Goal: Contribute content: Contribute content

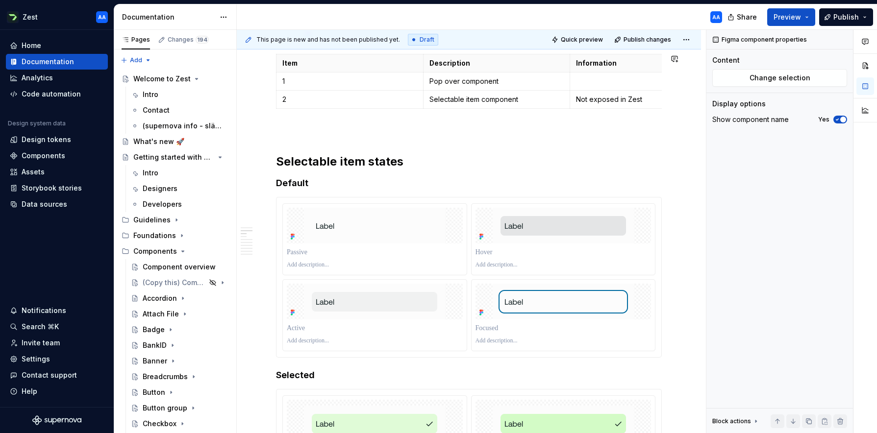
scroll to position [380, 0]
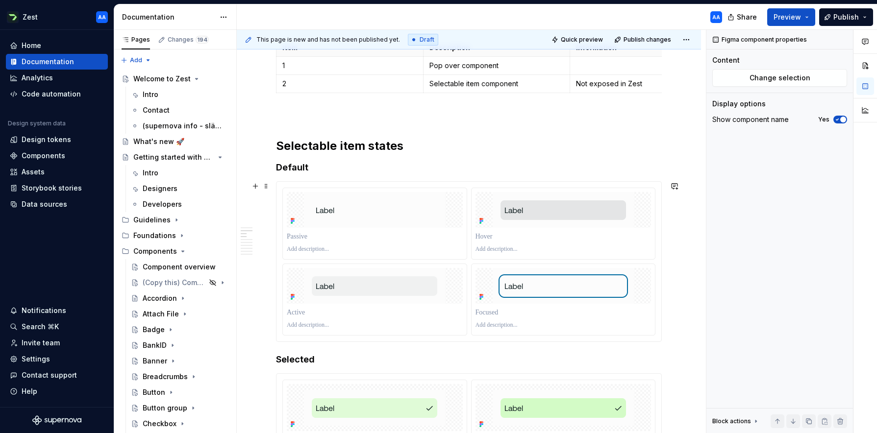
click at [301, 188] on div at bounding box center [374, 224] width 185 height 72
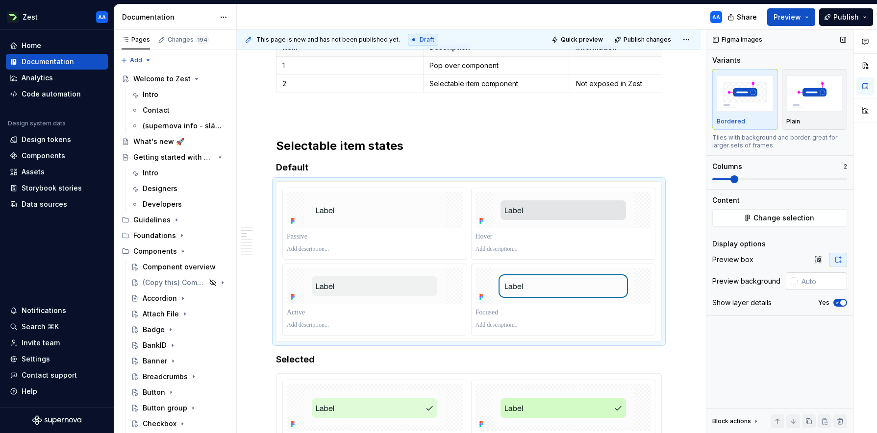
click at [816, 280] on input "text" at bounding box center [823, 282] width 50 height 18
click at [802, 328] on div "Figma images Variants Bordered Plain Tiles with background and border, great fo…" at bounding box center [780, 232] width 147 height 404
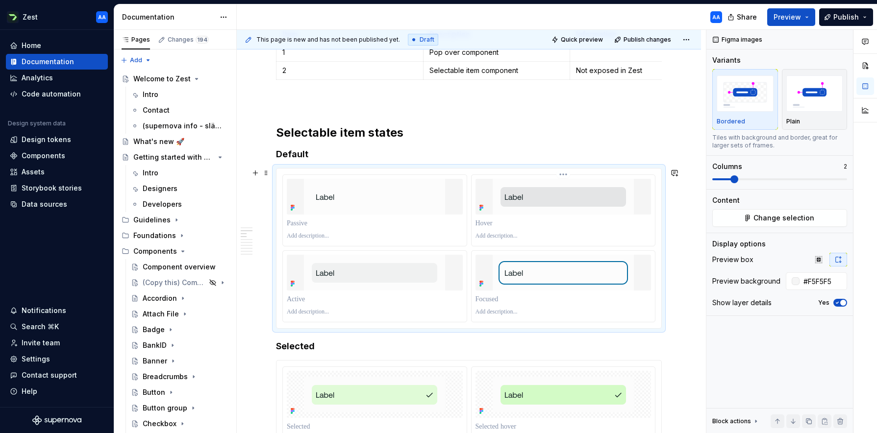
scroll to position [396, 0]
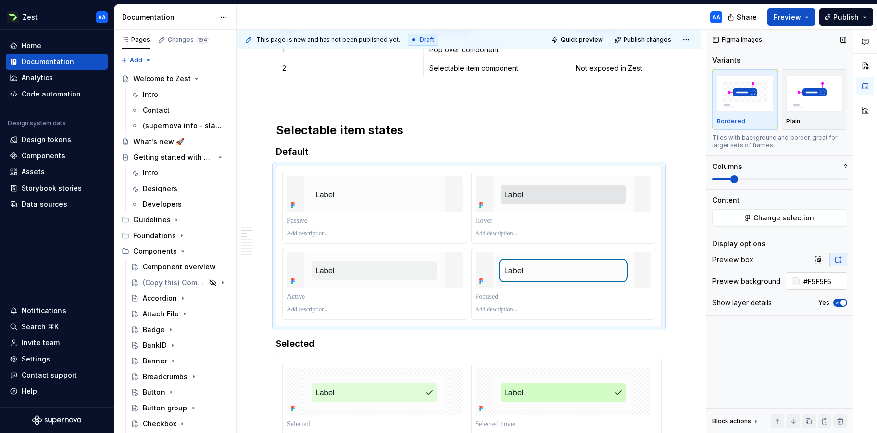
click at [831, 281] on input "#F5F5F5" at bounding box center [824, 282] width 48 height 18
type input "#F3F3F3"
type button "on"
click at [797, 316] on div at bounding box center [780, 316] width 147 height 0
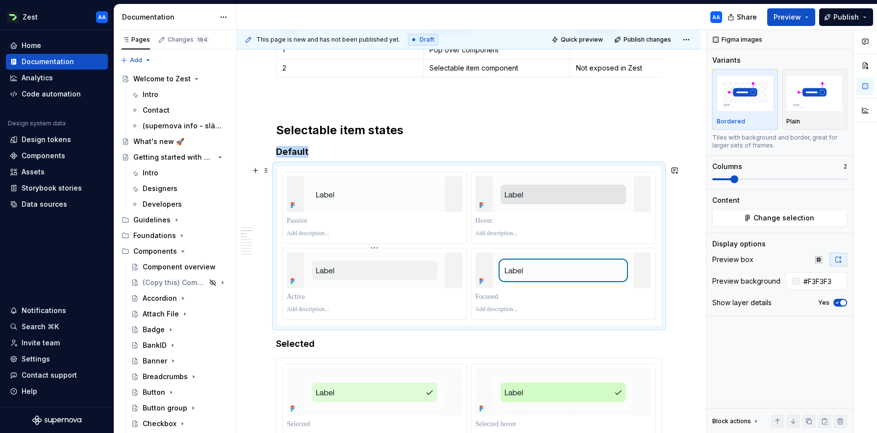
click at [463, 276] on div at bounding box center [375, 271] width 176 height 36
click at [828, 285] on input "#F3F3F3" at bounding box center [824, 282] width 48 height 18
type input "#FCFCFC"
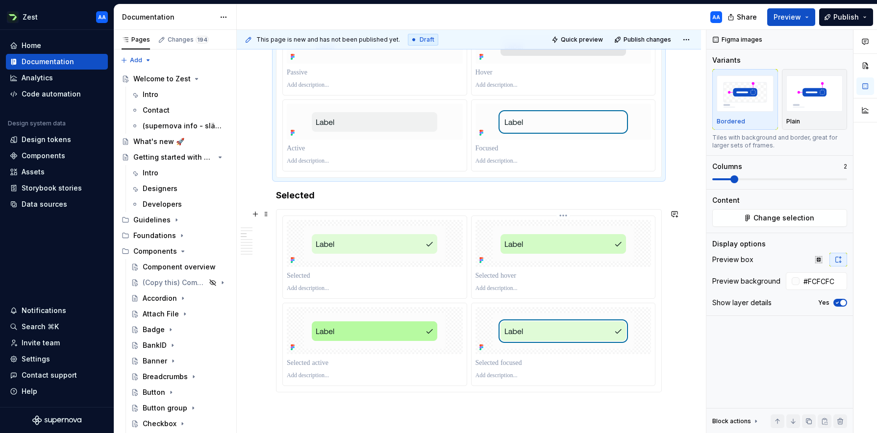
scroll to position [568, 0]
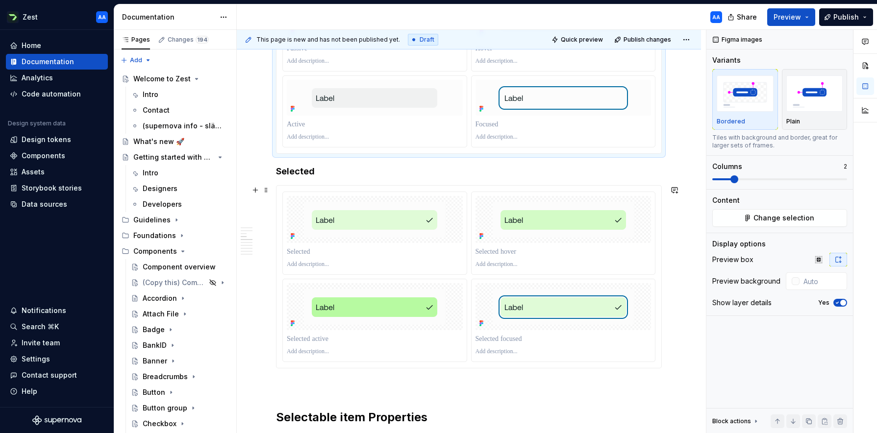
click at [279, 196] on div at bounding box center [469, 277] width 385 height 182
click at [811, 308] on input "text" at bounding box center [823, 305] width 50 height 18
type input "#FCFCFC"
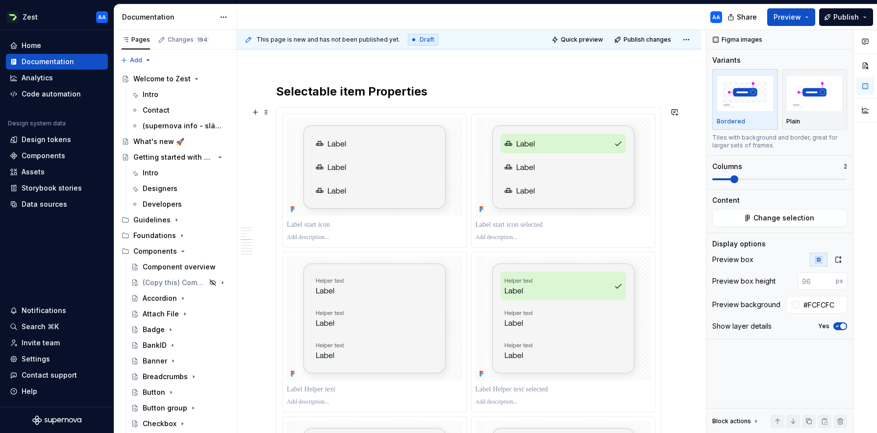
scroll to position [913, 0]
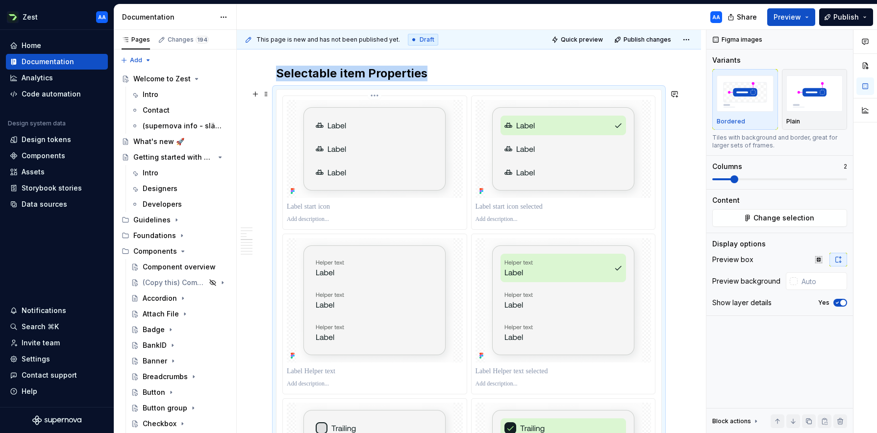
click at [283, 113] on div at bounding box center [375, 162] width 184 height 133
click at [818, 286] on input "text" at bounding box center [823, 282] width 50 height 18
type input "#FCFCFC"
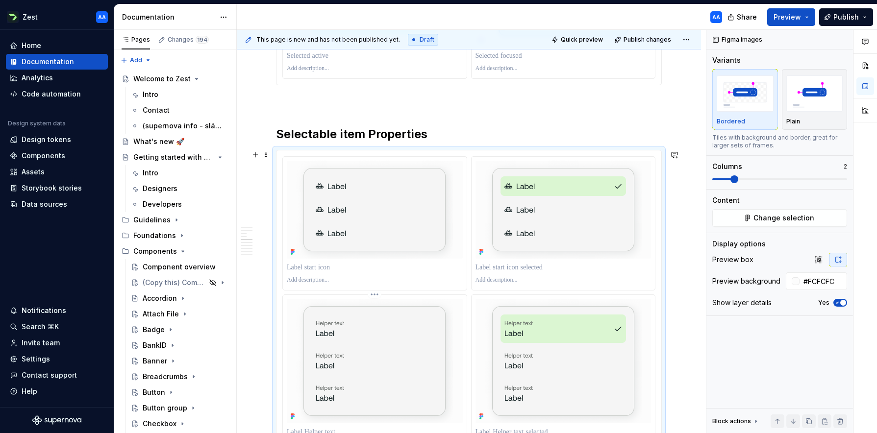
scroll to position [830, 0]
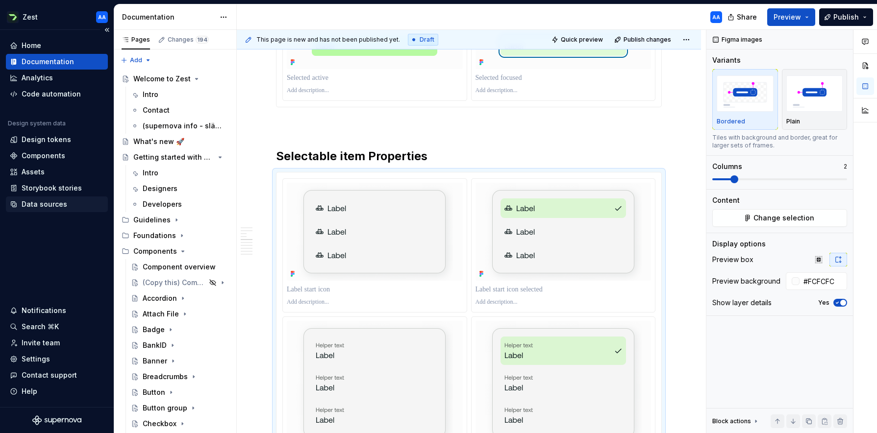
click at [48, 202] on div "Data sources" at bounding box center [45, 205] width 46 height 10
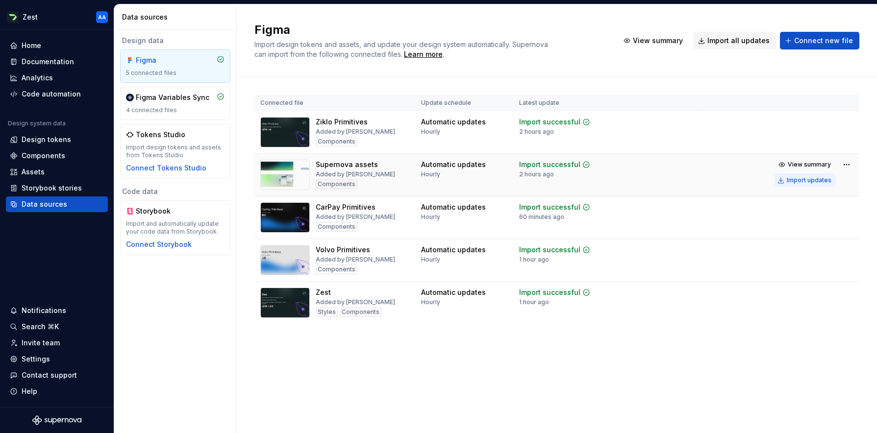
click at [806, 182] on div "Import updates" at bounding box center [809, 181] width 45 height 8
click at [51, 64] on div "Documentation" at bounding box center [48, 62] width 52 height 10
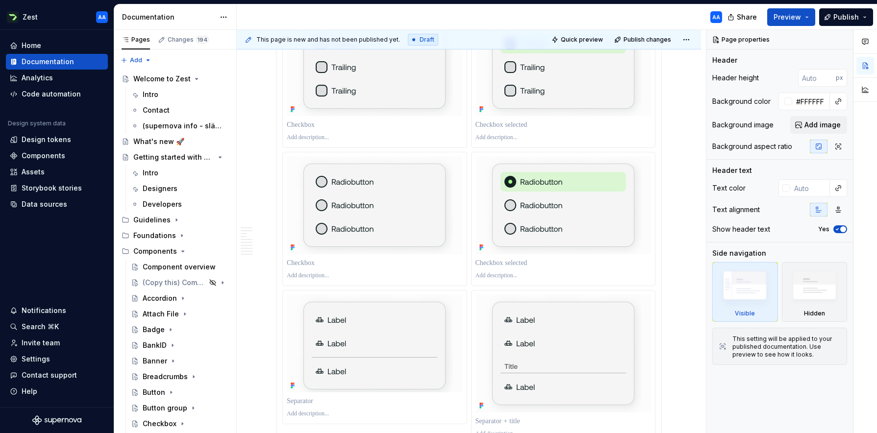
scroll to position [1281, 0]
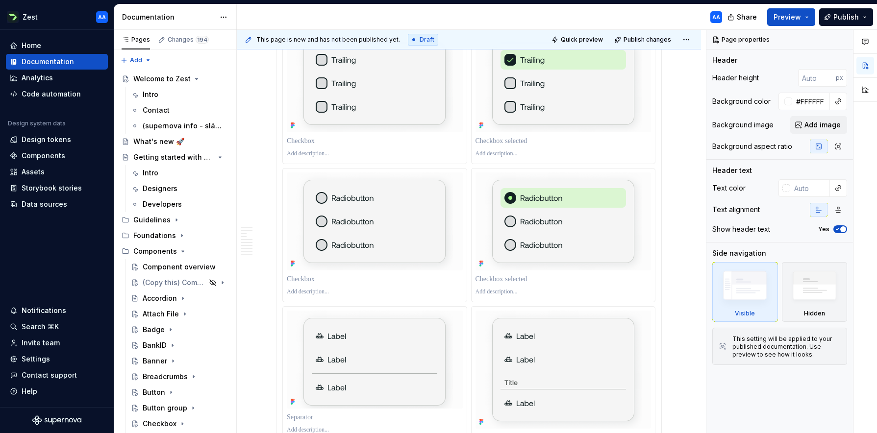
click at [661, 116] on div at bounding box center [469, 94] width 385 height 746
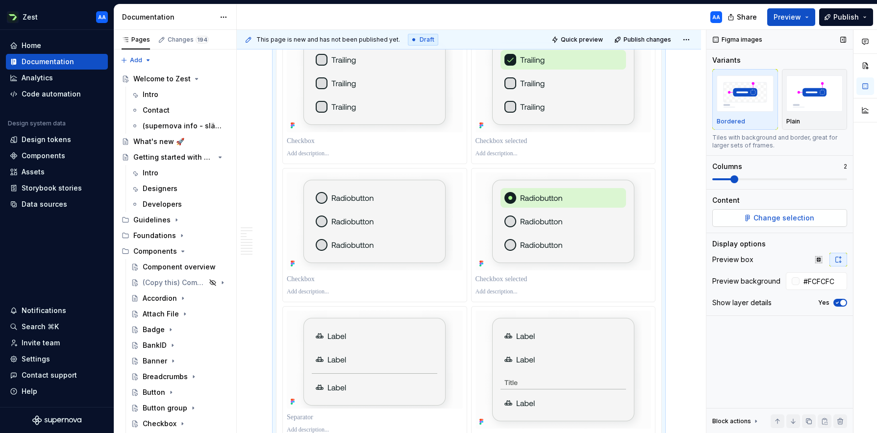
click at [768, 213] on span "Change selection" at bounding box center [784, 218] width 61 height 10
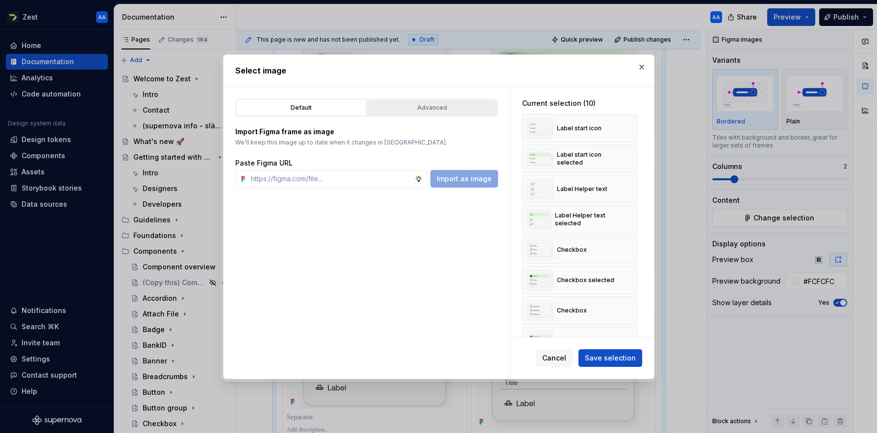
click at [430, 107] on div "Advanced" at bounding box center [432, 108] width 123 height 10
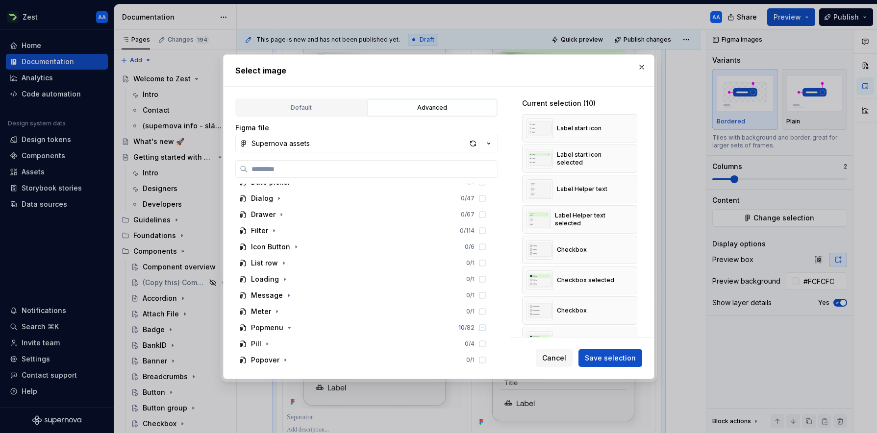
scroll to position [283, 0]
click at [289, 327] on icon "button" at bounding box center [289, 329] width 8 height 8
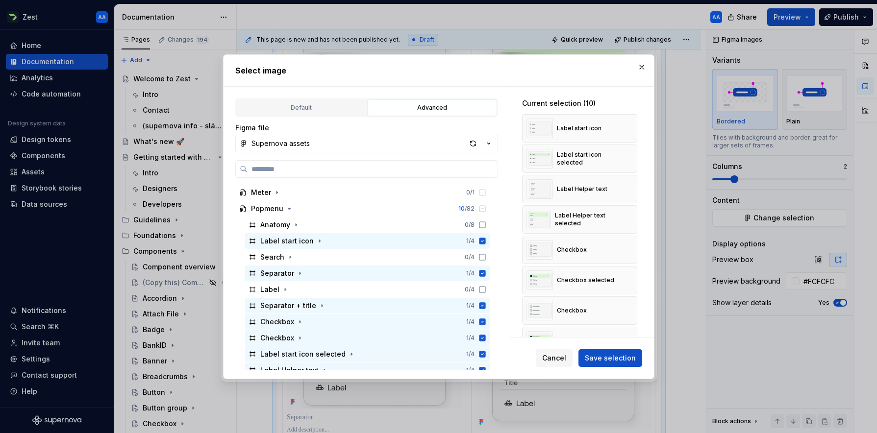
scroll to position [405, 0]
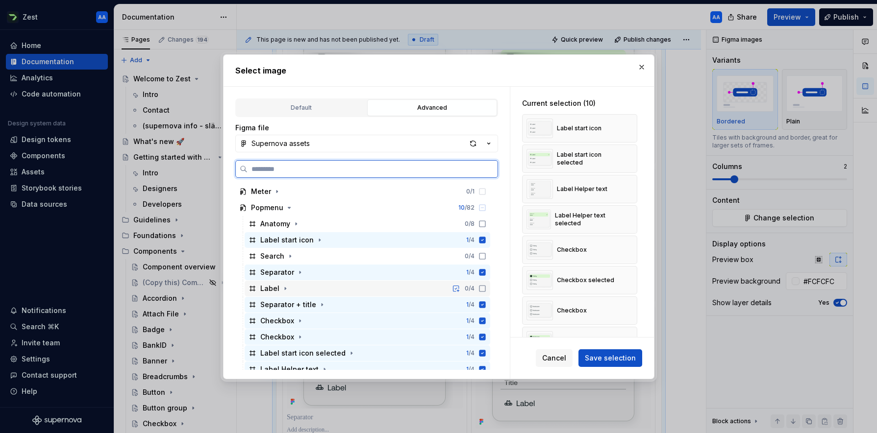
click at [486, 288] on icon at bounding box center [483, 289] width 8 height 8
click at [486, 254] on icon at bounding box center [483, 257] width 8 height 8
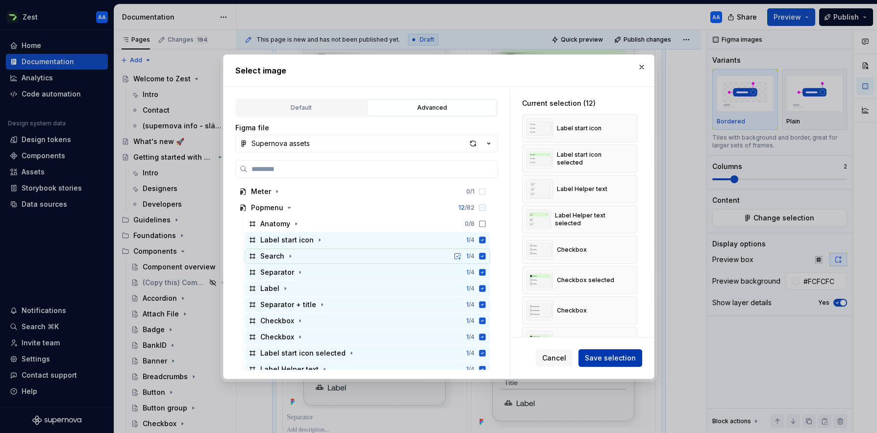
click at [609, 360] on span "Save selection" at bounding box center [610, 359] width 51 height 10
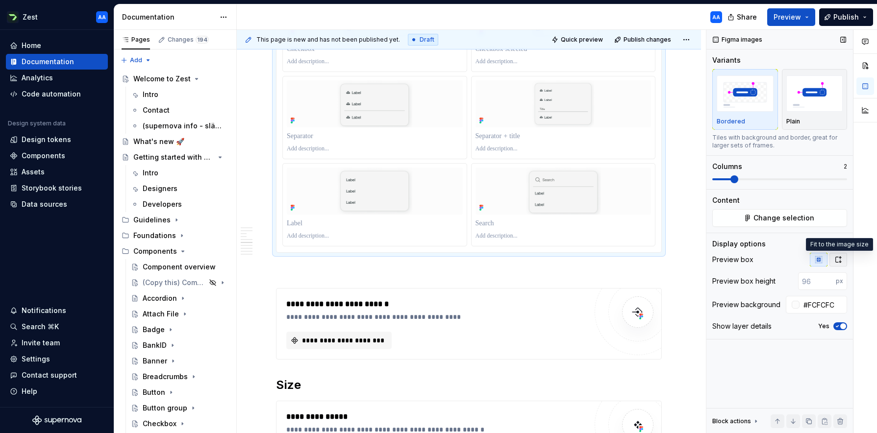
click at [837, 261] on icon "button" at bounding box center [839, 260] width 8 height 8
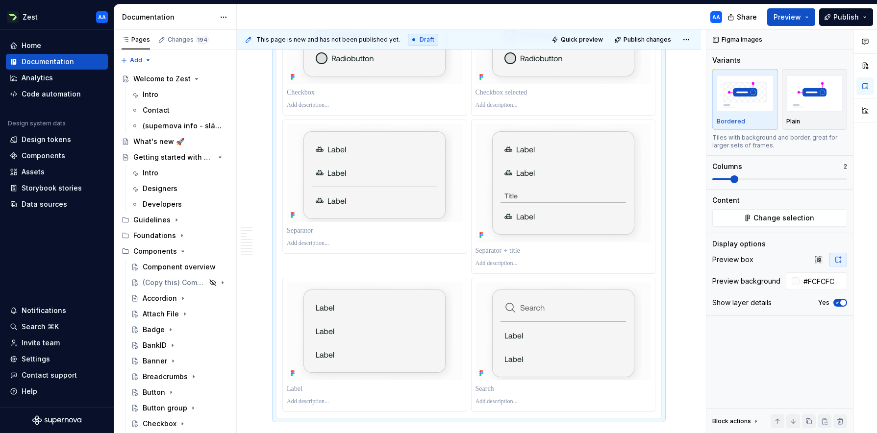
scroll to position [1452, 0]
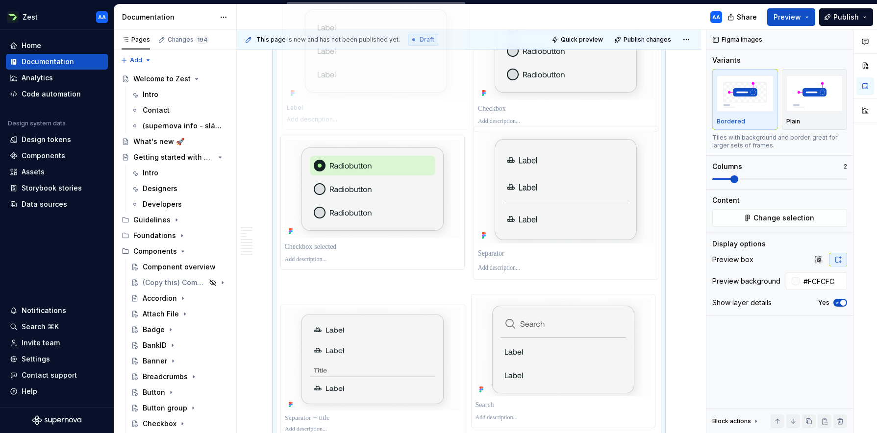
drag, startPoint x: 409, startPoint y: 333, endPoint x: 386, endPoint y: 128, distance: 206.2
click at [386, 128] on body "Zest AA Home Documentation Analytics Code automation Design system data Design …" at bounding box center [438, 216] width 877 height 433
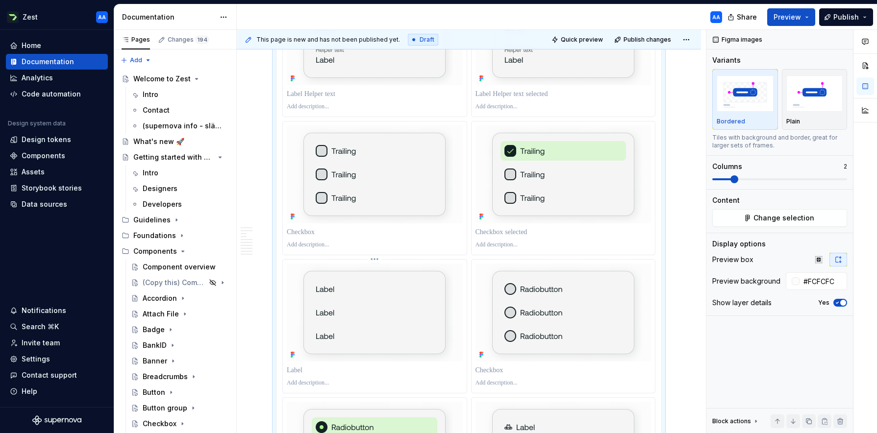
scroll to position [1099, 0]
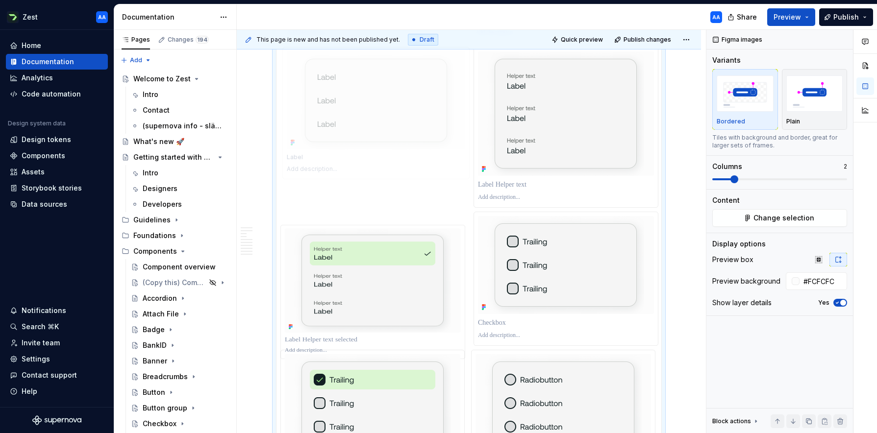
drag, startPoint x: 380, startPoint y: 387, endPoint x: 366, endPoint y: 140, distance: 248.0
click at [366, 140] on body "Zest AA Home Documentation Analytics Code automation Design system data Design …" at bounding box center [438, 216] width 877 height 433
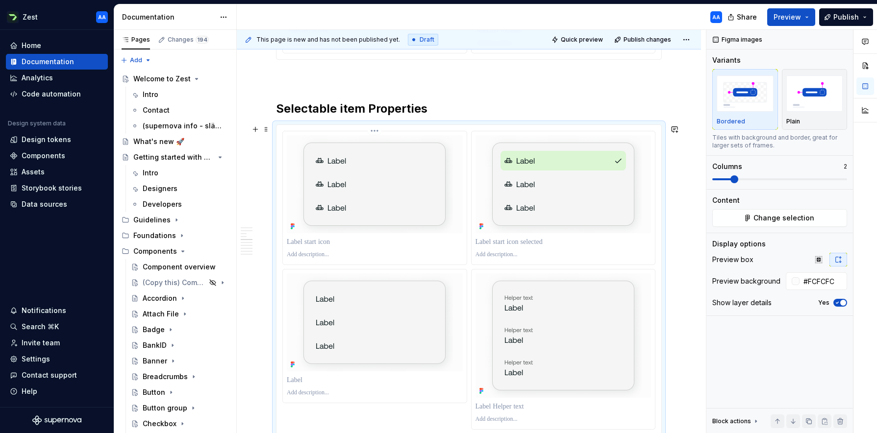
scroll to position [866, 0]
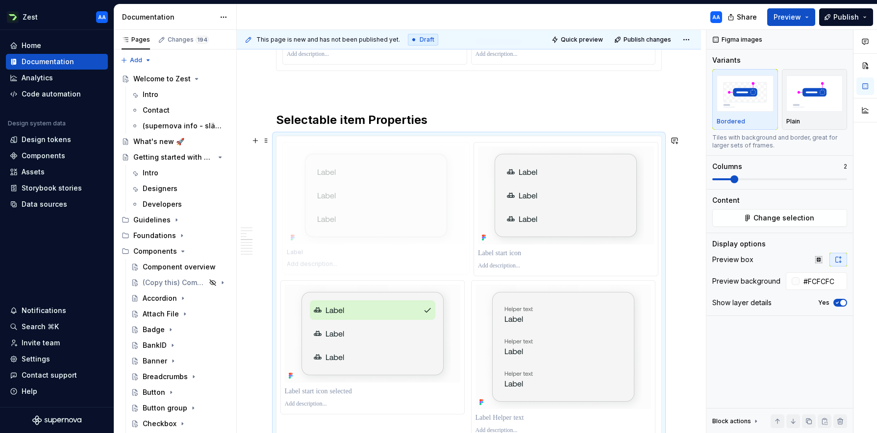
drag, startPoint x: 358, startPoint y: 338, endPoint x: 346, endPoint y: 241, distance: 97.3
click at [346, 241] on body "Zest AA Home Documentation Analytics Code automation Design system data Design …" at bounding box center [438, 216] width 877 height 433
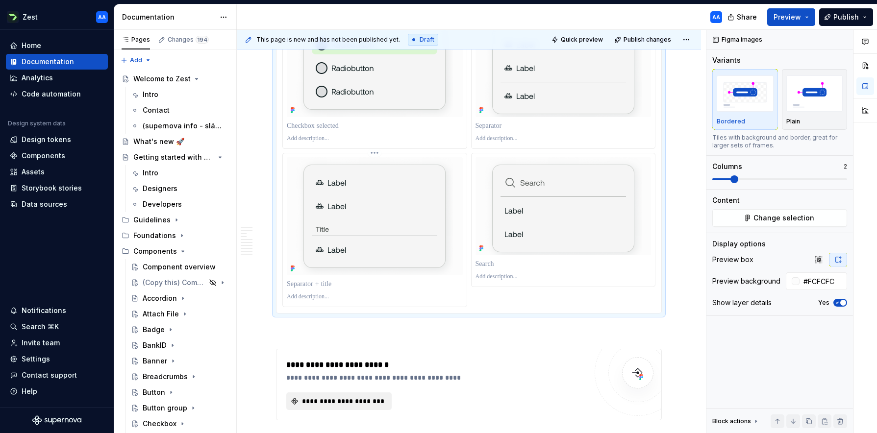
scroll to position [1567, 0]
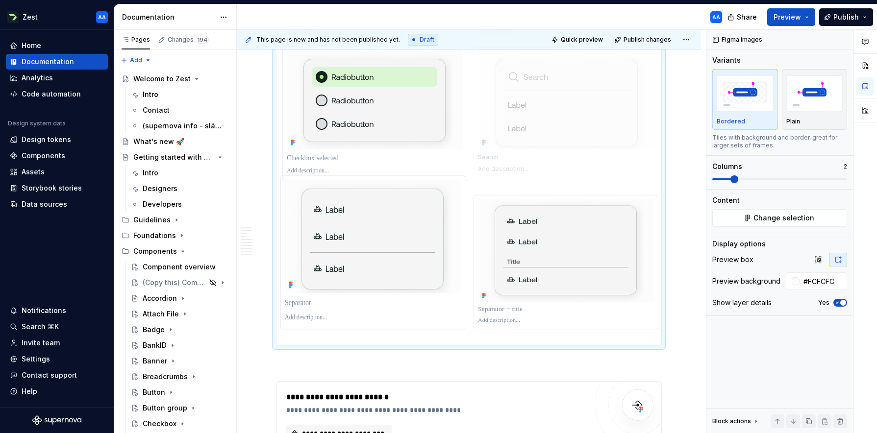
drag, startPoint x: 531, startPoint y: 243, endPoint x: 528, endPoint y: 123, distance: 120.2
click at [528, 123] on body "Zest AA Home Documentation Analytics Code automation Design system data Design …" at bounding box center [438, 216] width 877 height 433
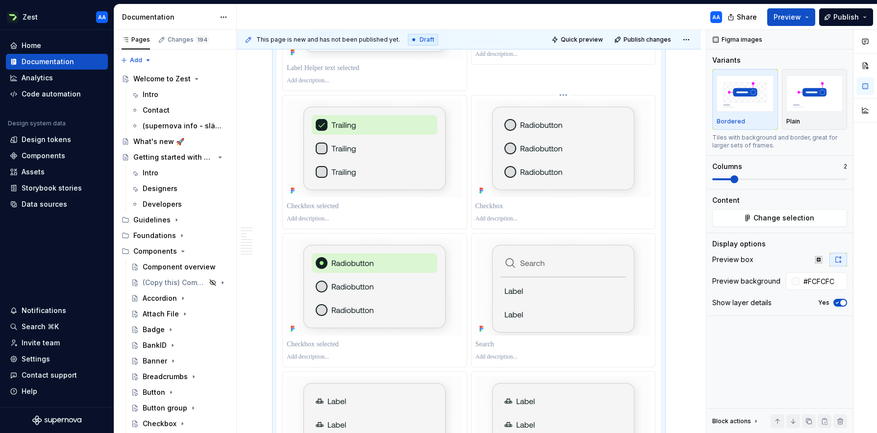
scroll to position [1301, 0]
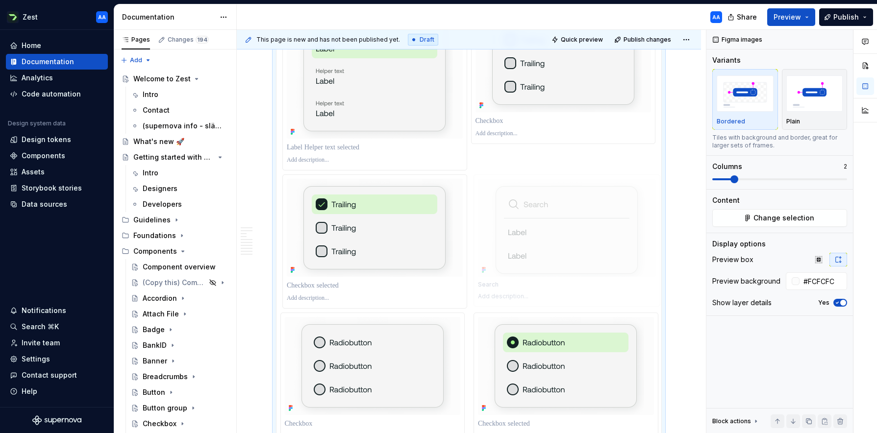
drag, startPoint x: 566, startPoint y: 373, endPoint x: 563, endPoint y: 239, distance: 133.9
click at [563, 239] on body "Zest AA Home Documentation Analytics Code automation Design system data Design …" at bounding box center [438, 216] width 877 height 433
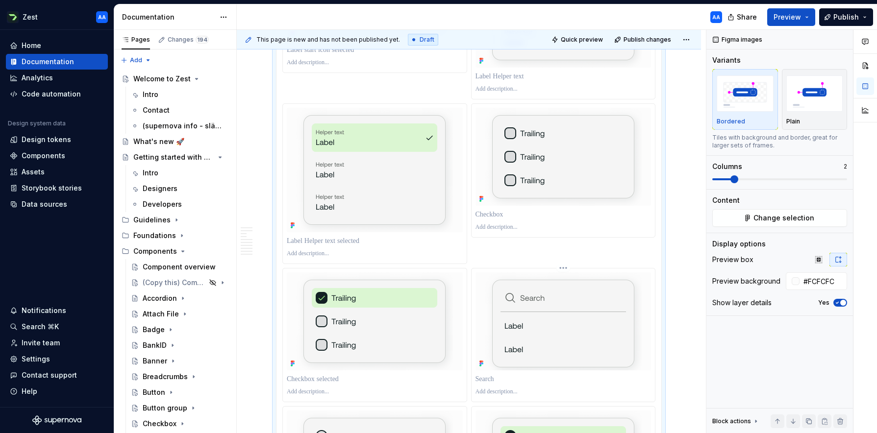
scroll to position [1183, 0]
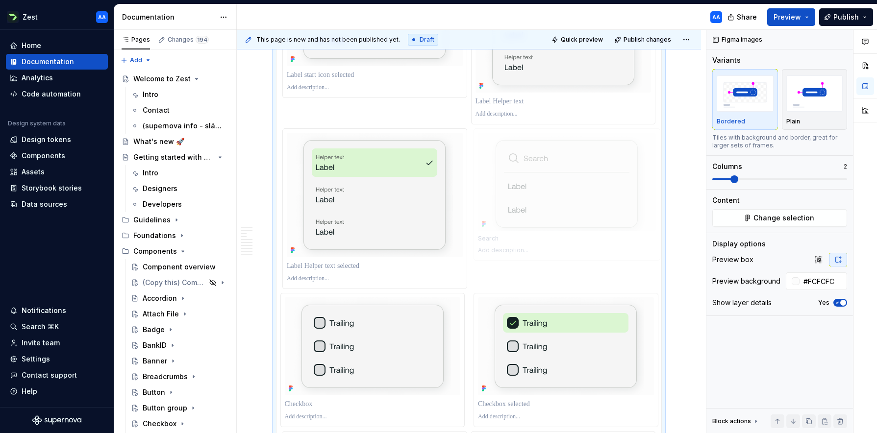
drag, startPoint x: 559, startPoint y: 340, endPoint x: 557, endPoint y: 188, distance: 152.5
click at [557, 188] on body "Zest AA Home Documentation Analytics Code automation Design system data Design …" at bounding box center [438, 216] width 877 height 433
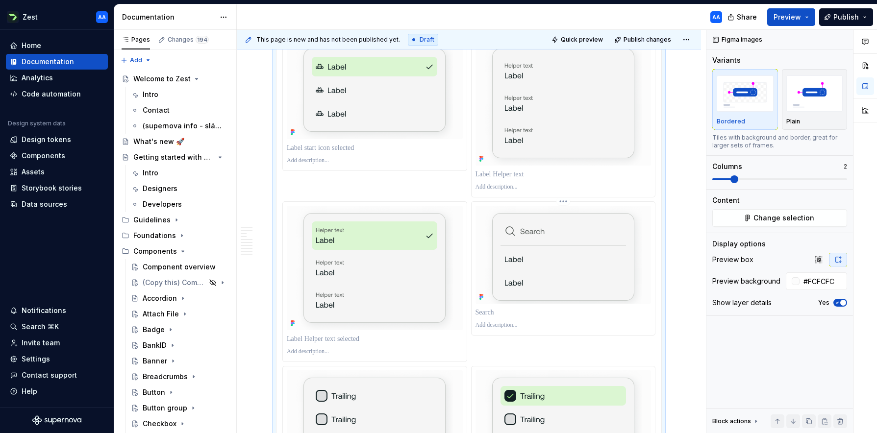
scroll to position [1052, 0]
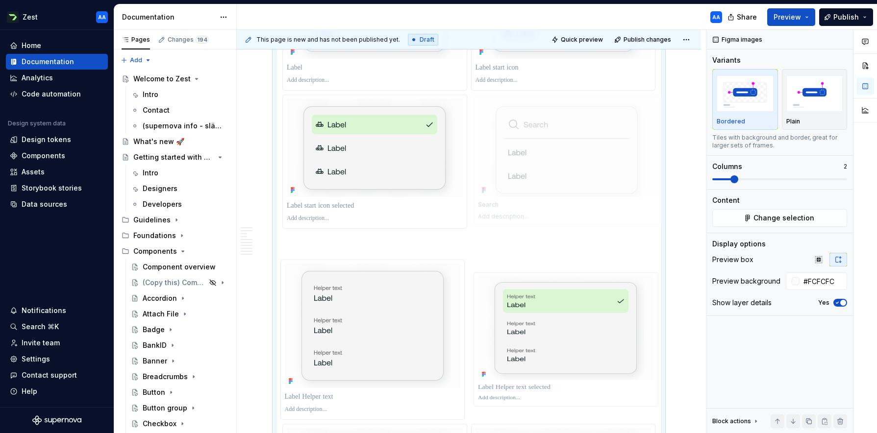
drag, startPoint x: 558, startPoint y: 316, endPoint x: 559, endPoint y: 161, distance: 155.0
click at [559, 161] on body "Zest AA Home Documentation Analytics Code automation Design system data Design …" at bounding box center [438, 216] width 877 height 433
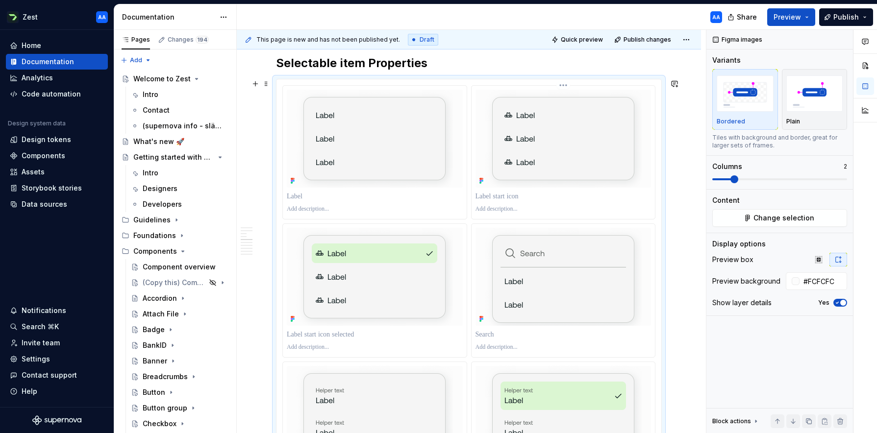
scroll to position [920, 0]
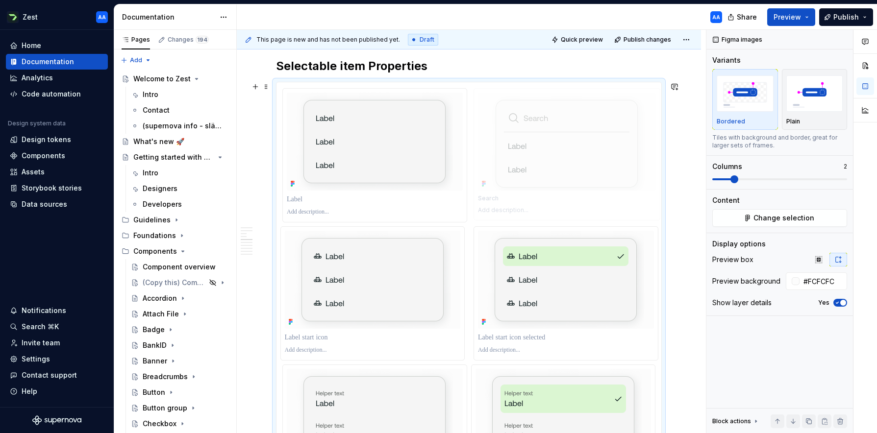
drag, startPoint x: 552, startPoint y: 300, endPoint x: 555, endPoint y: 167, distance: 132.9
click at [555, 167] on body "Zest AA Home Documentation Analytics Code automation Design system data Design …" at bounding box center [438, 216] width 877 height 433
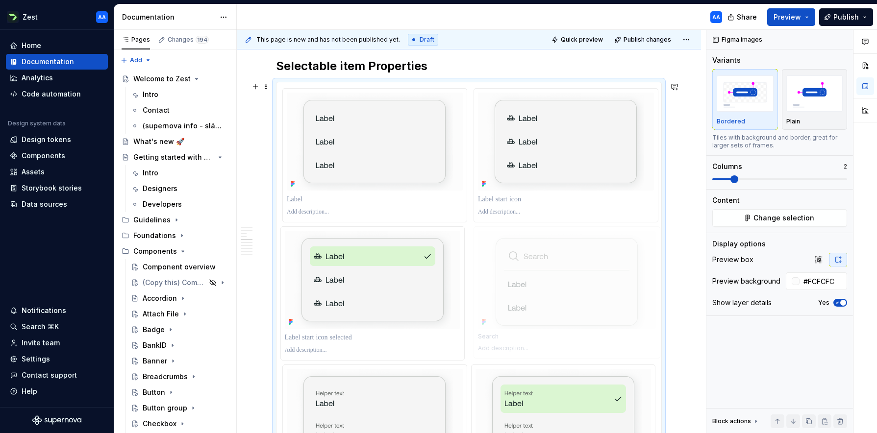
drag, startPoint x: 559, startPoint y: 149, endPoint x: 572, endPoint y: 276, distance: 127.6
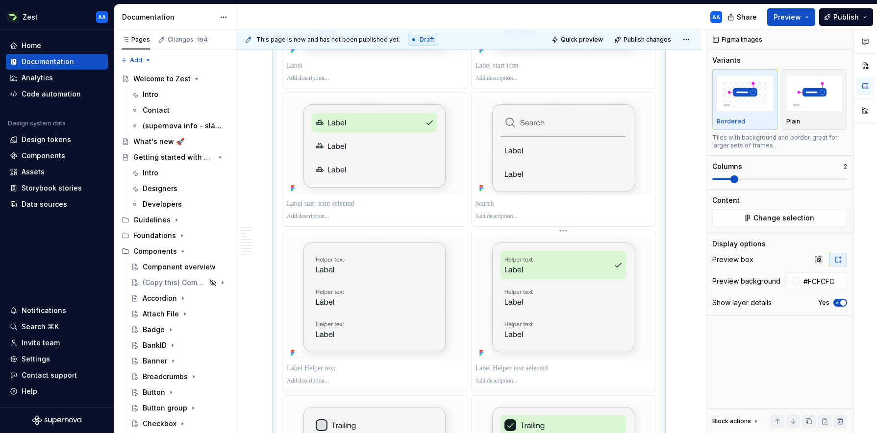
scroll to position [1056, 0]
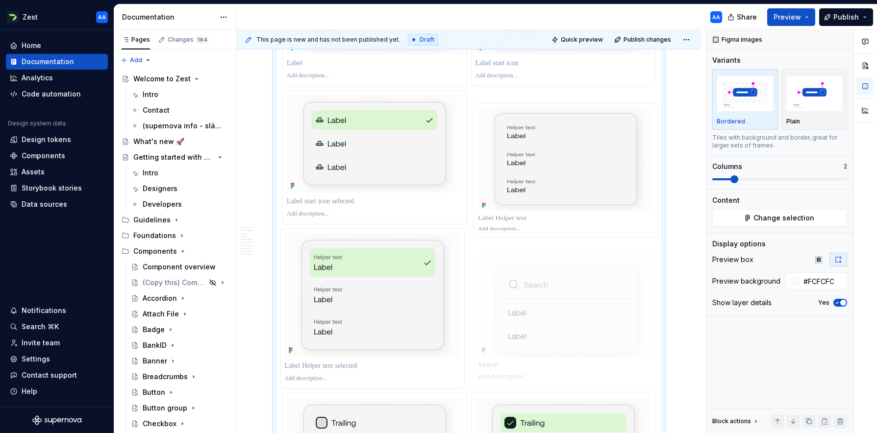
drag, startPoint x: 578, startPoint y: 156, endPoint x: 593, endPoint y: 297, distance: 141.1
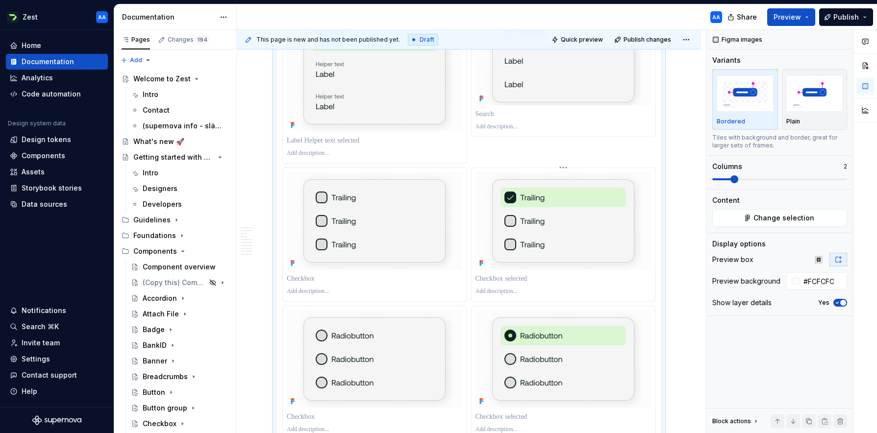
scroll to position [1296, 0]
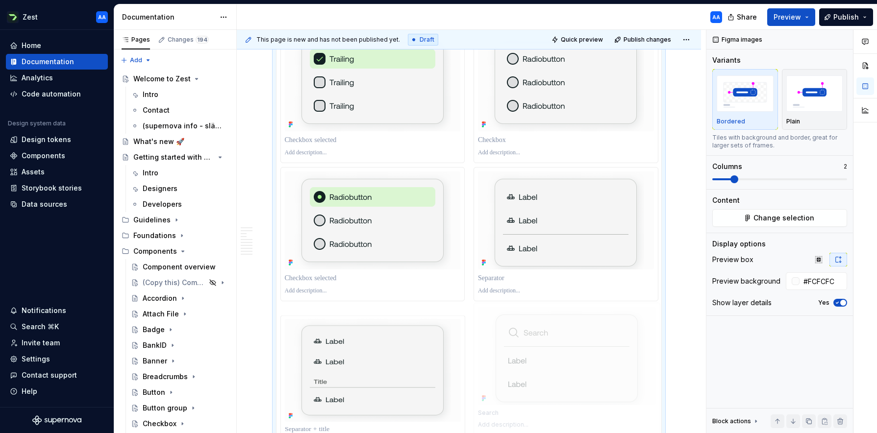
drag, startPoint x: 564, startPoint y: 84, endPoint x: 568, endPoint y: 390, distance: 306.5
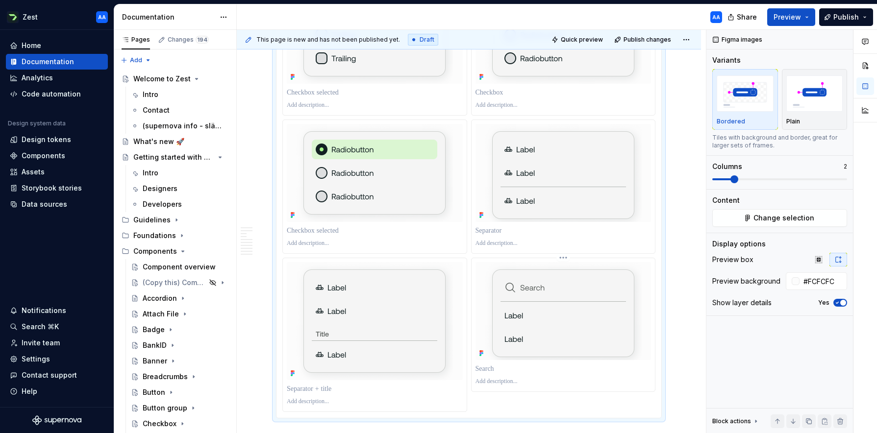
scroll to position [1656, 0]
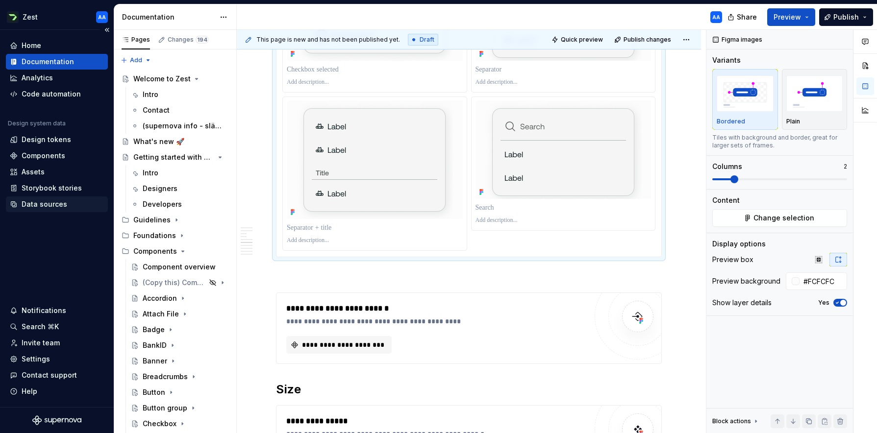
click at [49, 204] on div "Data sources" at bounding box center [45, 205] width 46 height 10
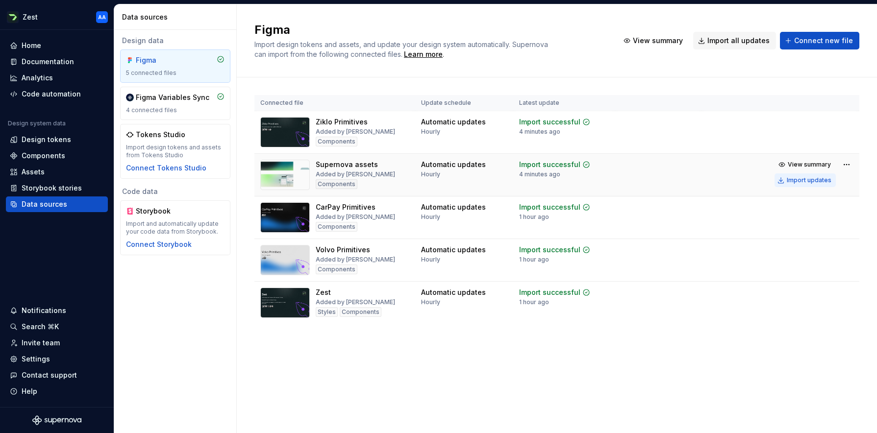
click at [807, 178] on div "Import updates" at bounding box center [809, 181] width 45 height 8
click at [63, 59] on div "Documentation" at bounding box center [48, 62] width 52 height 10
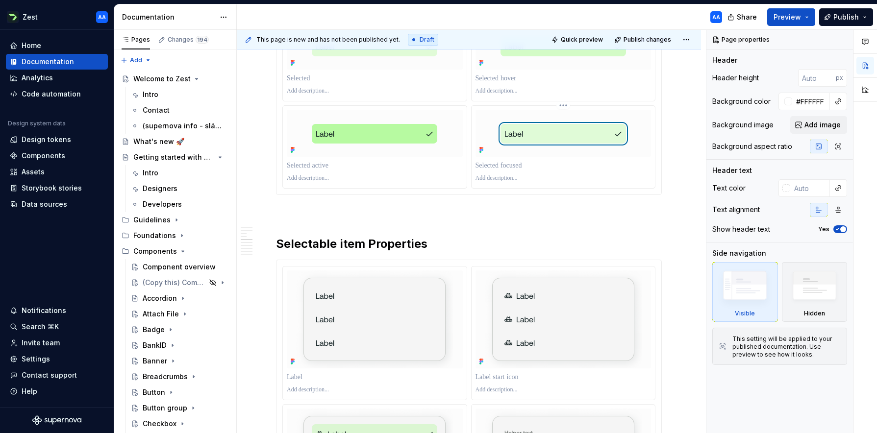
scroll to position [796, 0]
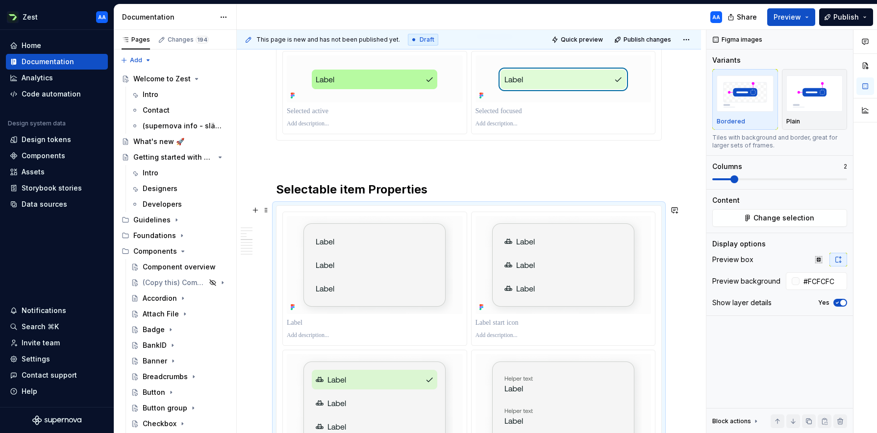
click at [765, 221] on span "Change selection" at bounding box center [784, 218] width 61 height 10
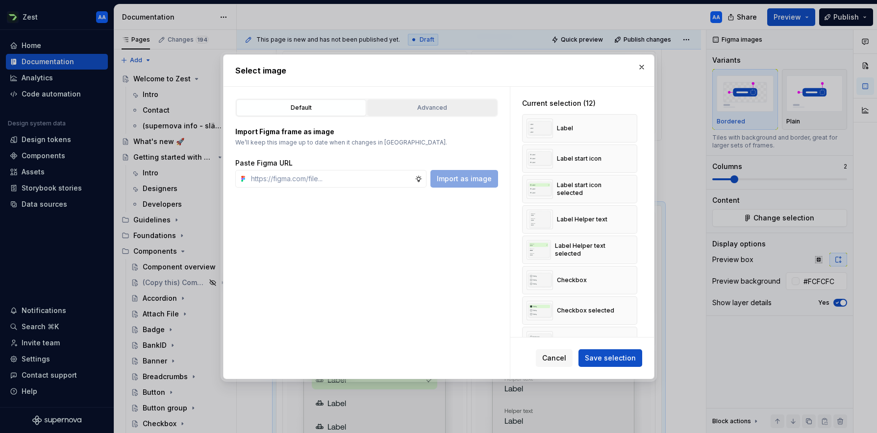
click at [438, 108] on div "Advanced" at bounding box center [432, 108] width 123 height 10
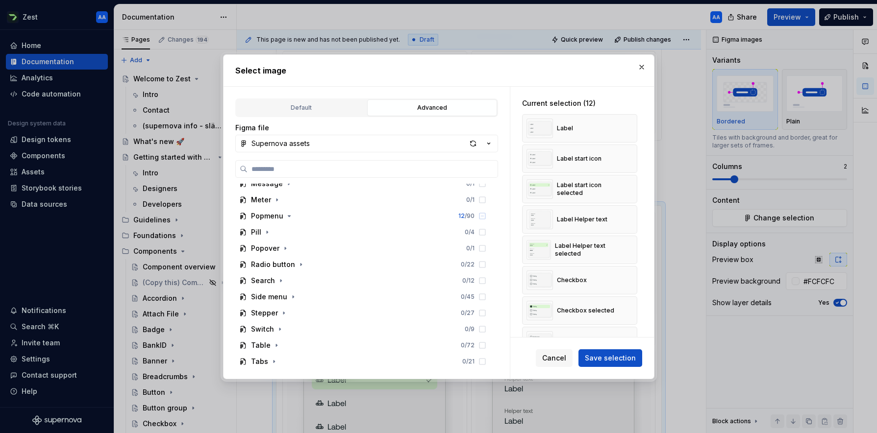
scroll to position [401, 0]
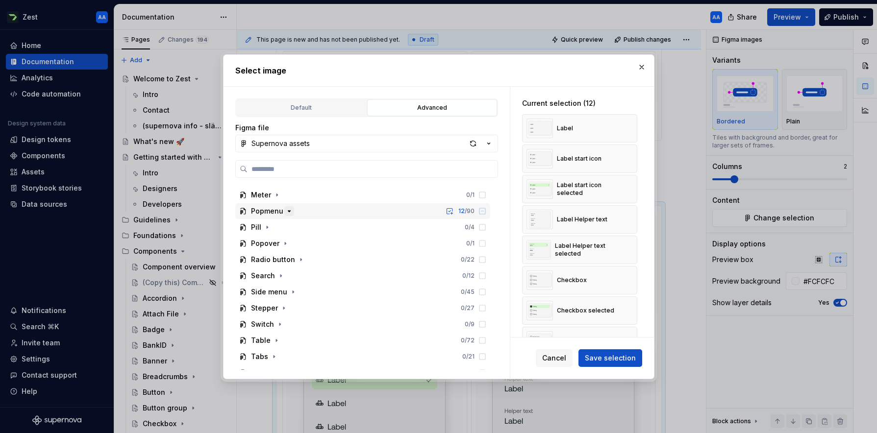
click at [287, 210] on icon "button" at bounding box center [289, 211] width 8 height 8
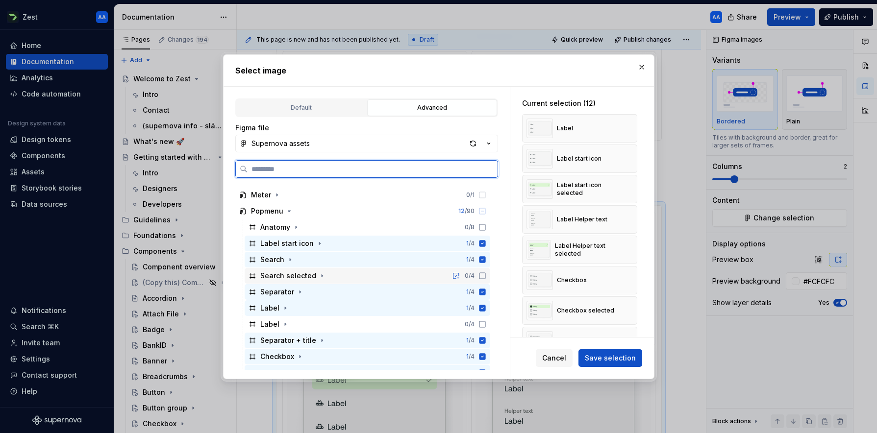
click at [486, 275] on icon at bounding box center [483, 276] width 8 height 8
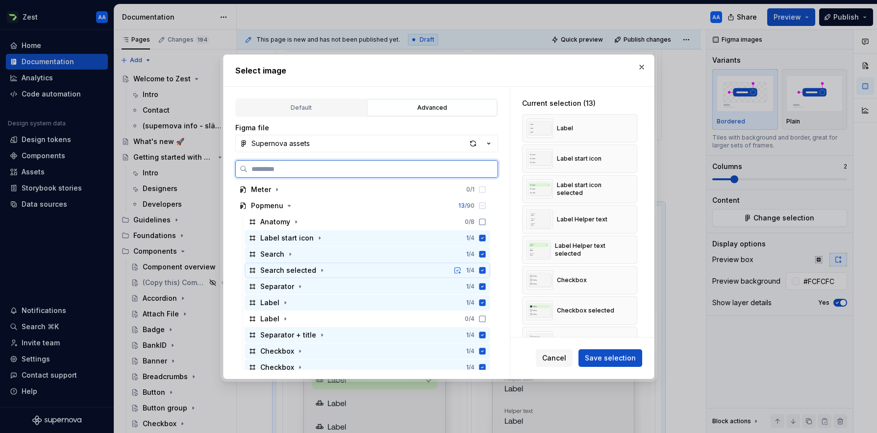
scroll to position [406, 0]
click at [486, 320] on icon at bounding box center [483, 320] width 8 height 8
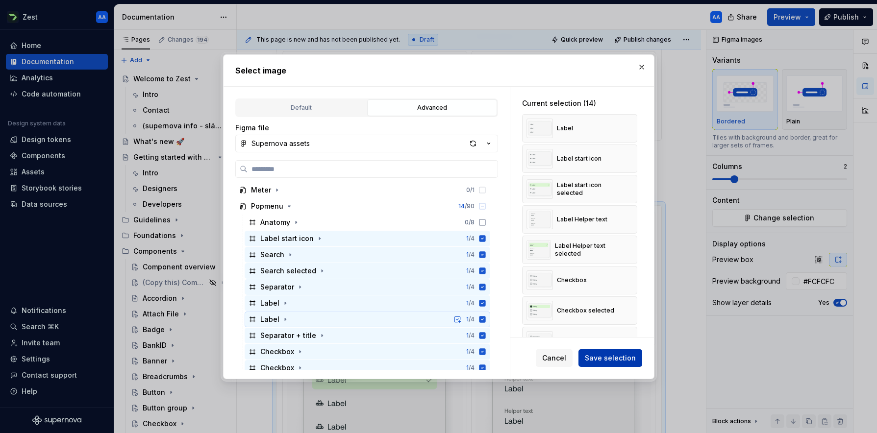
click at [602, 355] on span "Save selection" at bounding box center [610, 359] width 51 height 10
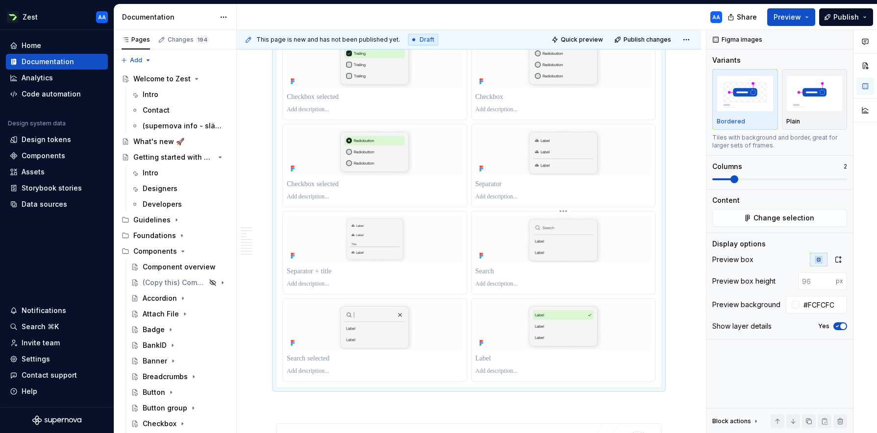
scroll to position [1231, 0]
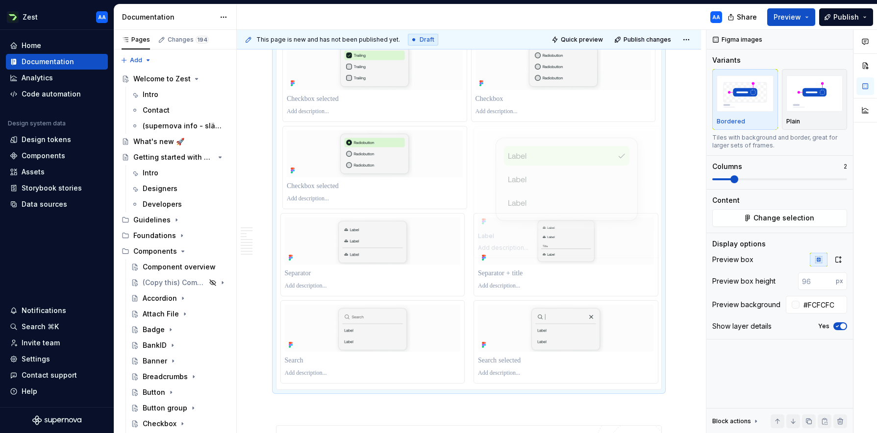
drag, startPoint x: 587, startPoint y: 329, endPoint x: 587, endPoint y: 143, distance: 185.8
click at [587, 143] on body "Zest AA Home Documentation Analytics Code automation Design system data Design …" at bounding box center [438, 216] width 877 height 433
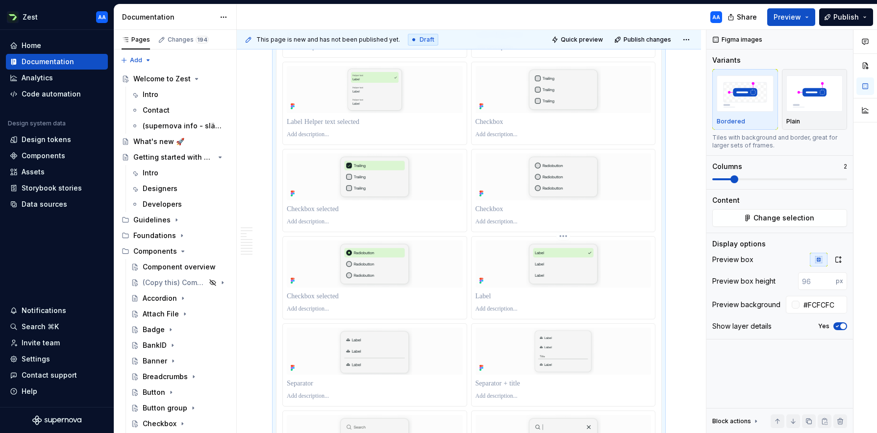
scroll to position [1104, 0]
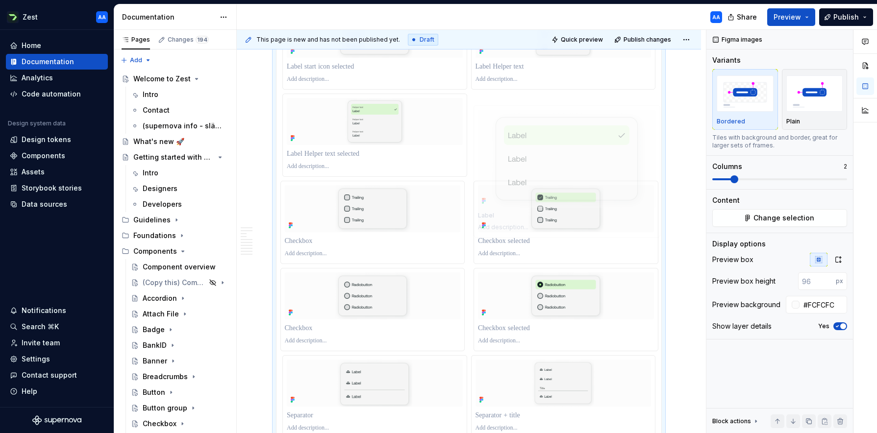
drag, startPoint x: 579, startPoint y: 276, endPoint x: 569, endPoint y: 96, distance: 179.7
click at [569, 96] on body "Zest AA Home Documentation Analytics Code automation Design system data Design …" at bounding box center [438, 216] width 877 height 433
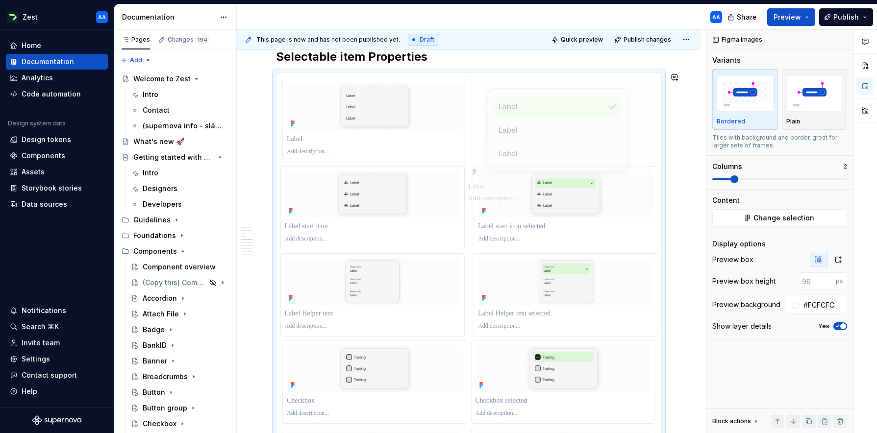
scroll to position [908, 0]
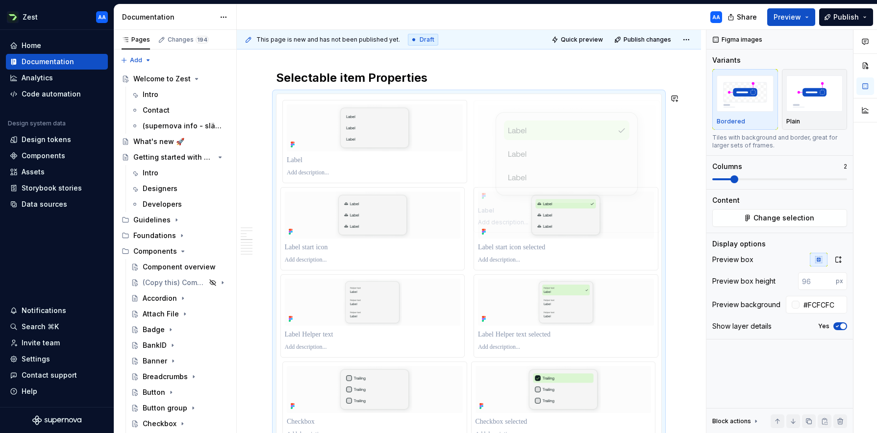
drag, startPoint x: 571, startPoint y: 238, endPoint x: 561, endPoint y: 97, distance: 141.5
click at [561, 97] on body "Zest AA Home Documentation Analytics Code automation Design system data Design …" at bounding box center [438, 216] width 877 height 433
click at [839, 258] on icon "button" at bounding box center [839, 260] width 8 height 8
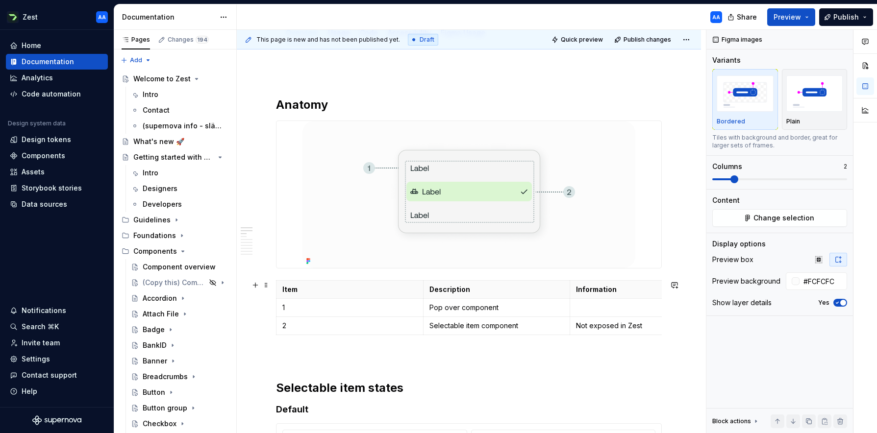
scroll to position [131, 0]
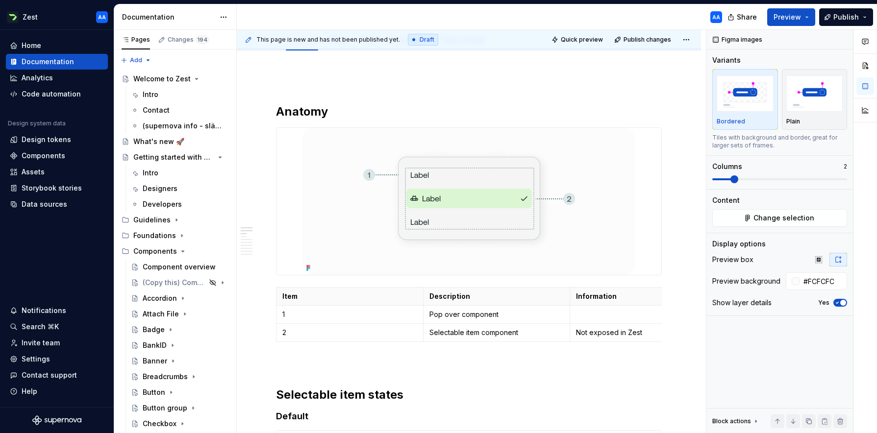
type textarea "*"
click at [265, 396] on span at bounding box center [266, 395] width 8 height 14
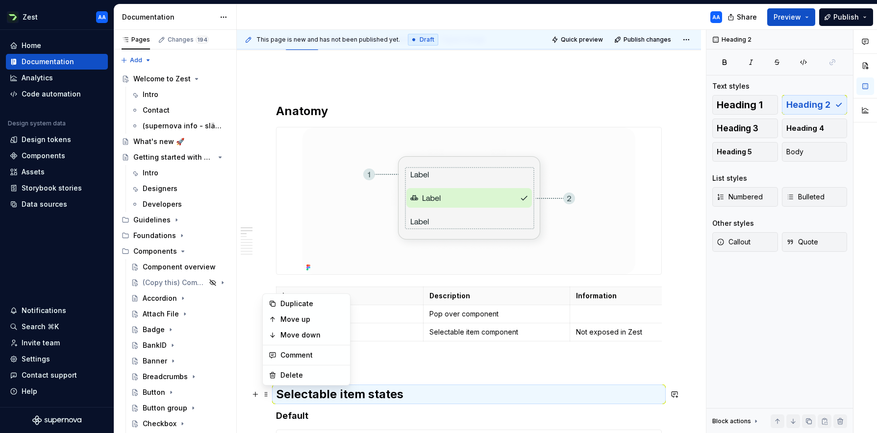
scroll to position [135, 0]
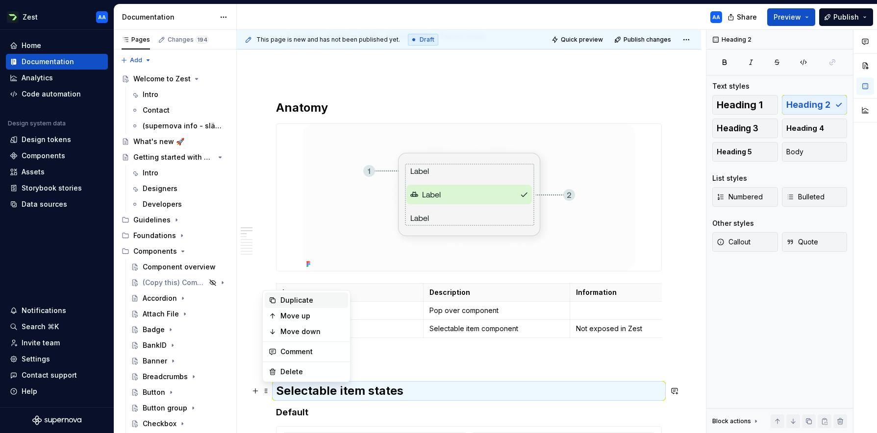
click at [293, 302] on div "Duplicate" at bounding box center [312, 301] width 64 height 10
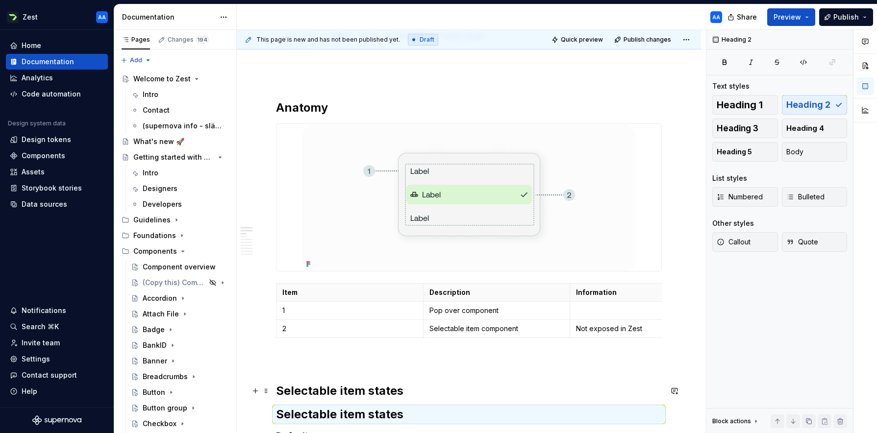
scroll to position [140, 0]
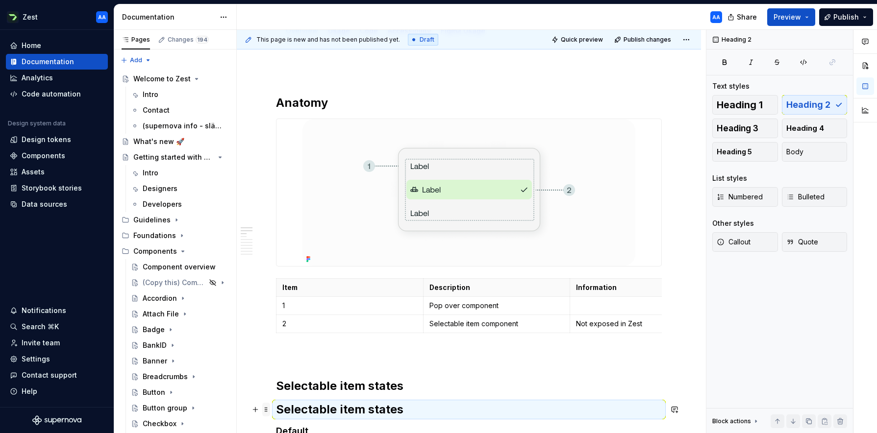
click at [265, 406] on span at bounding box center [266, 410] width 8 height 14
click at [777, 419] on button "button" at bounding box center [778, 422] width 14 height 14
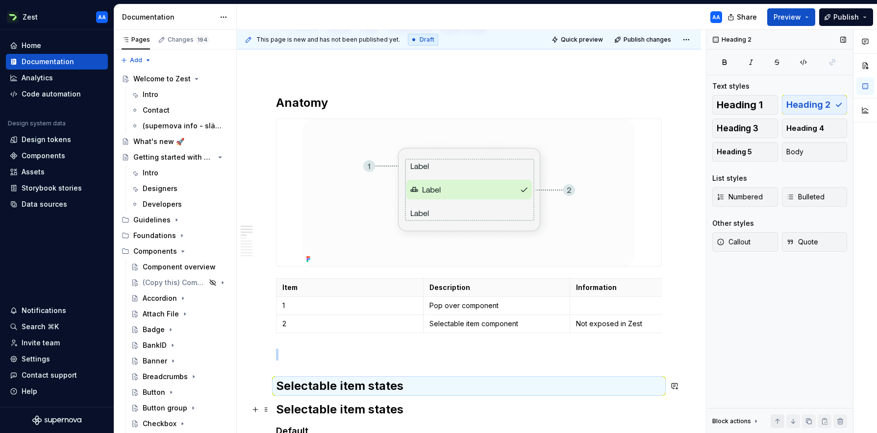
click at [777, 419] on button "button" at bounding box center [778, 422] width 14 height 14
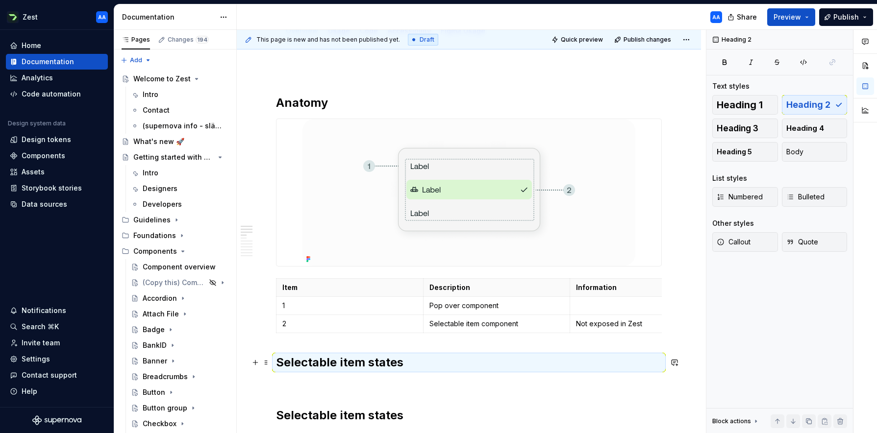
click at [328, 364] on h2 "Selectable item states" at bounding box center [469, 363] width 386 height 16
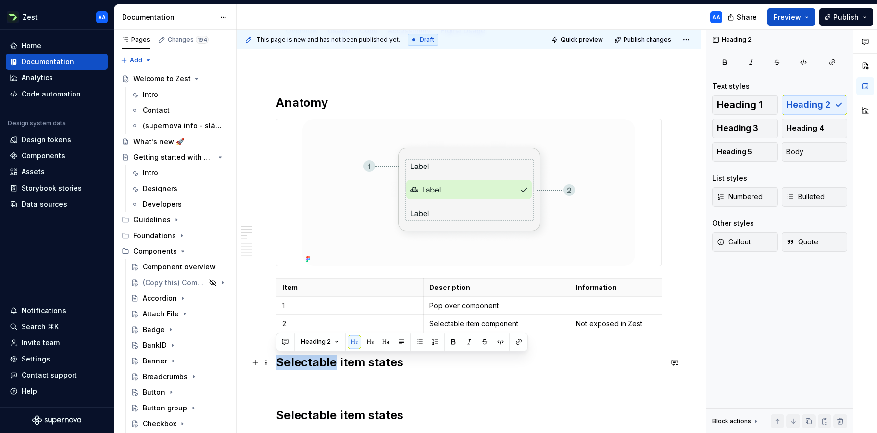
click at [328, 364] on h2 "Selectable item states" at bounding box center [469, 363] width 386 height 16
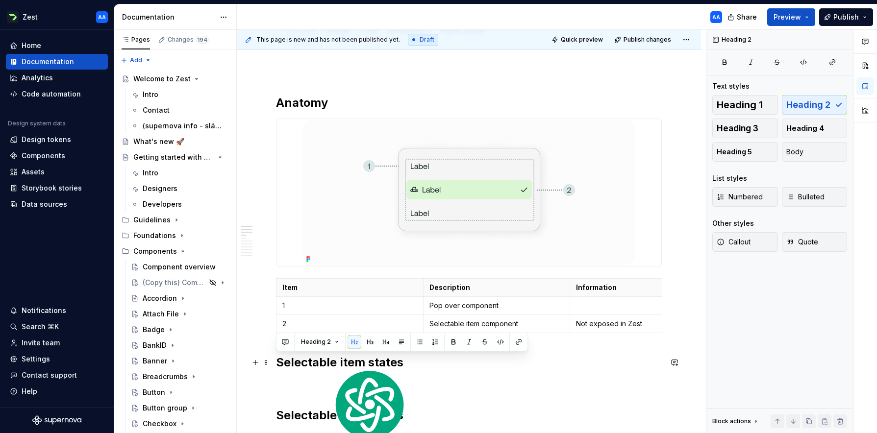
click at [364, 363] on h2 "Selectable item states" at bounding box center [469, 363] width 386 height 16
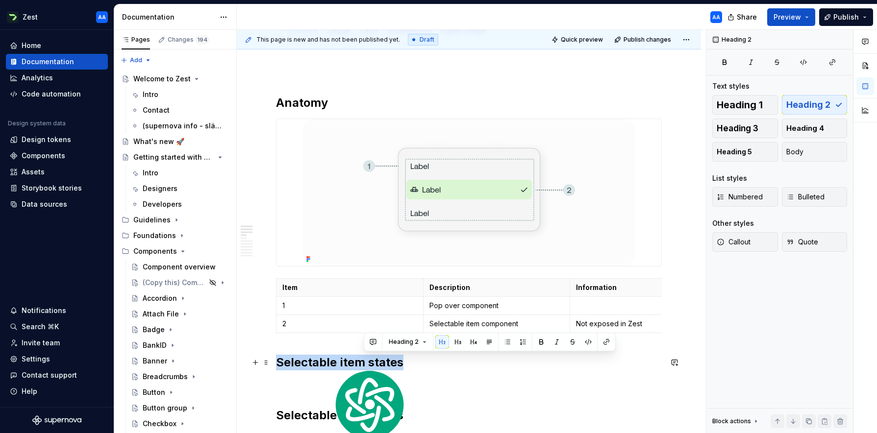
click at [364, 363] on h2 "Selectable item states" at bounding box center [469, 363] width 386 height 16
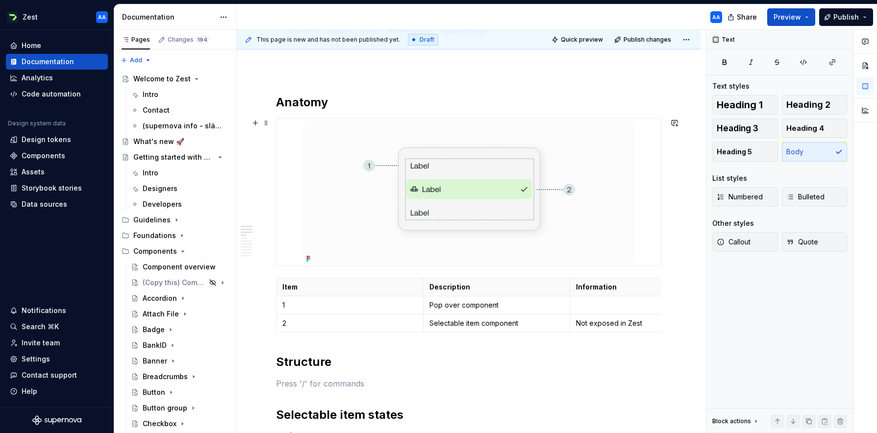
click at [315, 163] on img at bounding box center [469, 192] width 333 height 147
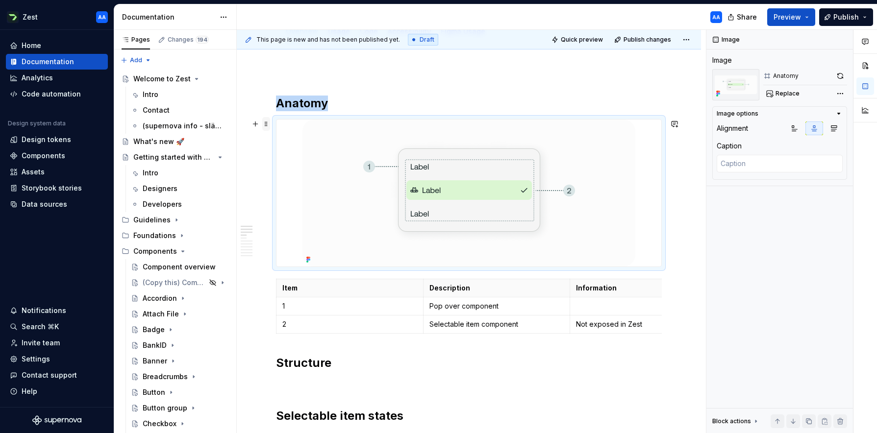
click at [267, 124] on span at bounding box center [266, 124] width 8 height 14
click at [291, 135] on div "Duplicate" at bounding box center [312, 139] width 64 height 10
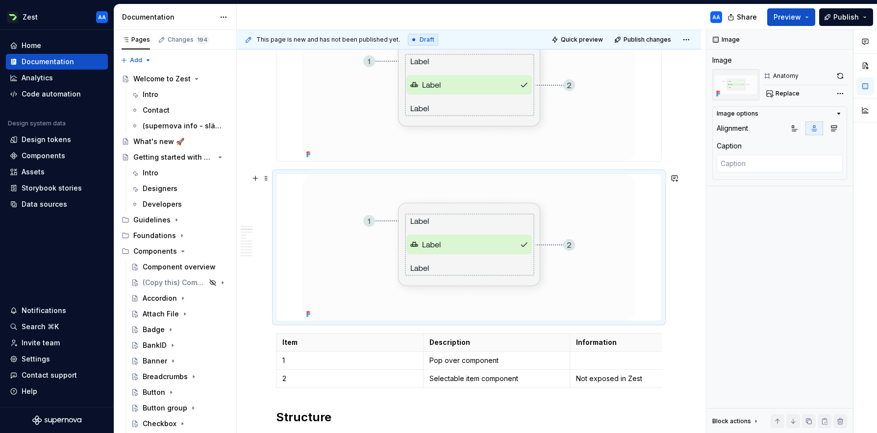
scroll to position [300, 0]
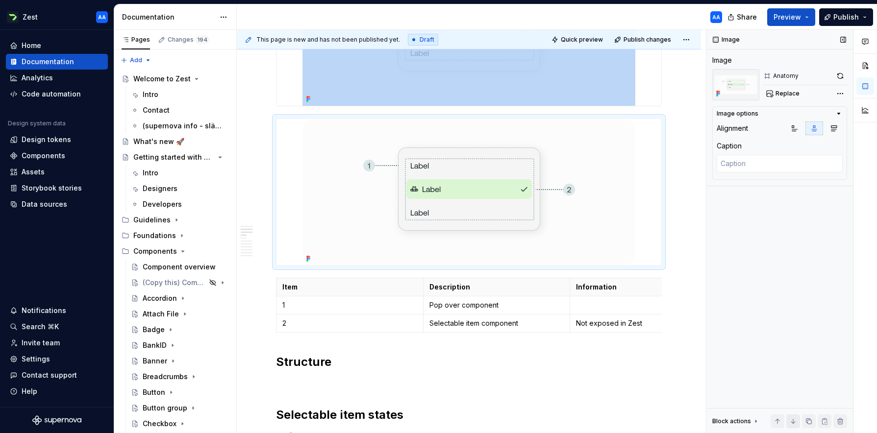
click at [791, 420] on button "button" at bounding box center [793, 422] width 14 height 14
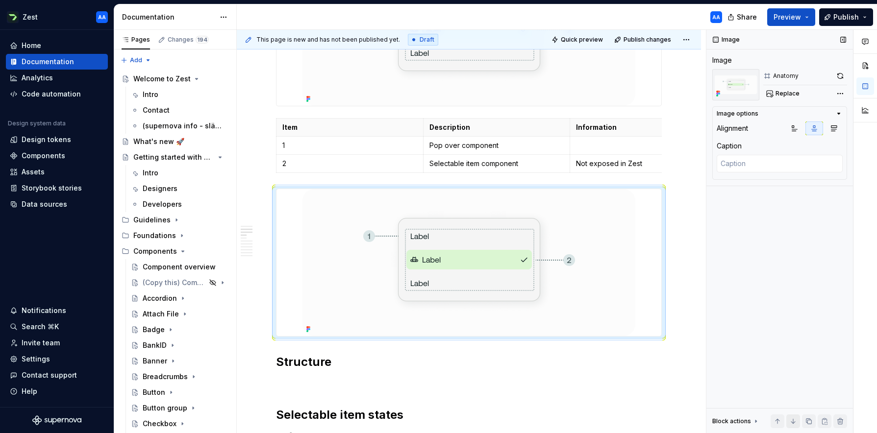
click at [791, 420] on button "button" at bounding box center [793, 422] width 14 height 14
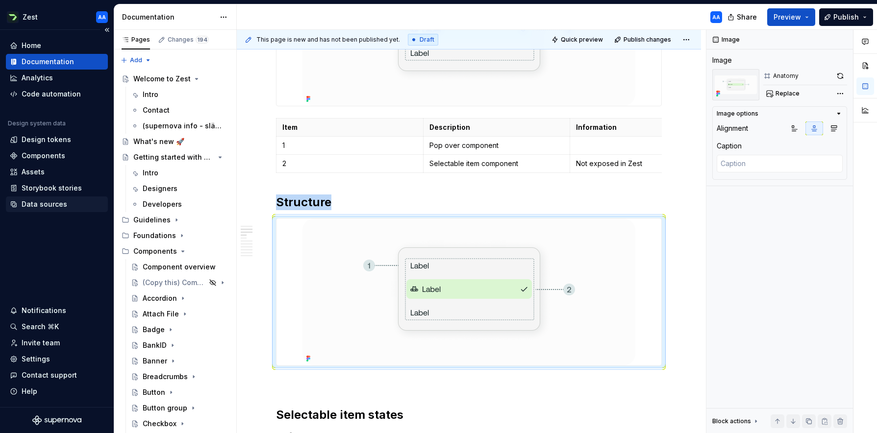
click at [49, 203] on div "Data sources" at bounding box center [45, 205] width 46 height 10
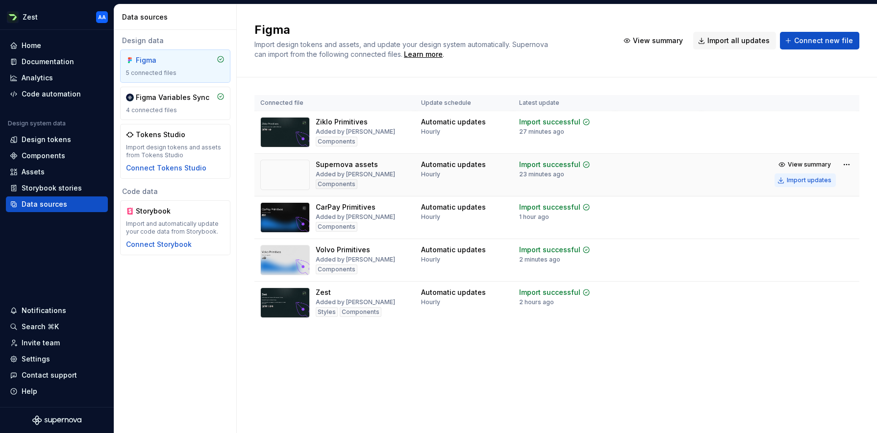
click at [811, 180] on div "Import updates" at bounding box center [809, 181] width 45 height 8
click at [62, 58] on div "Documentation" at bounding box center [48, 62] width 52 height 10
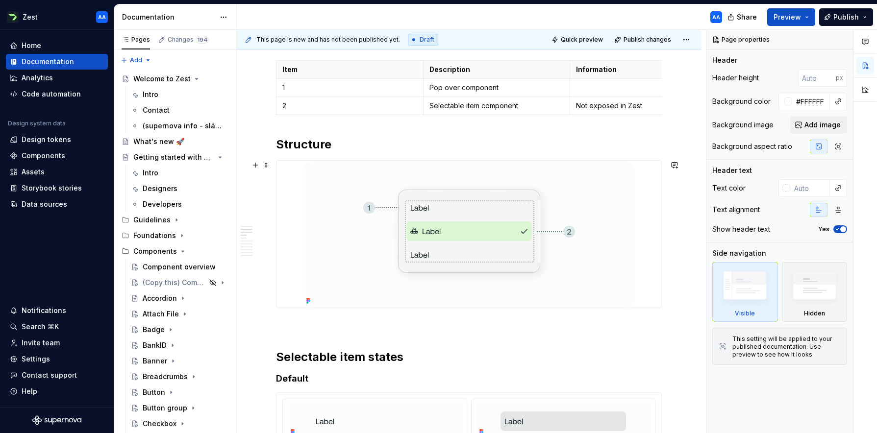
scroll to position [363, 0]
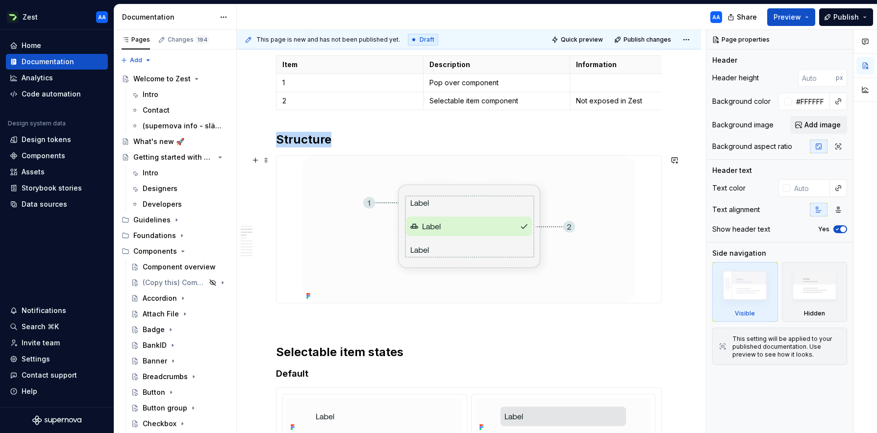
click at [547, 203] on img at bounding box center [469, 229] width 333 height 147
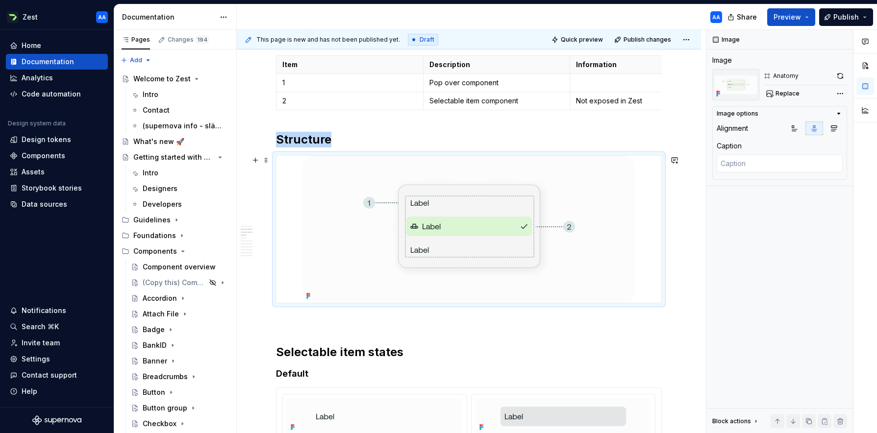
click at [584, 200] on img at bounding box center [469, 229] width 333 height 147
click at [791, 93] on span "Replace" at bounding box center [788, 94] width 24 height 8
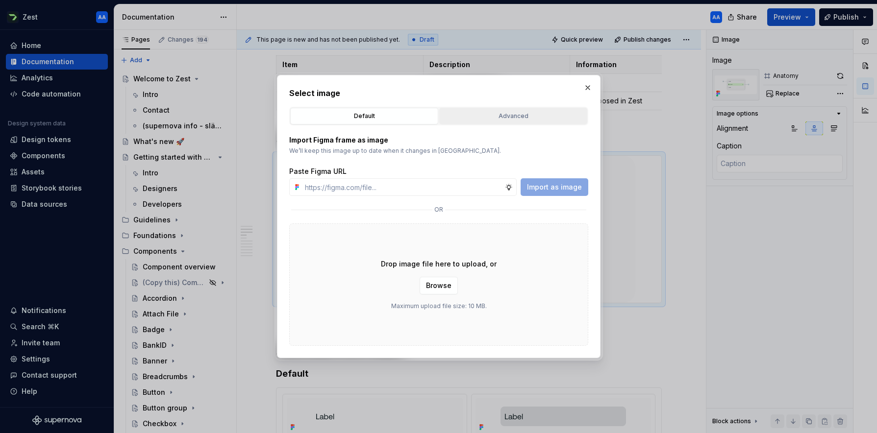
click at [515, 118] on div "Advanced" at bounding box center [513, 116] width 141 height 10
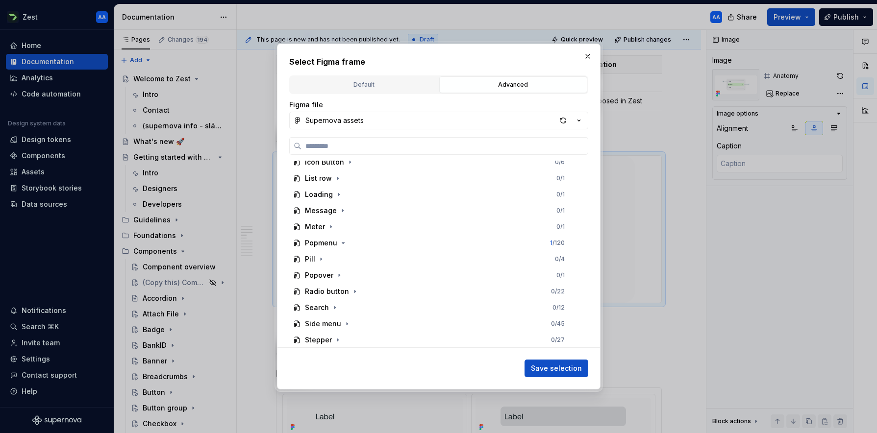
scroll to position [362, 0]
click at [344, 226] on icon "button" at bounding box center [343, 227] width 8 height 8
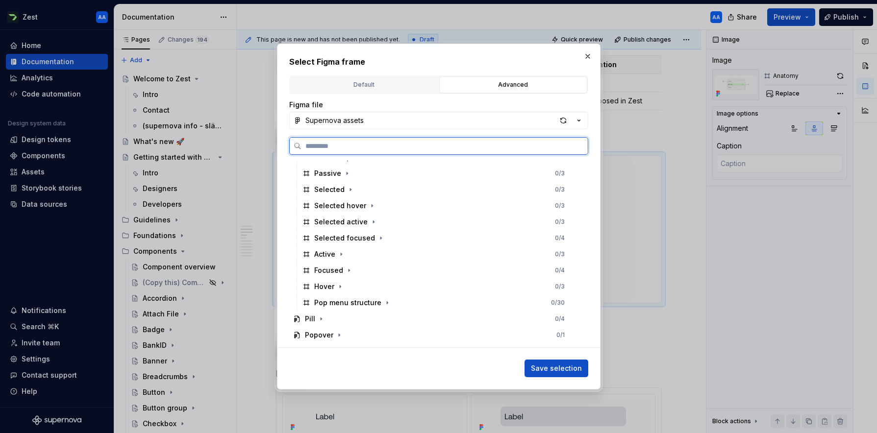
scroll to position [678, 0]
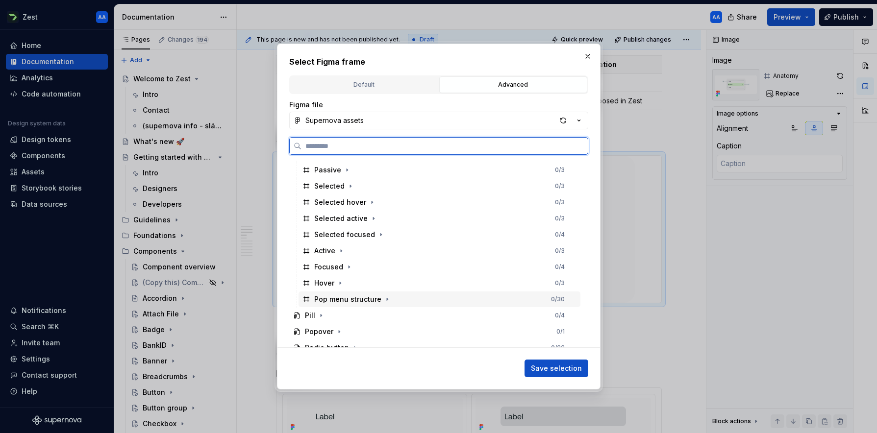
click at [361, 297] on div "Pop menu structure" at bounding box center [347, 300] width 67 height 10
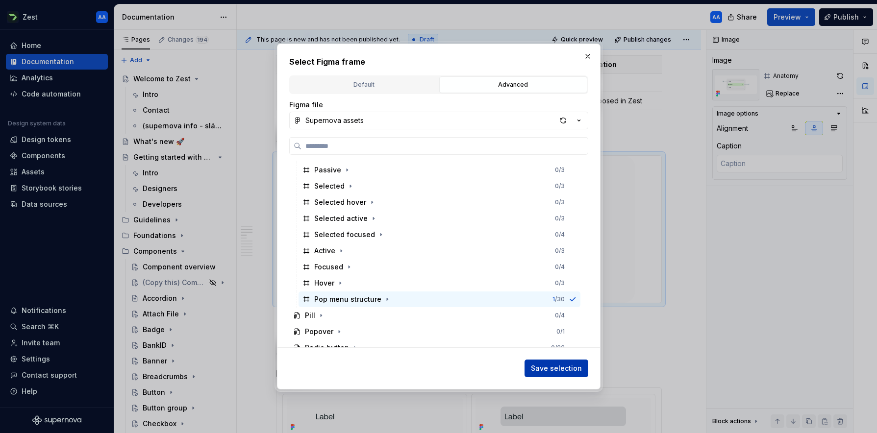
click at [553, 369] on span "Save selection" at bounding box center [556, 369] width 51 height 10
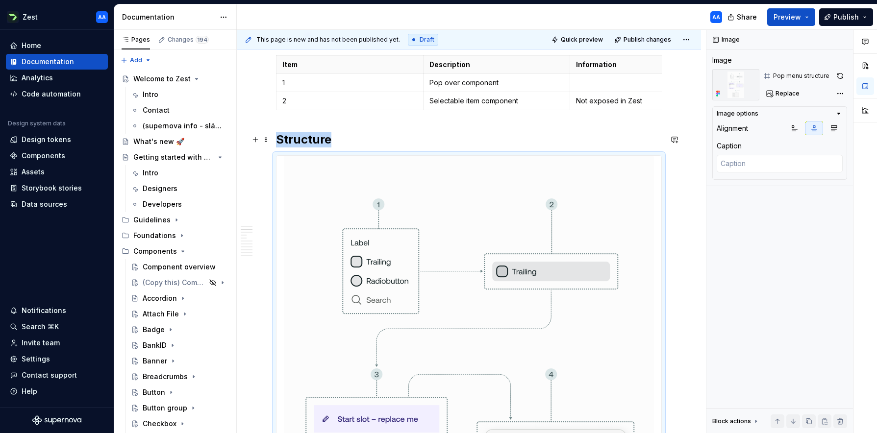
click at [650, 133] on h2 "Structure" at bounding box center [469, 140] width 386 height 16
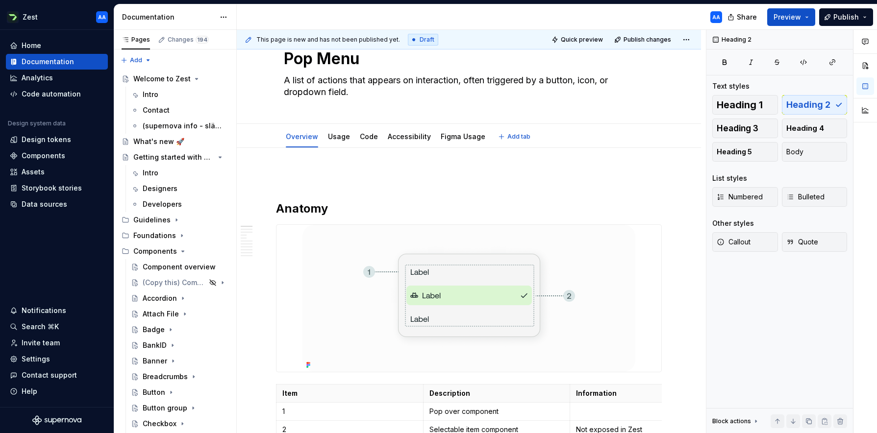
scroll to position [0, 0]
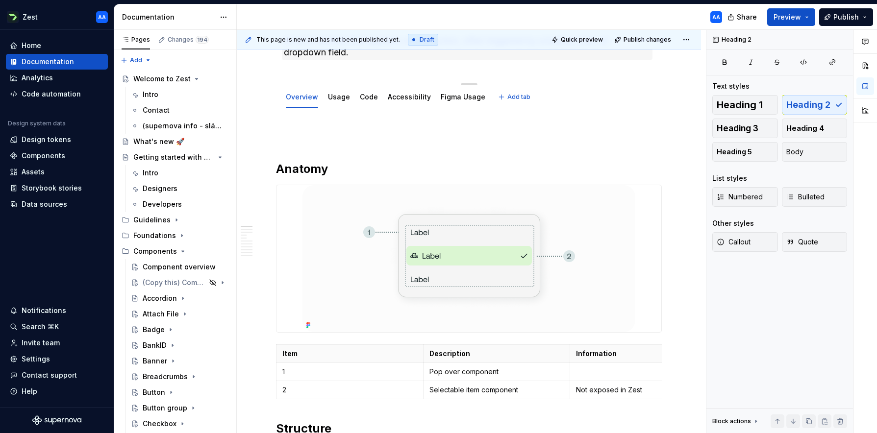
type textarea "*"
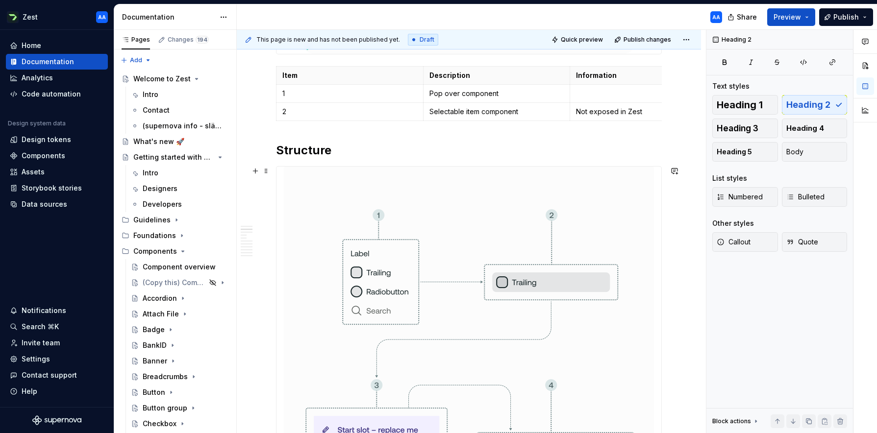
scroll to position [347, 0]
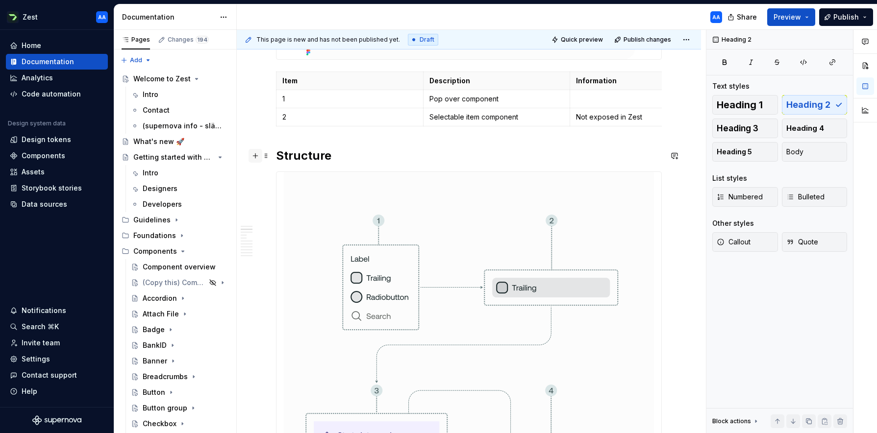
click at [257, 157] on button "button" at bounding box center [256, 156] width 14 height 14
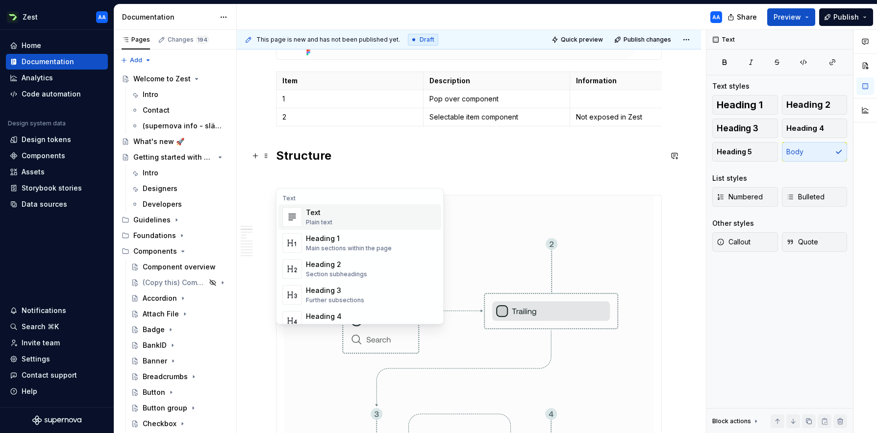
click at [314, 214] on div "Text" at bounding box center [319, 213] width 26 height 10
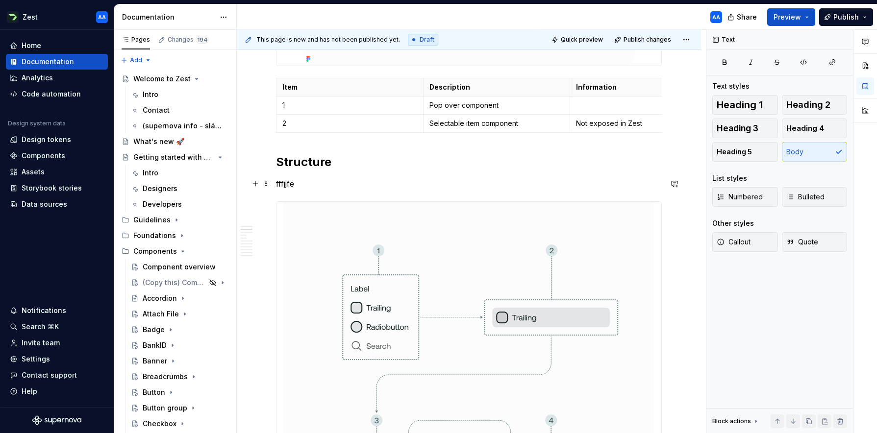
scroll to position [340, 0]
click at [269, 80] on span at bounding box center [266, 83] width 8 height 14
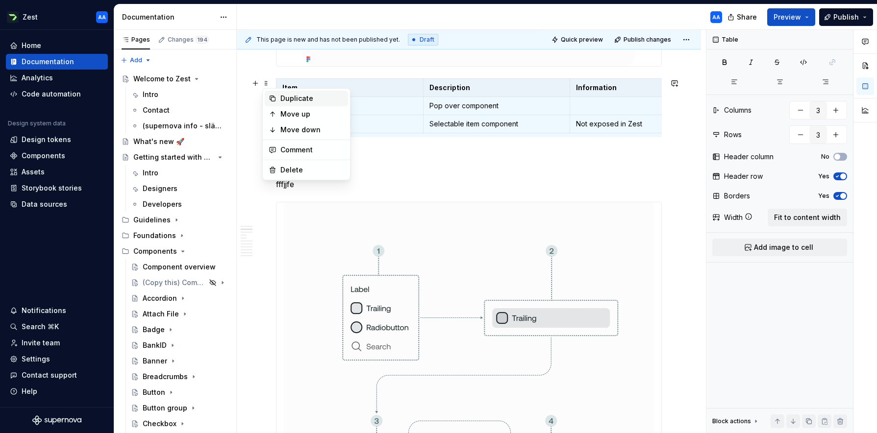
click at [280, 95] on div "Duplicate" at bounding box center [312, 99] width 64 height 10
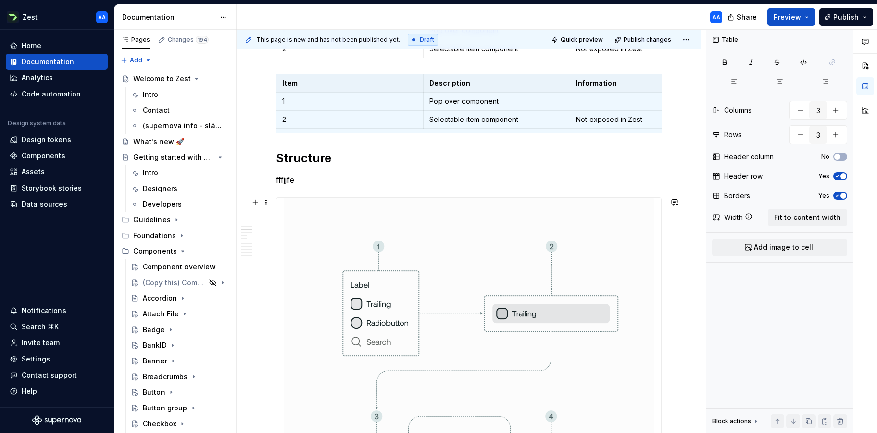
scroll to position [473, 0]
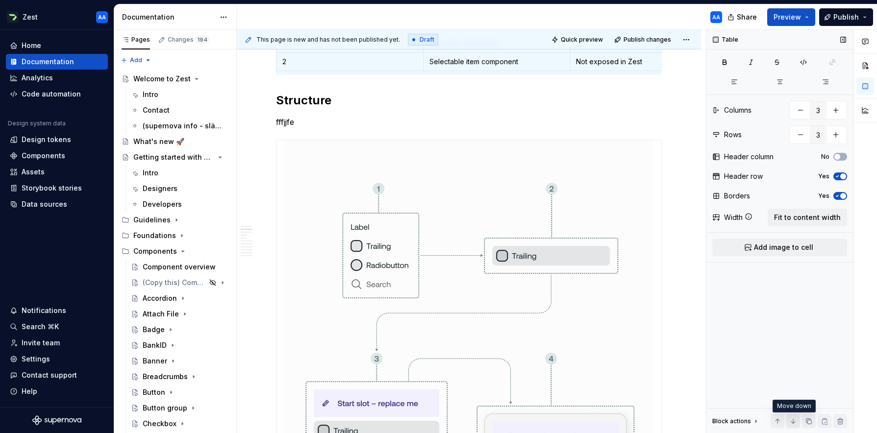
click at [795, 420] on button "button" at bounding box center [793, 422] width 14 height 14
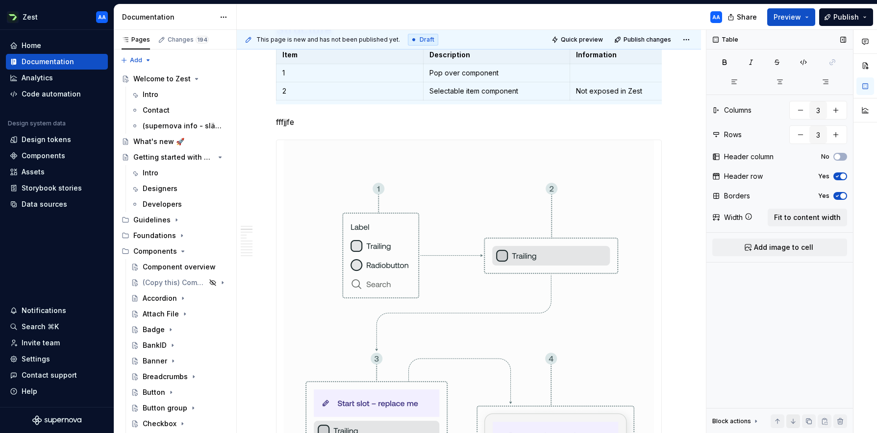
scroll to position [402, 0]
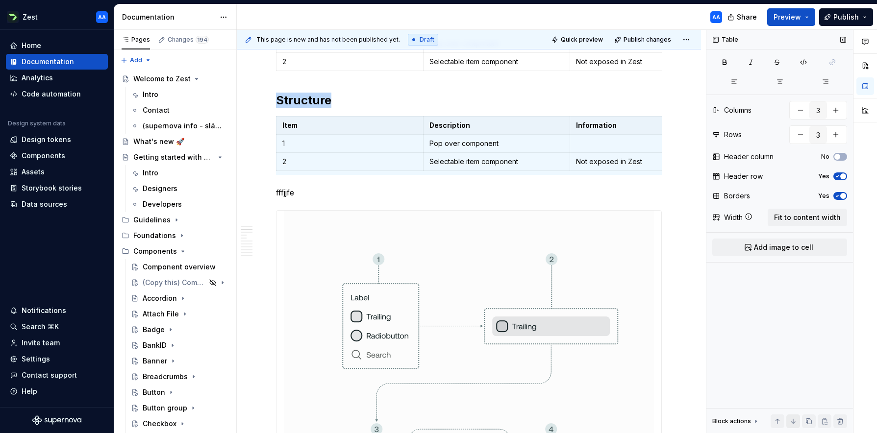
click at [795, 420] on button "button" at bounding box center [793, 422] width 14 height 14
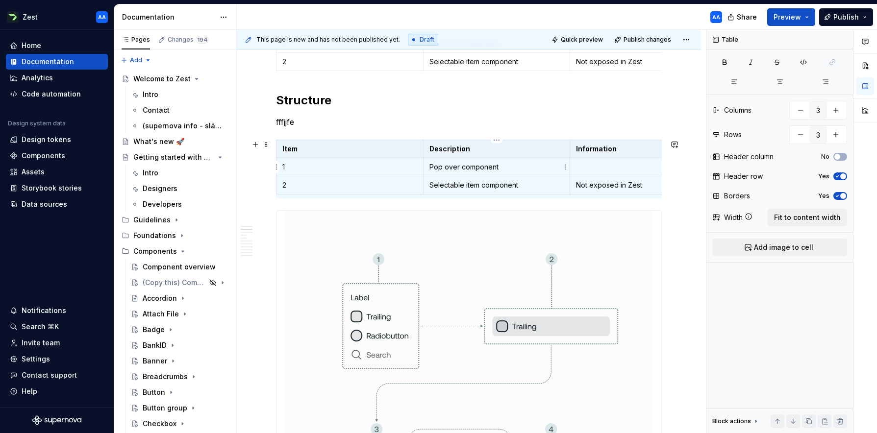
click at [487, 168] on p "Pop over component" at bounding box center [497, 167] width 135 height 10
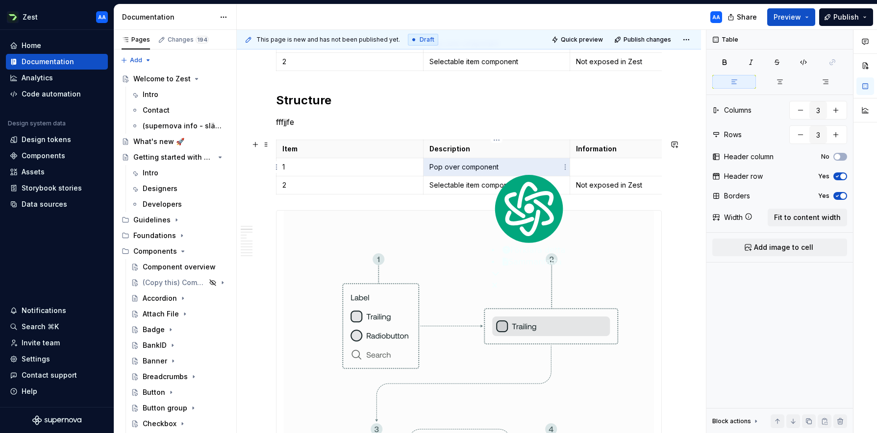
click at [487, 168] on p "Pop over component" at bounding box center [497, 167] width 135 height 10
click at [503, 168] on p "Pop over component" at bounding box center [497, 167] width 135 height 10
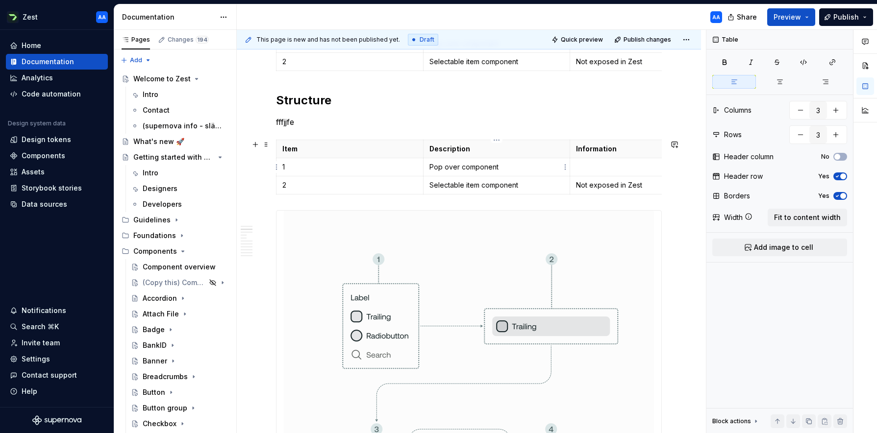
click at [488, 166] on p "Pop over component" at bounding box center [497, 167] width 135 height 10
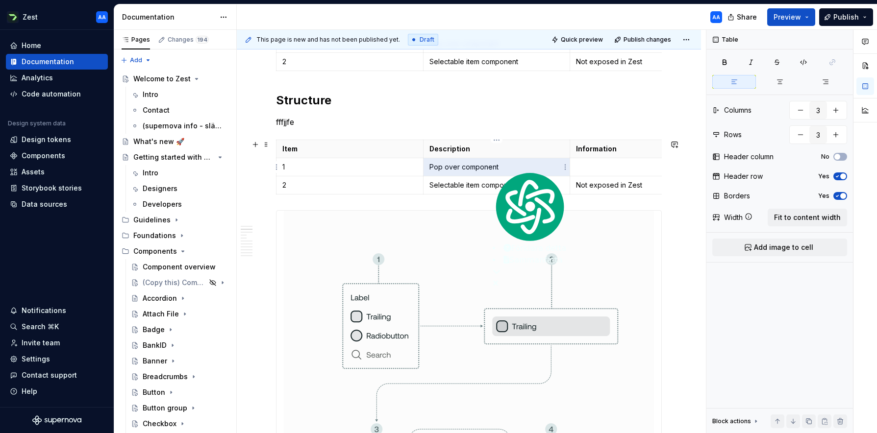
click at [488, 166] on p "Pop over component" at bounding box center [497, 167] width 135 height 10
click at [486, 166] on p "Pop over component" at bounding box center [497, 167] width 135 height 10
click at [445, 169] on p "Pop over component" at bounding box center [497, 167] width 135 height 10
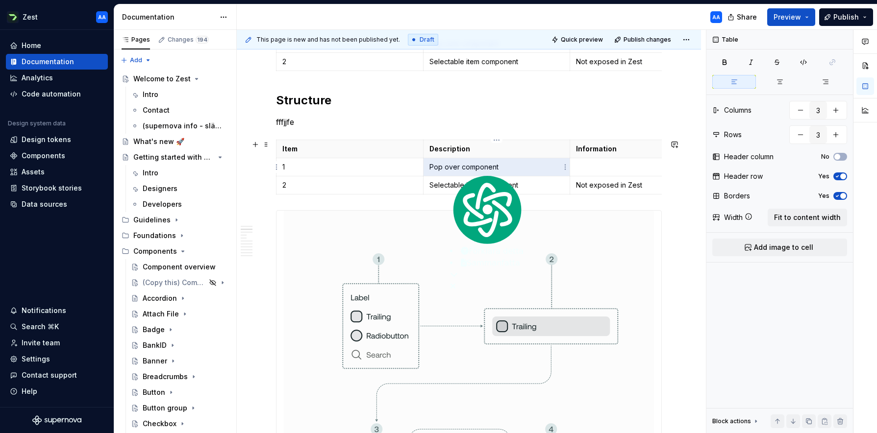
click at [445, 169] on p "Pop over component" at bounding box center [497, 167] width 135 height 10
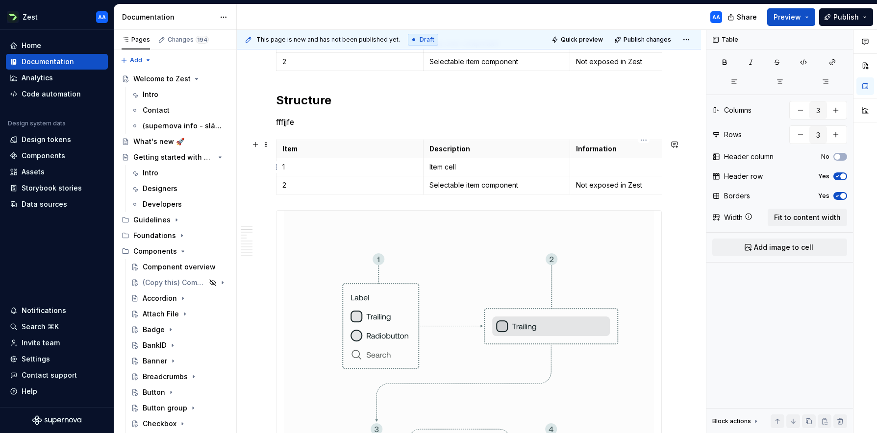
click at [583, 167] on p at bounding box center [643, 167] width 135 height 10
click at [275, 186] on html "Zest AA Home Documentation Analytics Code automation Design system data Design …" at bounding box center [438, 216] width 877 height 433
click at [295, 219] on div "Add row after" at bounding box center [324, 219] width 64 height 10
click at [269, 145] on span at bounding box center [266, 145] width 8 height 14
click at [354, 145] on p "Item" at bounding box center [349, 149] width 135 height 10
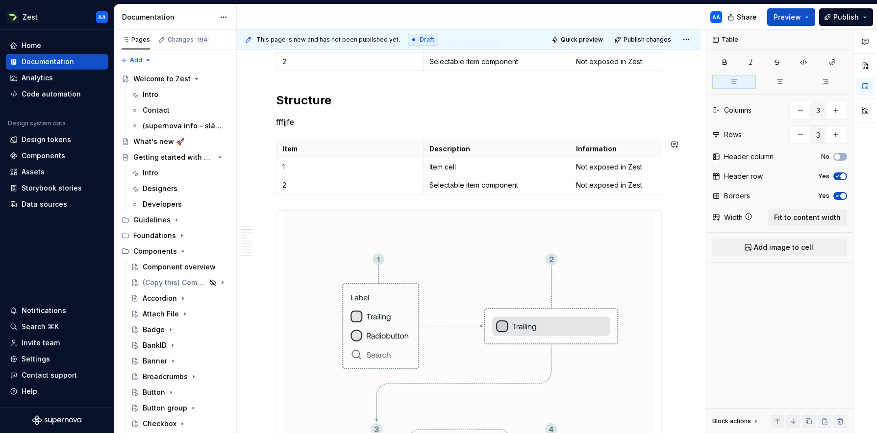
click at [368, 140] on table "Item Description Information 1 Item cell Not exposed in Zest 2 Selectable item …" at bounding box center [496, 167] width 441 height 55
click at [391, 158] on td "1" at bounding box center [350, 167] width 147 height 18
click at [835, 135] on button "button" at bounding box center [836, 135] width 18 height 18
type input "4"
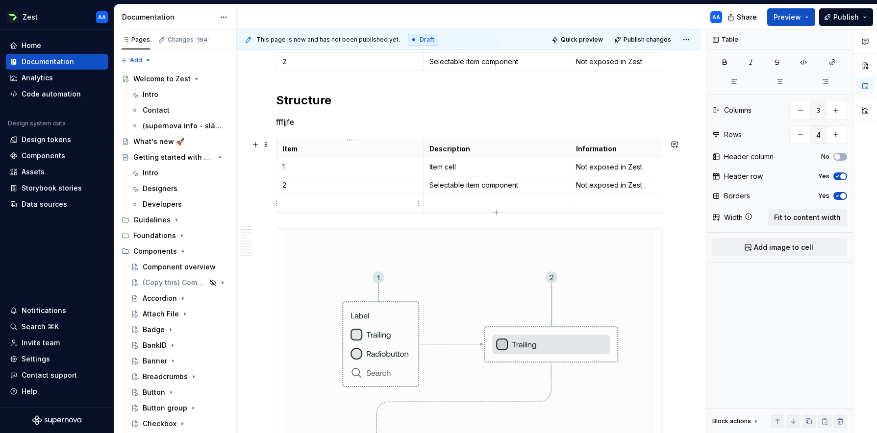
click at [291, 203] on p at bounding box center [349, 204] width 135 height 10
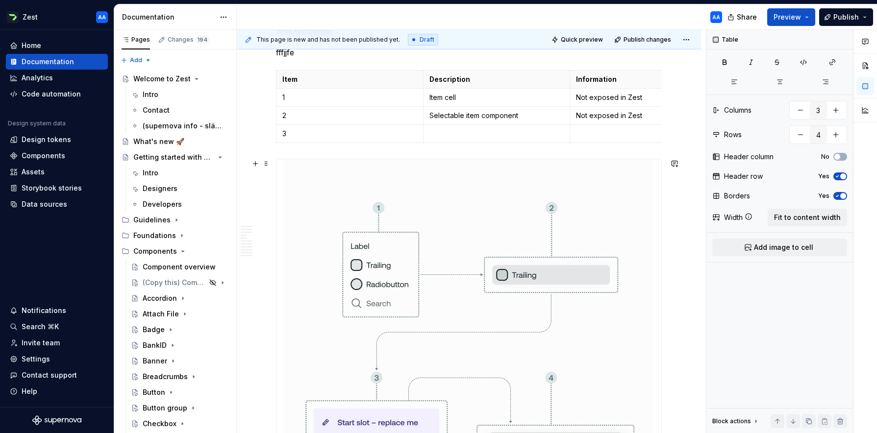
scroll to position [483, 0]
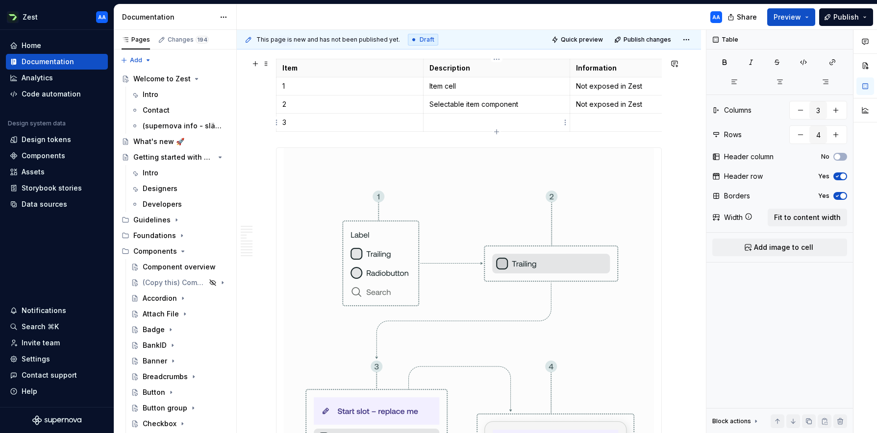
click at [451, 118] on p at bounding box center [497, 123] width 135 height 10
click at [431, 103] on p "Selectable item component" at bounding box center [497, 105] width 135 height 10
drag, startPoint x: 430, startPoint y: 86, endPoint x: 439, endPoint y: 81, distance: 10.8
click at [430, 86] on p "Item cell" at bounding box center [497, 86] width 135 height 10
click at [606, 106] on p "Not exposed in Zest" at bounding box center [643, 105] width 135 height 10
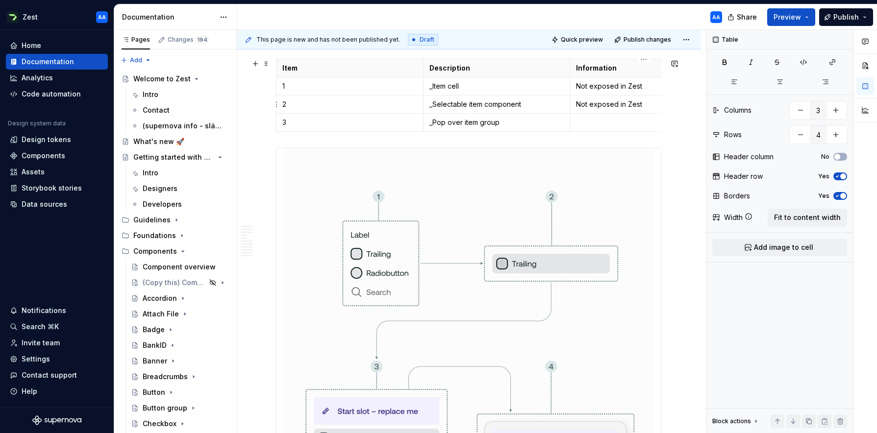
click at [606, 106] on p "Not exposed in Zest" at bounding box center [643, 105] width 135 height 10
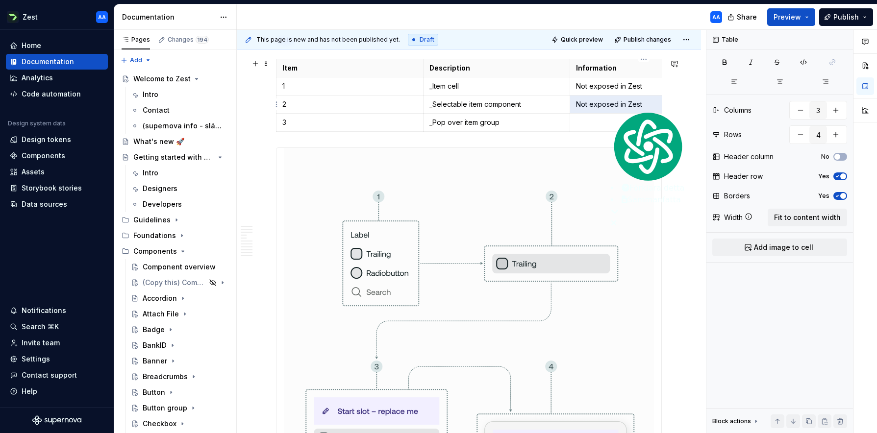
click at [606, 105] on p "Not exposed in Zest" at bounding box center [643, 105] width 135 height 10
click at [618, 100] on p "Not exposed in Zest" at bounding box center [643, 105] width 135 height 10
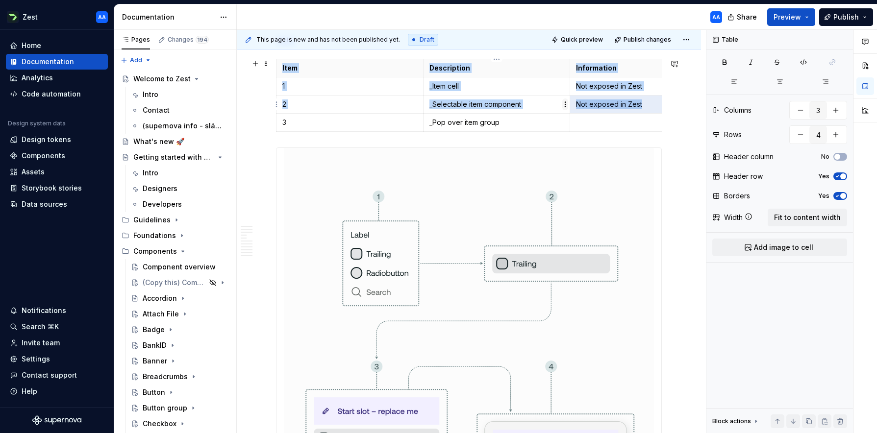
drag, startPoint x: 641, startPoint y: 103, endPoint x: 565, endPoint y: 106, distance: 75.6
click at [565, 106] on body "Zest AA Home Documentation Analytics Code automation Design system data Design …" at bounding box center [438, 216] width 877 height 433
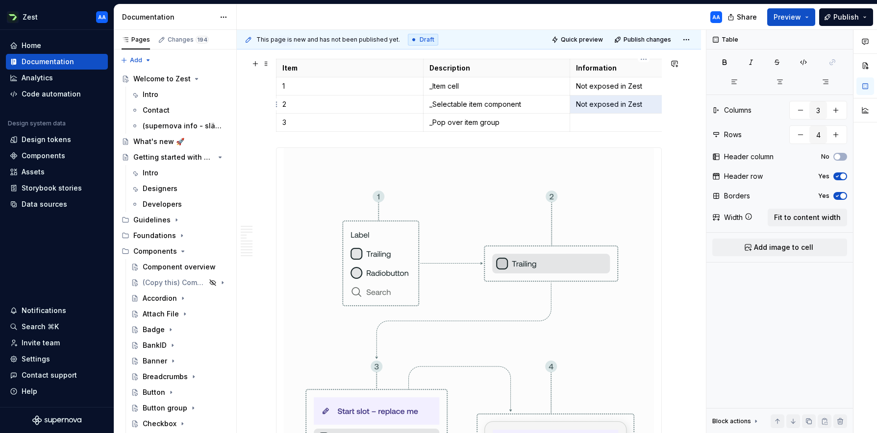
click at [613, 102] on p "Not exposed in Zest" at bounding box center [643, 105] width 135 height 10
drag, startPoint x: 645, startPoint y: 104, endPoint x: 577, endPoint y: 103, distance: 67.7
click at [577, 103] on p "Not exposed in Zest" at bounding box center [643, 105] width 135 height 10
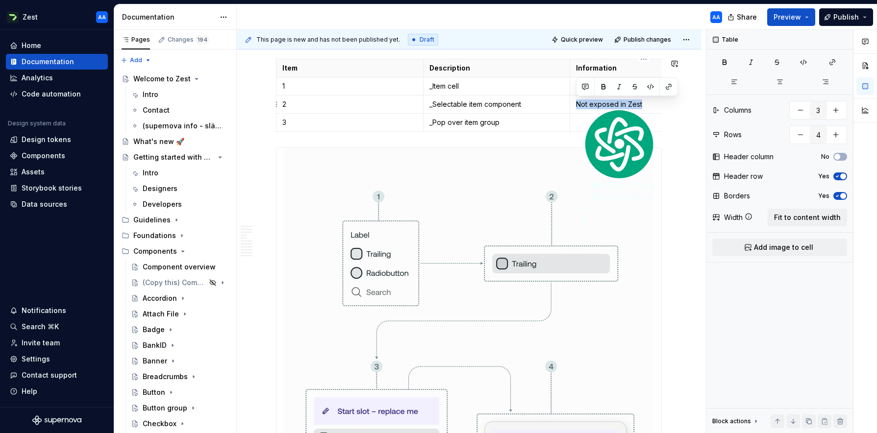
copy p "Not exposed in Zest"
click at [580, 121] on p at bounding box center [643, 123] width 135 height 10
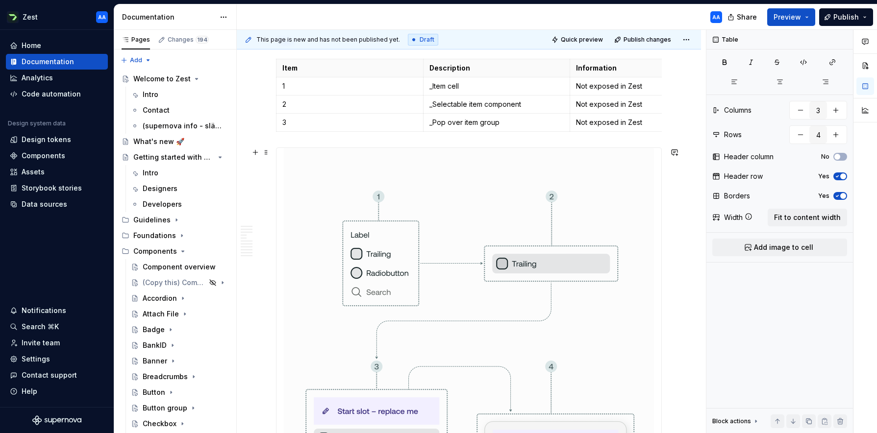
type textarea "*"
click at [579, 150] on img at bounding box center [469, 439] width 370 height 583
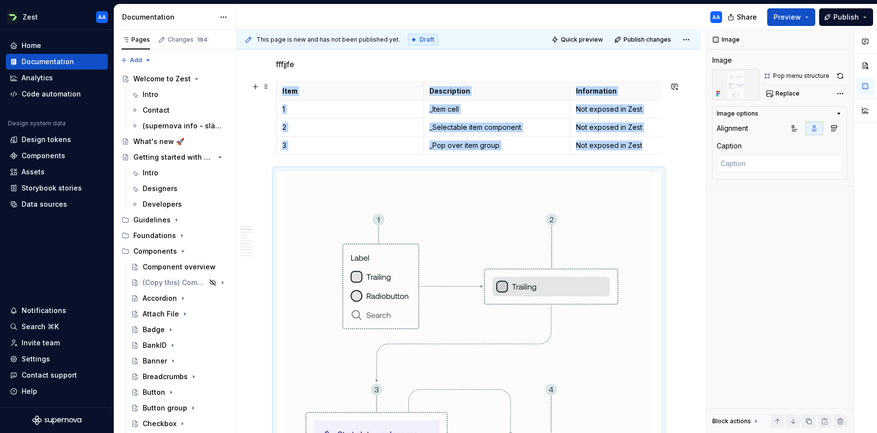
scroll to position [444, 0]
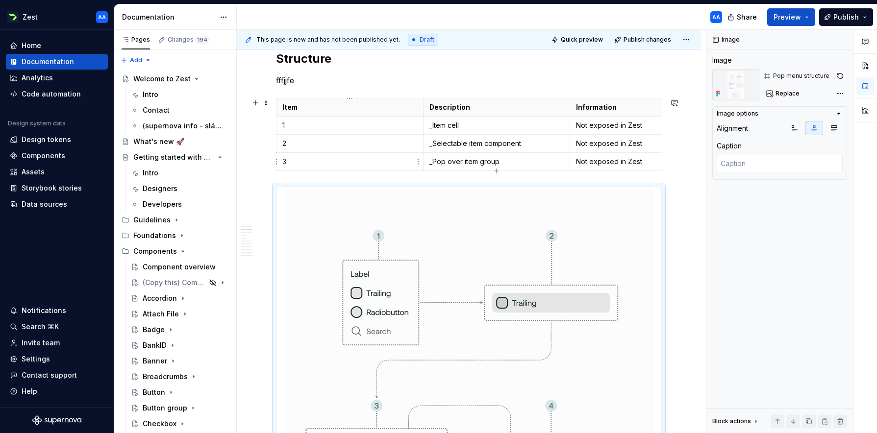
click at [319, 161] on p "3" at bounding box center [349, 162] width 135 height 10
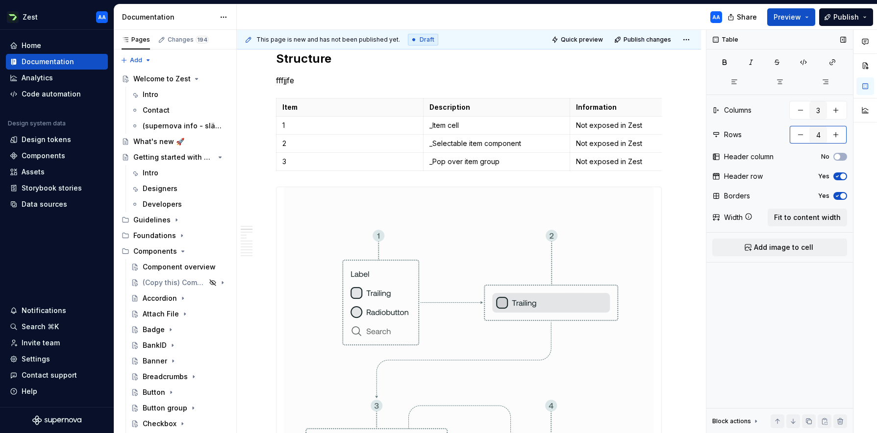
click at [838, 133] on button "button" at bounding box center [836, 135] width 18 height 18
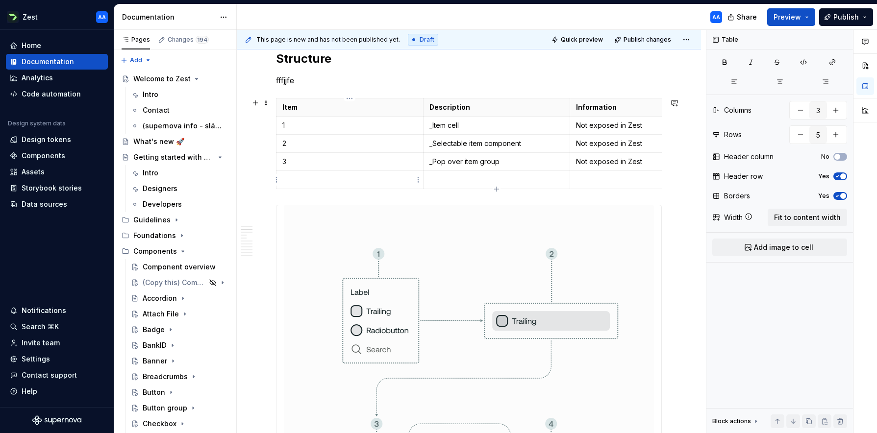
click at [311, 181] on p at bounding box center [349, 180] width 135 height 10
click at [450, 177] on p at bounding box center [497, 180] width 135 height 10
drag, startPoint x: 836, startPoint y: 133, endPoint x: 579, endPoint y: 161, distance: 257.9
click at [835, 133] on button "button" at bounding box center [836, 135] width 18 height 18
type input "6"
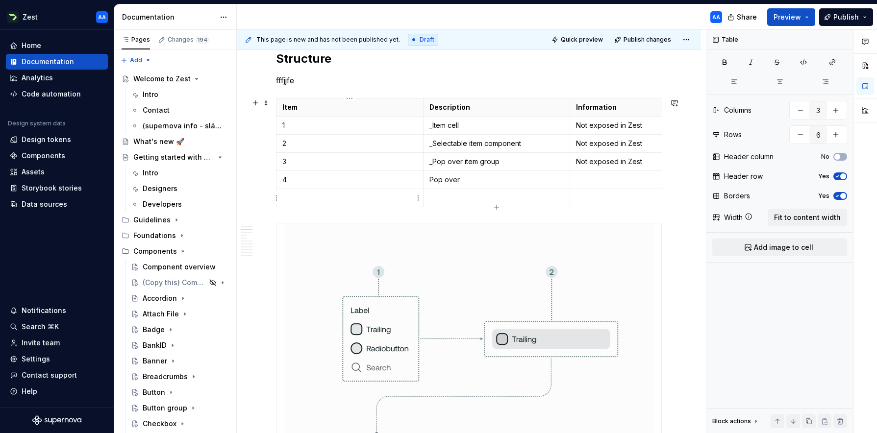
click at [296, 198] on p at bounding box center [349, 198] width 135 height 10
click at [443, 196] on p at bounding box center [497, 198] width 135 height 10
click at [467, 180] on p "Pop over" at bounding box center [497, 180] width 135 height 10
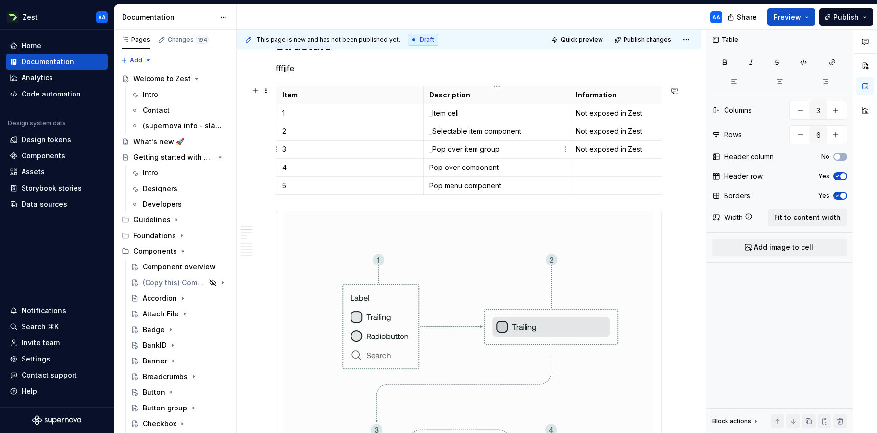
click at [500, 148] on p "_Pop over item group" at bounding box center [497, 150] width 135 height 10
click at [466, 111] on p "_Item cell" at bounding box center [497, 113] width 135 height 10
drag, startPoint x: 487, startPoint y: 114, endPoint x: 498, endPoint y: 106, distance: 13.7
click at [489, 112] on p "_Item cell compoinent" at bounding box center [497, 113] width 135 height 10
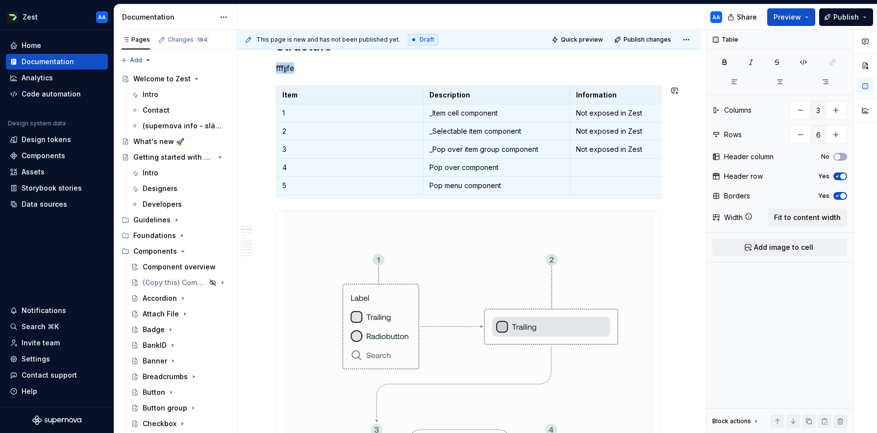
click at [506, 74] on p "fffjjfe" at bounding box center [469, 68] width 386 height 12
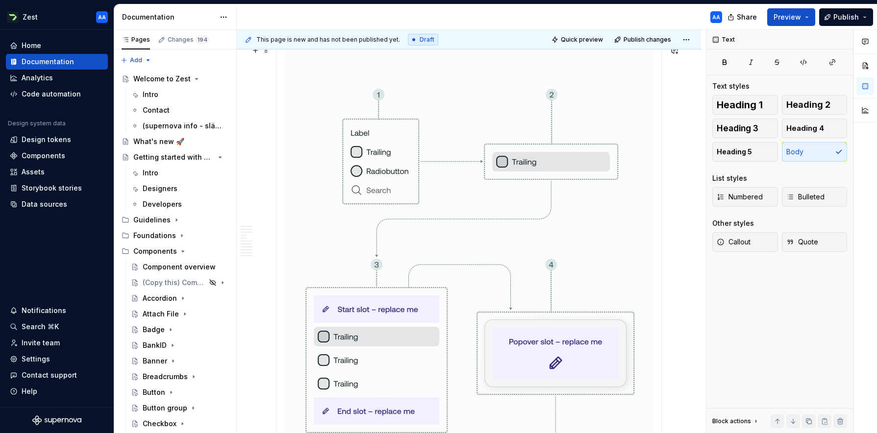
scroll to position [487, 0]
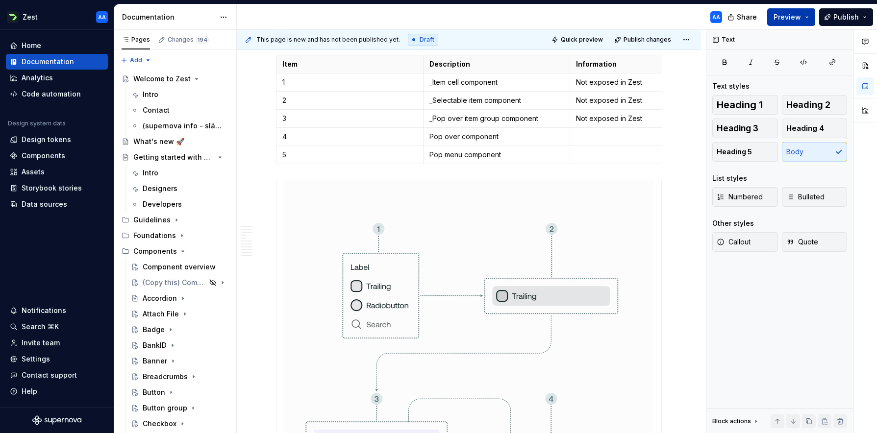
click at [799, 16] on span "Preview" at bounding box center [787, 17] width 27 height 10
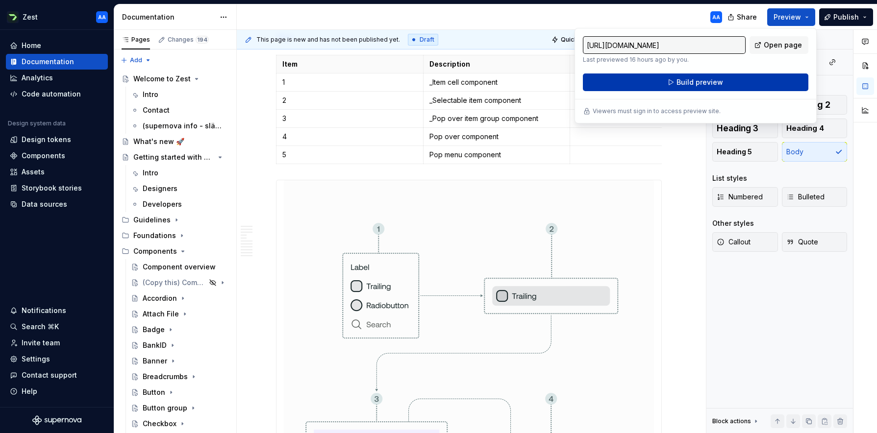
click at [746, 82] on button "Build preview" at bounding box center [696, 83] width 226 height 18
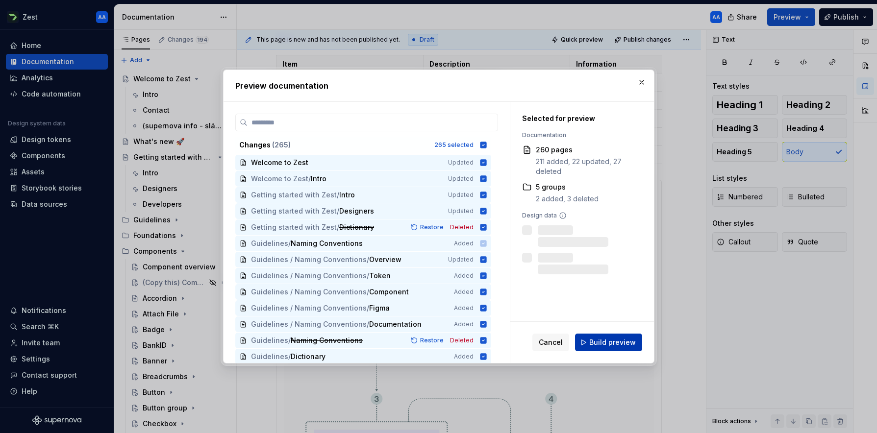
click at [606, 339] on span "Build preview" at bounding box center [612, 343] width 47 height 10
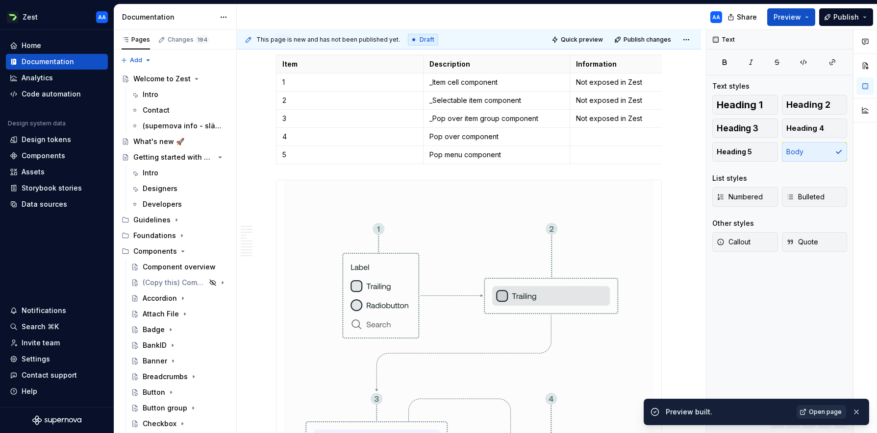
click at [818, 411] on span "Open page" at bounding box center [825, 412] width 33 height 8
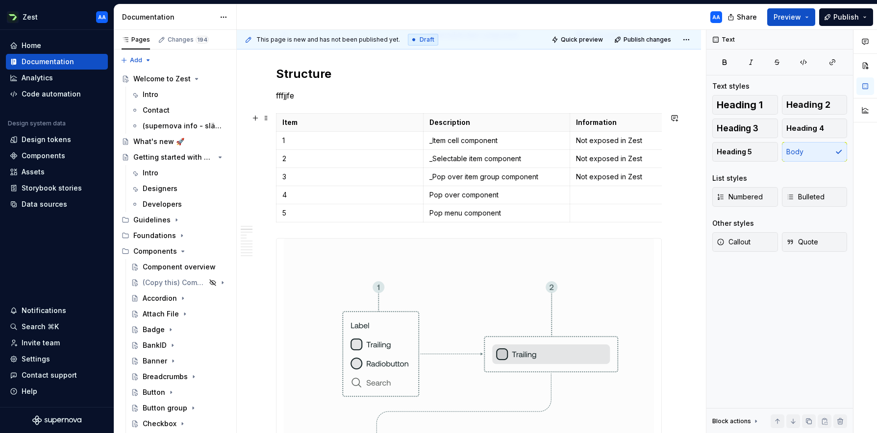
scroll to position [422, 0]
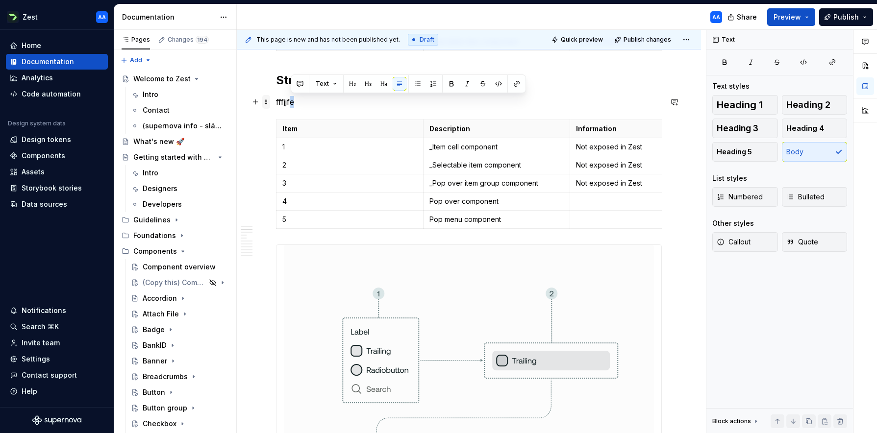
drag, startPoint x: 296, startPoint y: 101, endPoint x: 269, endPoint y: 101, distance: 26.5
click at [289, 103] on p "fffjjfe" at bounding box center [469, 102] width 386 height 12
click at [285, 101] on p "fffjjfe" at bounding box center [469, 102] width 386 height 12
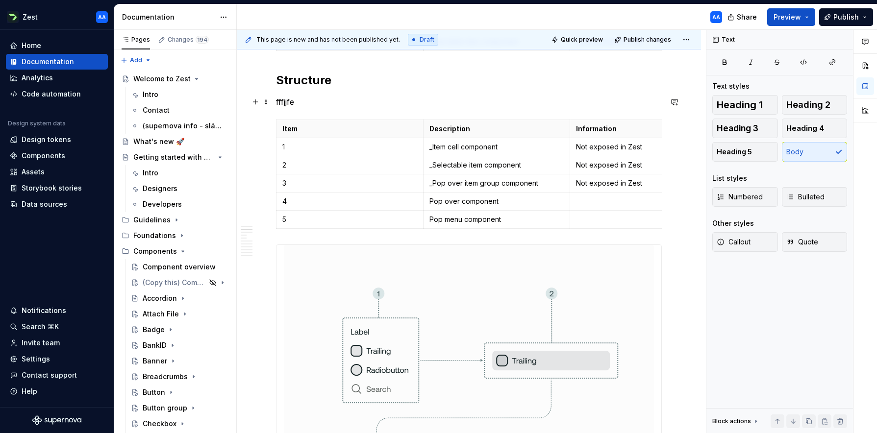
click at [285, 101] on p "fffjjfe" at bounding box center [469, 102] width 386 height 12
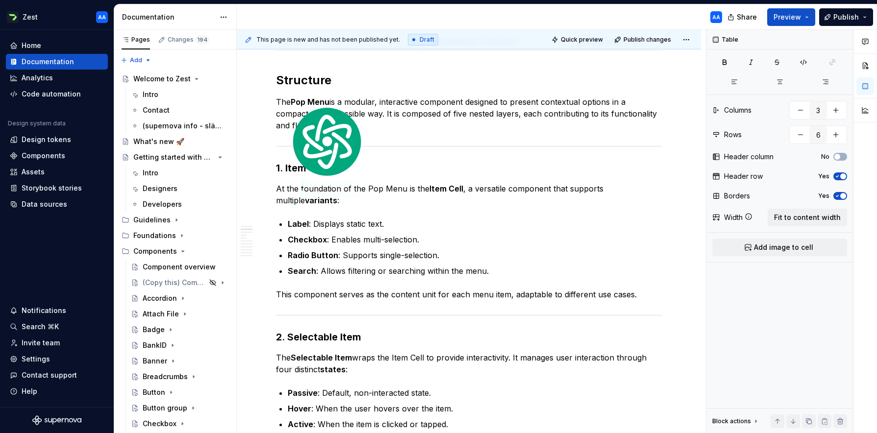
type textarea "*"
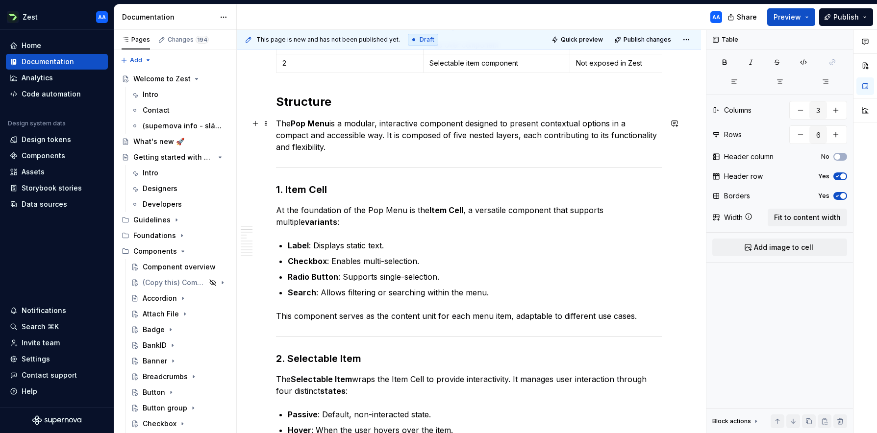
scroll to position [400, 0]
click at [269, 169] on span at bounding box center [266, 170] width 8 height 14
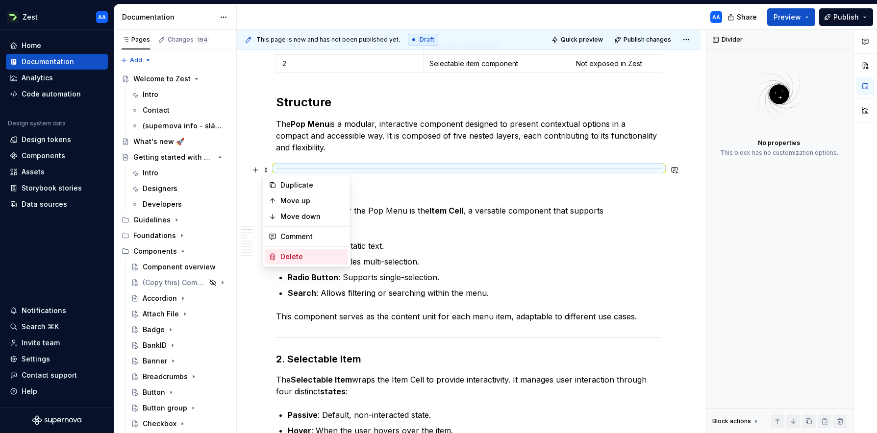
click at [292, 252] on div "Delete" at bounding box center [312, 257] width 64 height 10
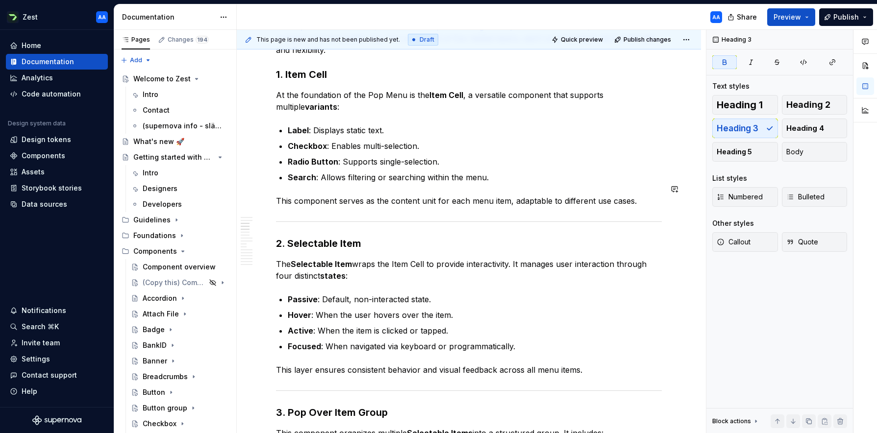
scroll to position [497, 0]
click at [266, 211] on span at bounding box center [266, 213] width 8 height 14
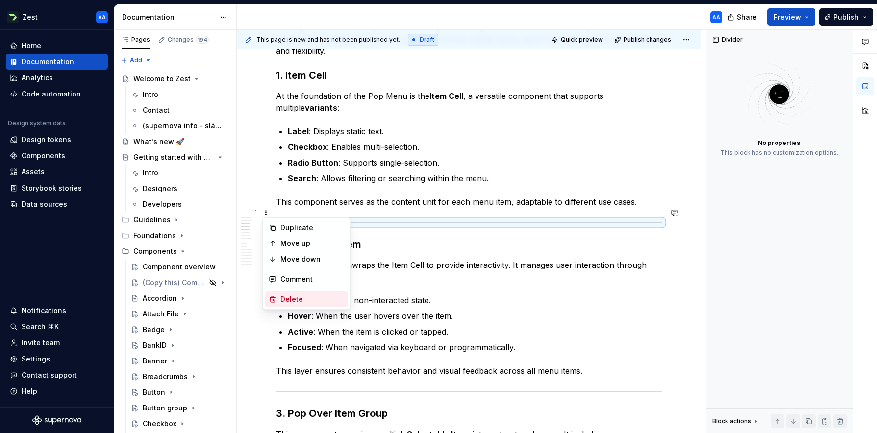
click at [301, 296] on div "Delete" at bounding box center [312, 300] width 64 height 10
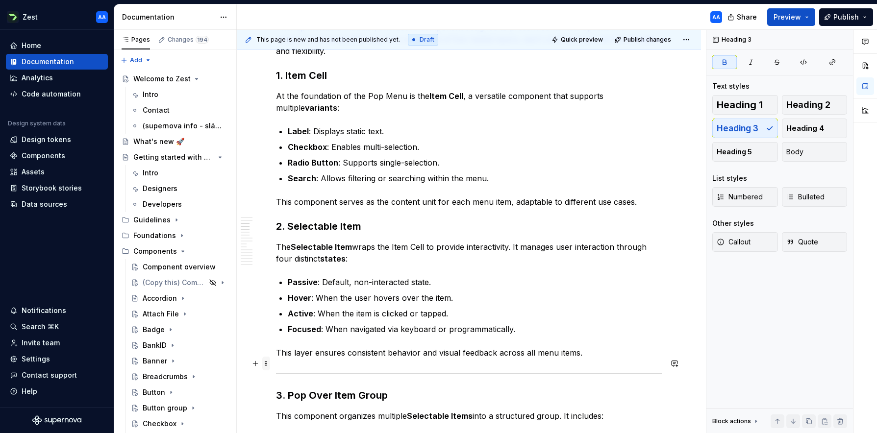
click at [268, 361] on span at bounding box center [266, 364] width 8 height 14
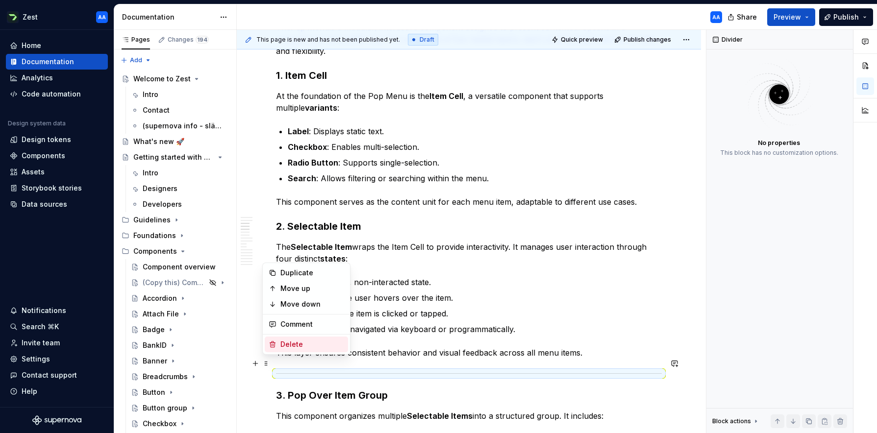
click at [290, 344] on div "Delete" at bounding box center [312, 345] width 64 height 10
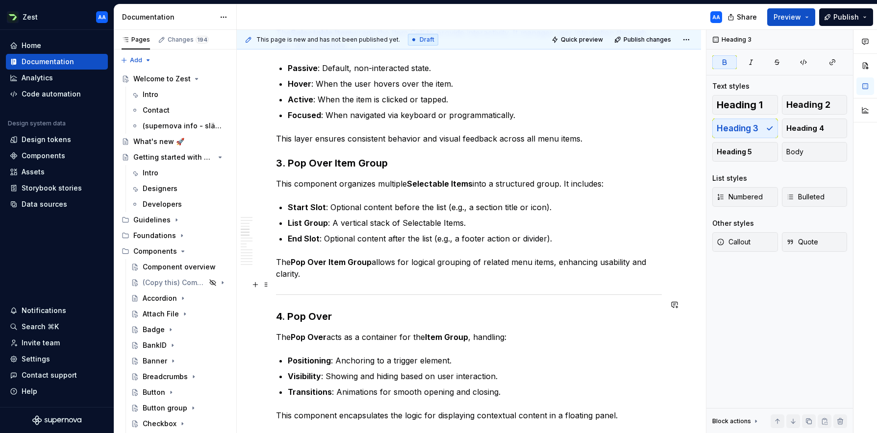
scroll to position [698, 0]
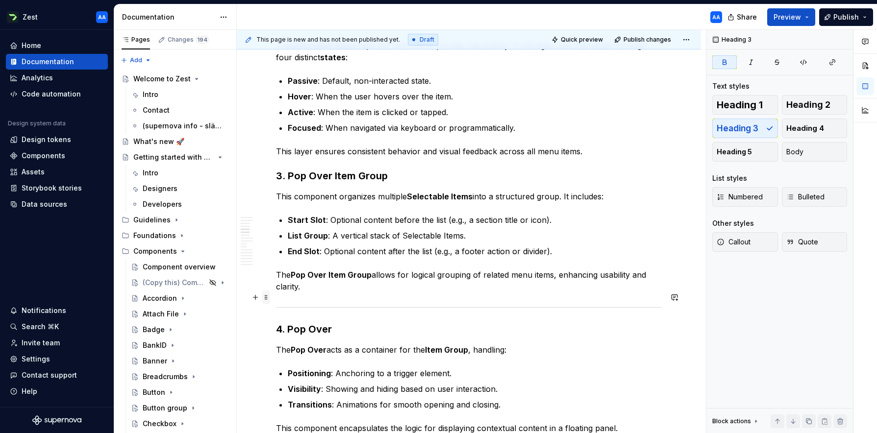
click at [268, 296] on span at bounding box center [266, 298] width 8 height 14
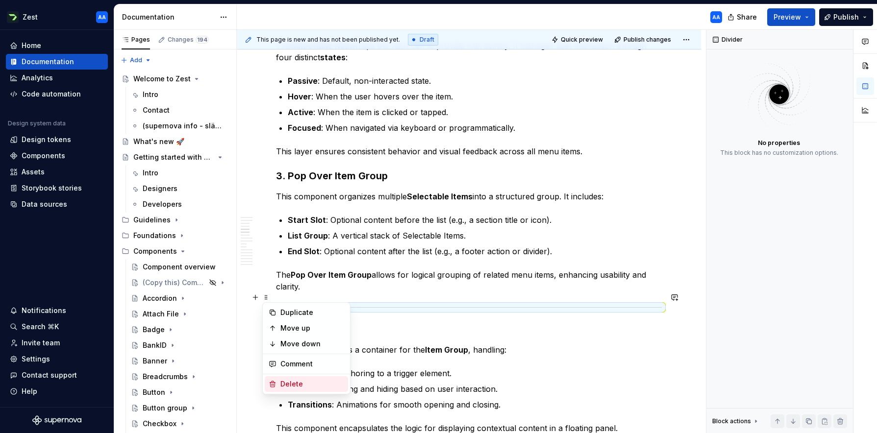
click at [294, 381] on div "Delete" at bounding box center [312, 385] width 64 height 10
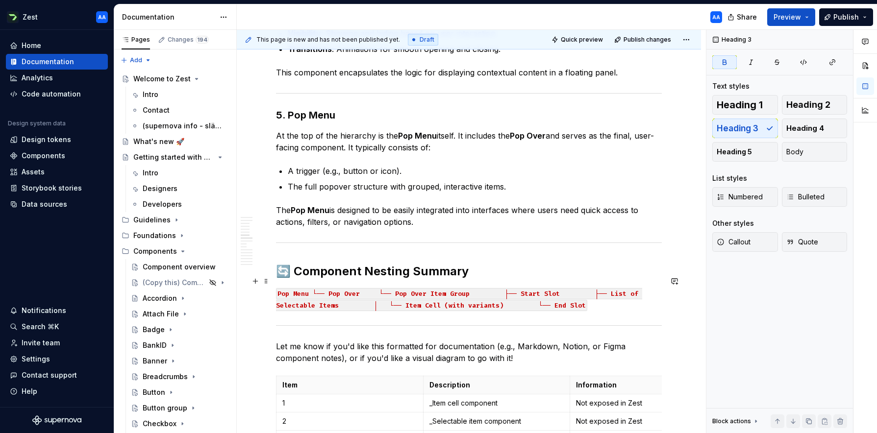
scroll to position [1031, 0]
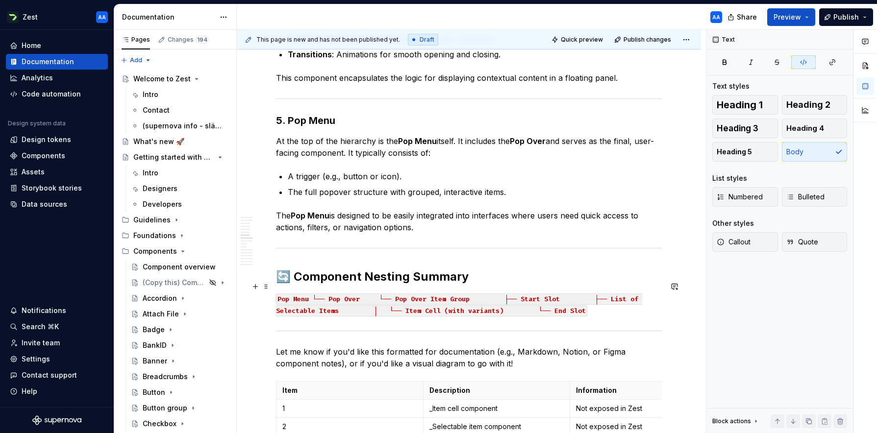
click at [347, 294] on code "Pop Menu └── Pop Over └── Pop Over Item Group ├── Start Slot ├── List of Select…" at bounding box center [459, 305] width 366 height 23
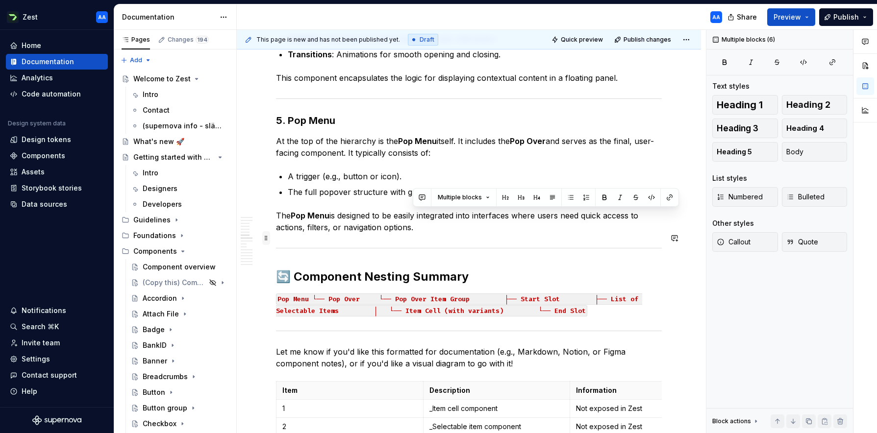
drag, startPoint x: 477, startPoint y: 353, endPoint x: 268, endPoint y: 234, distance: 240.2
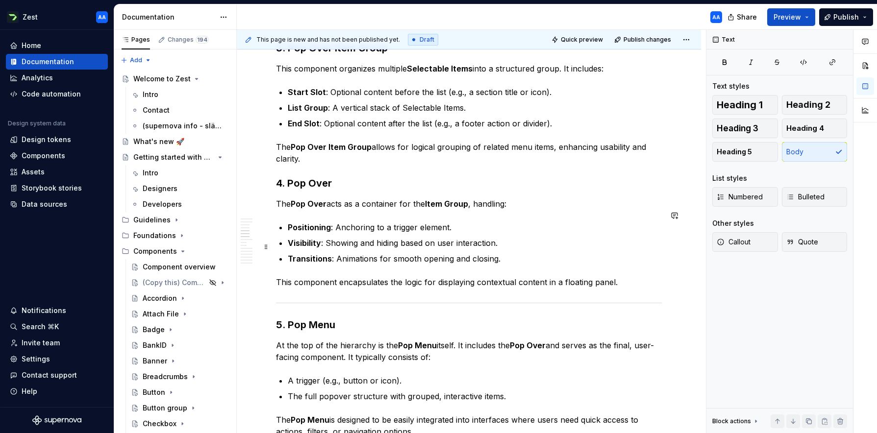
scroll to position [824, 0]
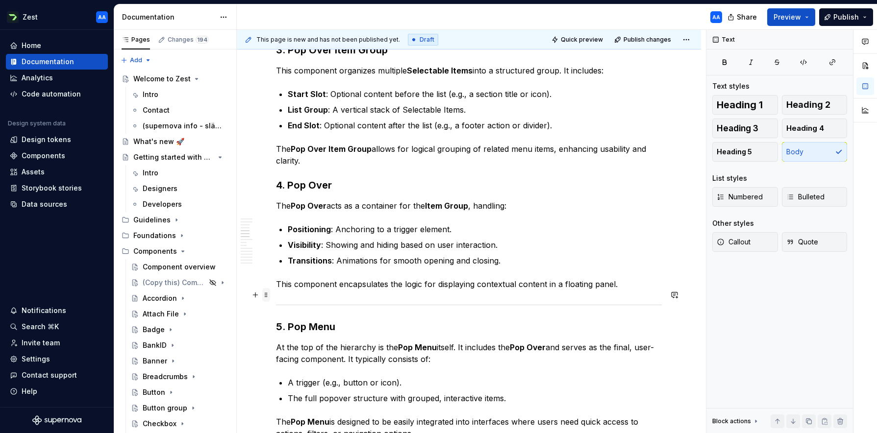
click at [267, 294] on span at bounding box center [266, 295] width 8 height 14
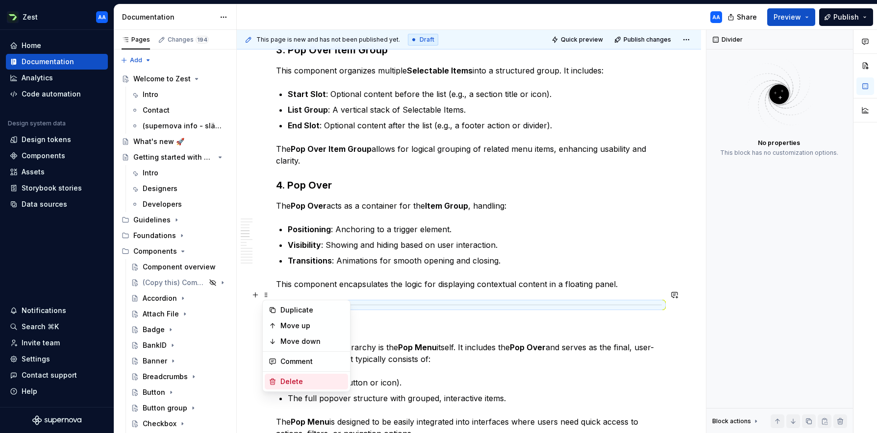
click at [304, 379] on div "Delete" at bounding box center [312, 382] width 64 height 10
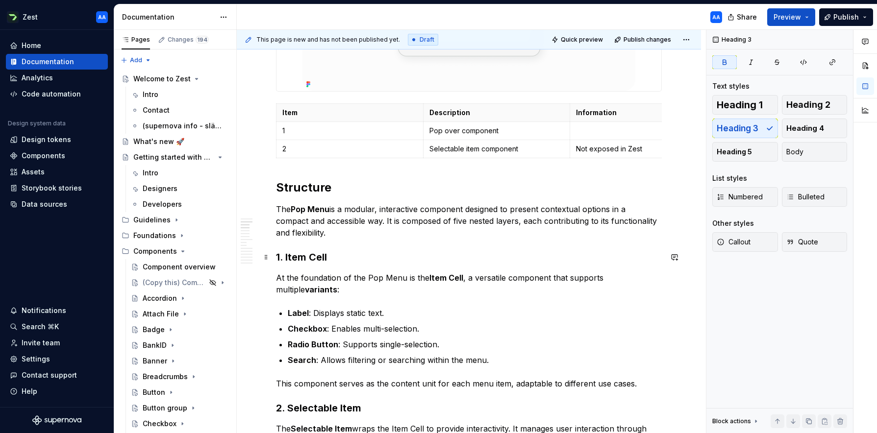
scroll to position [276, 0]
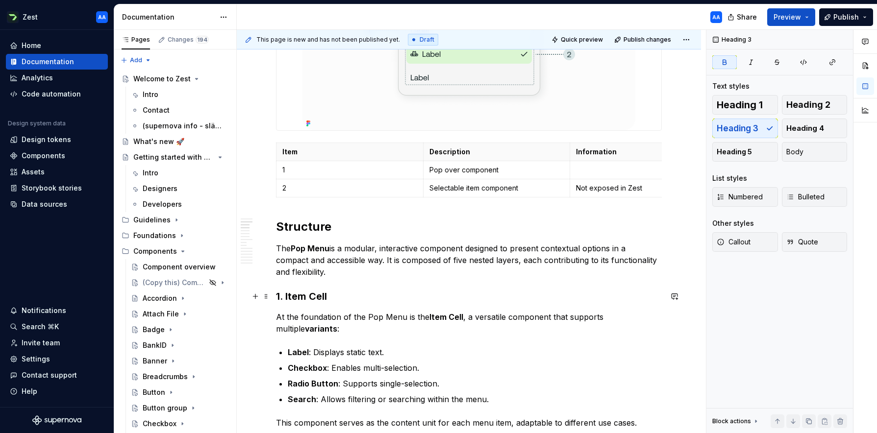
click at [296, 293] on strong "1. Item Cell" at bounding box center [301, 297] width 51 height 12
click at [361, 293] on h3 "1. Item Cell" at bounding box center [469, 297] width 386 height 14
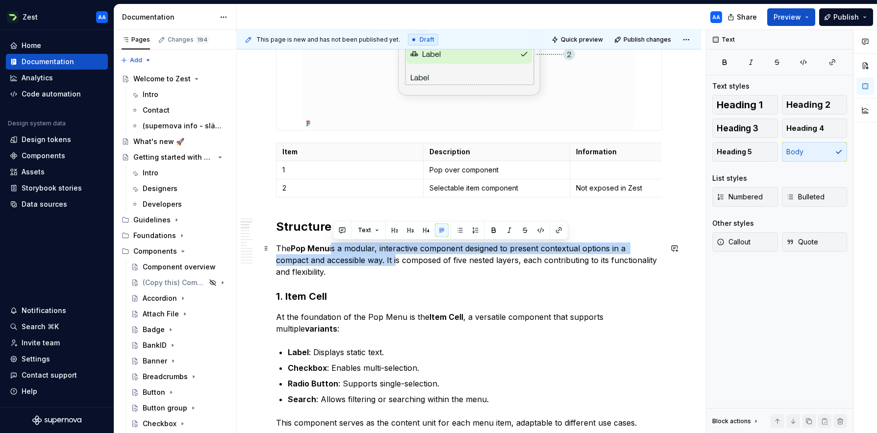
drag, startPoint x: 360, startPoint y: 260, endPoint x: 333, endPoint y: 251, distance: 28.4
click at [333, 251] on p "The Pop Menu is a modular, interactive component designed to present contextual…" at bounding box center [469, 260] width 386 height 35
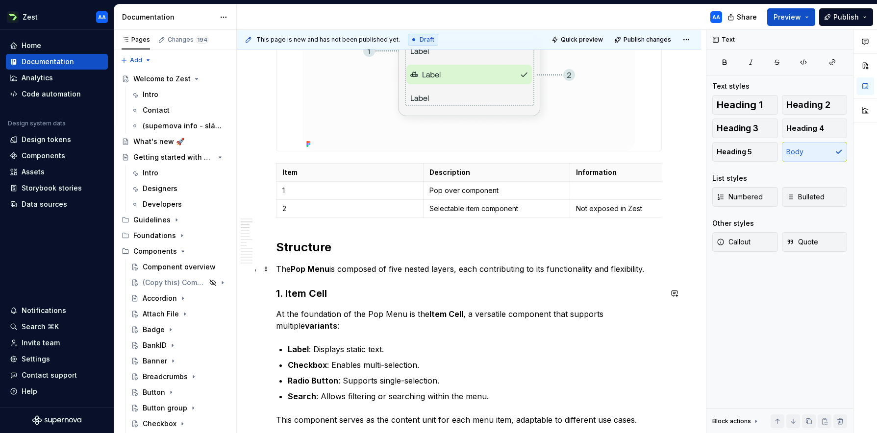
scroll to position [243, 0]
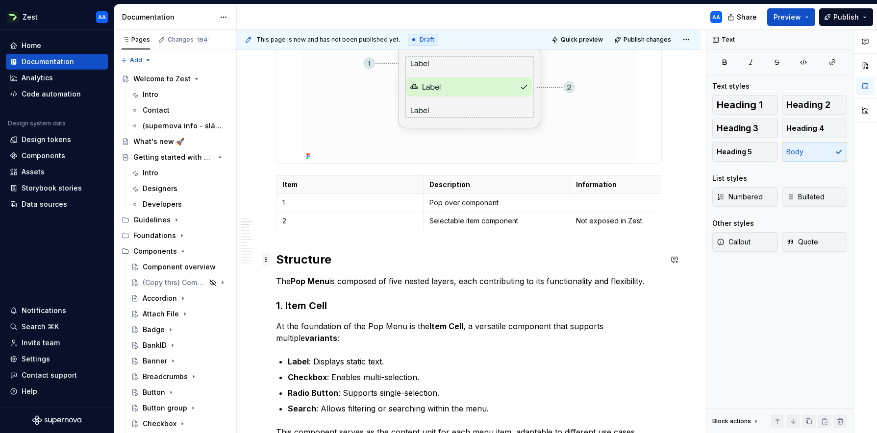
click at [266, 258] on span at bounding box center [266, 260] width 8 height 14
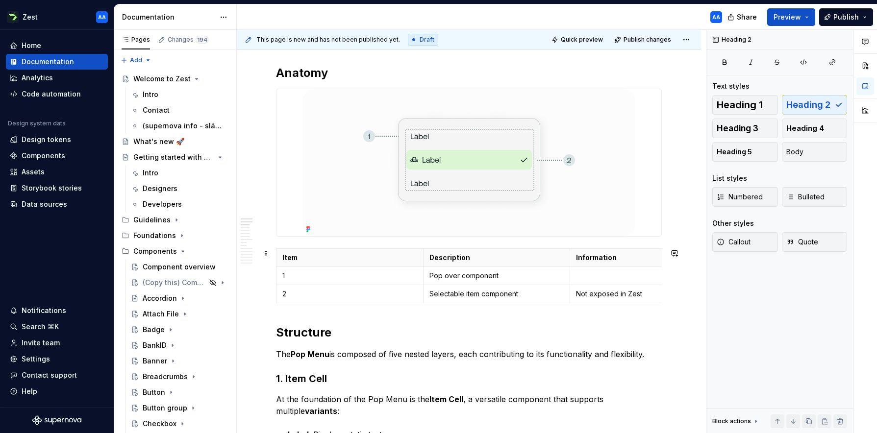
scroll to position [157, 0]
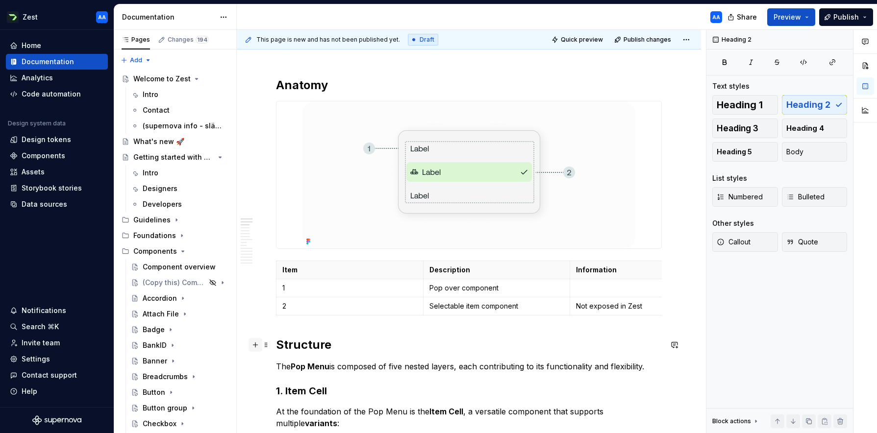
click at [257, 345] on button "button" at bounding box center [256, 345] width 14 height 14
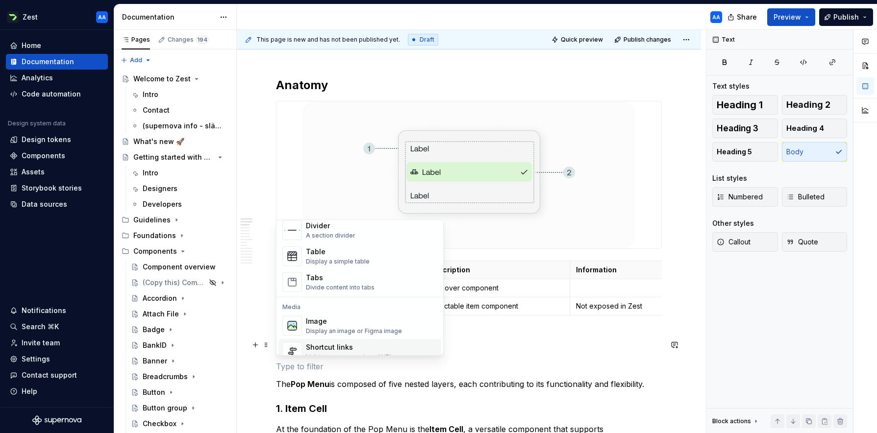
scroll to position [312, 0]
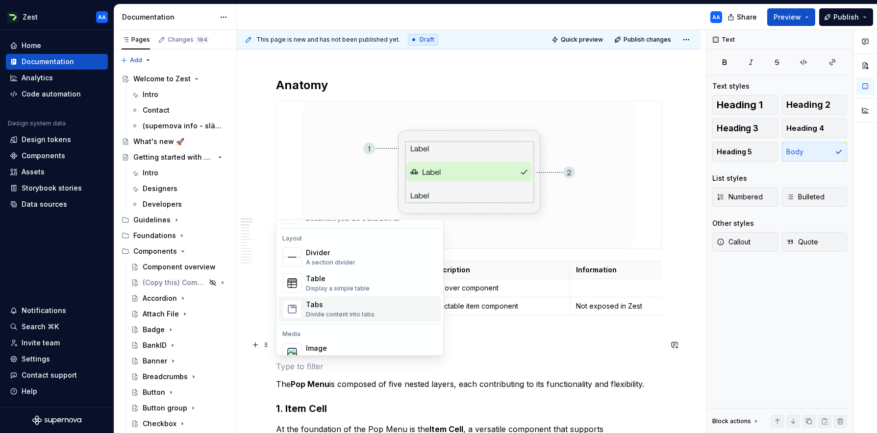
click at [325, 307] on div "Tabs" at bounding box center [340, 305] width 69 height 10
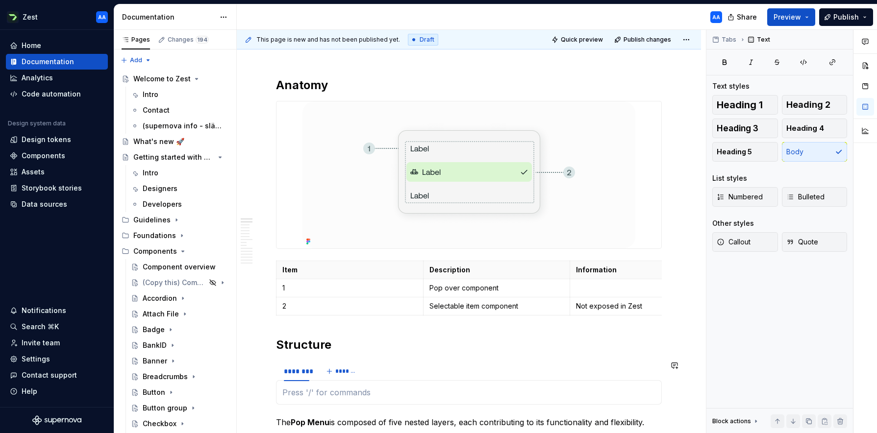
drag, startPoint x: 275, startPoint y: 384, endPoint x: 280, endPoint y: 386, distance: 5.3
click at [276, 385] on section "******** *******" at bounding box center [469, 383] width 386 height 44
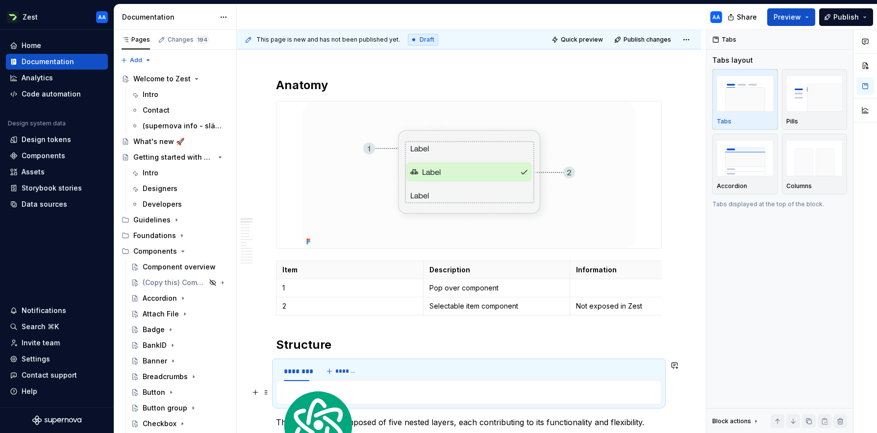
scroll to position [158, 0]
click at [280, 386] on div at bounding box center [469, 392] width 386 height 25
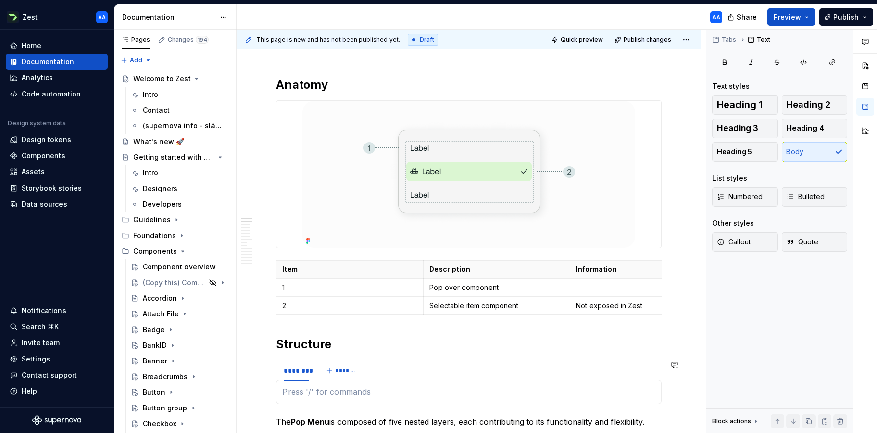
click at [278, 382] on div at bounding box center [469, 392] width 386 height 25
click at [276, 391] on section "******** *******" at bounding box center [469, 382] width 386 height 44
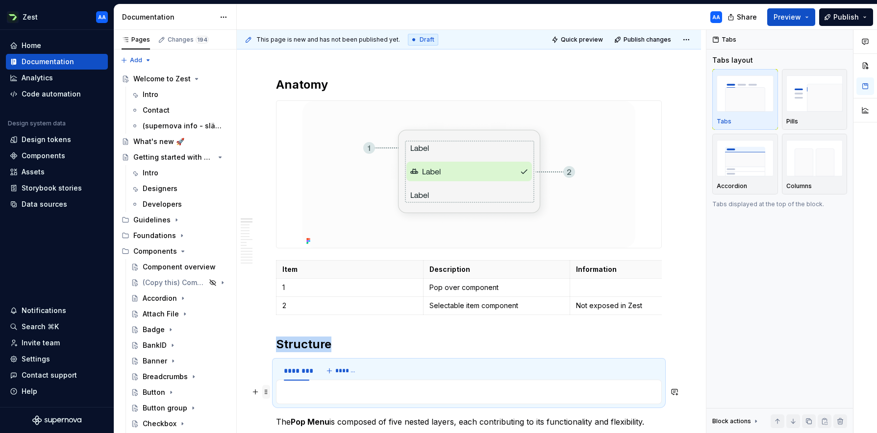
click at [267, 391] on span at bounding box center [266, 392] width 8 height 14
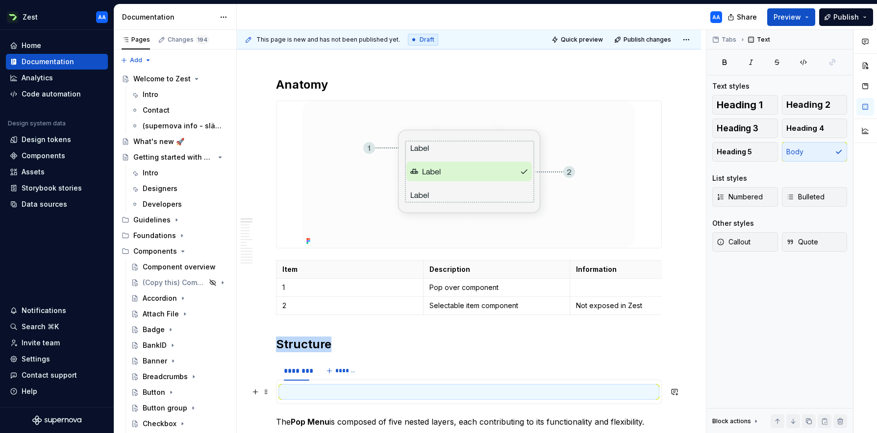
click at [517, 389] on p at bounding box center [468, 392] width 373 height 12
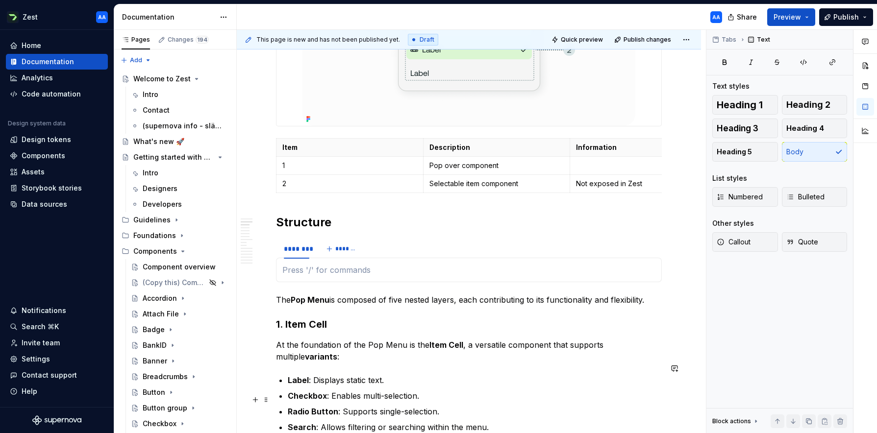
scroll to position [304, 0]
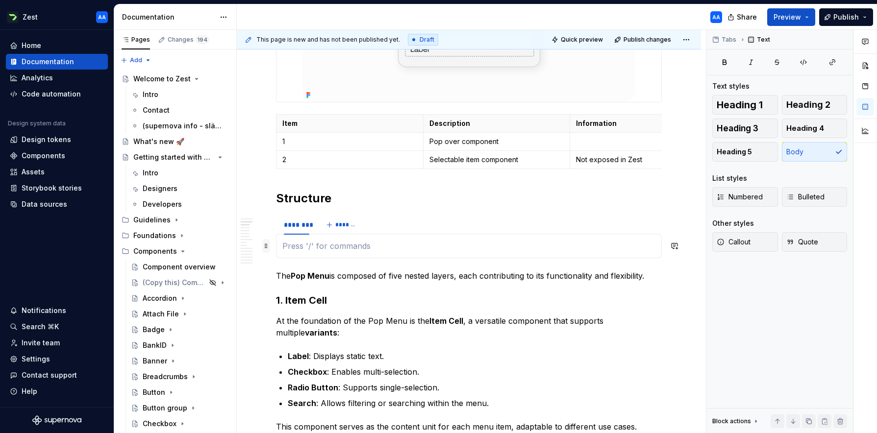
click at [267, 247] on span at bounding box center [266, 246] width 8 height 14
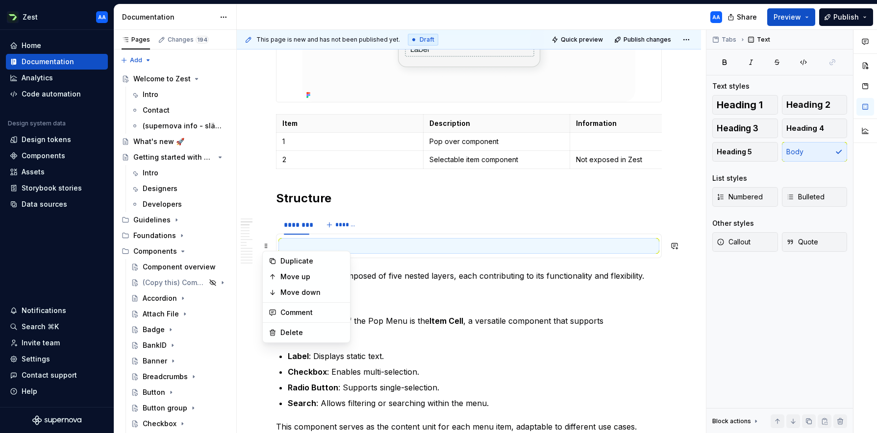
click at [399, 246] on p at bounding box center [468, 246] width 373 height 12
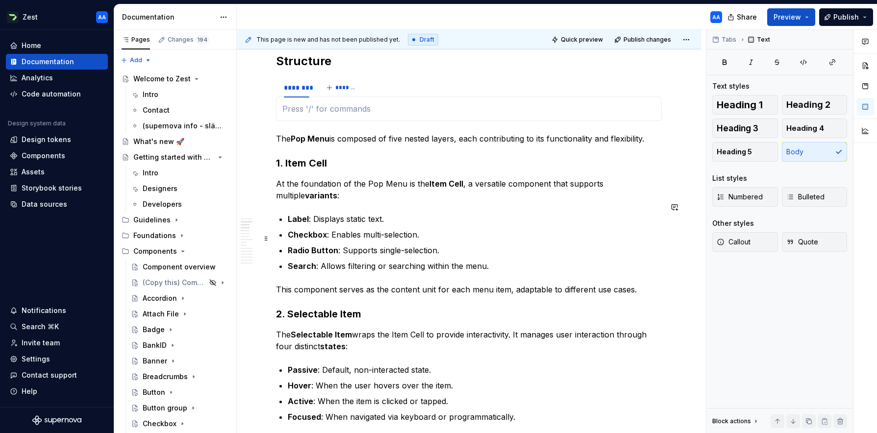
scroll to position [442, 0]
click at [254, 106] on button "button" at bounding box center [256, 108] width 14 height 14
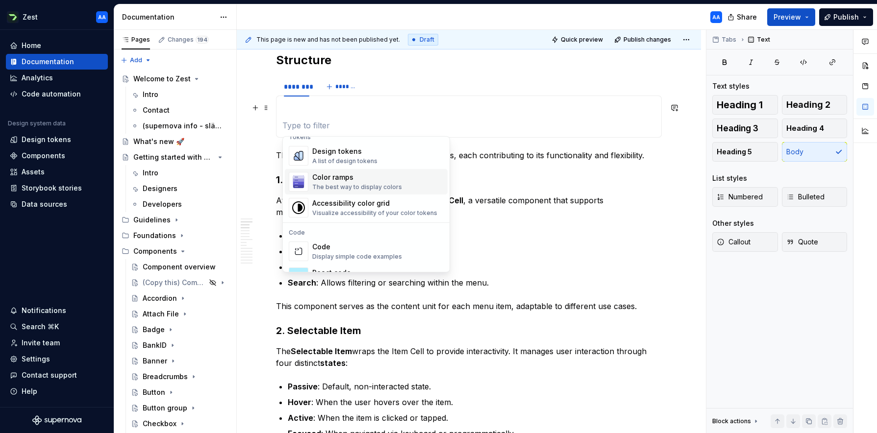
scroll to position [685, 0]
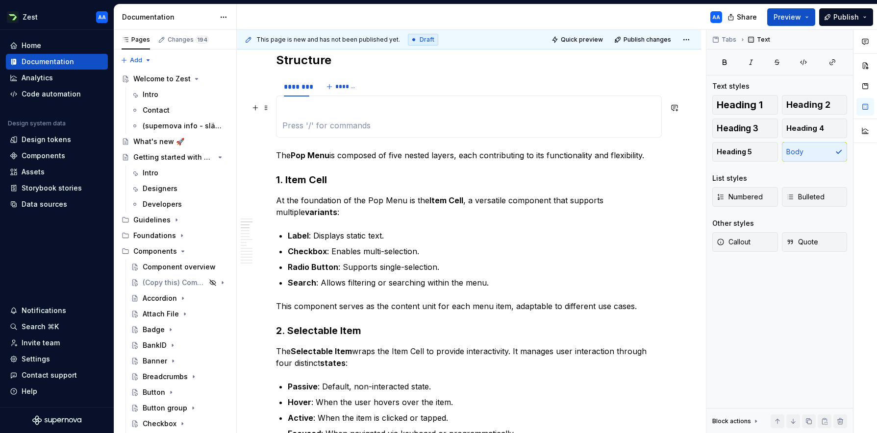
click at [498, 124] on p at bounding box center [468, 126] width 373 height 12
click at [296, 81] on html "Zest AA Home Documentation Analytics Code automation Design system data Design …" at bounding box center [438, 216] width 877 height 433
click at [291, 84] on html "Zest AA Home Documentation Analytics Code automation Design system data Design …" at bounding box center [438, 216] width 877 height 433
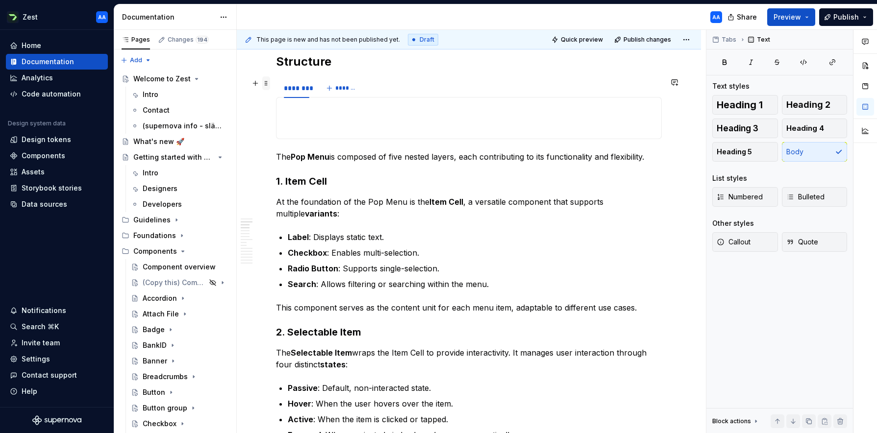
click at [264, 84] on span at bounding box center [266, 83] width 8 height 14
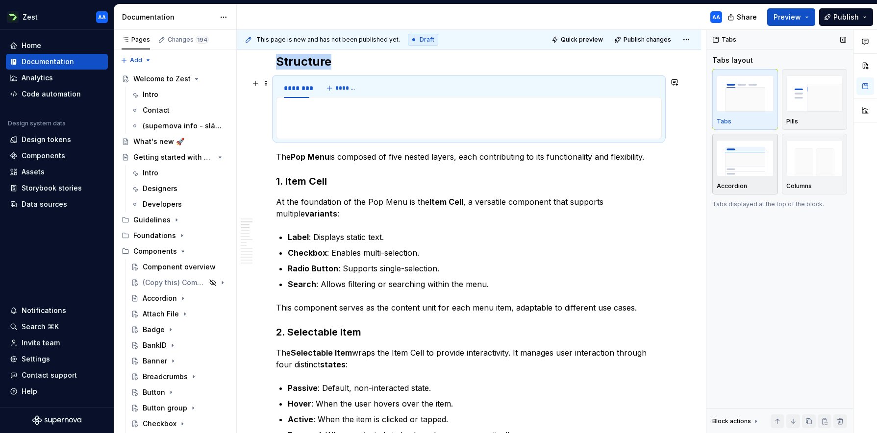
click at [746, 164] on img "button" at bounding box center [745, 158] width 57 height 36
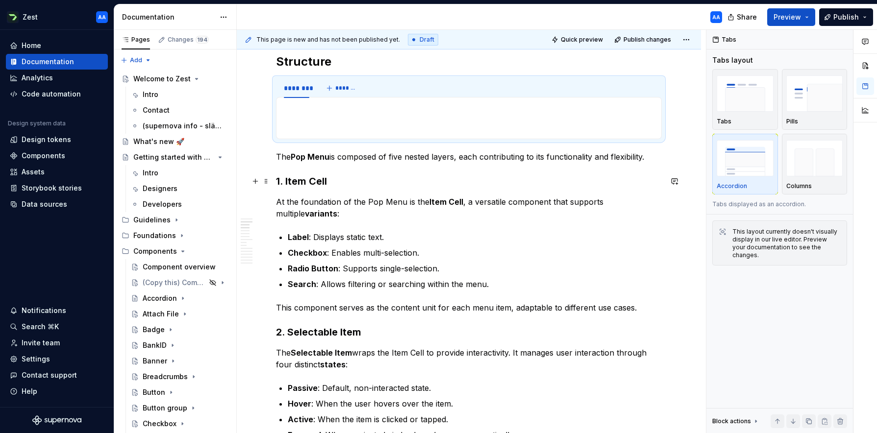
click at [304, 181] on strong "1. Item Cell" at bounding box center [301, 182] width 51 height 12
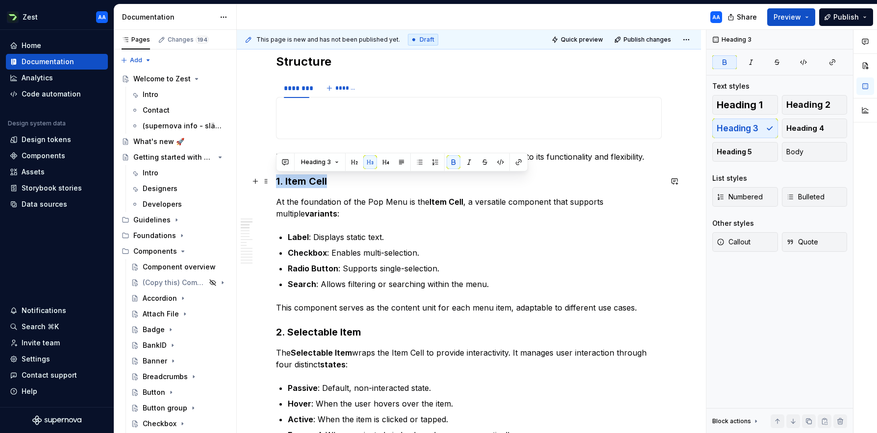
drag, startPoint x: 310, startPoint y: 180, endPoint x: 276, endPoint y: 180, distance: 34.3
click at [276, 180] on h3 "1. Item Cell" at bounding box center [469, 182] width 386 height 14
copy strong "1. Item Cell"
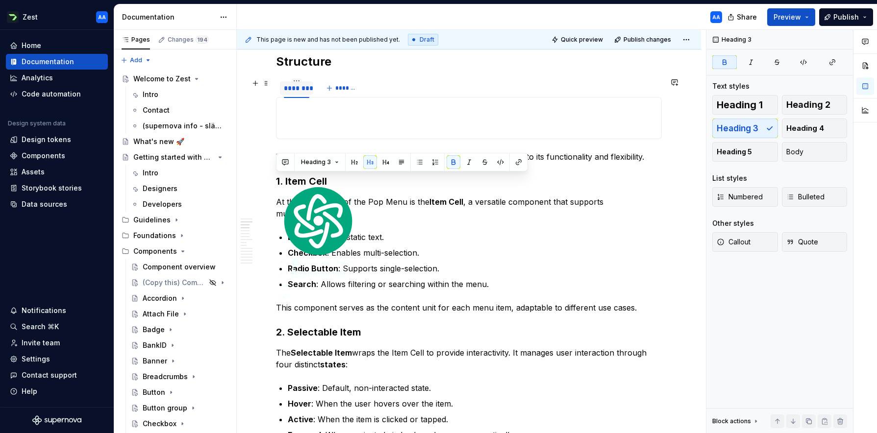
click at [299, 91] on div "********" at bounding box center [296, 88] width 25 height 10
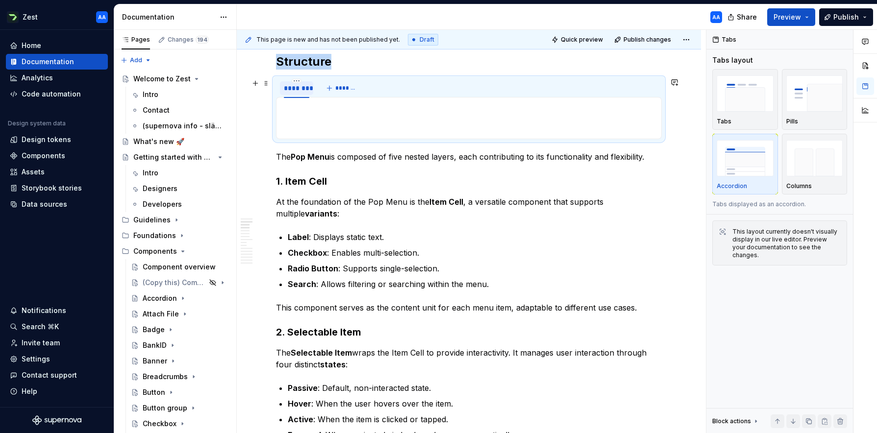
click at [299, 89] on div "********" at bounding box center [296, 88] width 25 height 10
type input "**********"
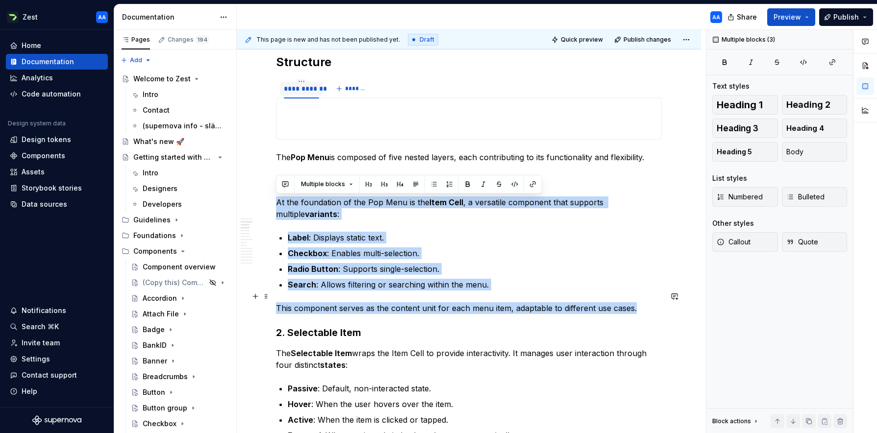
drag, startPoint x: 285, startPoint y: 211, endPoint x: 635, endPoint y: 298, distance: 360.6
copy div "At the foundation of the Pop Menu is the Item Cell , a versatile component that…"
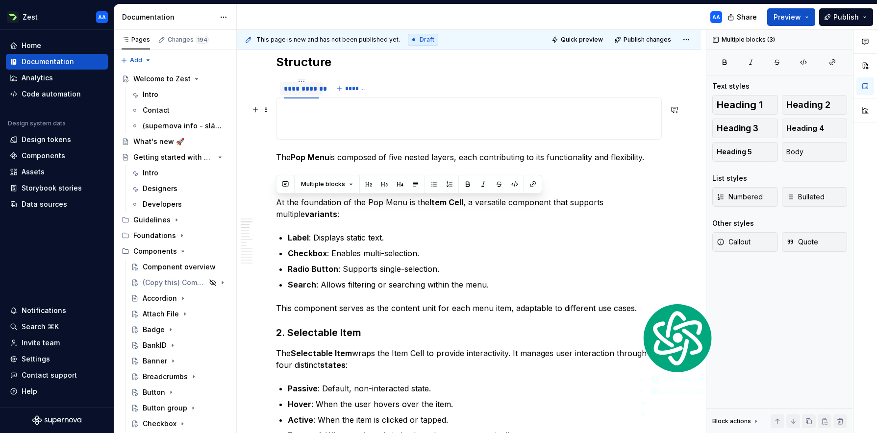
click at [348, 110] on p at bounding box center [468, 110] width 373 height 12
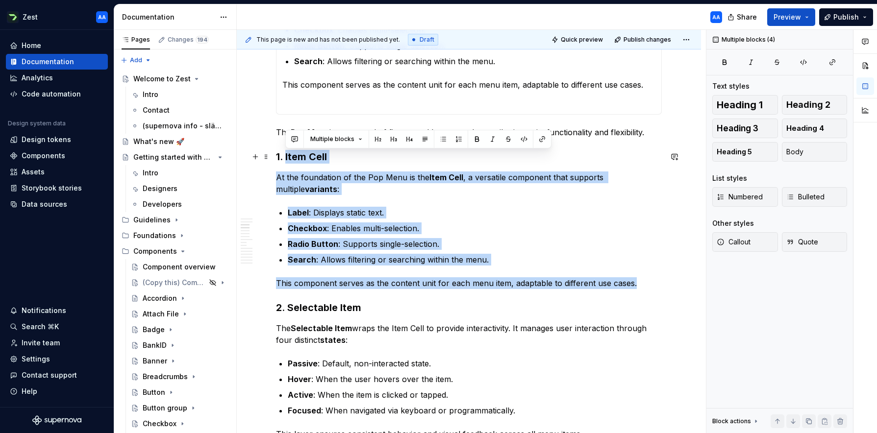
scroll to position [570, 0]
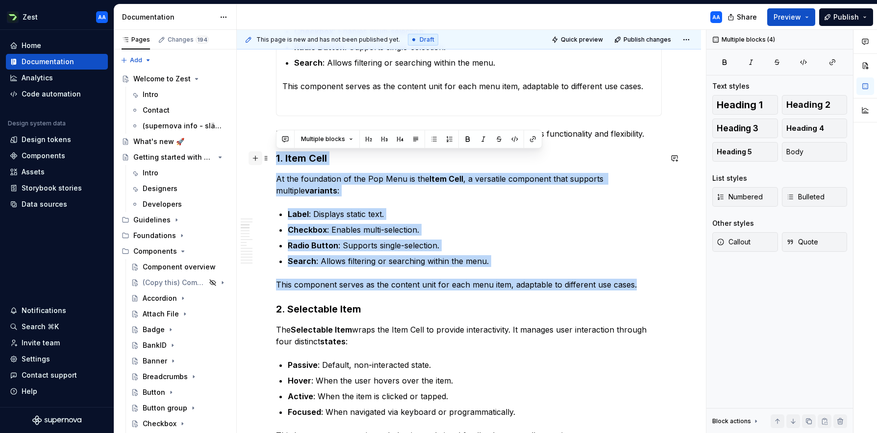
drag, startPoint x: 640, startPoint y: 403, endPoint x: 256, endPoint y: 159, distance: 454.5
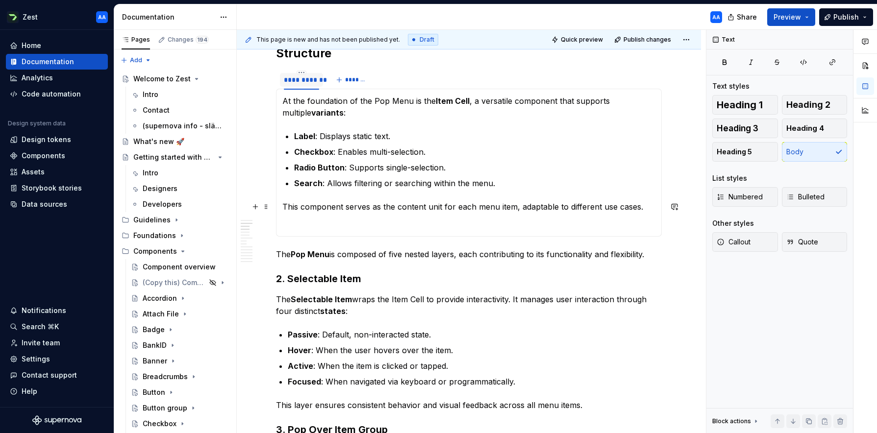
scroll to position [448, 0]
click at [354, 80] on span "*******" at bounding box center [356, 81] width 22 height 8
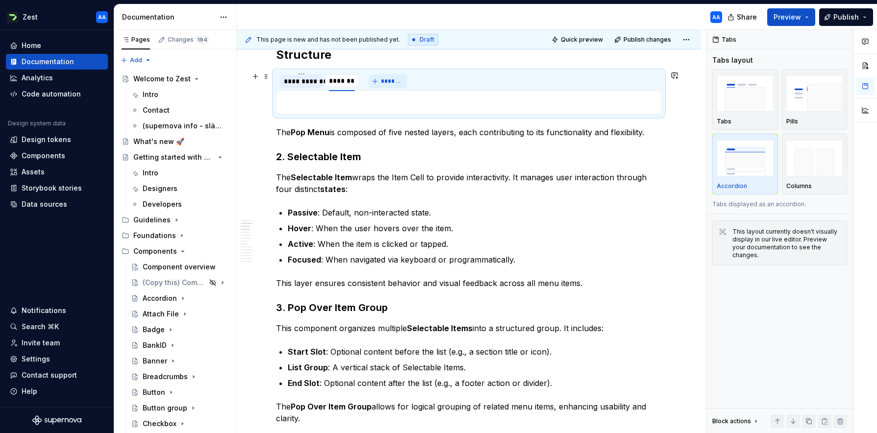
scroll to position [440, 0]
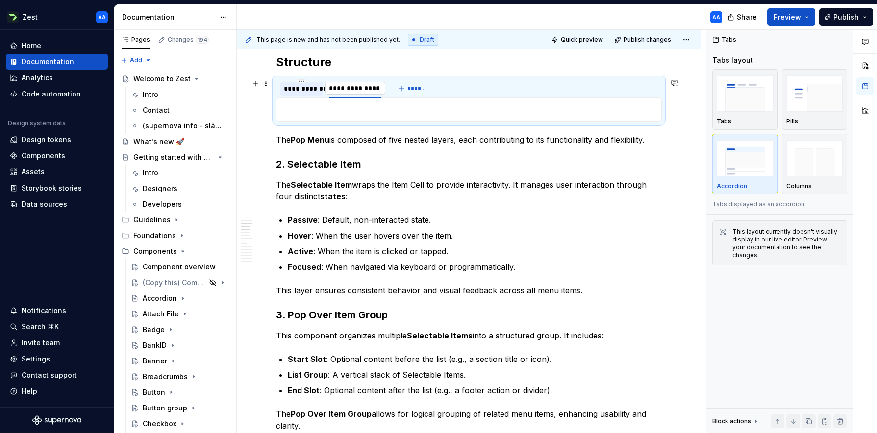
type input "**********"
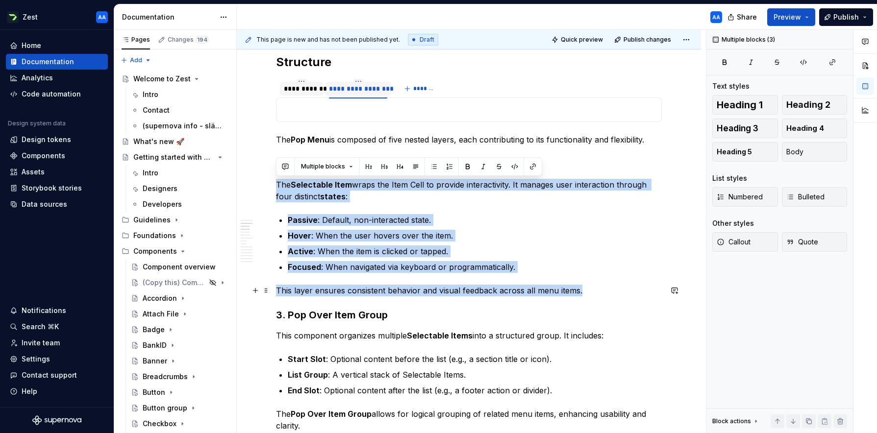
drag, startPoint x: 278, startPoint y: 182, endPoint x: 588, endPoint y: 292, distance: 328.9
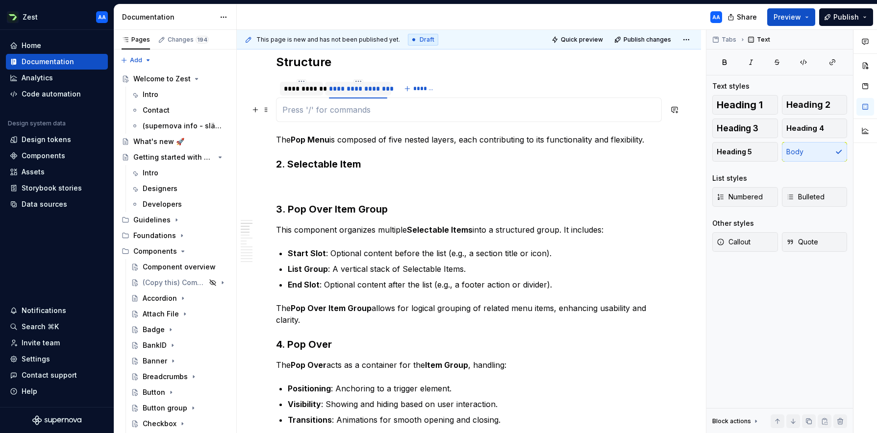
click at [328, 110] on p at bounding box center [468, 110] width 373 height 12
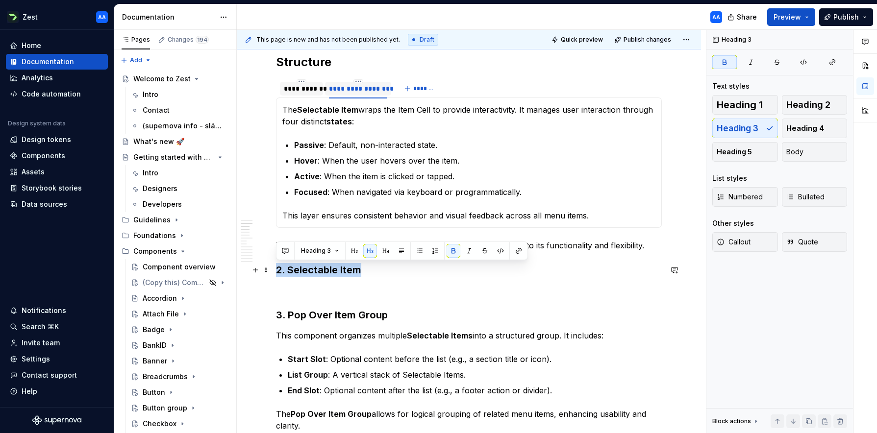
drag, startPoint x: 367, startPoint y: 270, endPoint x: 273, endPoint y: 269, distance: 94.1
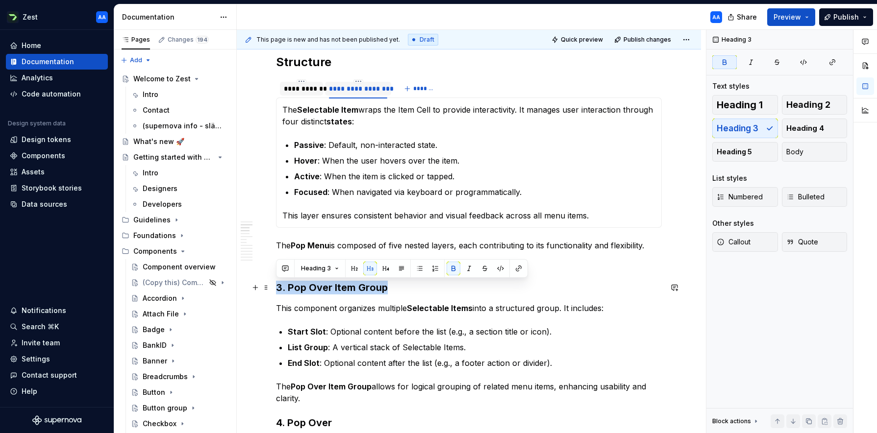
drag, startPoint x: 380, startPoint y: 290, endPoint x: 279, endPoint y: 289, distance: 101.0
click at [279, 289] on h3 "3. Pop Over Item Group" at bounding box center [469, 288] width 386 height 14
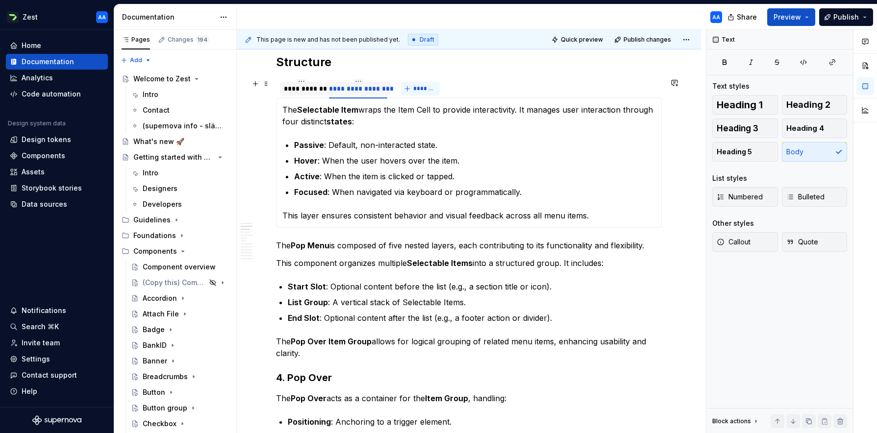
click at [423, 90] on span "*******" at bounding box center [424, 89] width 22 height 8
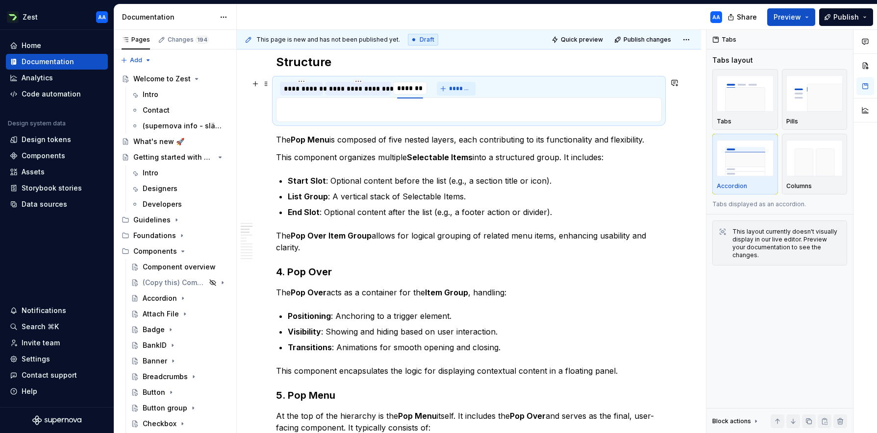
type input "**********"
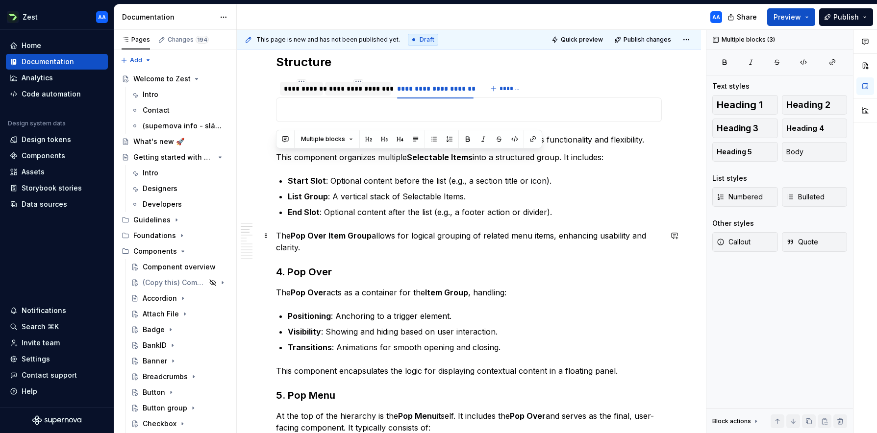
drag, startPoint x: 280, startPoint y: 158, endPoint x: 341, endPoint y: 244, distance: 105.6
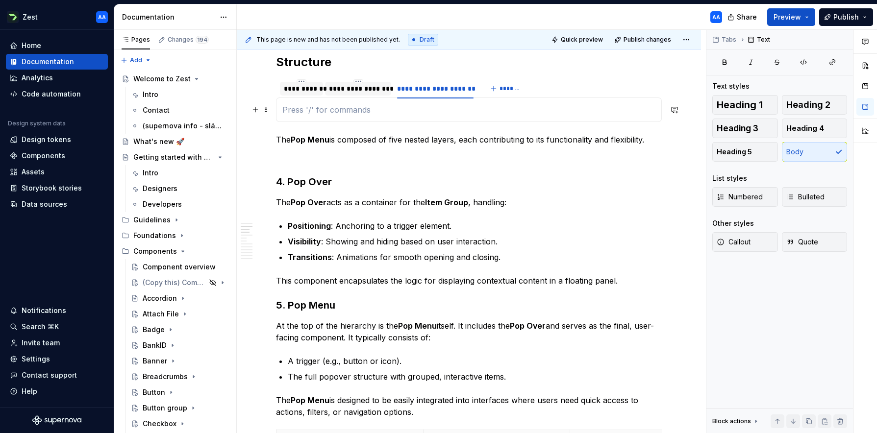
click at [428, 107] on p at bounding box center [468, 110] width 373 height 12
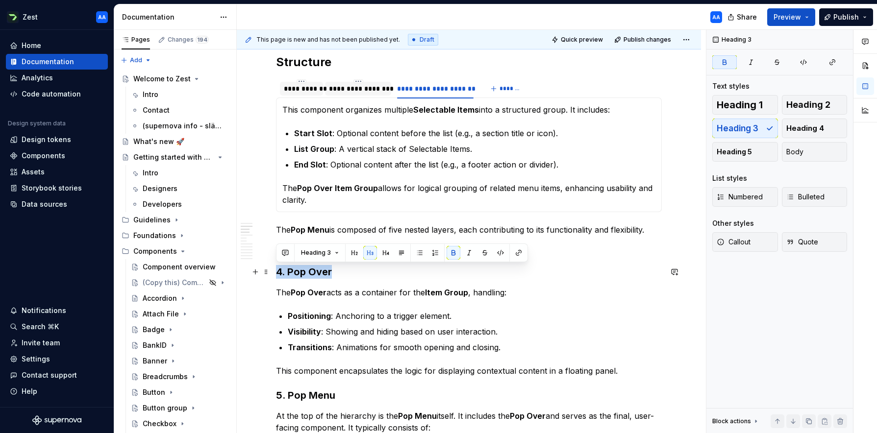
drag, startPoint x: 321, startPoint y: 272, endPoint x: 278, endPoint y: 274, distance: 42.7
click at [278, 274] on h3 "4. Pop Over" at bounding box center [469, 272] width 386 height 14
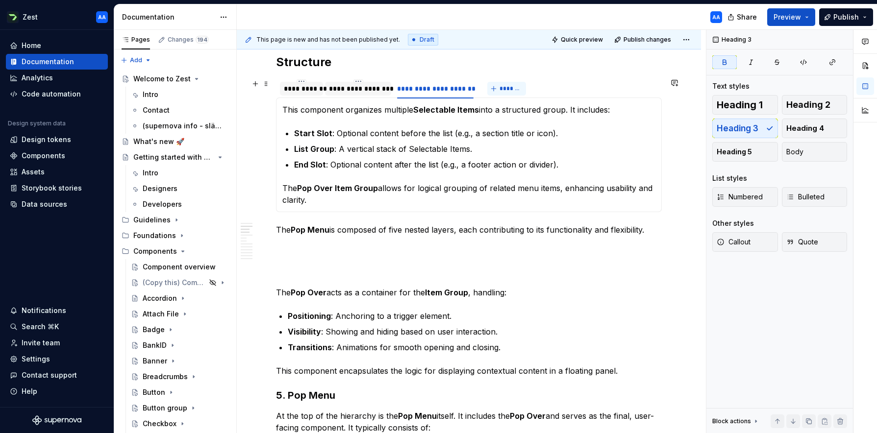
click at [507, 87] on span "*******" at bounding box center [511, 89] width 22 height 8
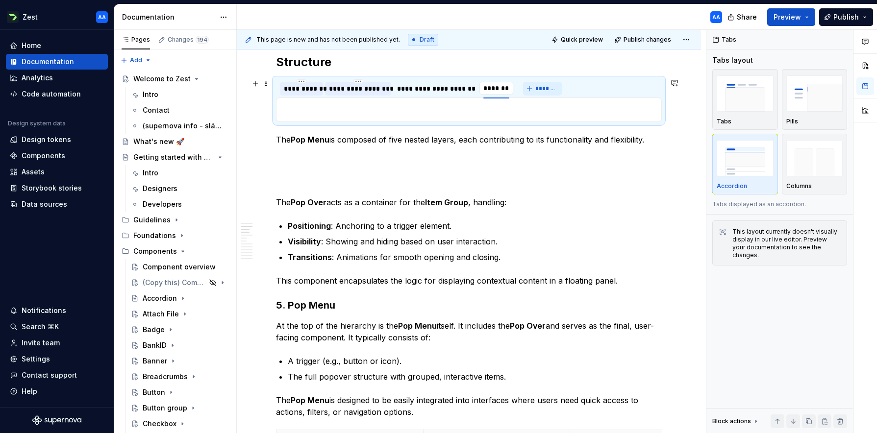
type input "**********"
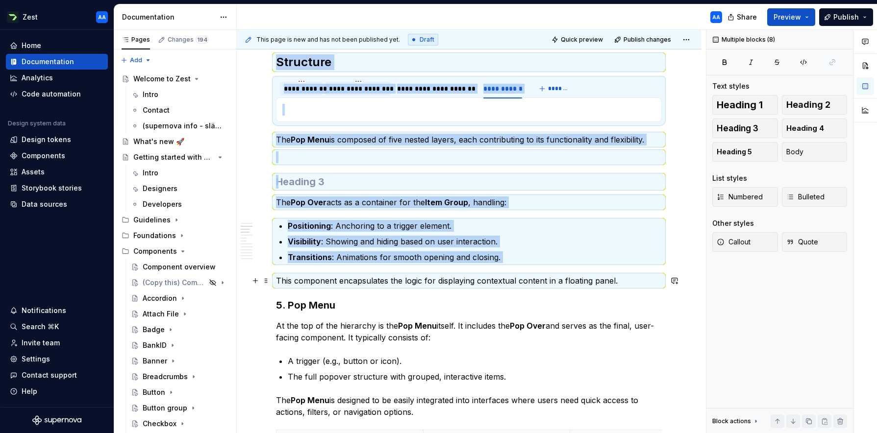
drag, startPoint x: 278, startPoint y: 202, endPoint x: 583, endPoint y: 275, distance: 314.0
click at [584, 275] on p "This component encapsulates the logic for displaying contextual content in a fl…" at bounding box center [469, 281] width 386 height 12
click at [615, 279] on p "This component encapsulates the logic for displaying contextual content in a fl…" at bounding box center [469, 281] width 386 height 12
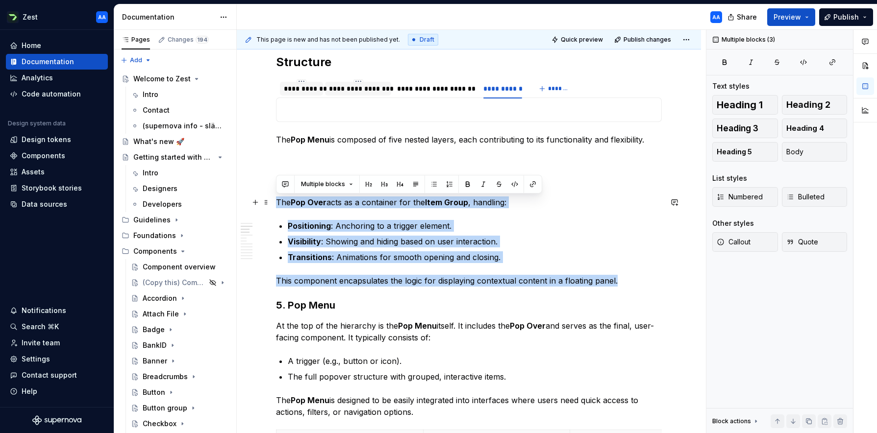
drag, startPoint x: 618, startPoint y: 281, endPoint x: 276, endPoint y: 203, distance: 350.5
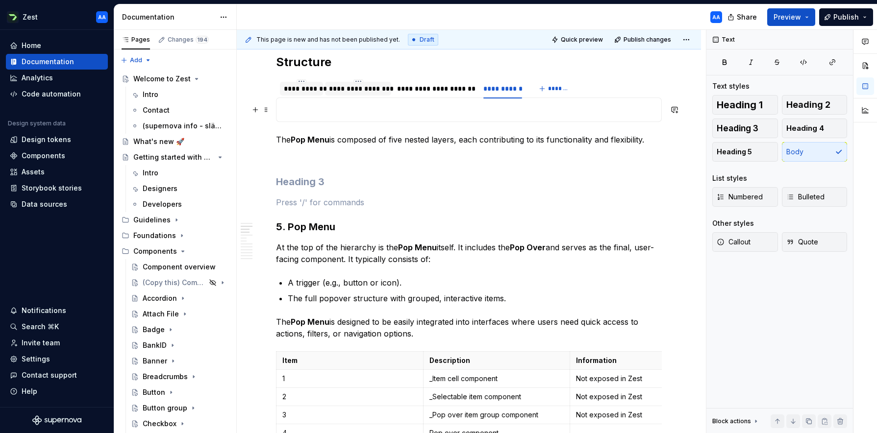
click at [471, 114] on p at bounding box center [468, 110] width 373 height 12
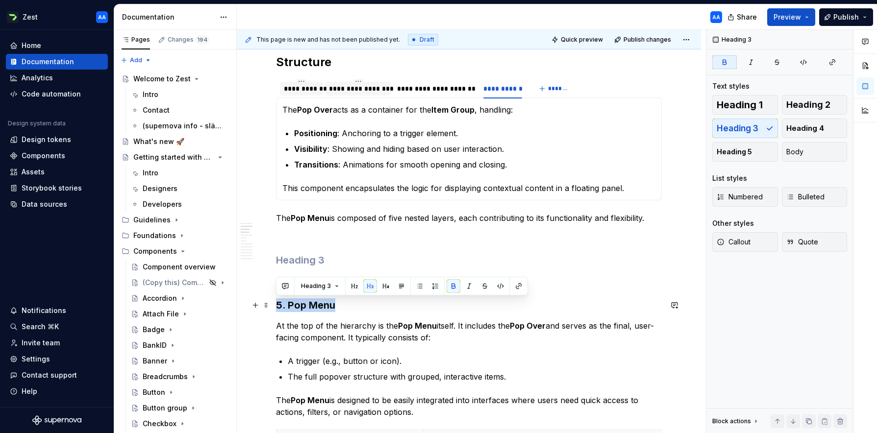
drag, startPoint x: 317, startPoint y: 304, endPoint x: 274, endPoint y: 304, distance: 43.1
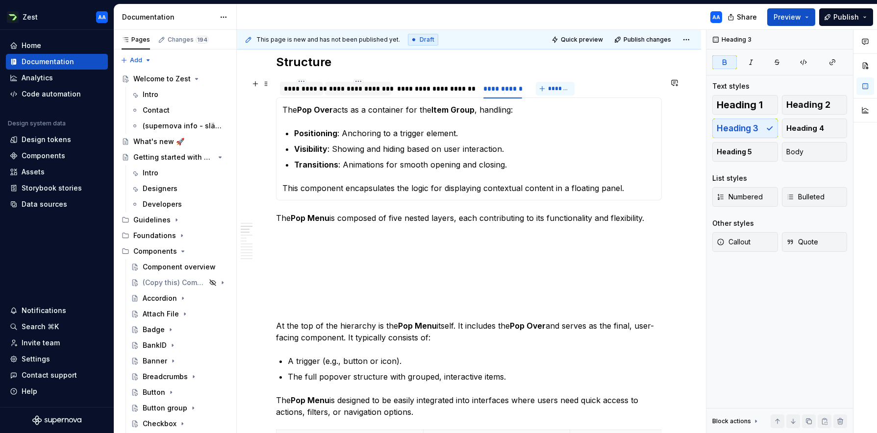
click at [559, 87] on span "*******" at bounding box center [559, 89] width 22 height 8
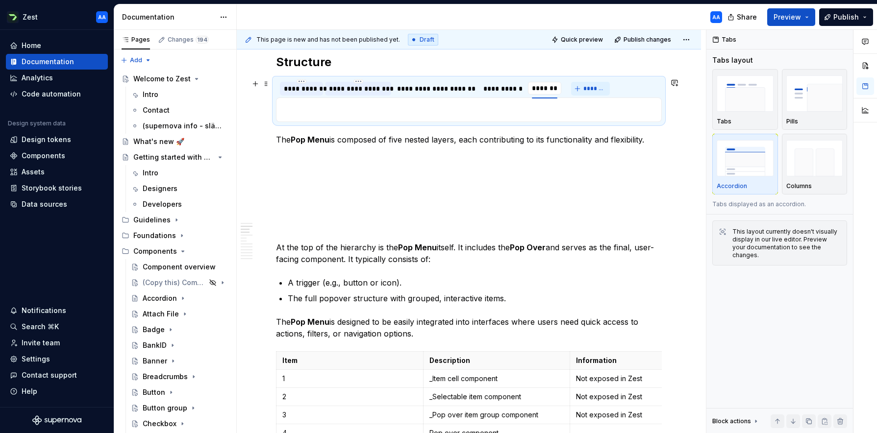
type input "**********"
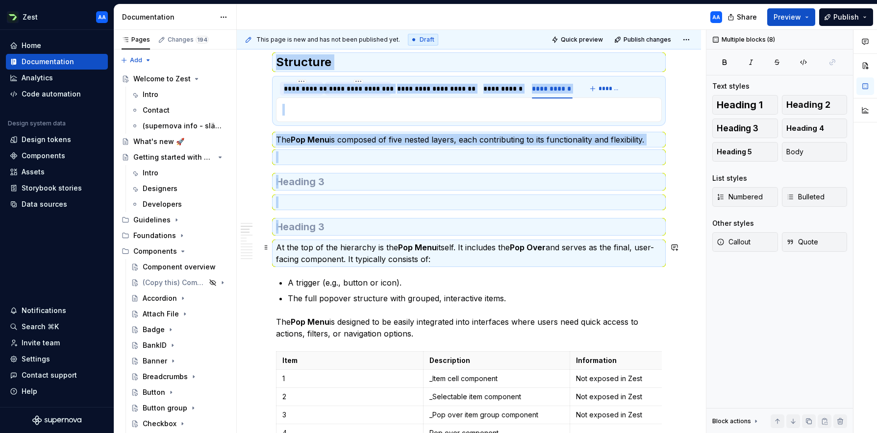
drag, startPoint x: 415, startPoint y: 338, endPoint x: 277, endPoint y: 249, distance: 163.9
drag, startPoint x: 324, startPoint y: 273, endPoint x: 414, endPoint y: 334, distance: 109.5
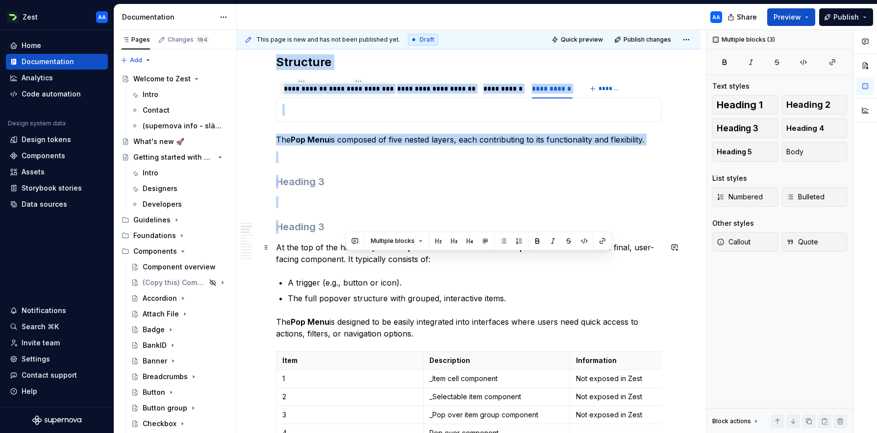
drag, startPoint x: 420, startPoint y: 336, endPoint x: 345, endPoint y: 262, distance: 105.4
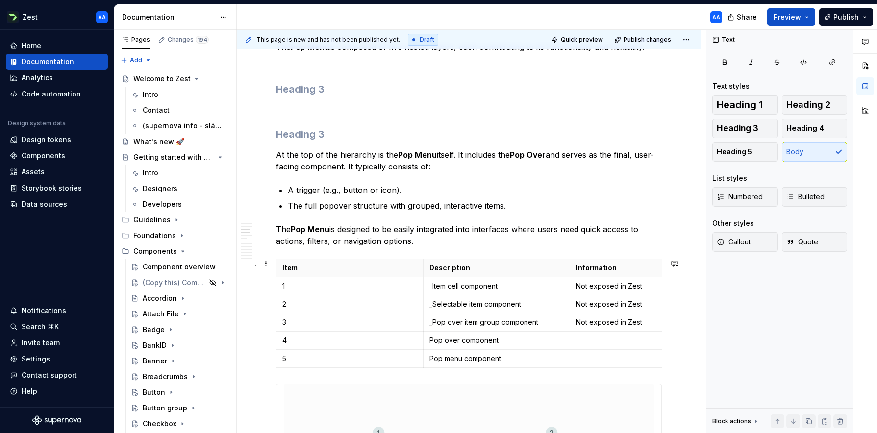
scroll to position [540, 0]
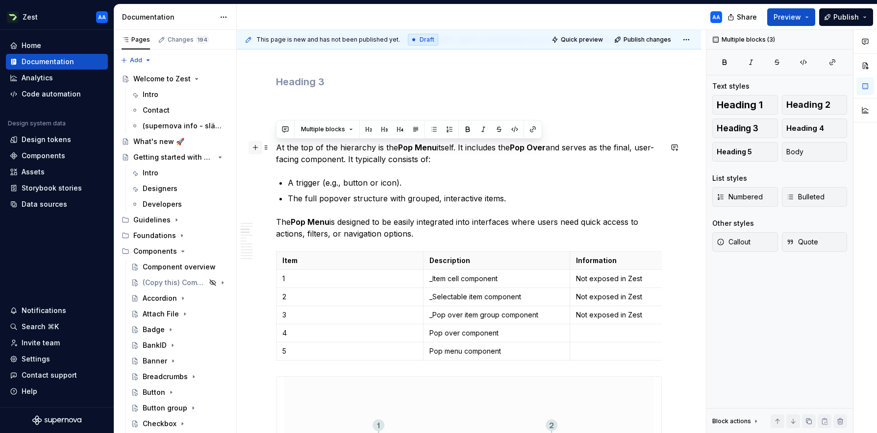
drag, startPoint x: 419, startPoint y: 237, endPoint x: 254, endPoint y: 149, distance: 186.5
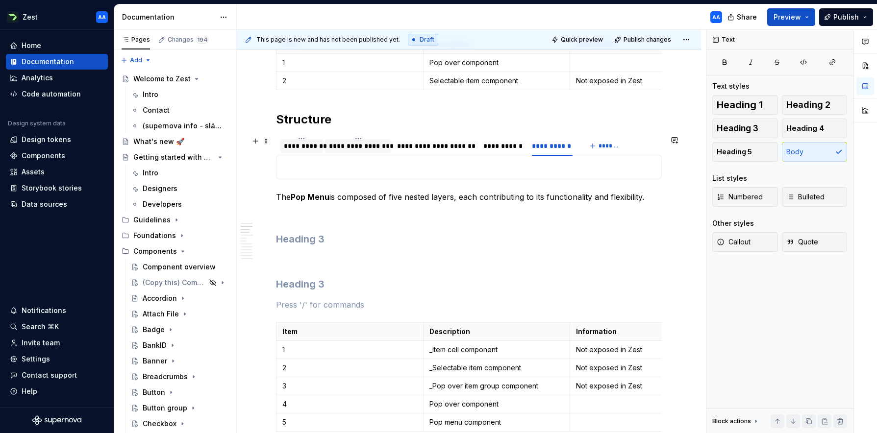
scroll to position [379, 0]
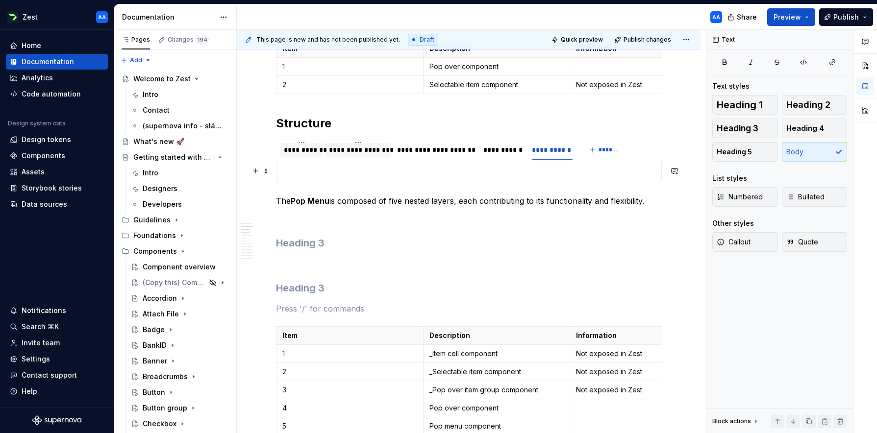
click at [488, 172] on p at bounding box center [468, 171] width 373 height 12
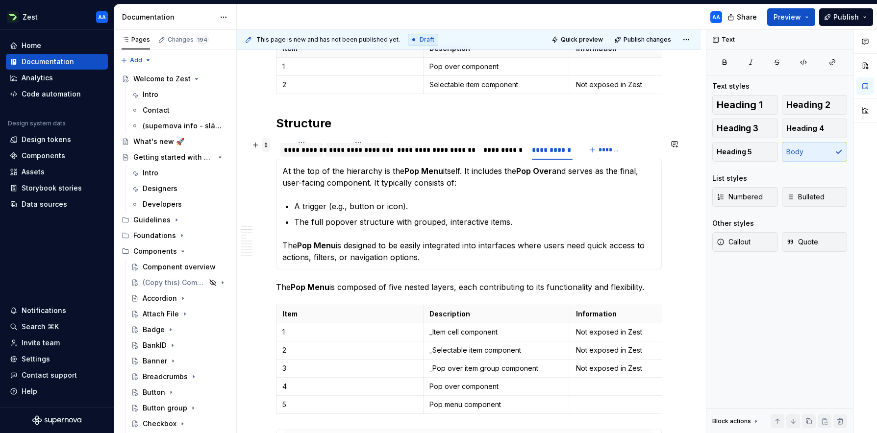
click at [270, 145] on span at bounding box center [266, 145] width 8 height 14
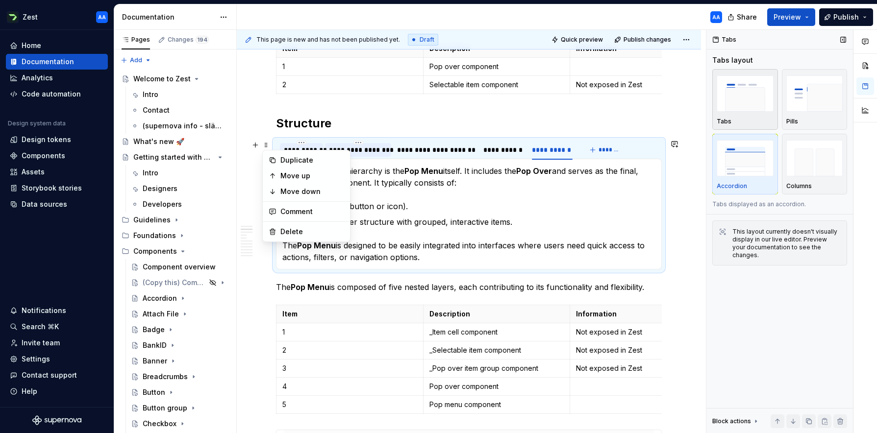
click at [750, 103] on img "button" at bounding box center [745, 94] width 57 height 36
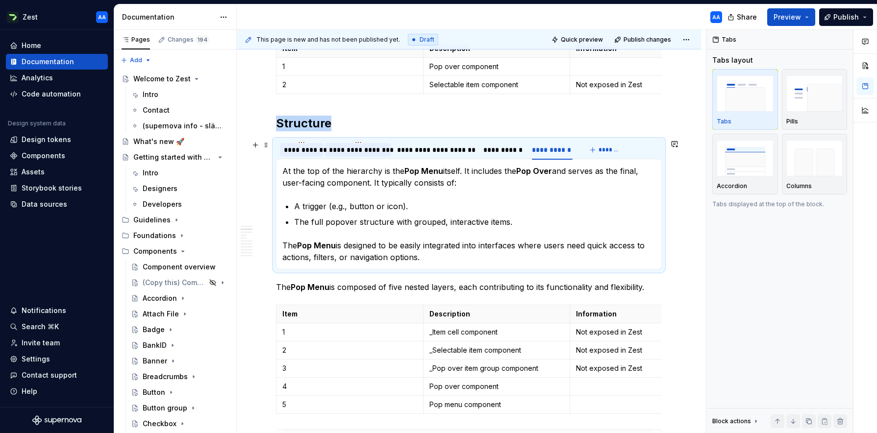
click at [312, 150] on div "**********" at bounding box center [301, 150] width 35 height 10
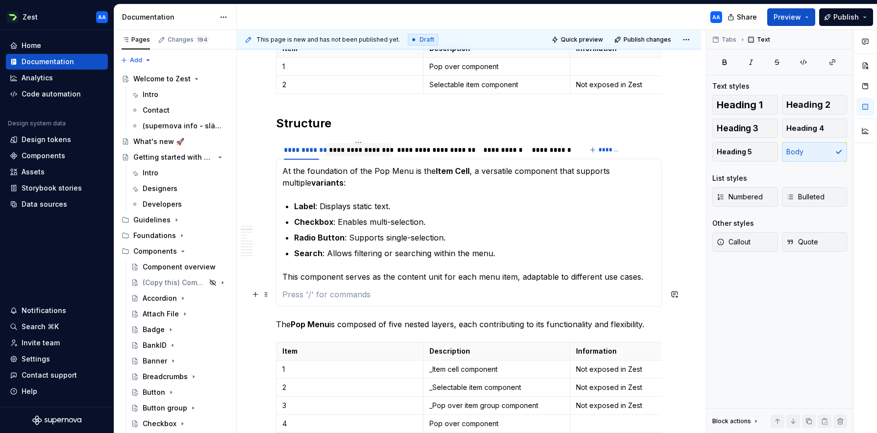
click at [304, 295] on p at bounding box center [468, 295] width 373 height 12
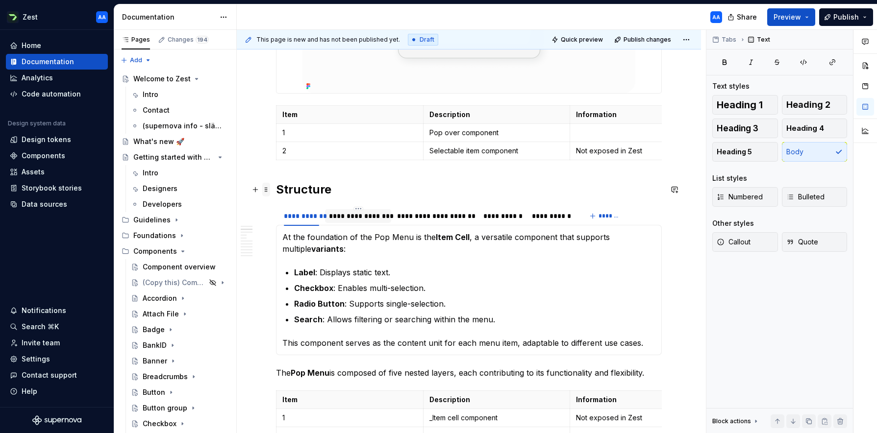
scroll to position [355, 0]
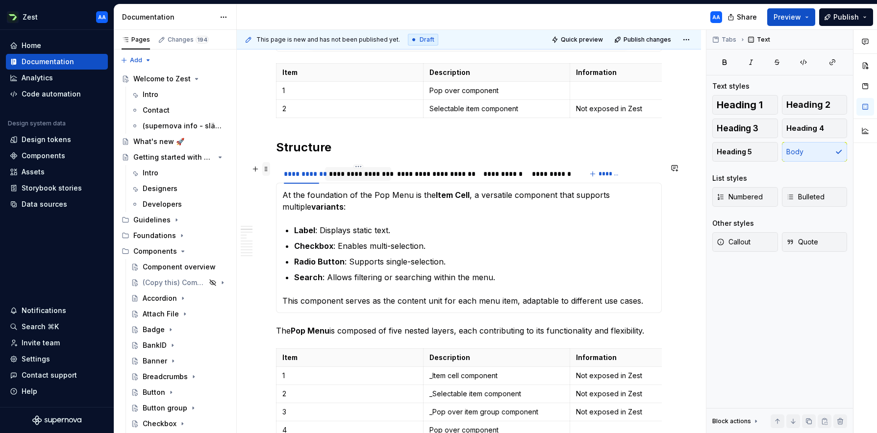
click at [267, 167] on span at bounding box center [266, 169] width 8 height 14
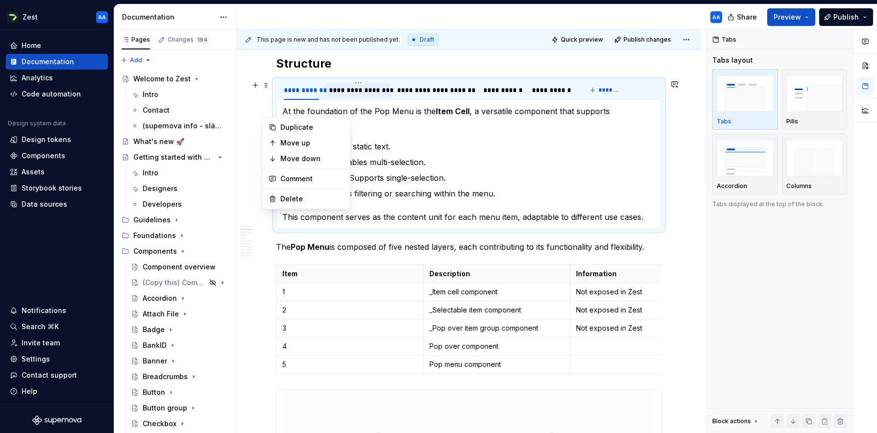
scroll to position [469, 0]
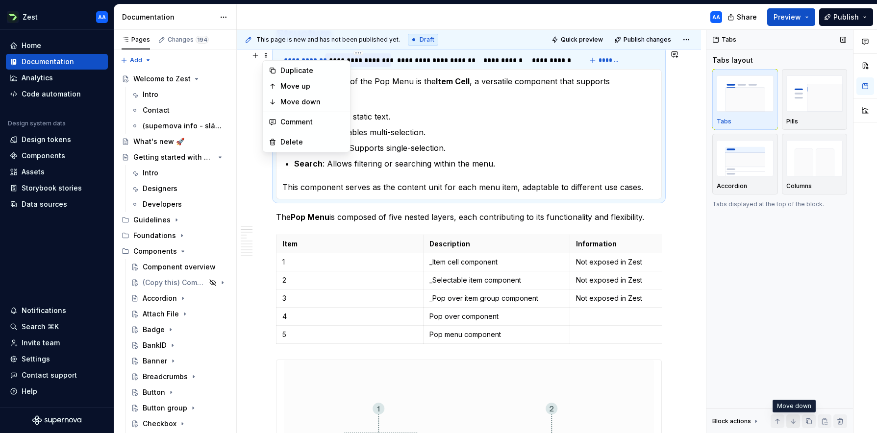
click at [794, 423] on button "button" at bounding box center [793, 422] width 14 height 14
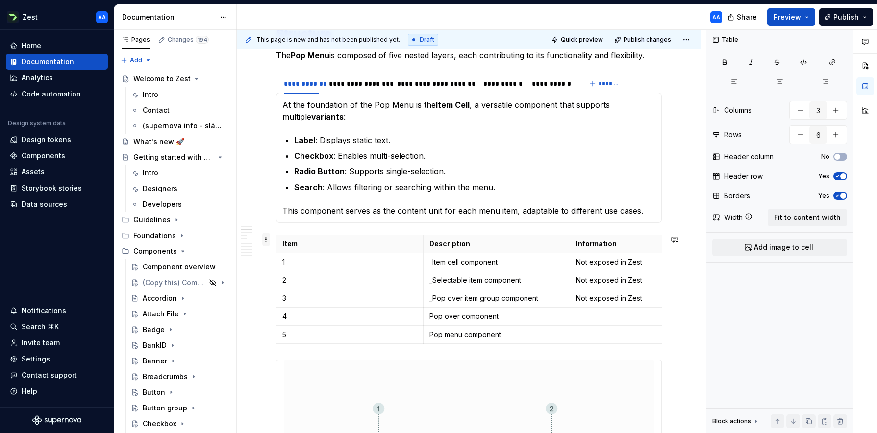
click at [266, 239] on span at bounding box center [266, 240] width 8 height 14
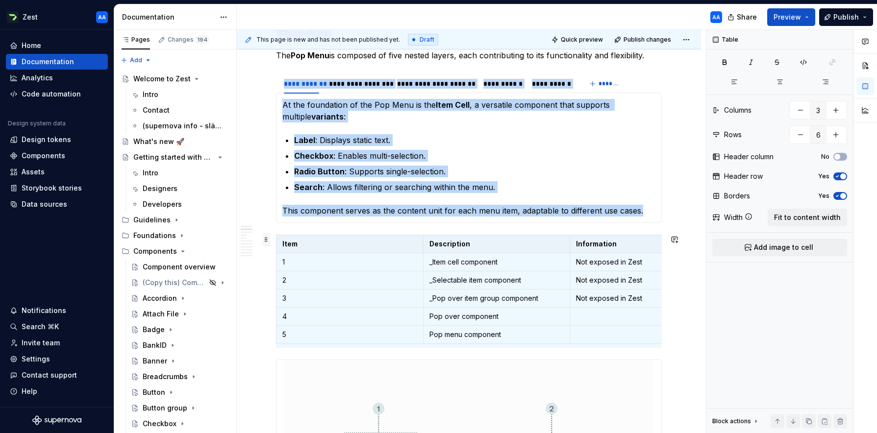
click at [268, 238] on span at bounding box center [266, 240] width 8 height 14
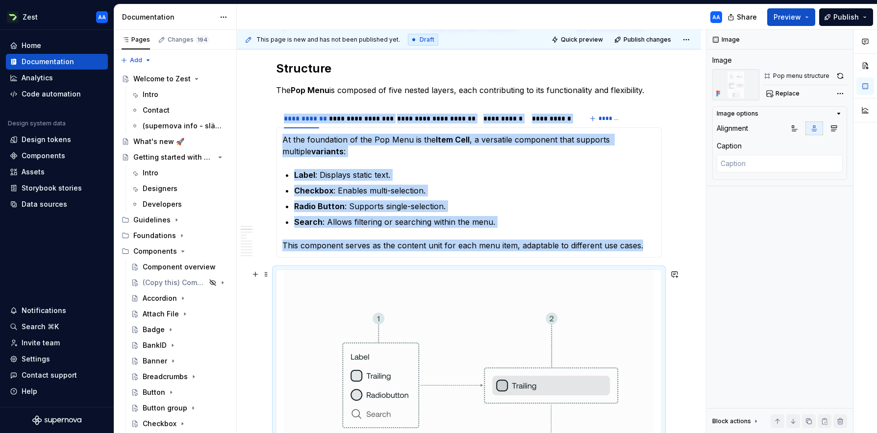
scroll to position [433, 0]
click at [810, 17] on button "Preview" at bounding box center [791, 17] width 48 height 18
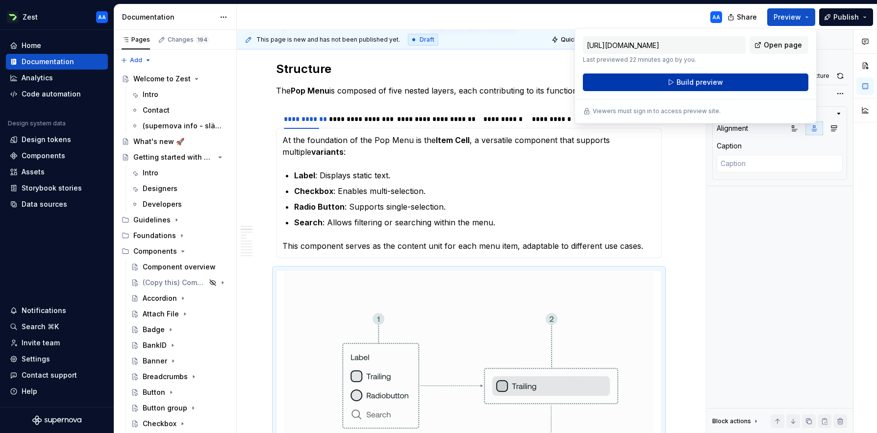
click at [730, 78] on button "Build preview" at bounding box center [696, 83] width 226 height 18
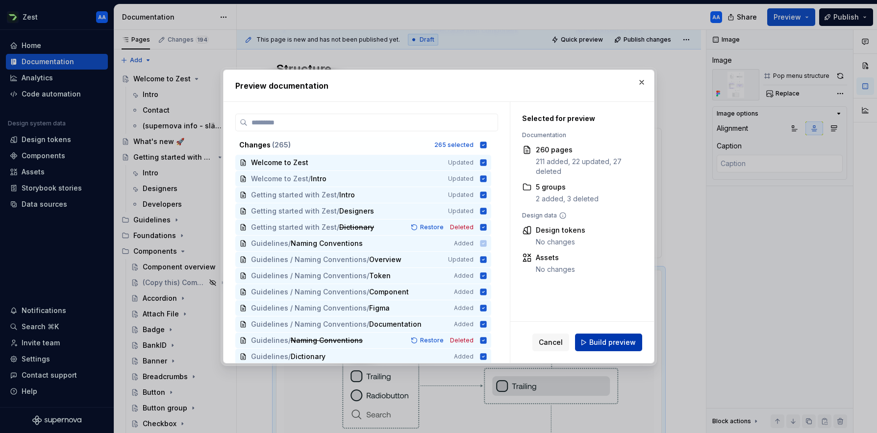
click at [606, 343] on span "Build preview" at bounding box center [612, 343] width 47 height 10
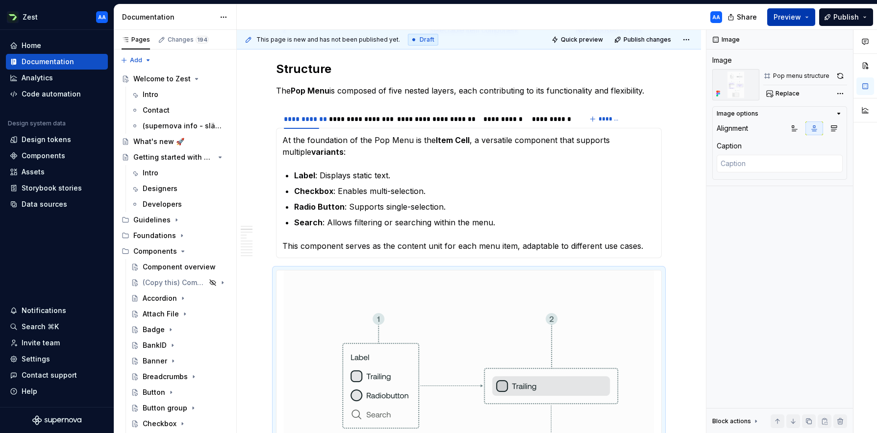
click at [781, 15] on span "Preview" at bounding box center [787, 17] width 27 height 10
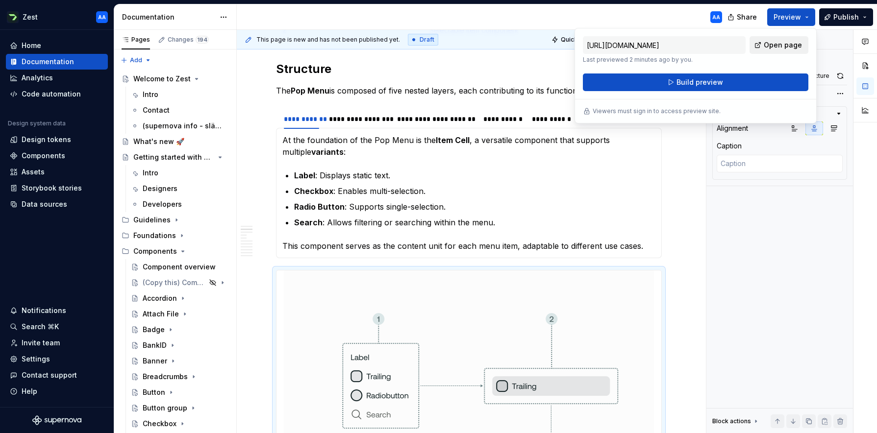
click at [776, 42] on span "Open page" at bounding box center [783, 45] width 38 height 10
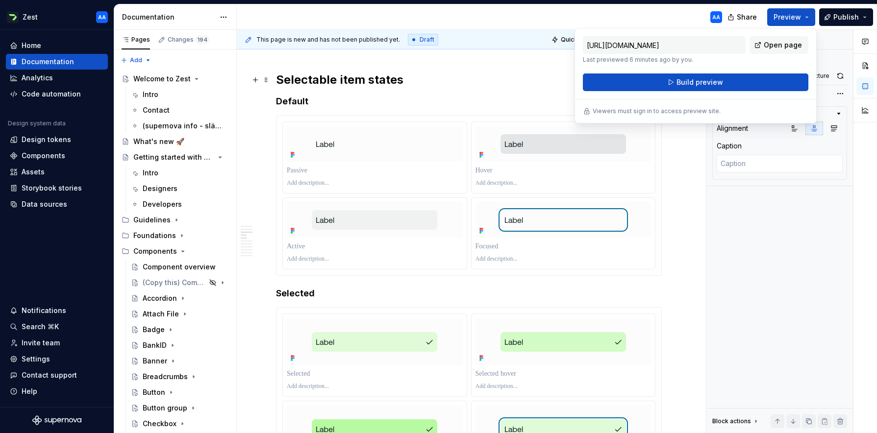
scroll to position [1259, 0]
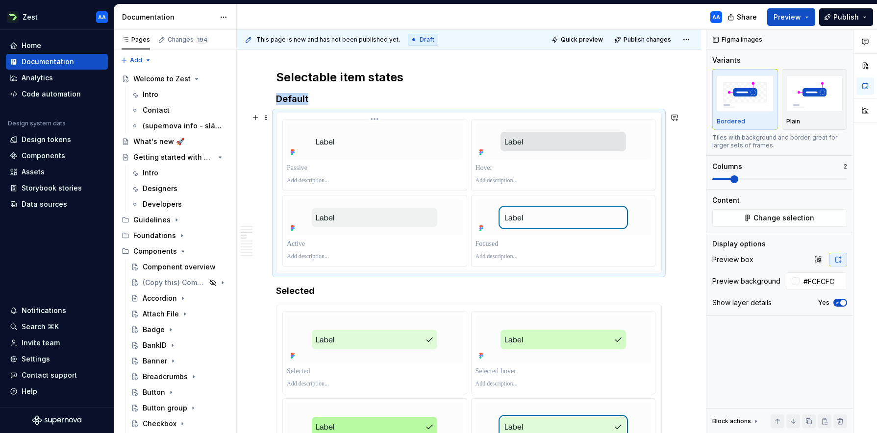
click at [370, 134] on img at bounding box center [374, 142] width 141 height 36
click at [405, 344] on img at bounding box center [374, 340] width 141 height 36
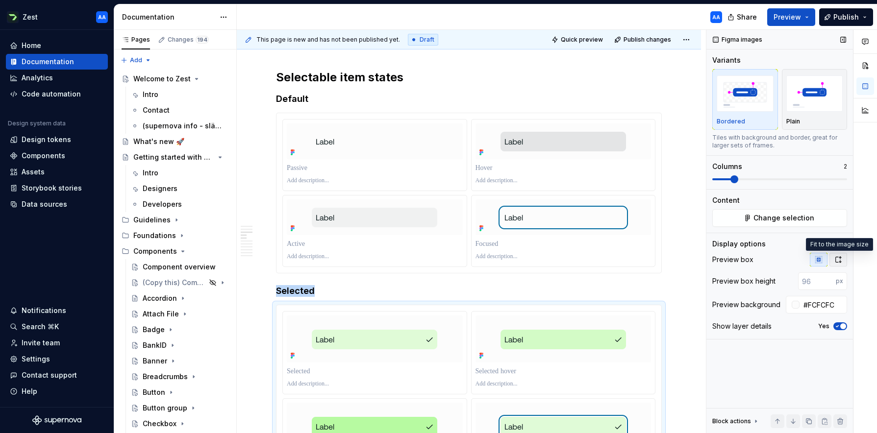
click at [839, 258] on icon "button" at bounding box center [838, 260] width 5 height 6
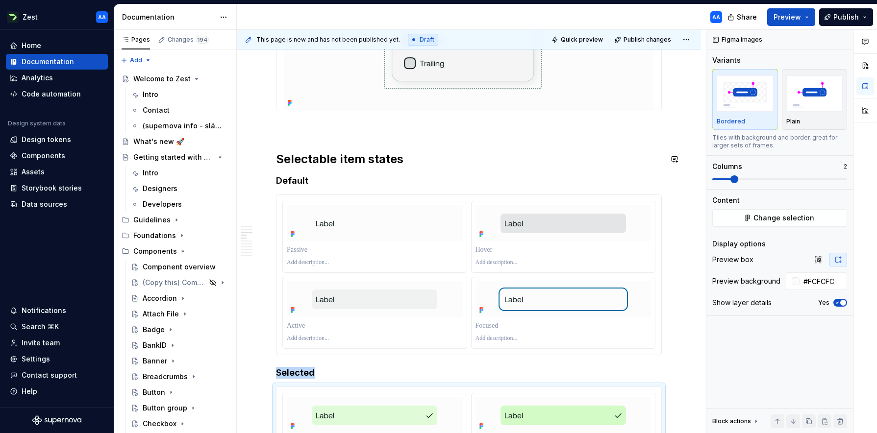
scroll to position [1214, 0]
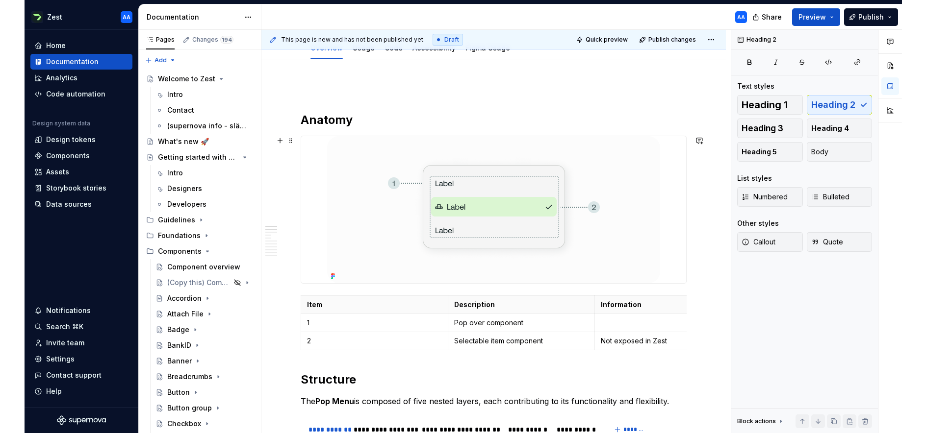
scroll to position [155, 0]
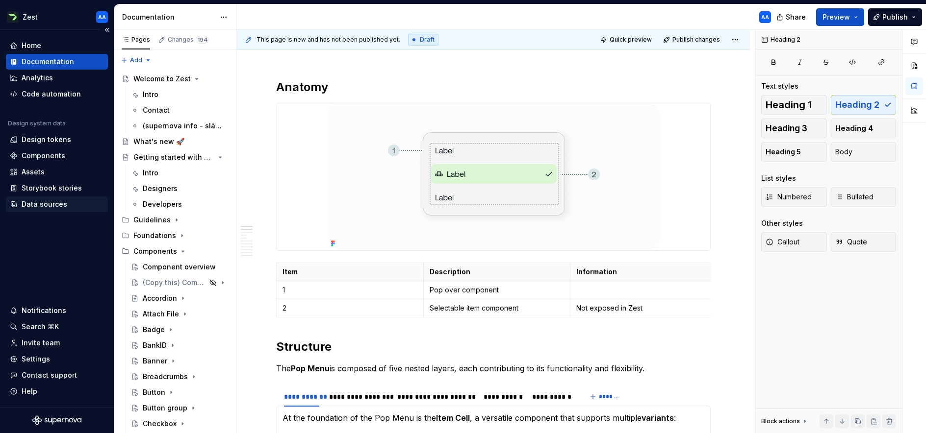
click at [54, 201] on div "Data sources" at bounding box center [45, 205] width 46 height 10
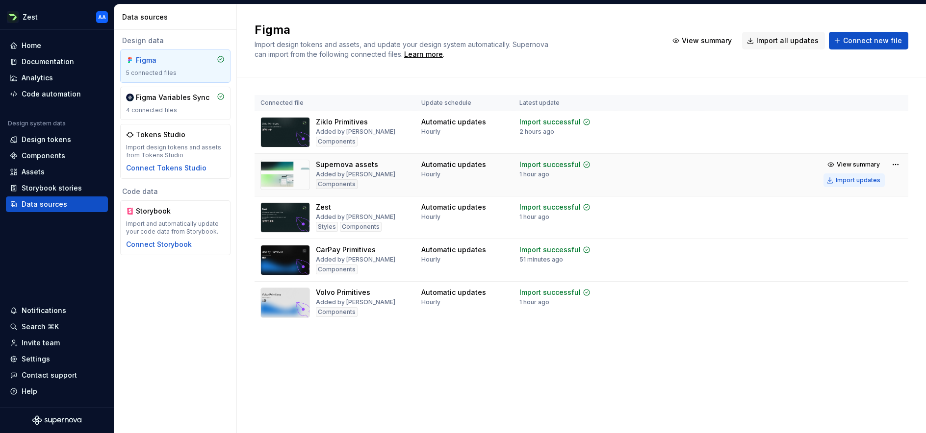
click at [853, 182] on div "Import updates" at bounding box center [858, 181] width 45 height 8
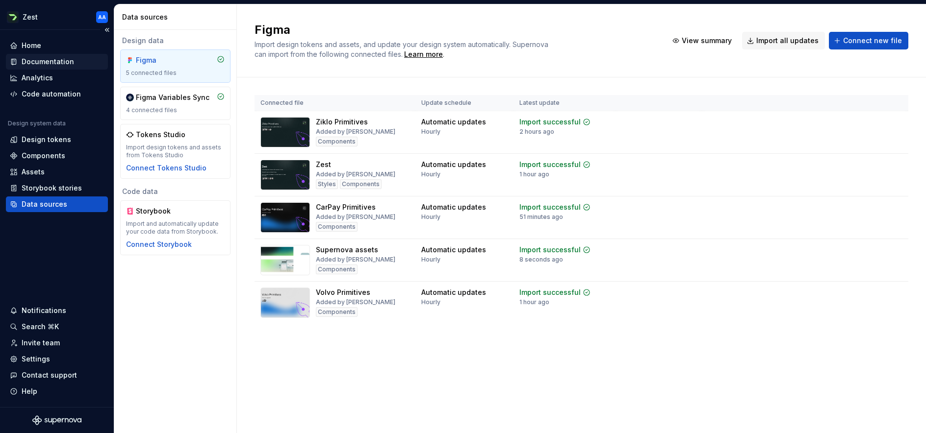
click at [66, 59] on div "Documentation" at bounding box center [48, 62] width 52 height 10
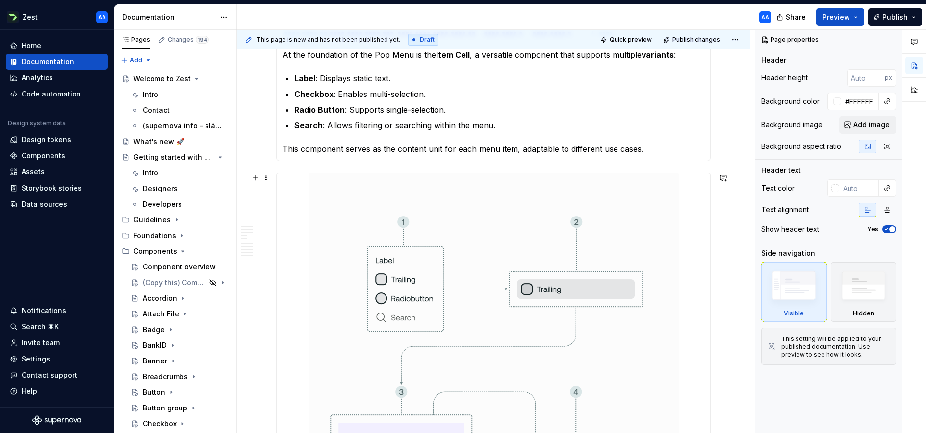
scroll to position [481, 0]
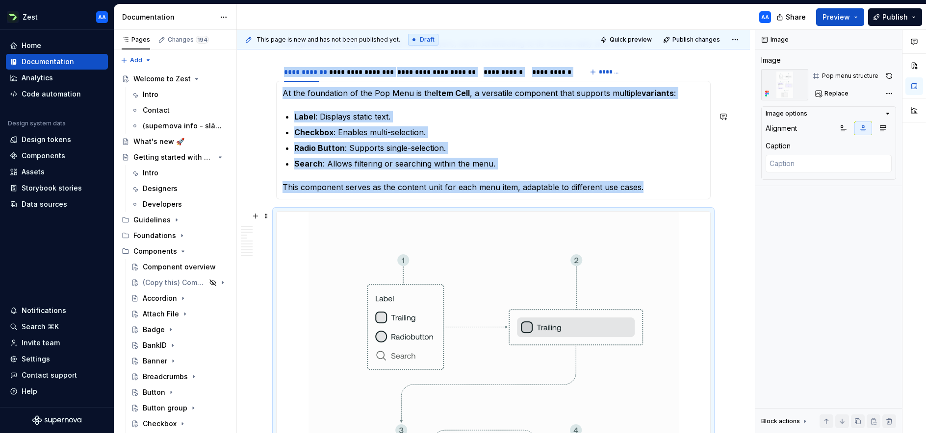
scroll to position [662, 0]
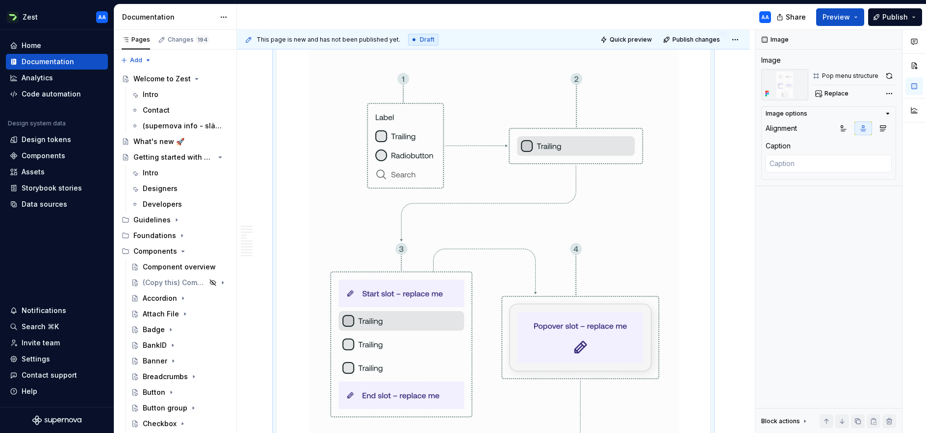
click at [627, 248] on img at bounding box center [493, 321] width 370 height 583
click at [671, 219] on img at bounding box center [493, 321] width 370 height 583
click at [877, 72] on button "button" at bounding box center [889, 76] width 14 height 14
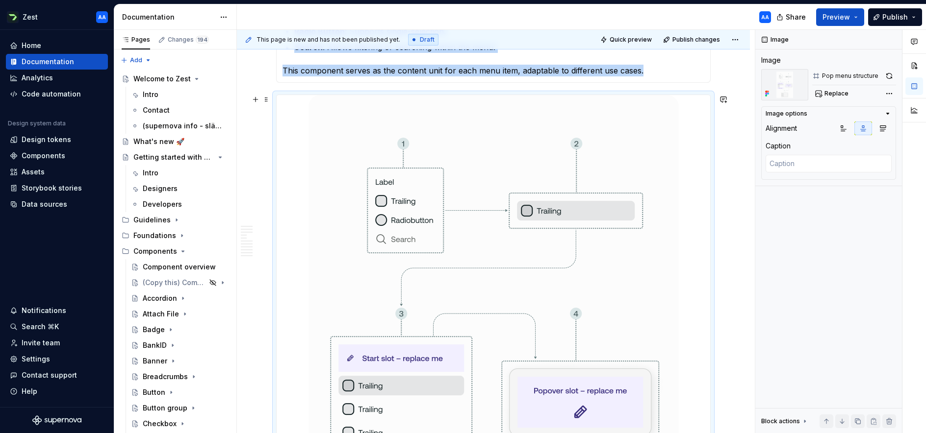
scroll to position [597, 0]
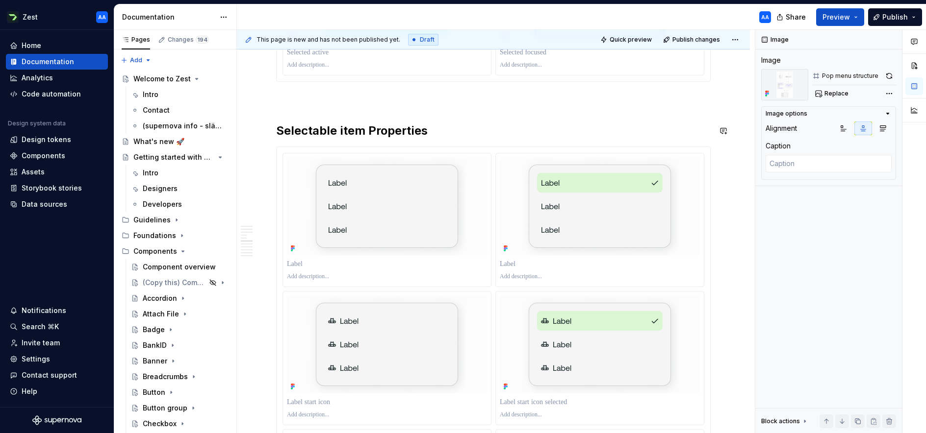
scroll to position [1631, 0]
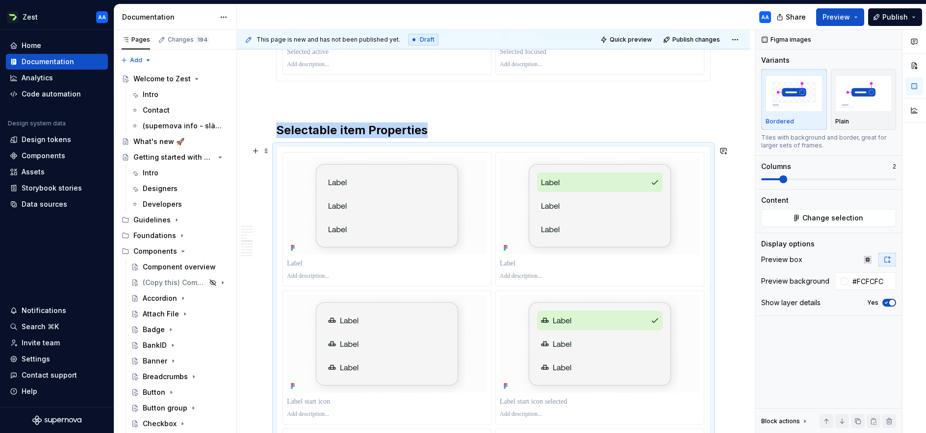
click at [839, 219] on span "Change selection" at bounding box center [832, 218] width 61 height 10
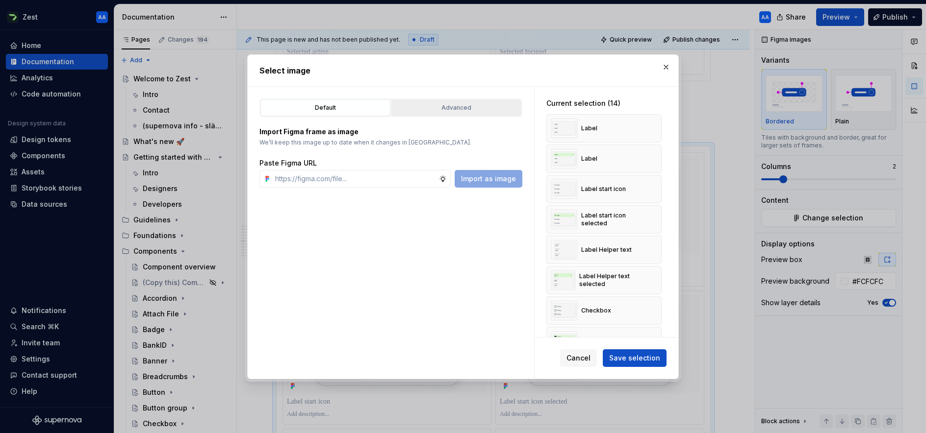
click at [444, 105] on div "Advanced" at bounding box center [456, 108] width 123 height 10
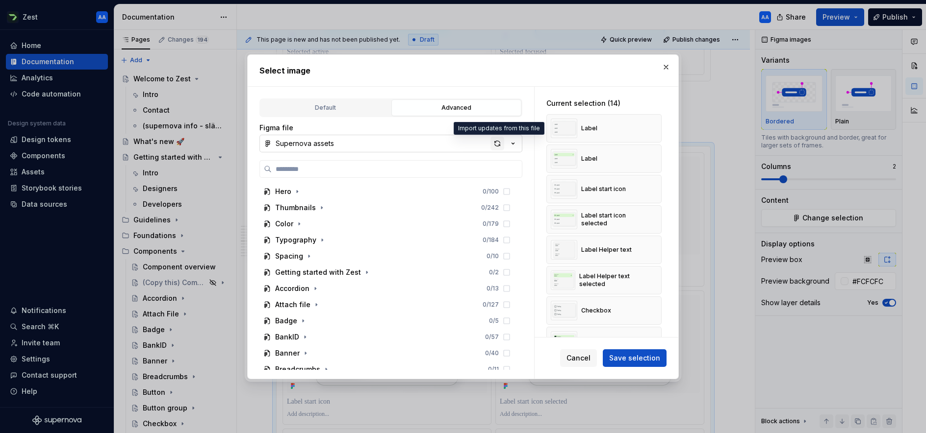
click at [497, 143] on div "button" at bounding box center [497, 144] width 14 height 14
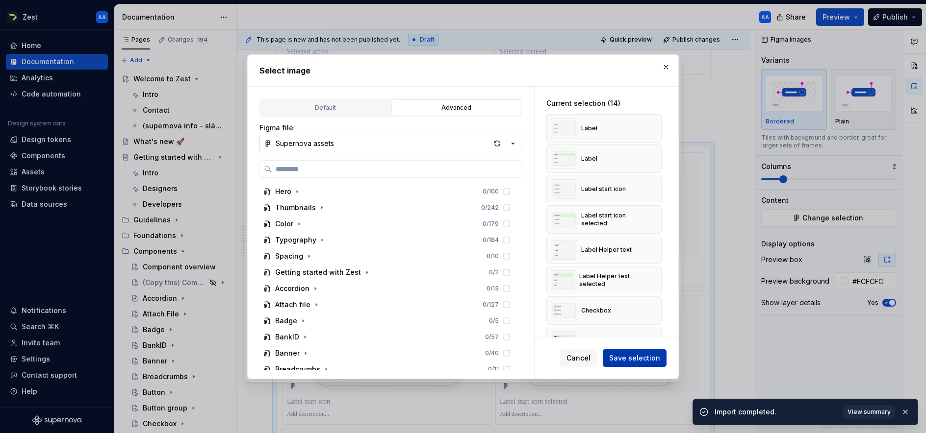
click at [634, 354] on span "Save selection" at bounding box center [634, 359] width 51 height 10
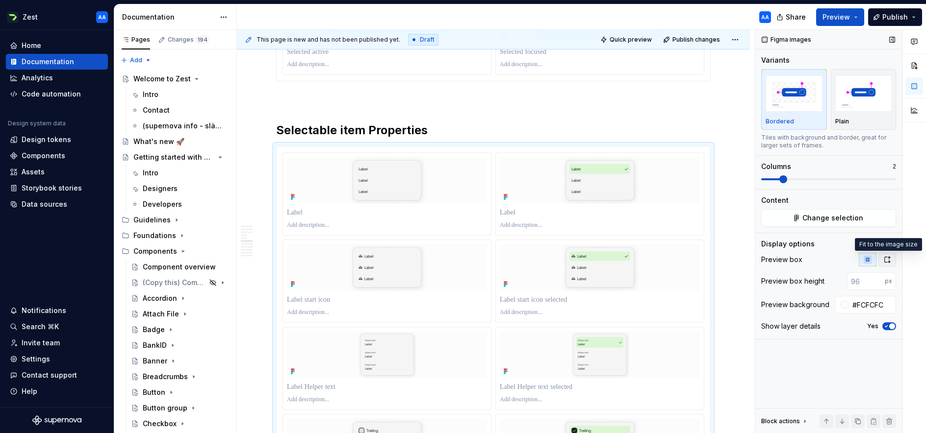
click at [877, 260] on button "button" at bounding box center [887, 260] width 18 height 14
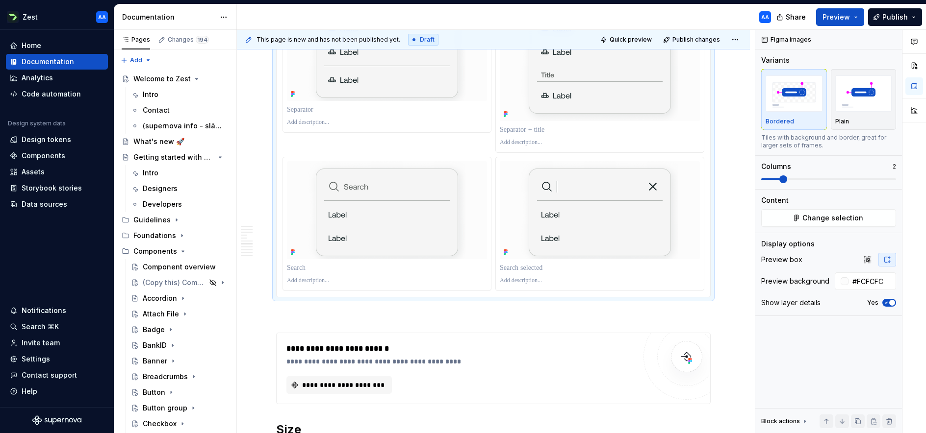
scroll to position [2547, 0]
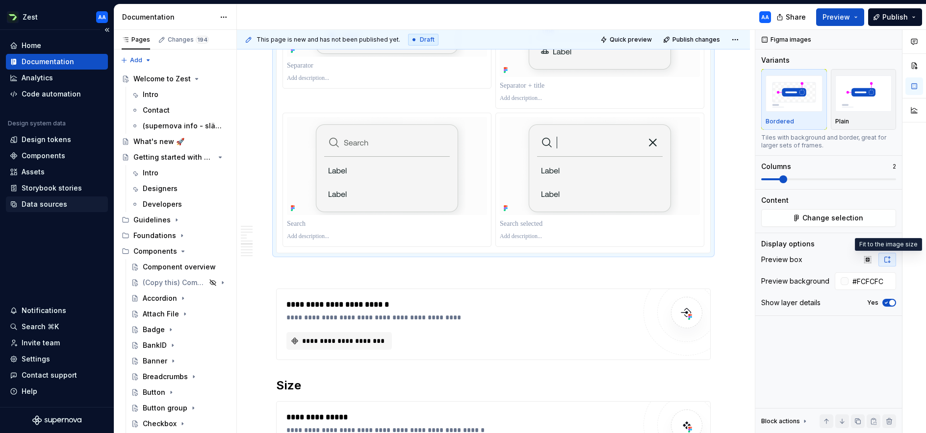
click at [60, 203] on div "Data sources" at bounding box center [45, 205] width 46 height 10
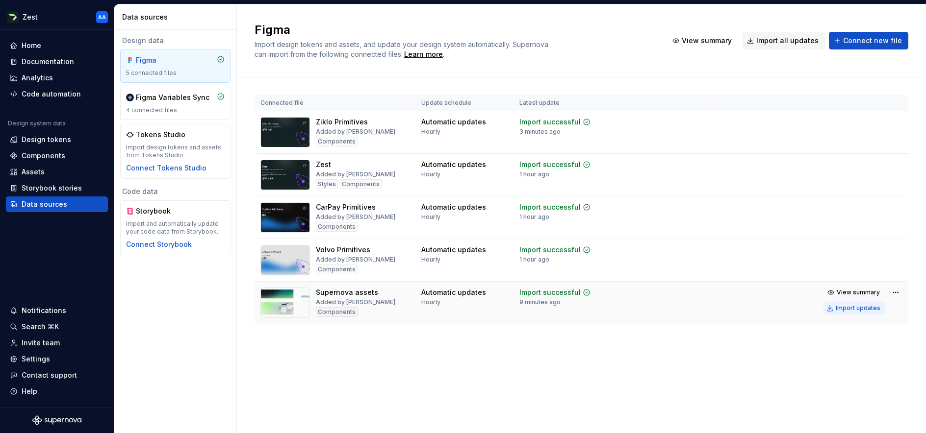
click at [855, 306] on div "Import updates" at bounding box center [858, 308] width 45 height 8
click at [28, 57] on div "Documentation" at bounding box center [48, 62] width 52 height 10
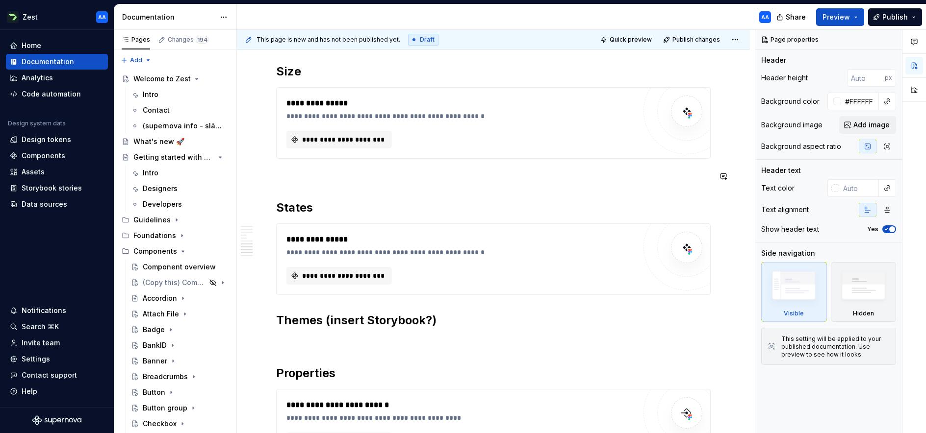
scroll to position [2779, 0]
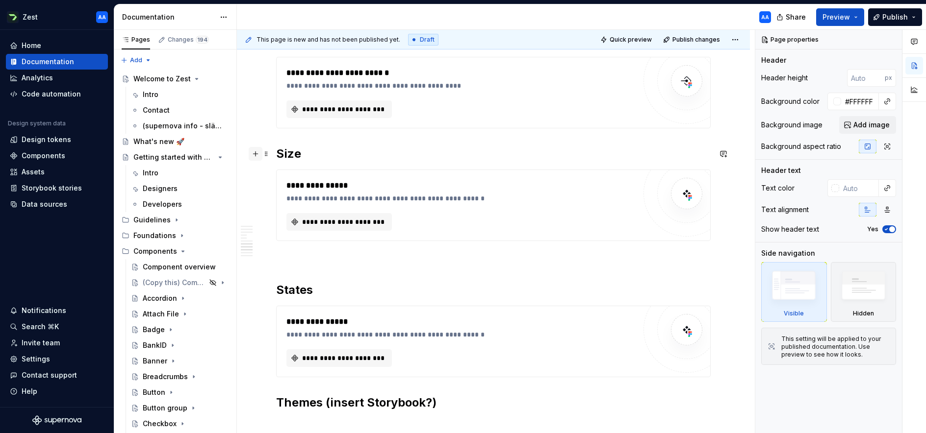
click at [256, 153] on button "button" at bounding box center [256, 154] width 14 height 14
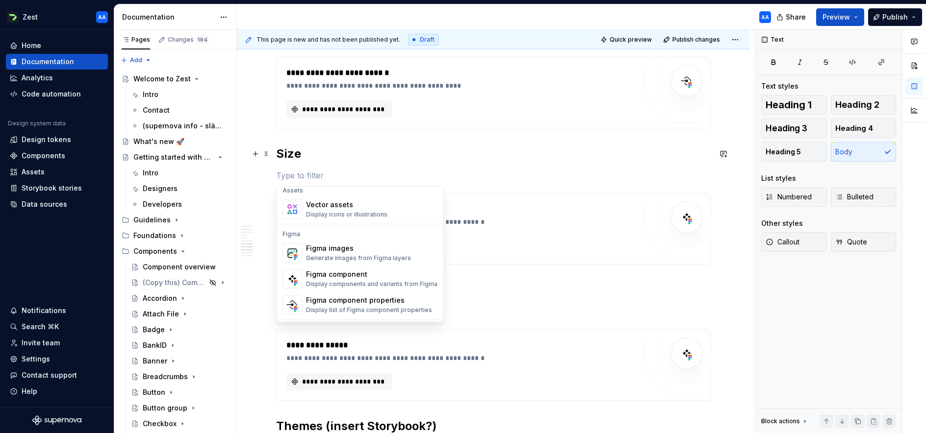
scroll to position [884, 0]
click at [345, 250] on div "Figma images" at bounding box center [358, 248] width 105 height 10
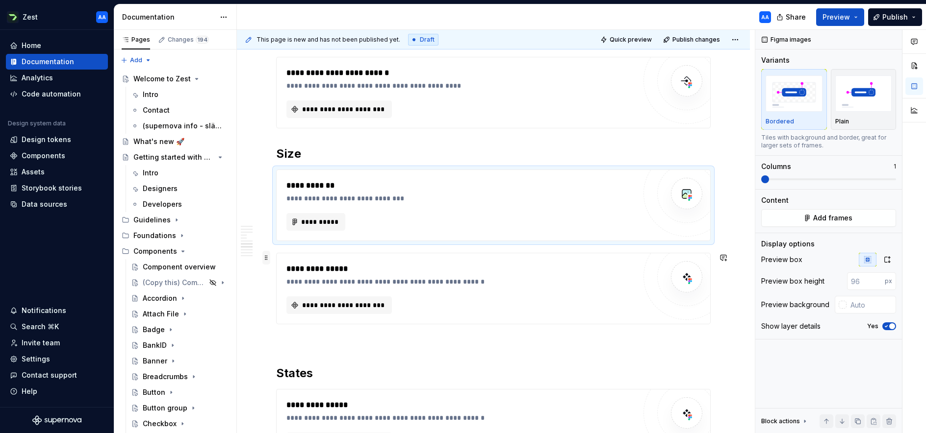
click at [264, 257] on span at bounding box center [266, 258] width 8 height 14
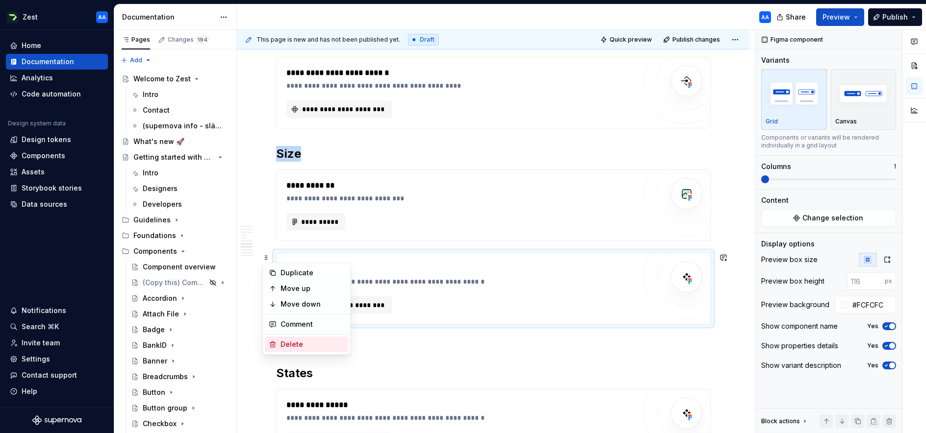
drag, startPoint x: 294, startPoint y: 345, endPoint x: 302, endPoint y: 327, distance: 19.1
click at [294, 344] on div "Delete" at bounding box center [312, 345] width 64 height 10
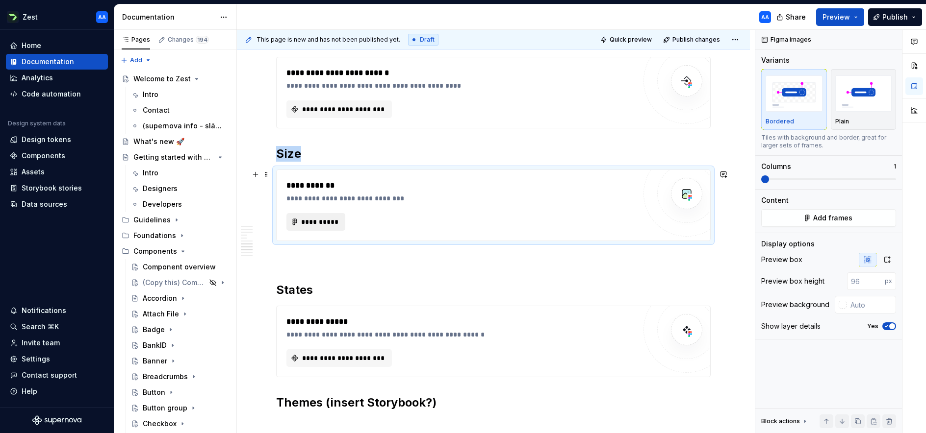
click at [329, 217] on span "**********" at bounding box center [320, 222] width 38 height 10
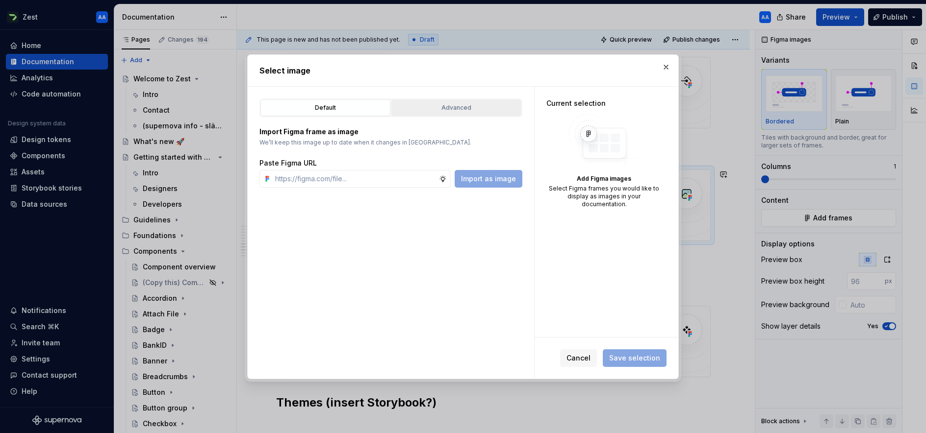
click at [448, 107] on div "Advanced" at bounding box center [456, 108] width 123 height 10
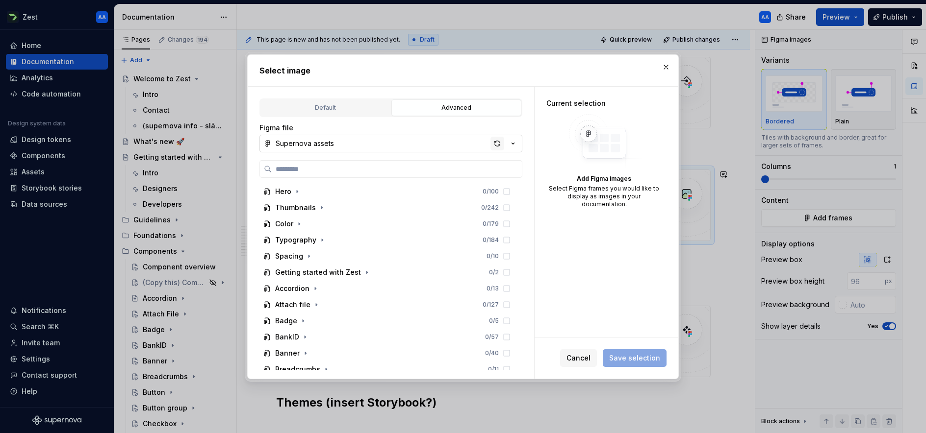
click at [493, 141] on div "button" at bounding box center [497, 144] width 14 height 14
type textarea "*"
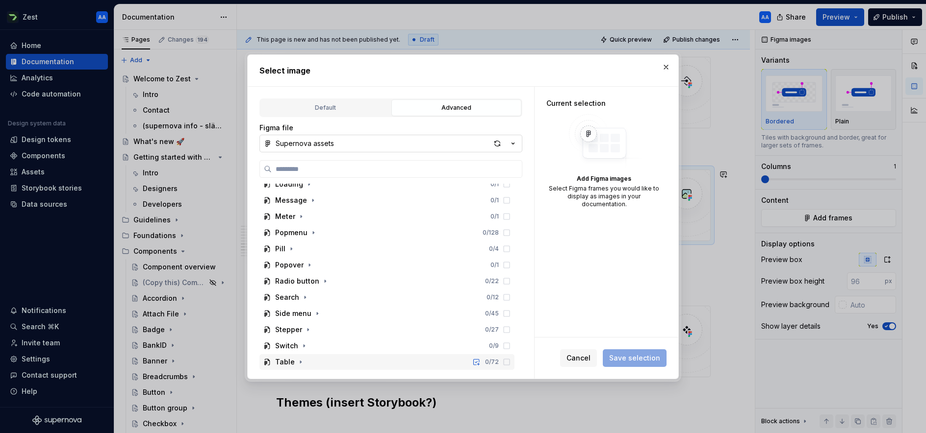
scroll to position [376, 0]
click at [310, 236] on icon "button" at bounding box center [313, 237] width 8 height 8
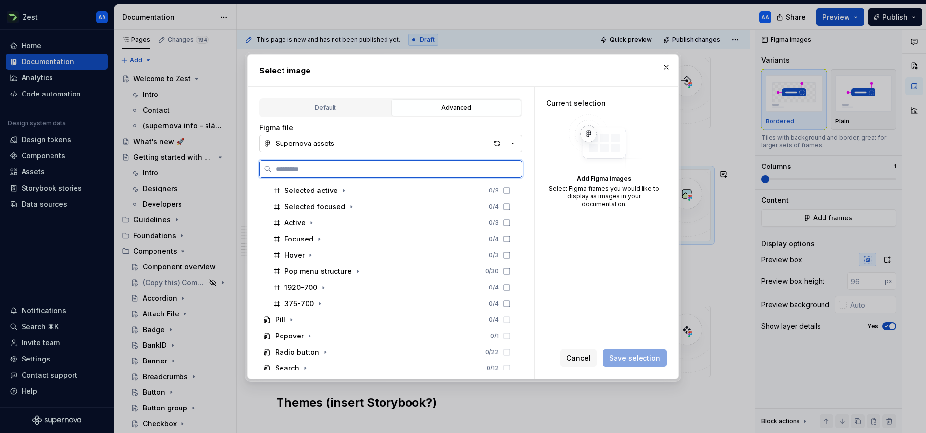
scroll to position [732, 0]
click at [510, 284] on icon at bounding box center [507, 285] width 8 height 8
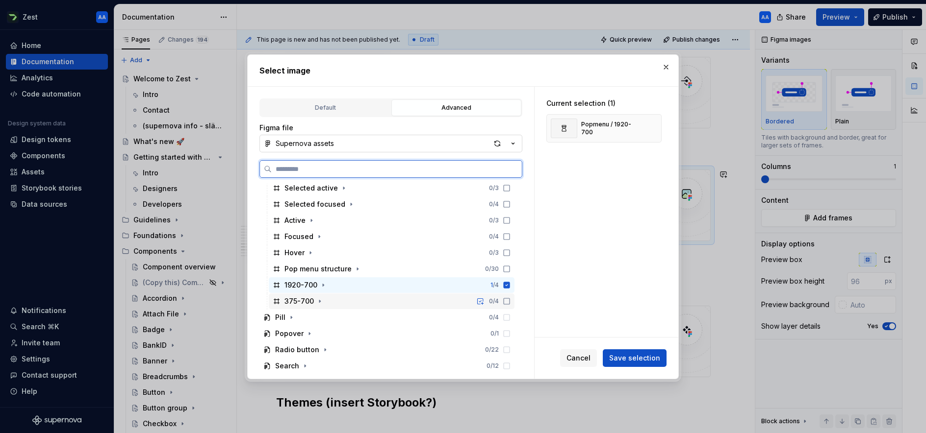
click at [510, 303] on icon at bounding box center [507, 302] width 8 height 8
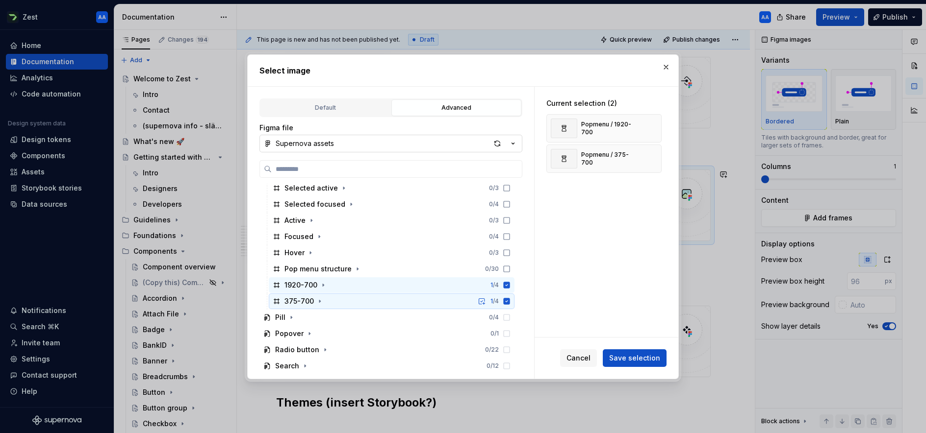
drag, startPoint x: 633, startPoint y: 360, endPoint x: 624, endPoint y: 355, distance: 9.7
click at [633, 360] on span "Save selection" at bounding box center [634, 359] width 51 height 10
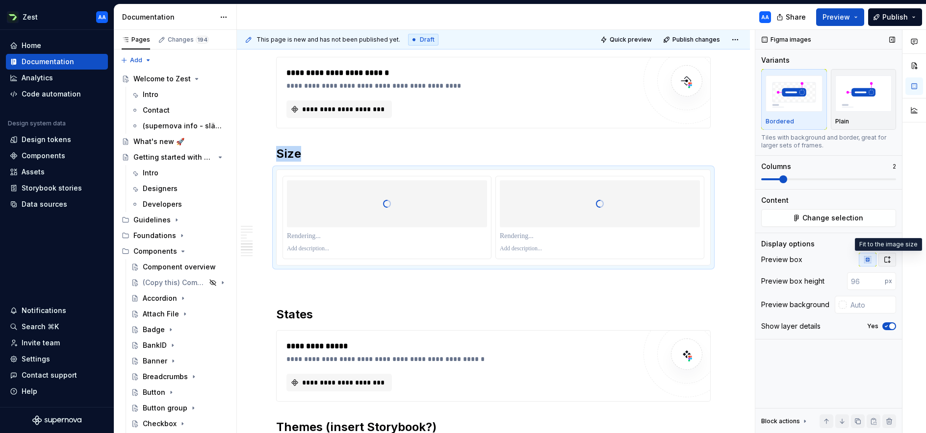
click at [877, 259] on icon "button" at bounding box center [887, 260] width 8 height 8
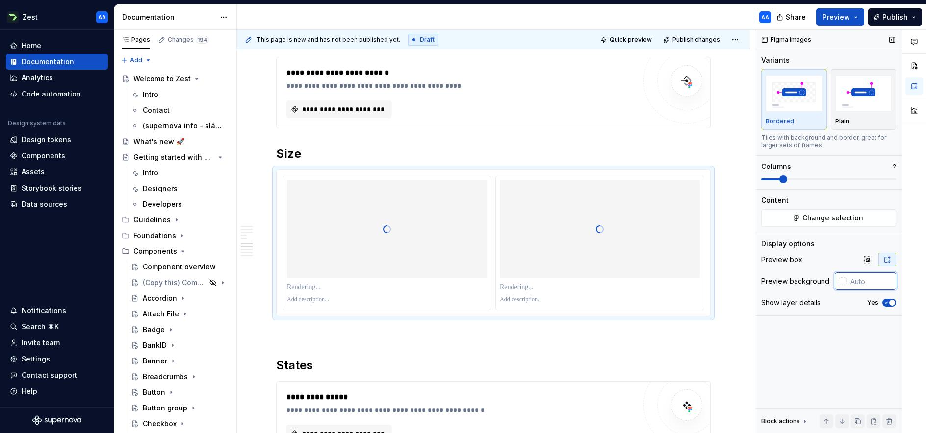
click at [864, 280] on input "text" at bounding box center [871, 282] width 50 height 18
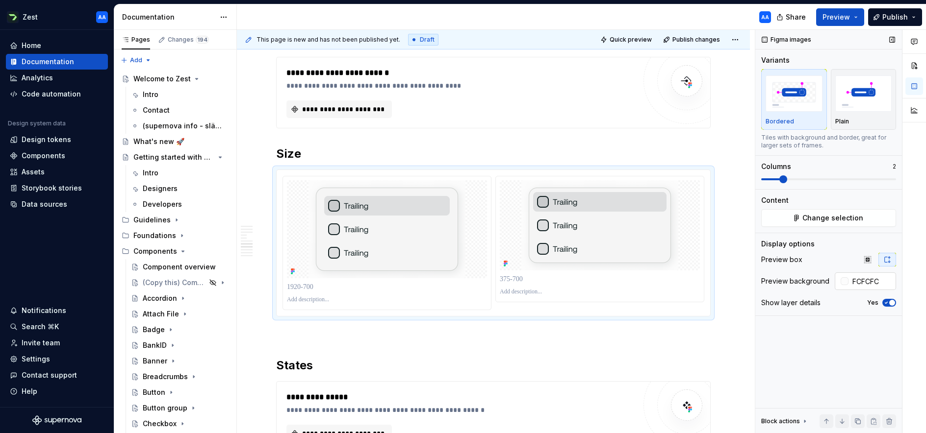
type input "#FCFCFC"
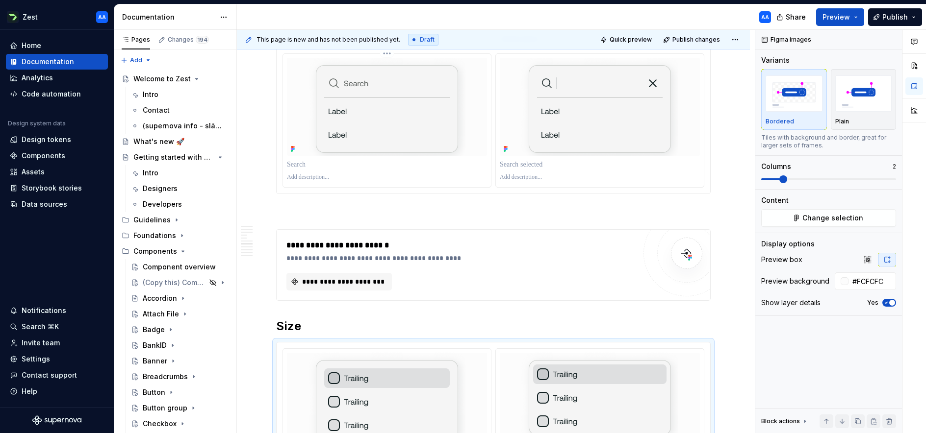
scroll to position [2606, 0]
click at [409, 211] on p at bounding box center [493, 212] width 434 height 12
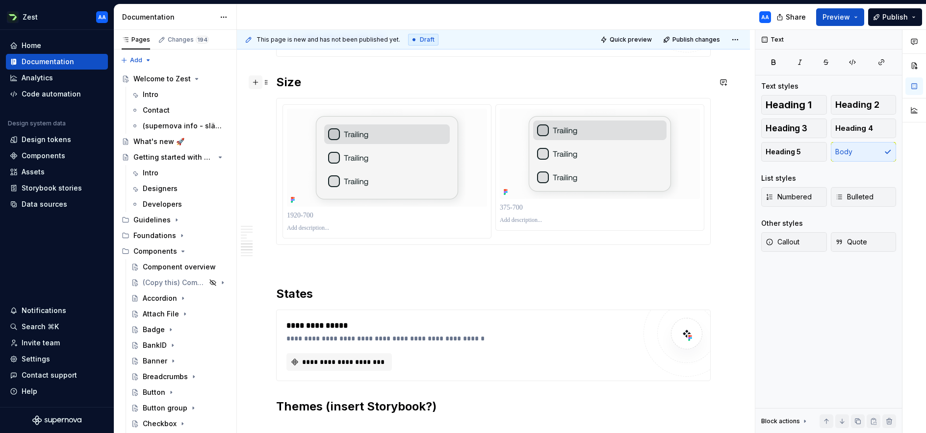
scroll to position [2856, 0]
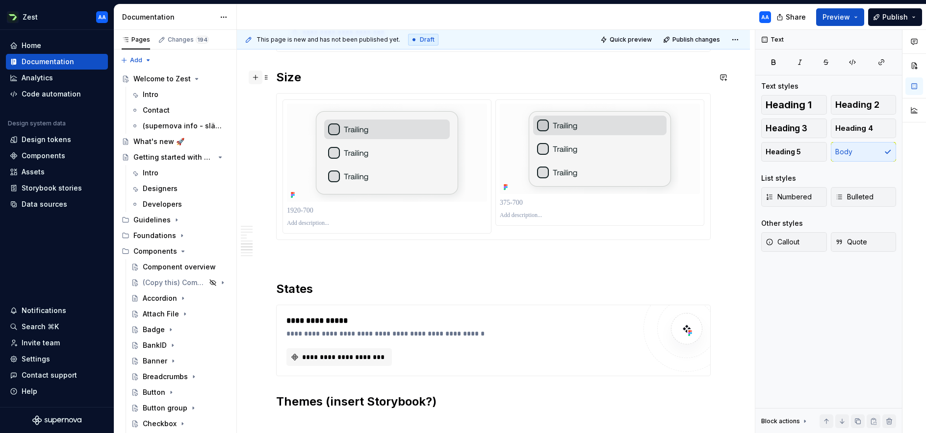
click at [254, 80] on button "button" at bounding box center [256, 78] width 14 height 14
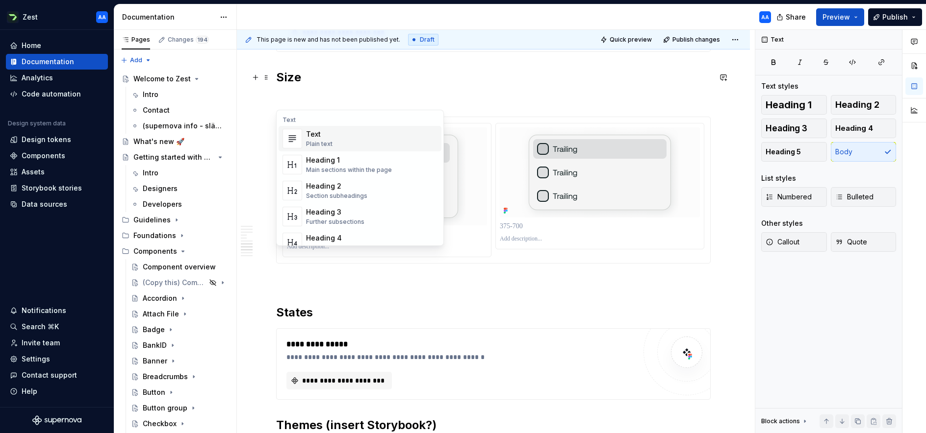
click at [315, 139] on div "Text" at bounding box center [319, 134] width 26 height 10
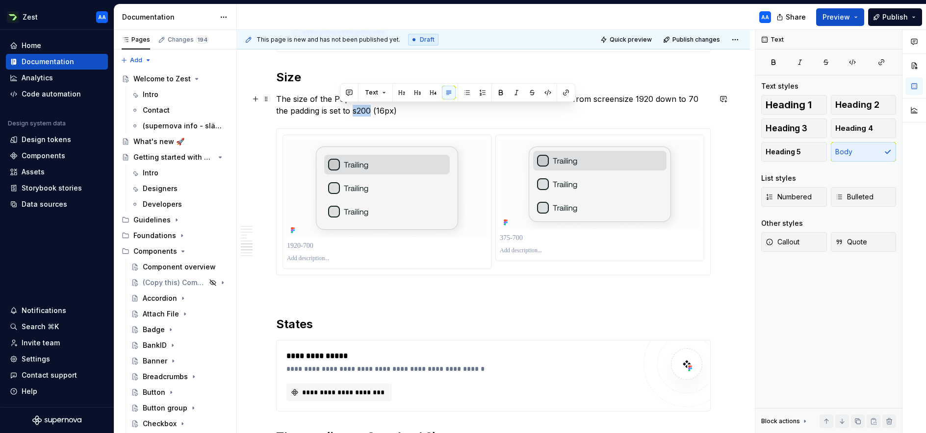
drag, startPoint x: 340, startPoint y: 112, endPoint x: 357, endPoint y: 110, distance: 16.7
click at [357, 110] on p "The size of the Pop Menu is controlled with our Device tokens that means that f…" at bounding box center [493, 105] width 434 height 24
click at [856, 63] on icon "button" at bounding box center [852, 62] width 8 height 8
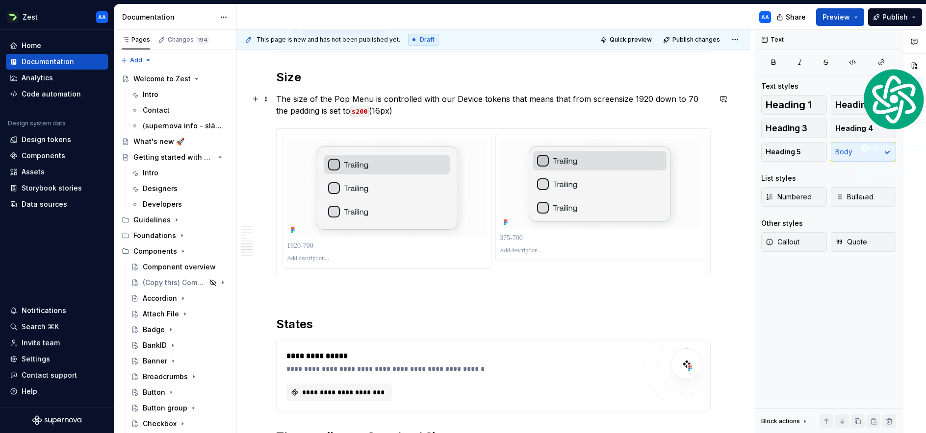
click at [405, 114] on p "The size of the Pop Menu is controlled with our Device tokens that means that f…" at bounding box center [493, 105] width 434 height 24
click at [690, 98] on p "The size of the Pop Menu is controlled with our Device tokens that means that f…" at bounding box center [493, 105] width 434 height 24
click at [399, 111] on p "The size of the Pop Menu is controlled with our Device tokens that means that f…" at bounding box center [493, 105] width 434 height 24
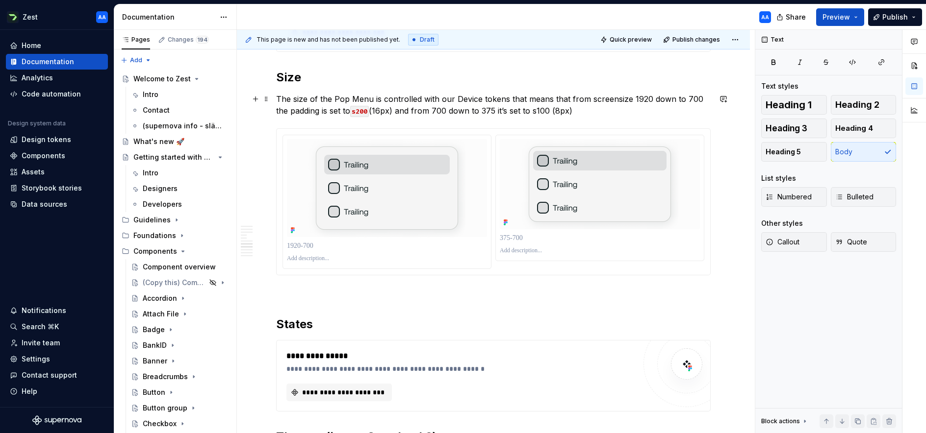
scroll to position [2853, 0]
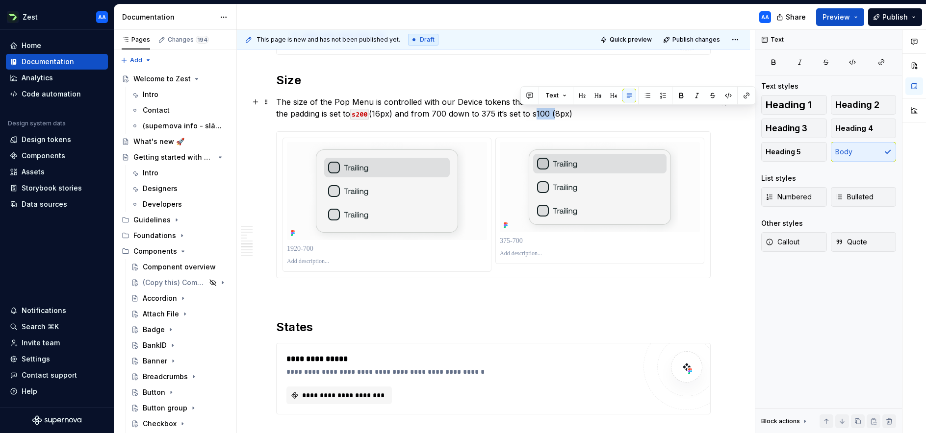
drag, startPoint x: 539, startPoint y: 112, endPoint x: 520, endPoint y: 114, distance: 18.7
click at [520, 114] on p "The size of the Pop Menu is controlled with our Device tokens that means that f…" at bounding box center [493, 108] width 434 height 24
click at [726, 94] on button "button" at bounding box center [728, 96] width 14 height 14
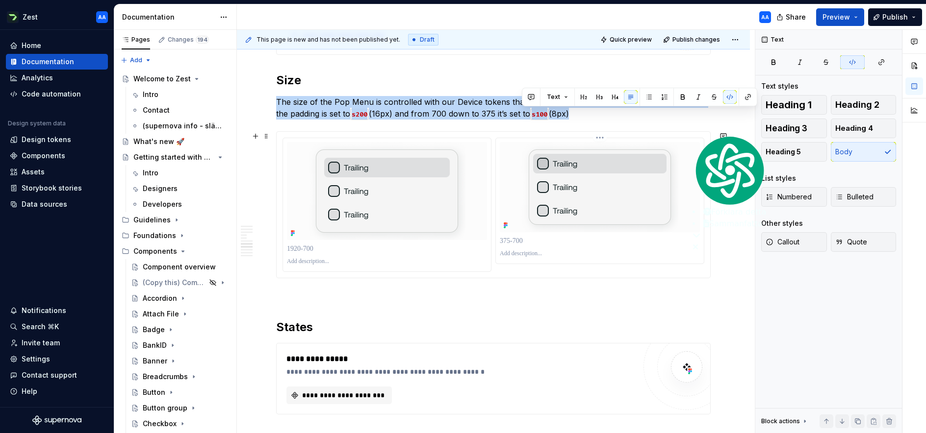
click at [697, 153] on div at bounding box center [600, 187] width 200 height 90
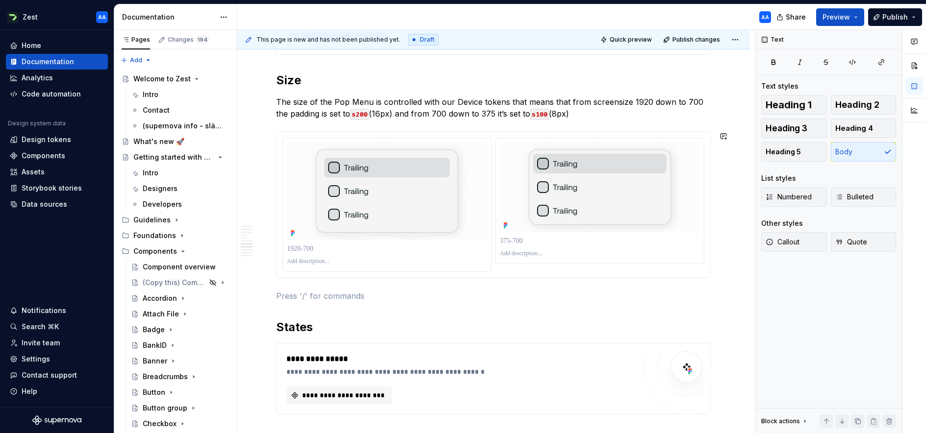
click at [611, 115] on p "The size of the Pop Menu is controlled with our Device tokens that means that f…" at bounding box center [493, 108] width 434 height 24
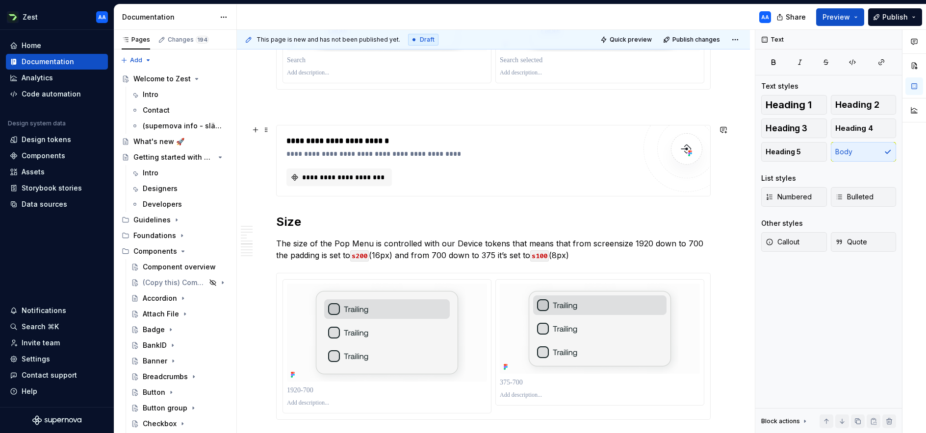
scroll to position [2720, 0]
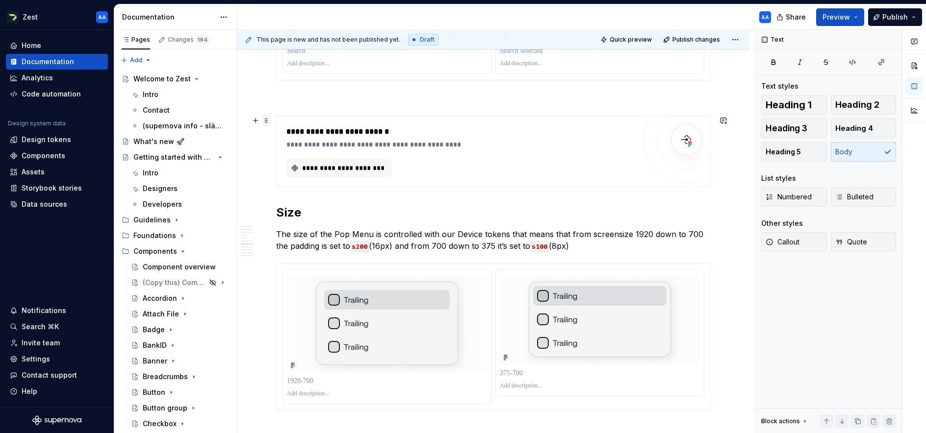
click at [266, 125] on span at bounding box center [266, 121] width 8 height 14
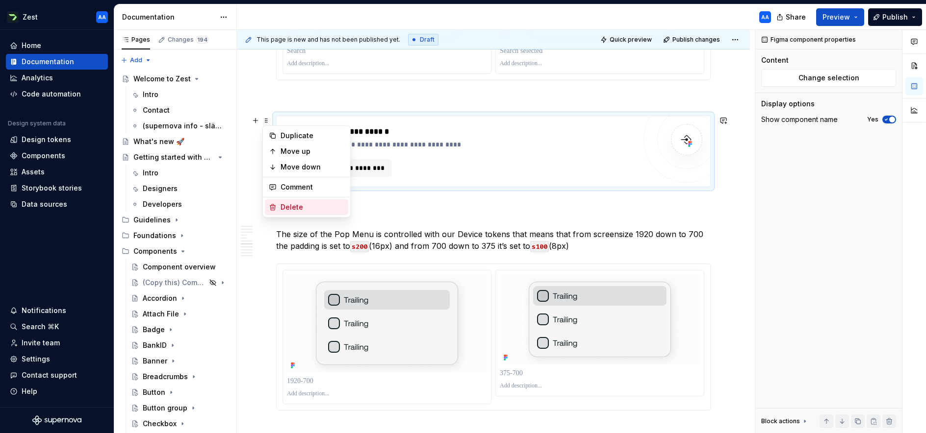
click at [287, 201] on div "Delete" at bounding box center [306, 208] width 83 height 16
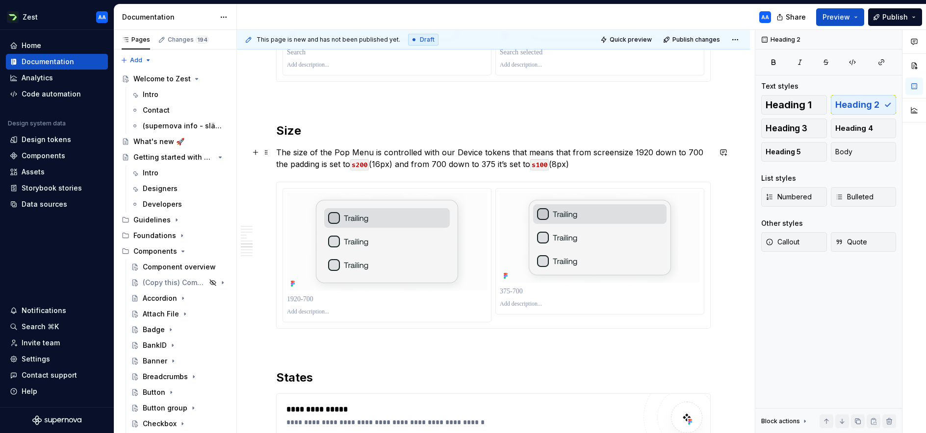
scroll to position [2711, 0]
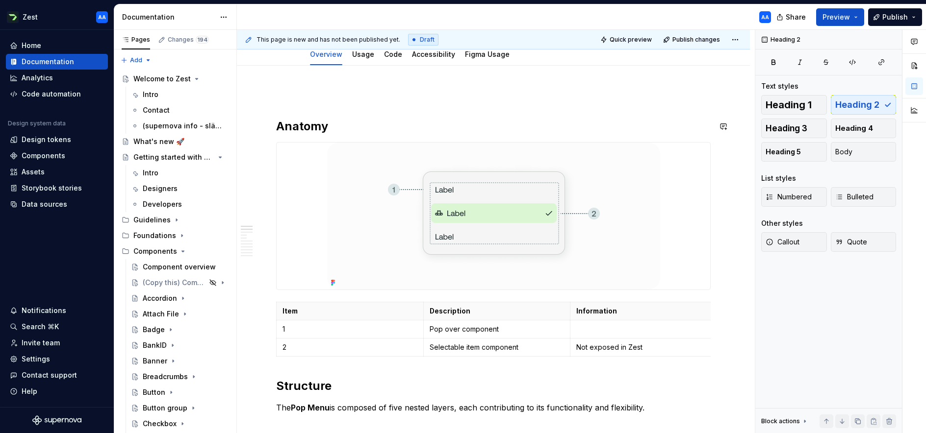
scroll to position [0, 0]
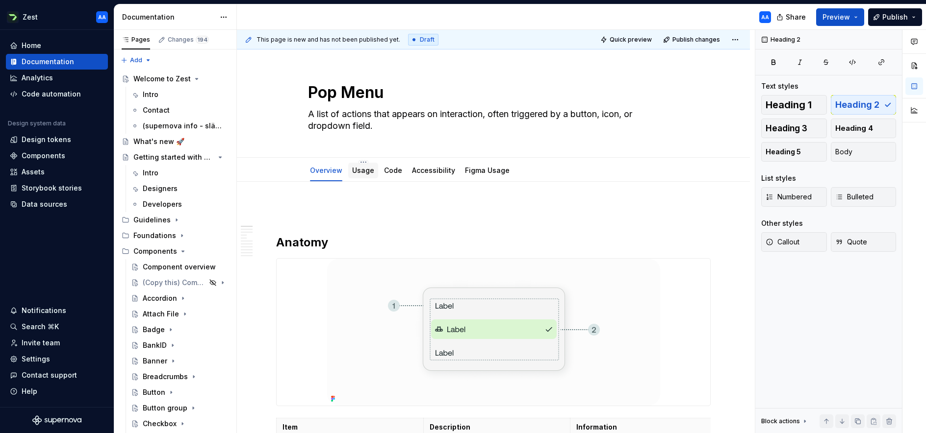
click at [362, 169] on link "Usage" at bounding box center [363, 170] width 22 height 8
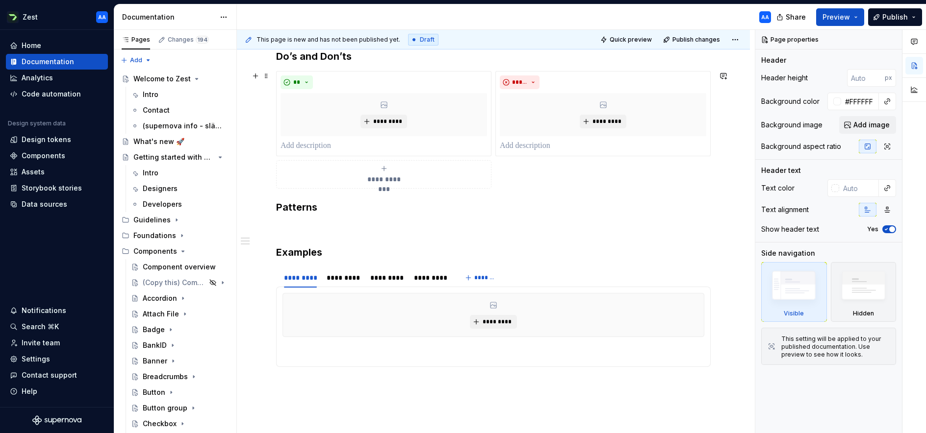
scroll to position [171, 0]
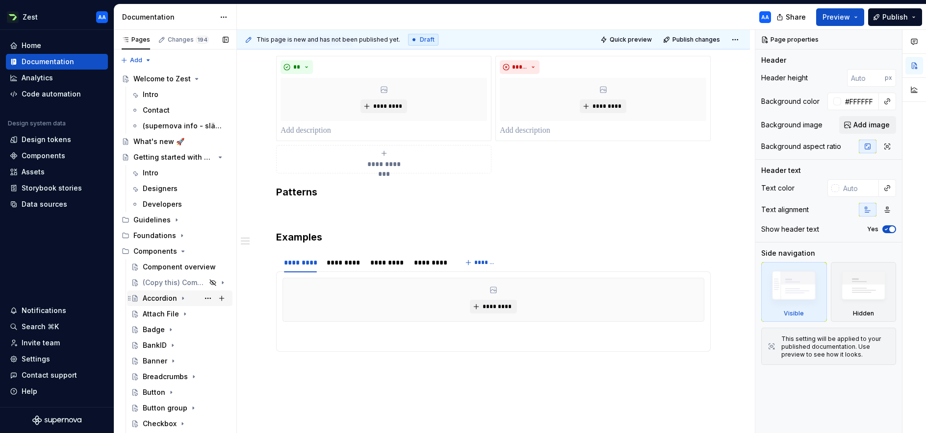
click at [160, 299] on div "Accordion" at bounding box center [160, 299] width 34 height 10
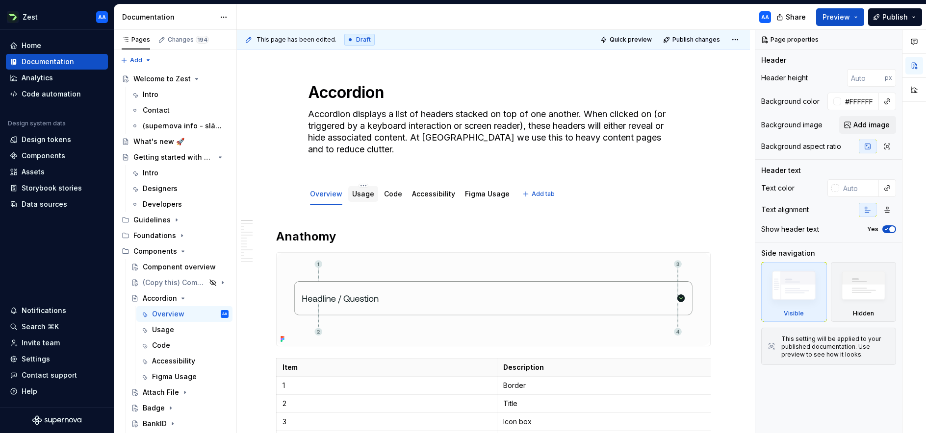
click at [361, 193] on link "Usage" at bounding box center [363, 194] width 22 height 8
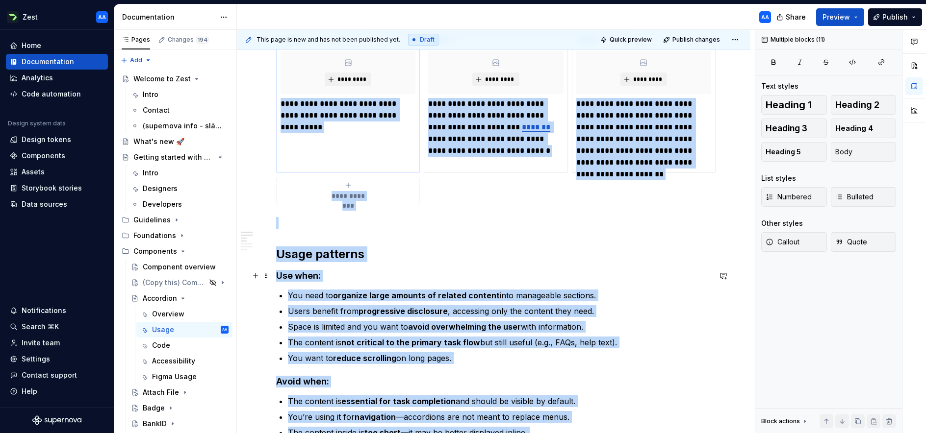
scroll to position [161, 0]
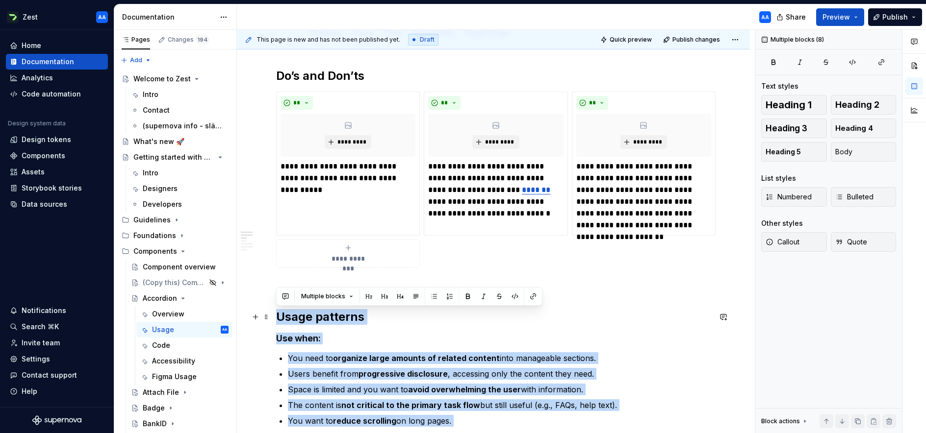
drag, startPoint x: 556, startPoint y: 338, endPoint x: 275, endPoint y: 319, distance: 282.1
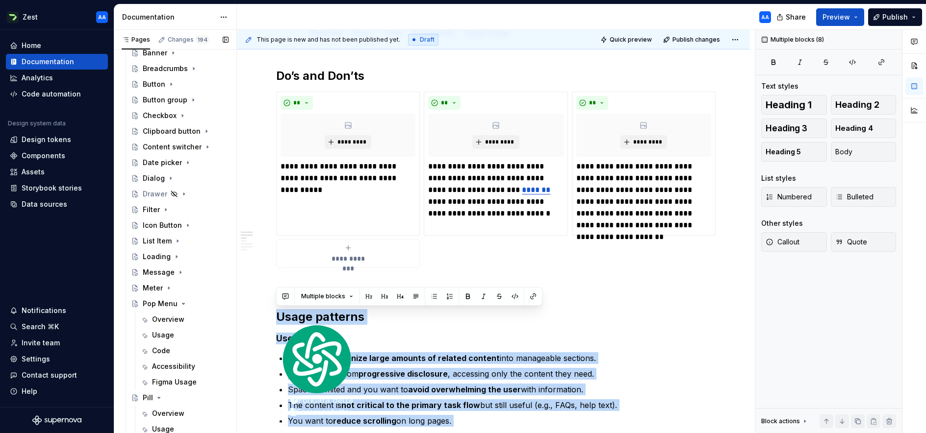
scroll to position [395, 0]
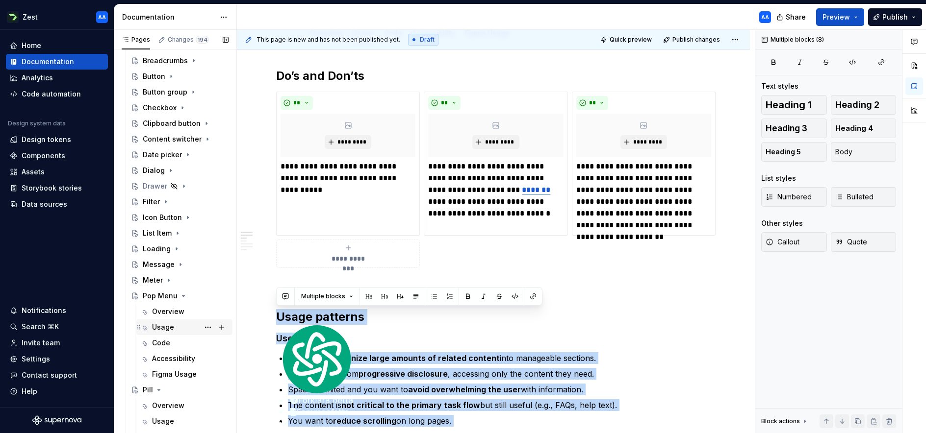
click at [165, 330] on div "Usage" at bounding box center [163, 328] width 22 height 10
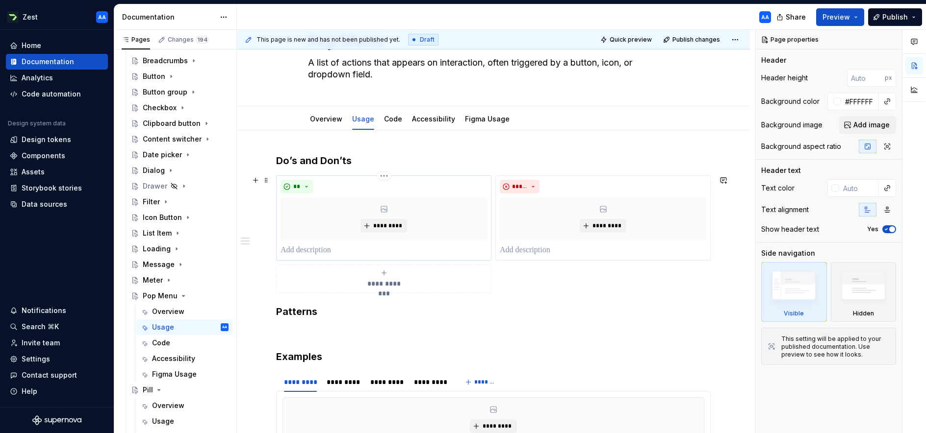
scroll to position [68, 0]
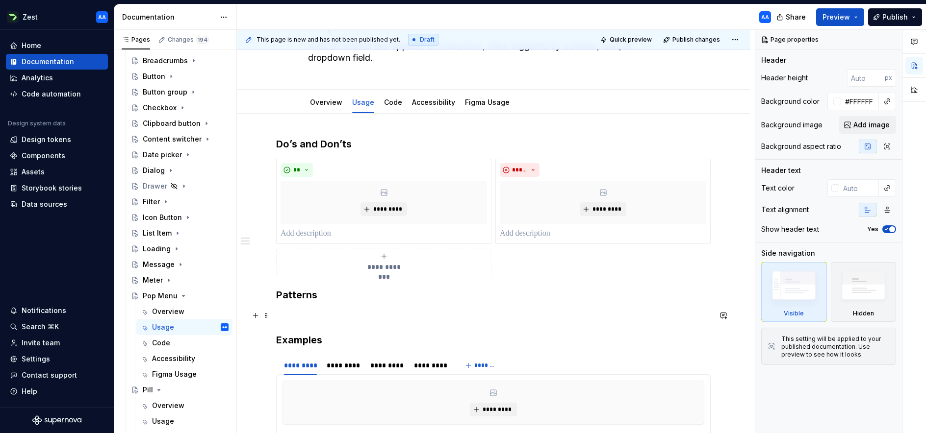
type textarea "*"
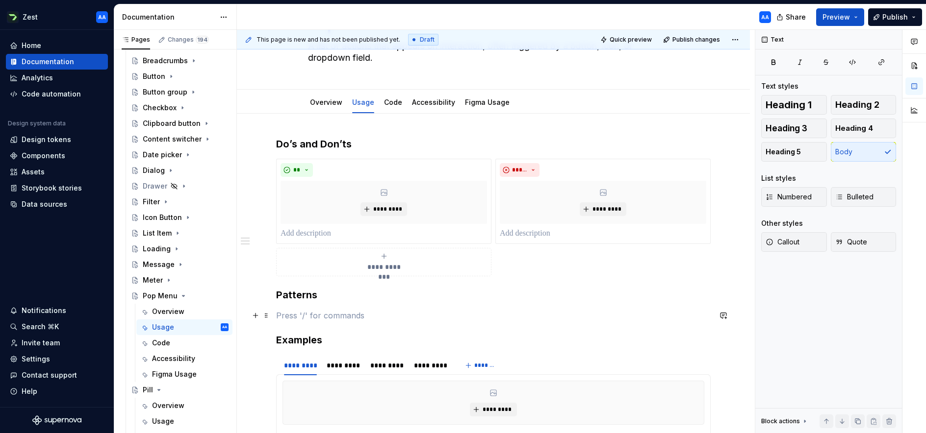
click at [285, 311] on p at bounding box center [493, 316] width 434 height 12
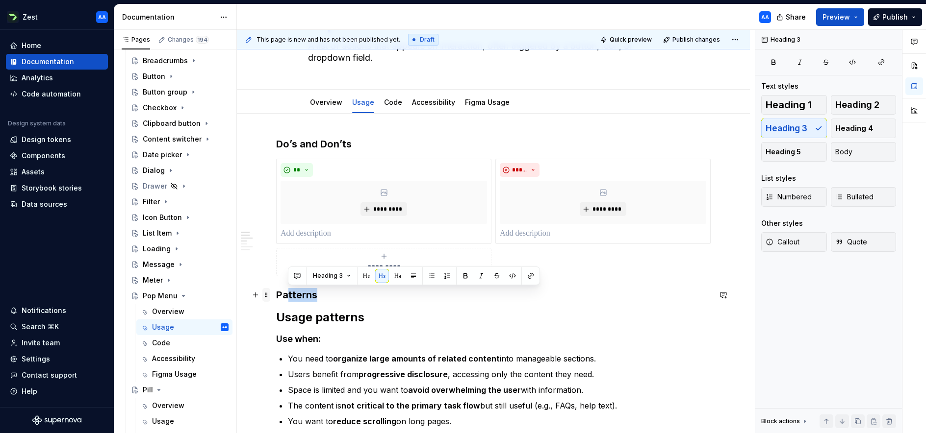
drag, startPoint x: 323, startPoint y: 294, endPoint x: 268, endPoint y: 294, distance: 55.4
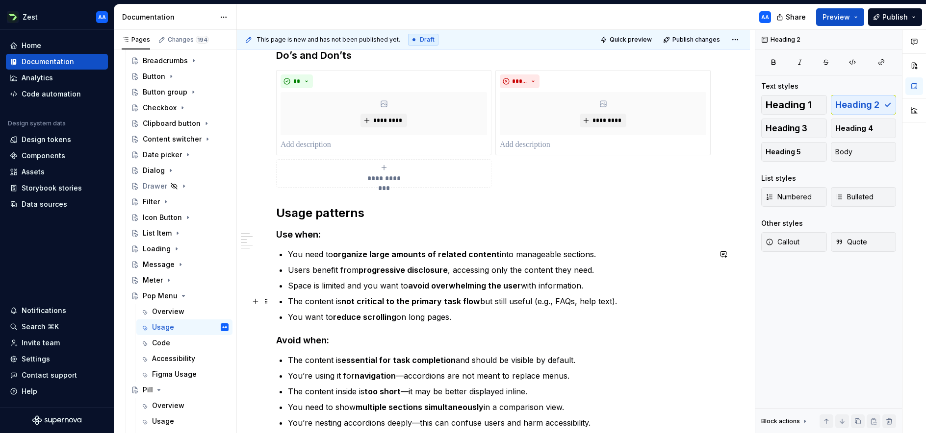
scroll to position [179, 0]
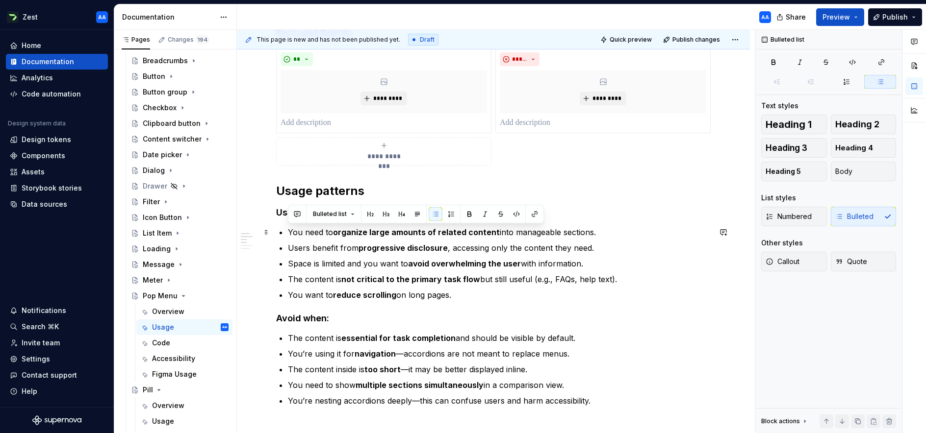
drag, startPoint x: 431, startPoint y: 291, endPoint x: 290, endPoint y: 234, distance: 152.2
click at [290, 234] on ul "You need to organize large amounts of related content into manageable sections.…" at bounding box center [499, 264] width 423 height 75
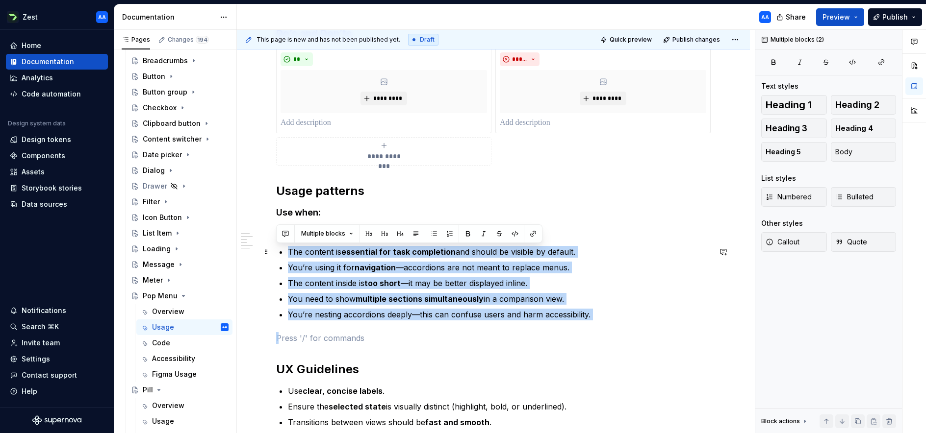
drag, startPoint x: 599, startPoint y: 321, endPoint x: 286, endPoint y: 251, distance: 321.1
click at [286, 251] on div "**********" at bounding box center [493, 321] width 434 height 590
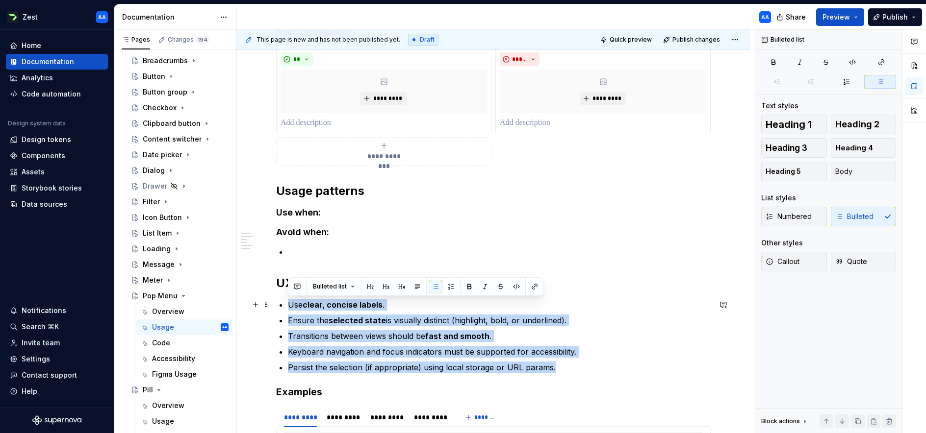
drag, startPoint x: 536, startPoint y: 368, endPoint x: 281, endPoint y: 305, distance: 262.6
click at [288, 305] on ul "Use clear, concise labels . Ensure the selected state is visually distinct (hig…" at bounding box center [499, 336] width 423 height 75
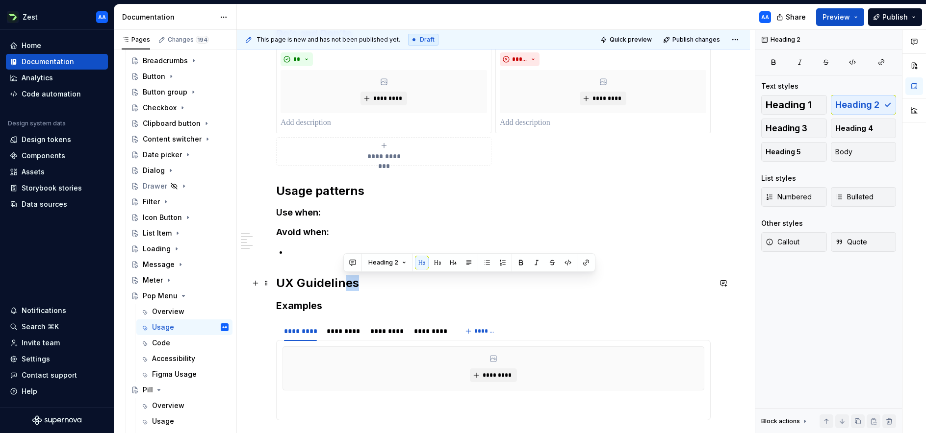
drag, startPoint x: 357, startPoint y: 285, endPoint x: 340, endPoint y: 278, distance: 18.7
click at [340, 278] on h2 "UX Guidelines" at bounding box center [493, 284] width 434 height 16
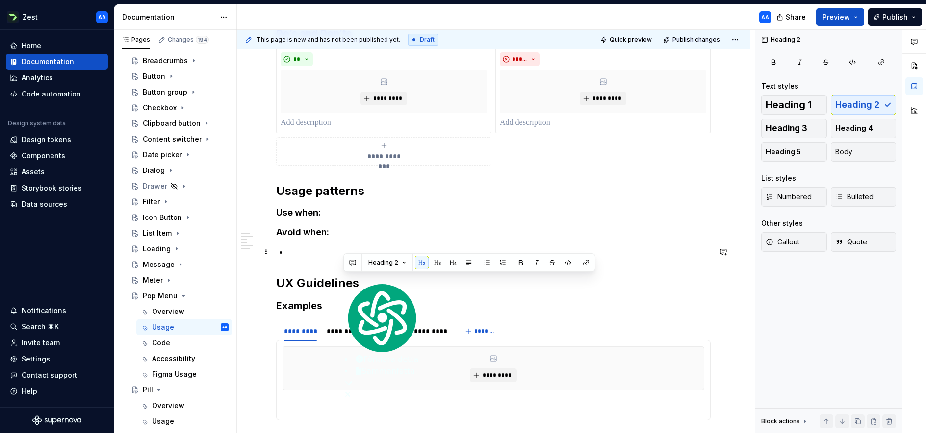
click at [285, 251] on div "**********" at bounding box center [493, 235] width 434 height 418
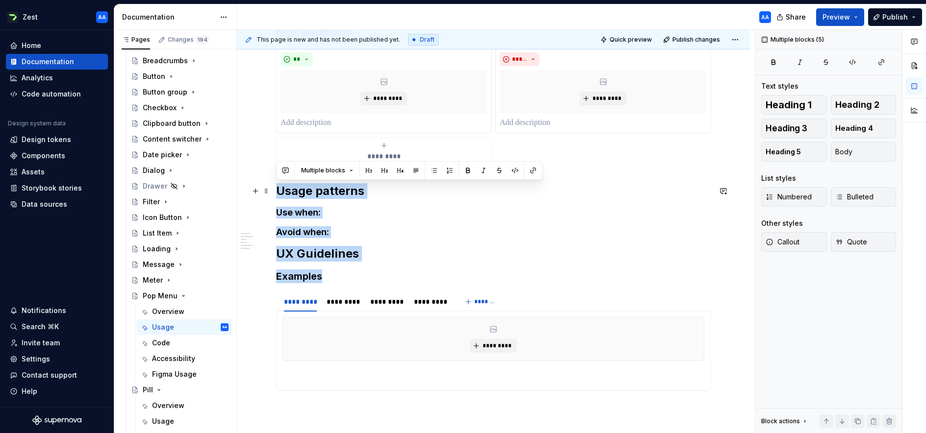
drag, startPoint x: 339, startPoint y: 274, endPoint x: 279, endPoint y: 196, distance: 99.3
click at [279, 196] on div "**********" at bounding box center [493, 220] width 434 height 388
copy div "Usage patterns Use when: Avoid when: UX Guidelines Examples"
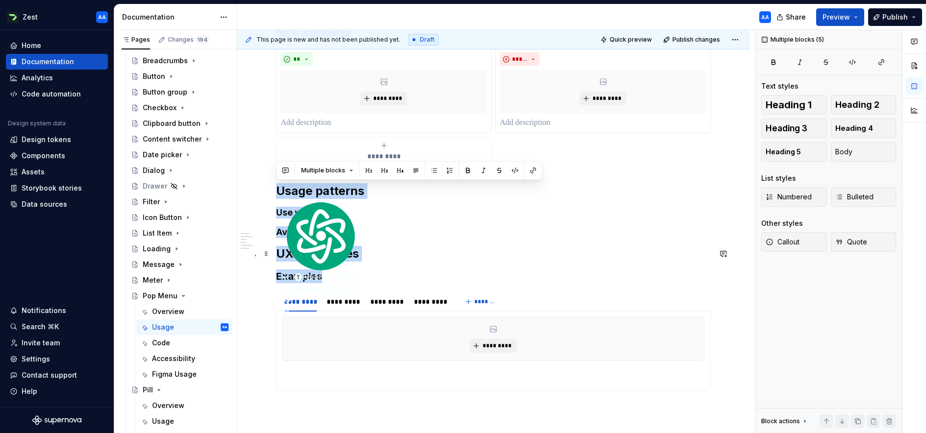
drag, startPoint x: 406, startPoint y: 253, endPoint x: 341, endPoint y: 270, distance: 67.0
click at [406, 253] on h2 "UX Guidelines" at bounding box center [493, 254] width 434 height 16
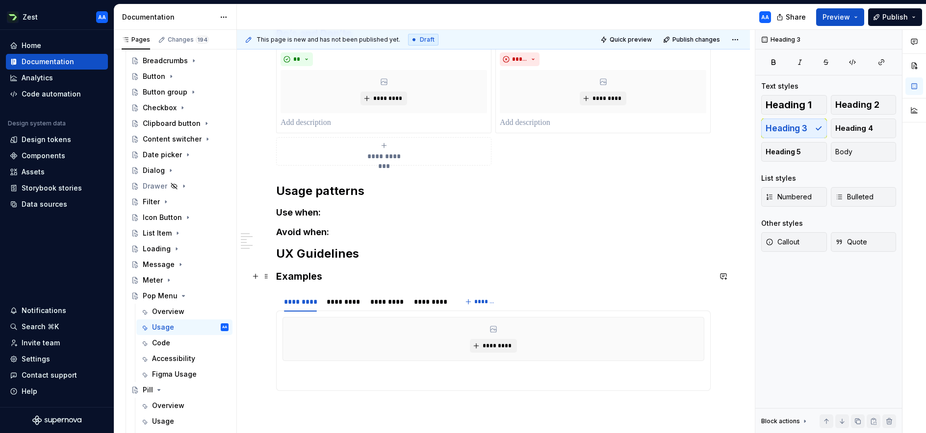
click at [328, 280] on h3 "Examples" at bounding box center [493, 277] width 434 height 14
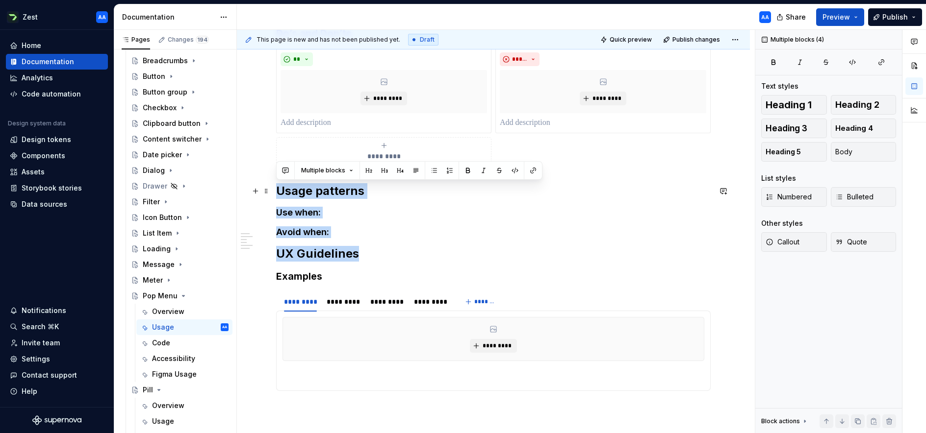
drag, startPoint x: 363, startPoint y: 256, endPoint x: 273, endPoint y: 195, distance: 108.7
click at [273, 195] on div "**********" at bounding box center [493, 280] width 513 height 554
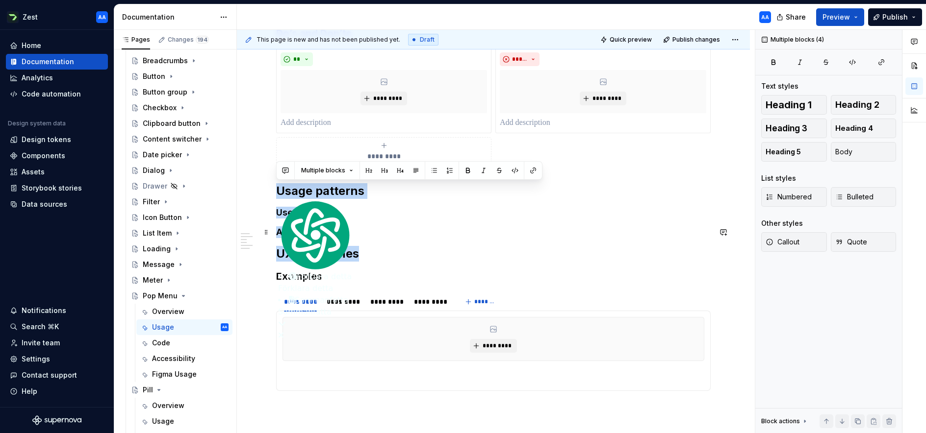
copy div "Usage patterns Use when: Avoid when: UX Guidelines"
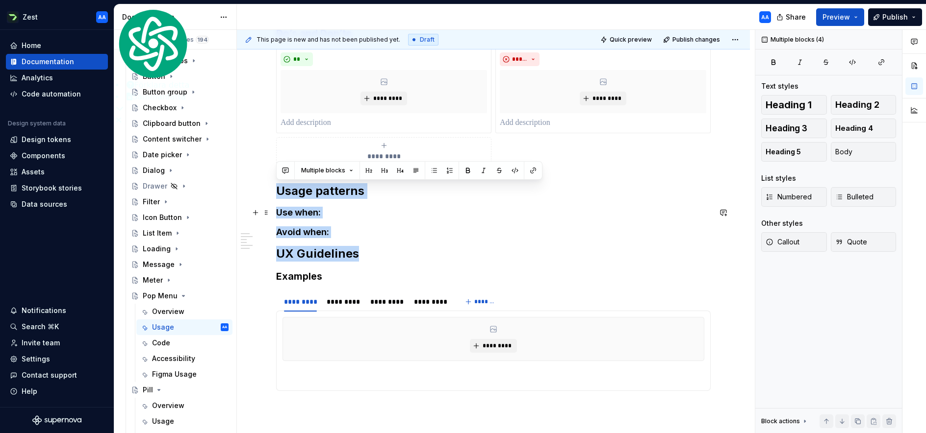
click at [329, 213] on h4 "Use when:" at bounding box center [493, 213] width 434 height 12
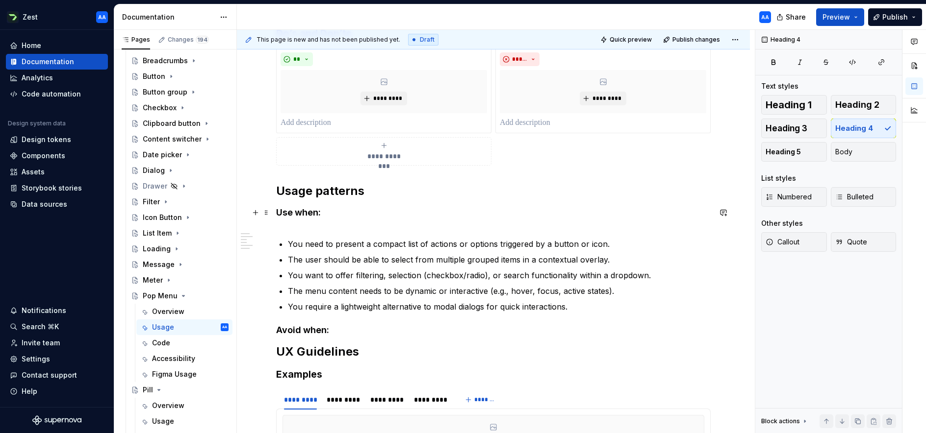
click at [283, 227] on h4 "Use when:" at bounding box center [493, 219] width 434 height 24
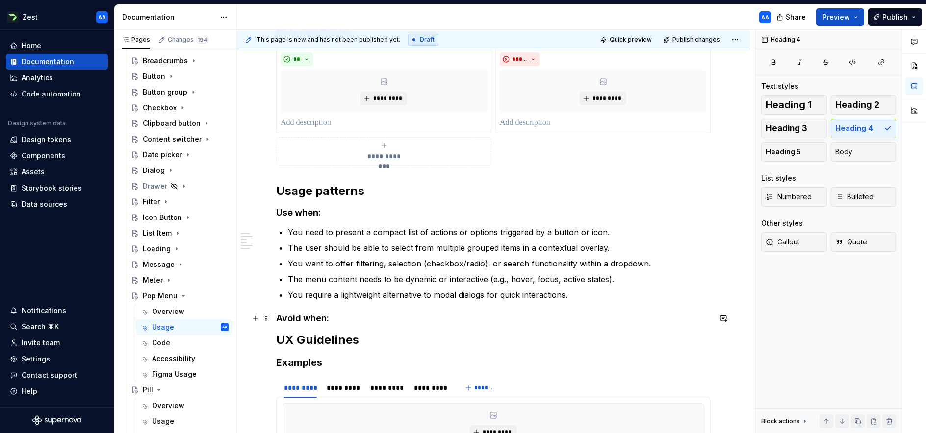
click at [337, 320] on h4 "Avoid when:" at bounding box center [493, 319] width 434 height 12
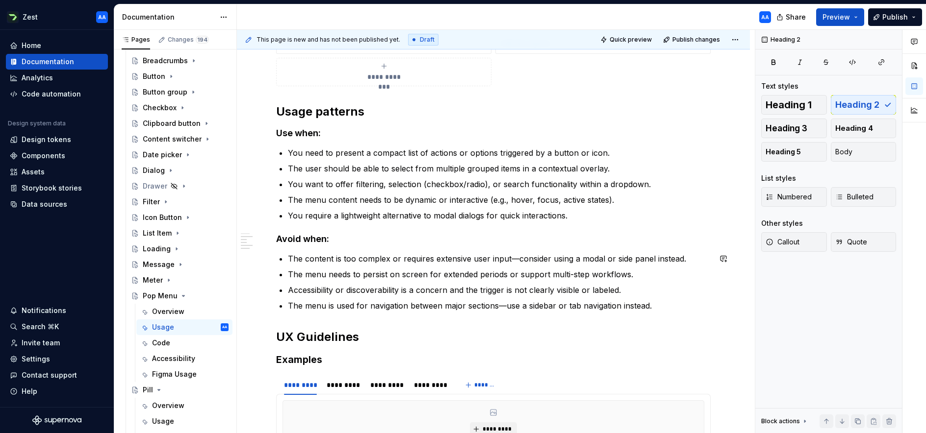
scroll to position [262, 0]
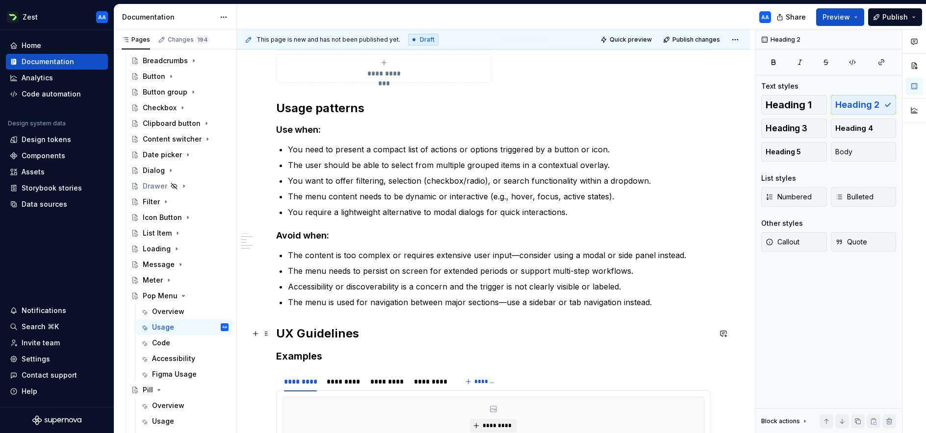
click at [372, 333] on h2 "UX Guidelines" at bounding box center [493, 334] width 434 height 16
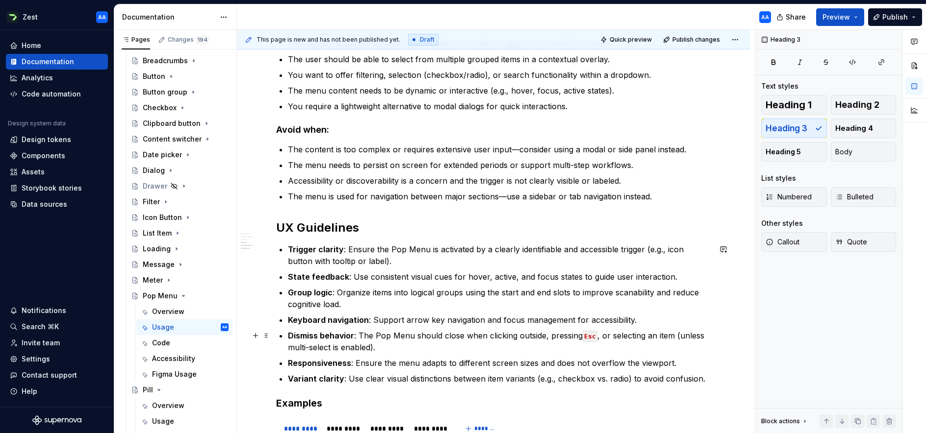
scroll to position [399, 0]
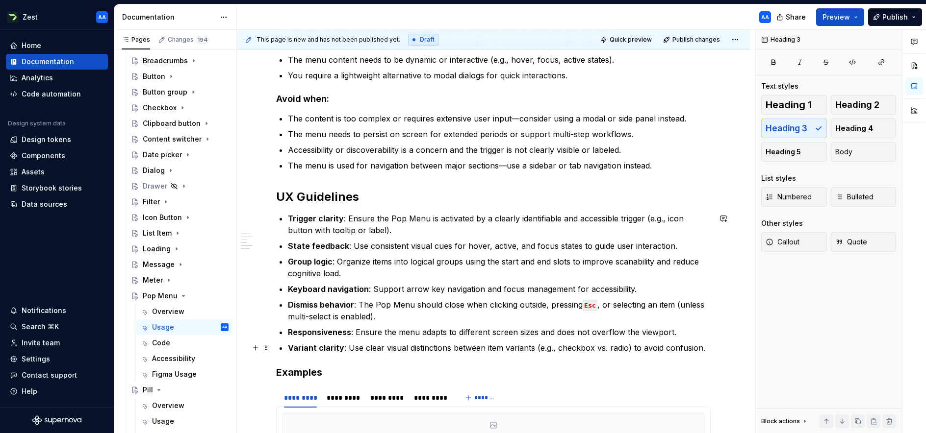
click at [716, 343] on div "**********" at bounding box center [493, 217] width 513 height 869
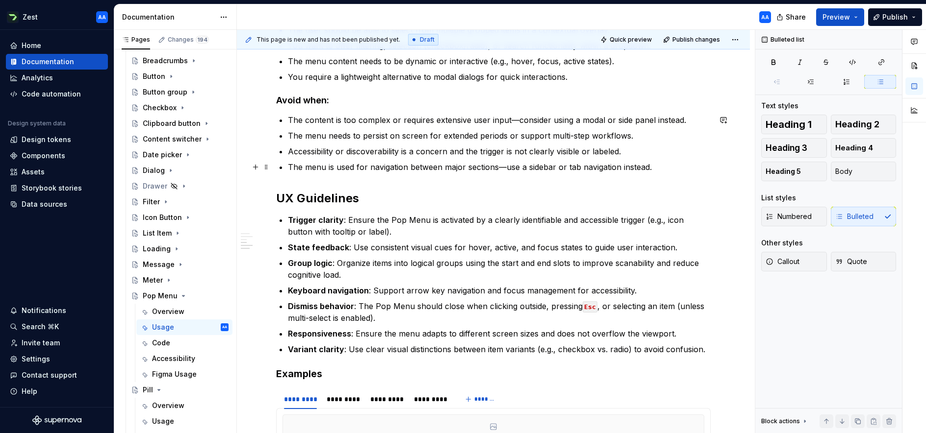
click at [661, 168] on p "The menu is used for navigation between major sections—use a sidebar or tab nav…" at bounding box center [499, 167] width 423 height 12
click at [710, 350] on p "Variant clarity : Use clear visual distinctions between item variants (e.g., ch…" at bounding box center [499, 350] width 423 height 12
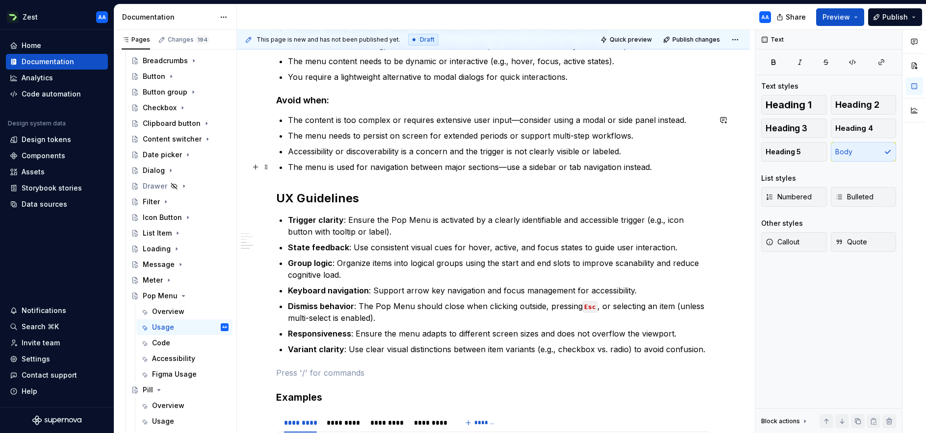
click at [665, 165] on p "The menu is used for navigation between major sections—use a sidebar or tab nav…" at bounding box center [499, 167] width 423 height 12
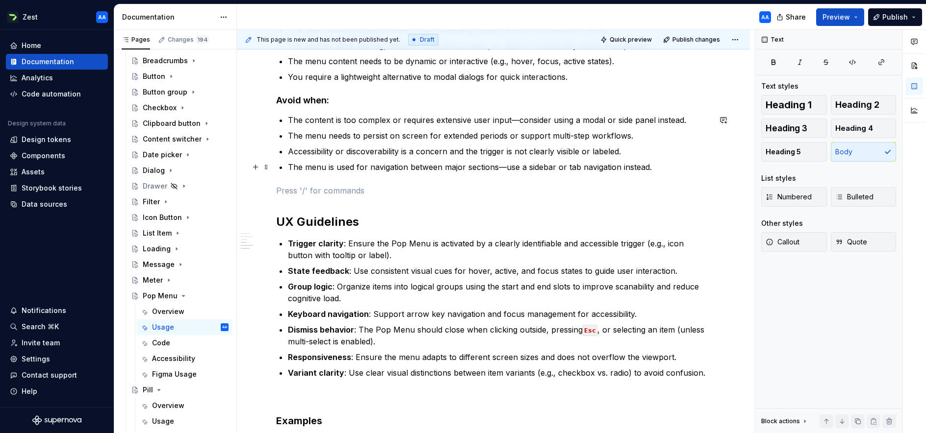
click at [553, 172] on p "The menu is used for navigation between major sections—use a sidebar or tab nav…" at bounding box center [499, 167] width 423 height 12
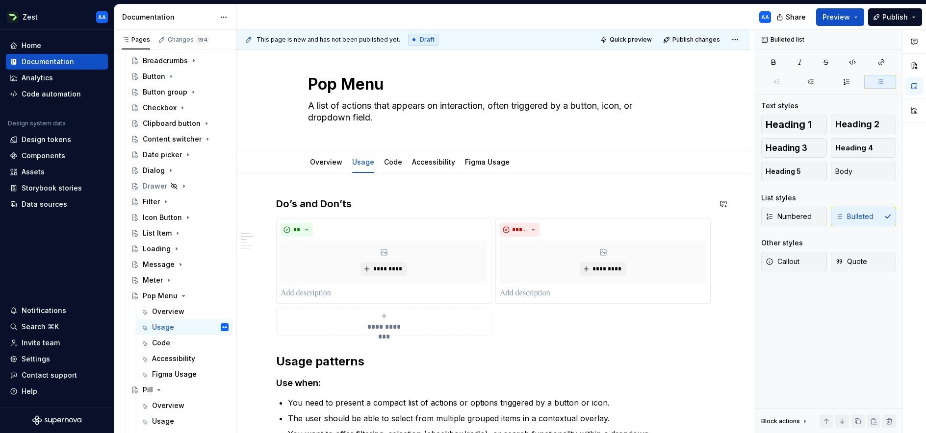
scroll to position [0, 0]
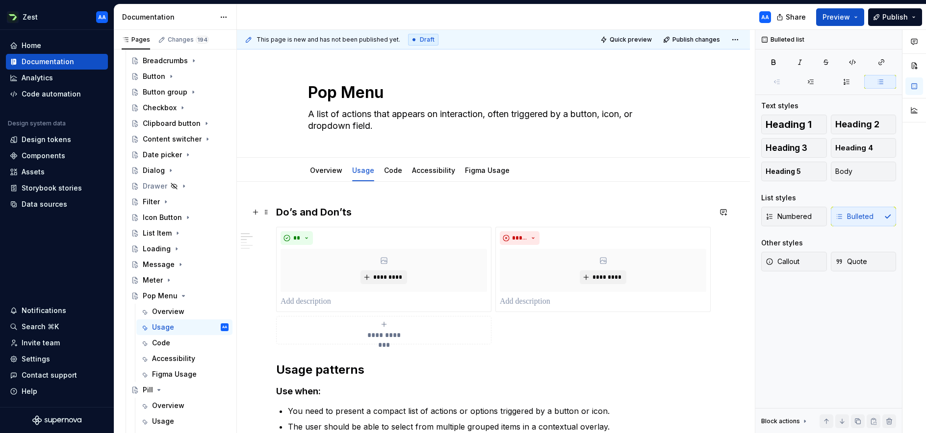
click at [338, 215] on h3 "Do’s and Don’ts" at bounding box center [493, 212] width 434 height 14
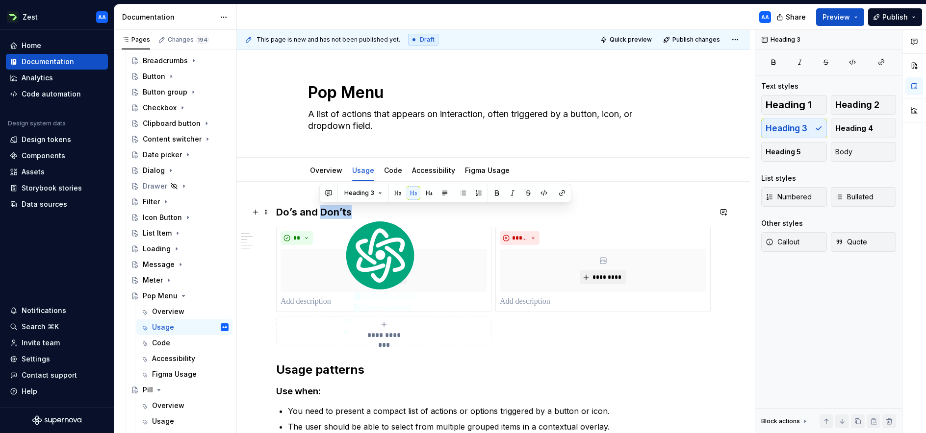
click at [359, 211] on h3 "Do’s and Don’ts" at bounding box center [493, 212] width 434 height 14
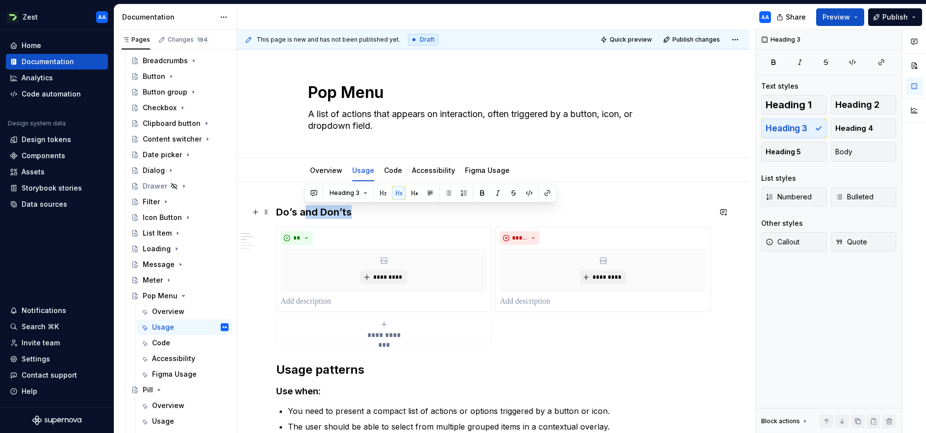
drag, startPoint x: 363, startPoint y: 212, endPoint x: 305, endPoint y: 212, distance: 58.4
click at [305, 212] on h3 "Do’s and Don’ts" at bounding box center [493, 212] width 434 height 14
click at [315, 211] on h3 "Do’s and Don’ts" at bounding box center [493, 212] width 434 height 14
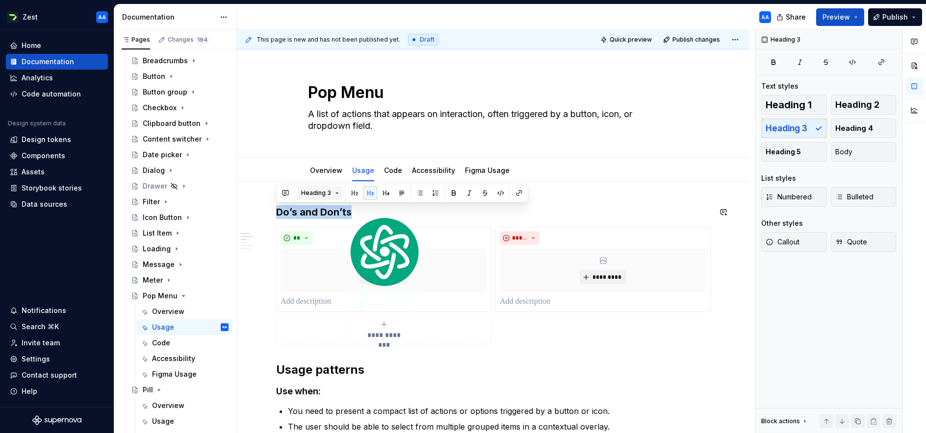
click at [337, 193] on button "Heading 3" at bounding box center [320, 193] width 47 height 14
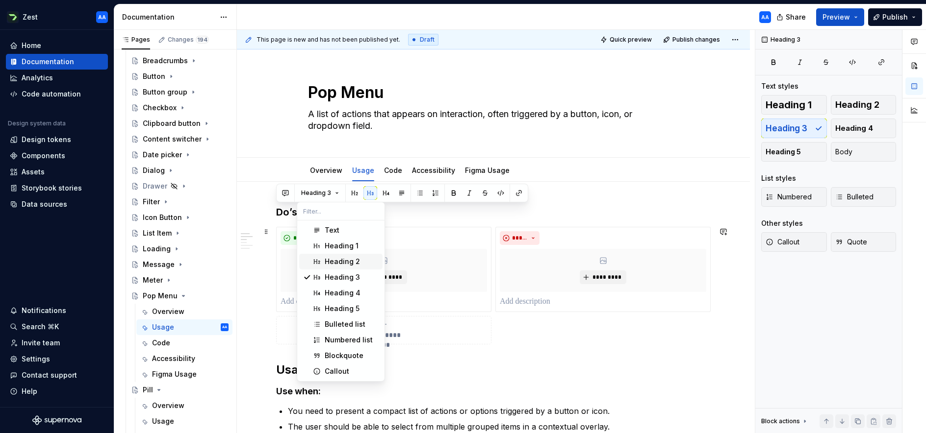
click at [336, 262] on div "Heading 2" at bounding box center [342, 262] width 35 height 10
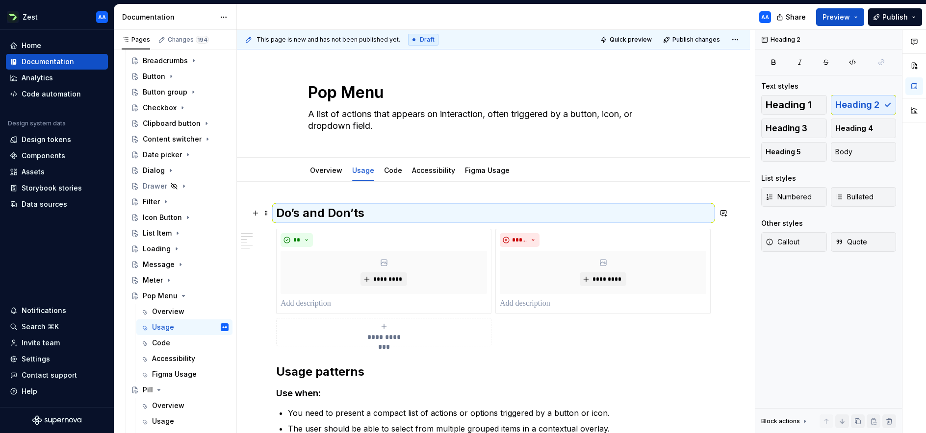
click at [405, 212] on h2 "Do’s and Don’ts" at bounding box center [493, 213] width 434 height 16
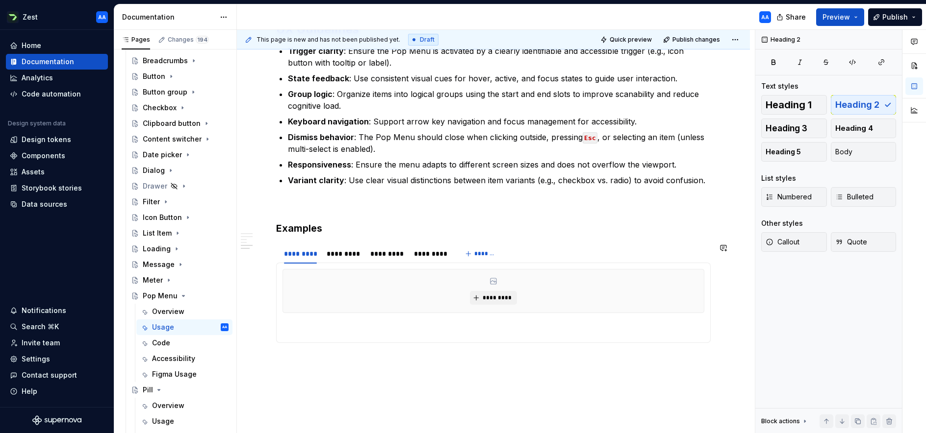
scroll to position [592, 0]
click at [310, 224] on h3 "Examples" at bounding box center [493, 228] width 434 height 14
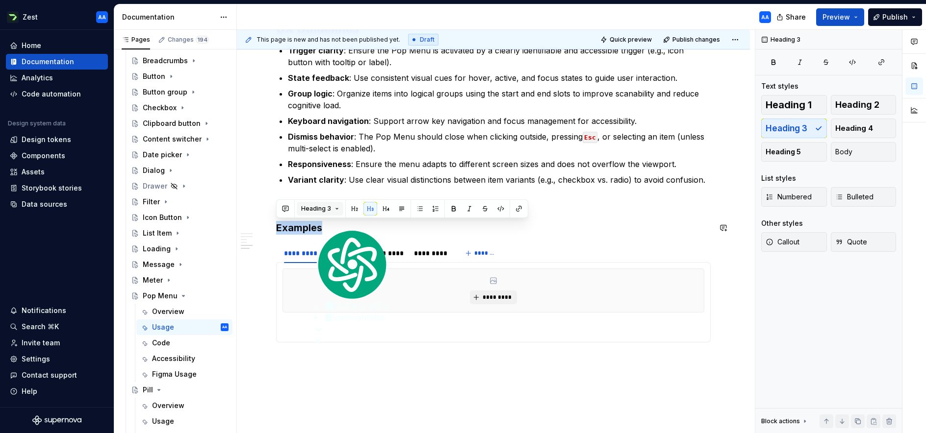
click at [332, 209] on button "Heading 3" at bounding box center [320, 209] width 47 height 14
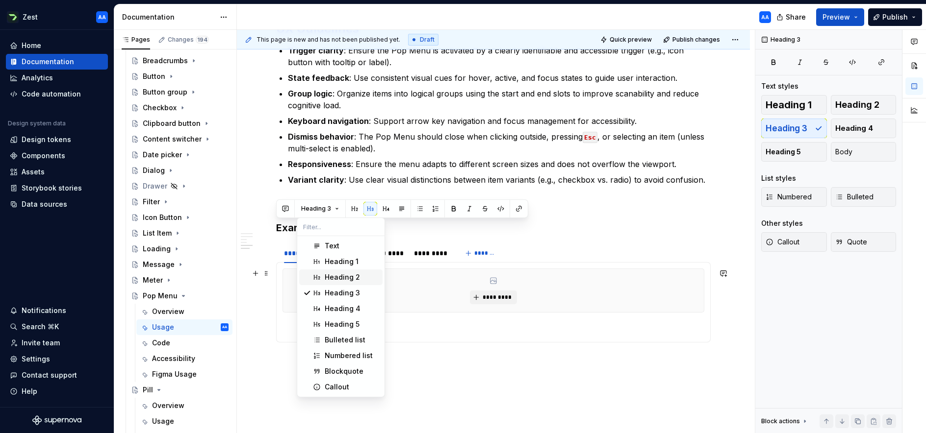
click at [337, 279] on div "Heading 2" at bounding box center [342, 278] width 35 height 10
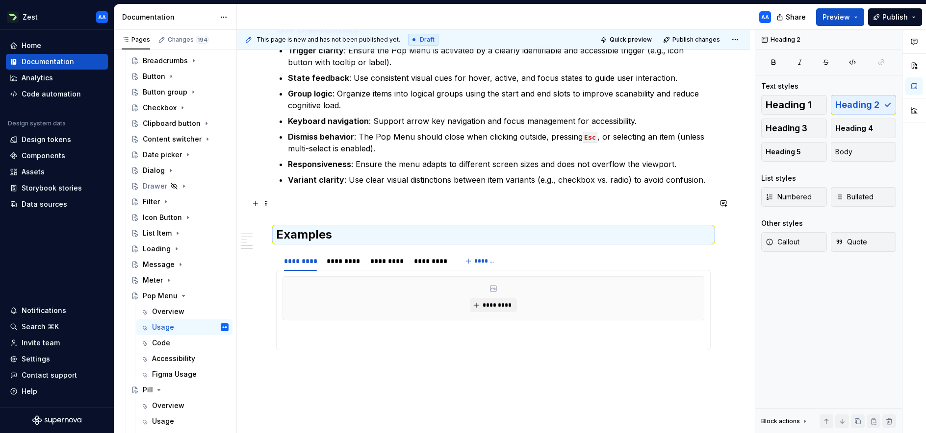
click at [376, 207] on p at bounding box center [493, 204] width 434 height 12
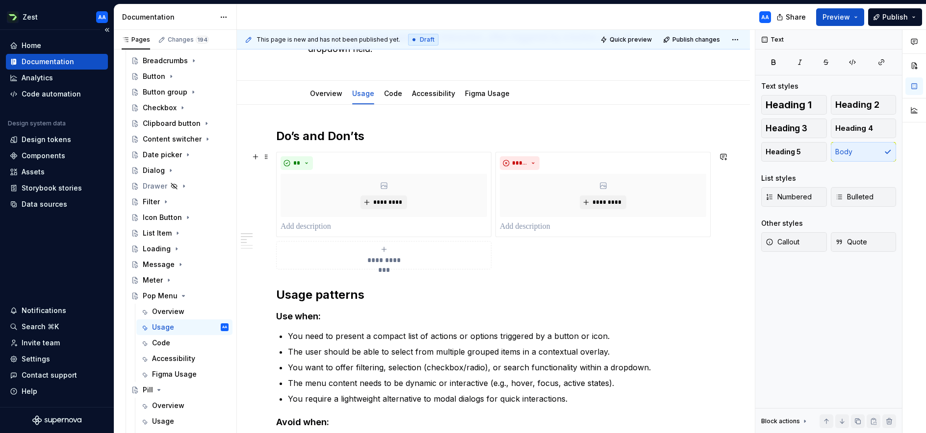
scroll to position [0, 0]
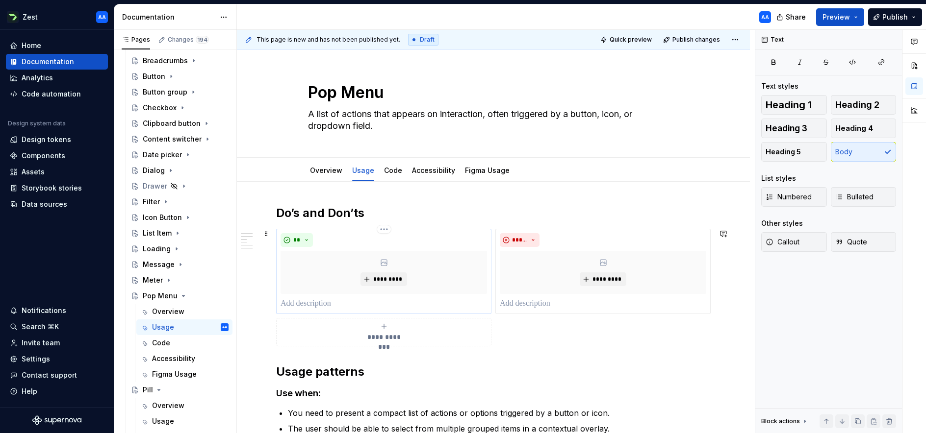
click at [368, 307] on p at bounding box center [383, 304] width 206 height 12
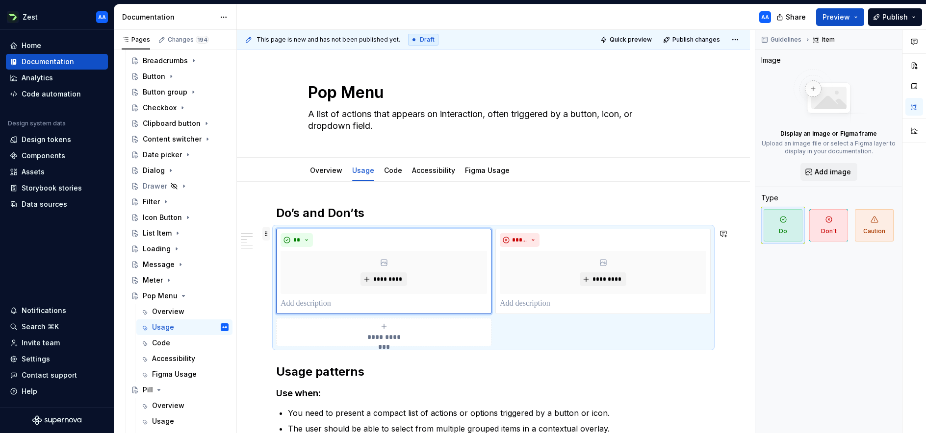
click at [265, 232] on span at bounding box center [266, 234] width 8 height 14
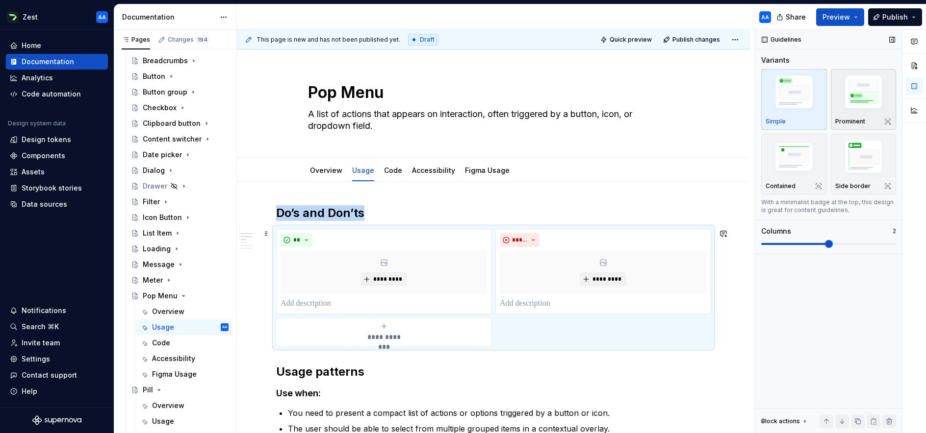
click at [866, 101] on img "button" at bounding box center [863, 94] width 57 height 43
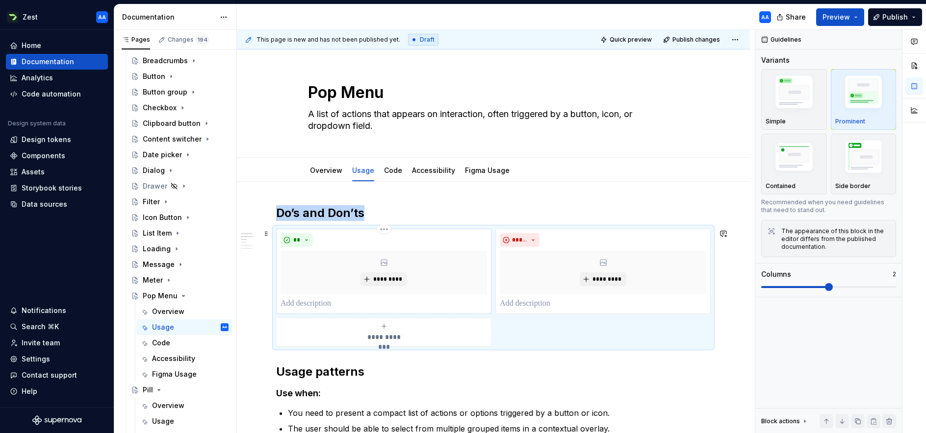
click at [303, 303] on p at bounding box center [383, 304] width 206 height 12
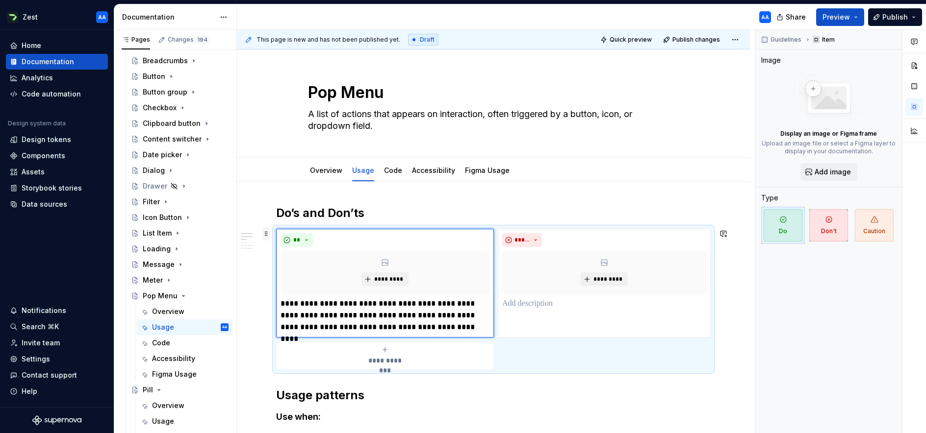
click at [268, 233] on span at bounding box center [266, 234] width 8 height 14
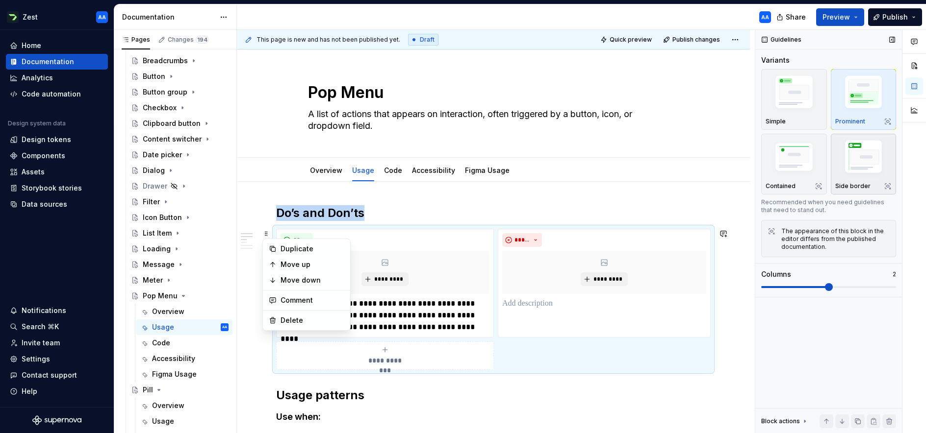
click at [852, 159] on img "button" at bounding box center [863, 158] width 57 height 43
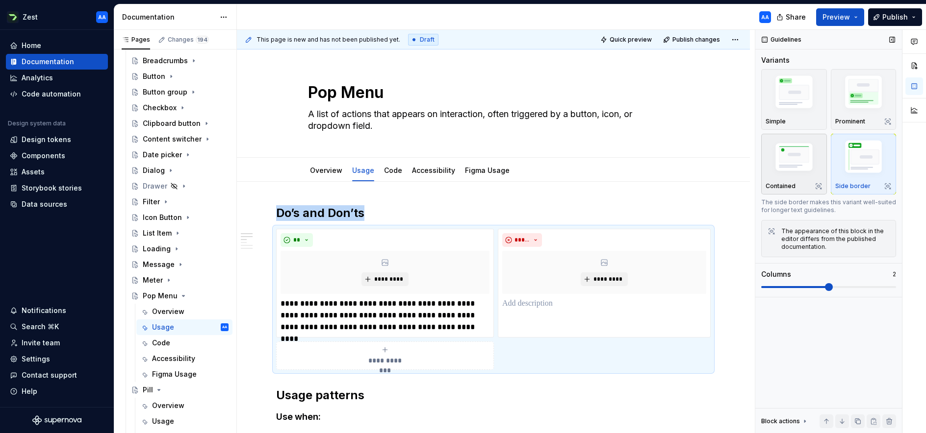
click at [808, 159] on img "button" at bounding box center [793, 158] width 57 height 38
click at [851, 107] on img "button" at bounding box center [863, 94] width 57 height 43
click at [280, 306] on p "**********" at bounding box center [384, 315] width 209 height 35
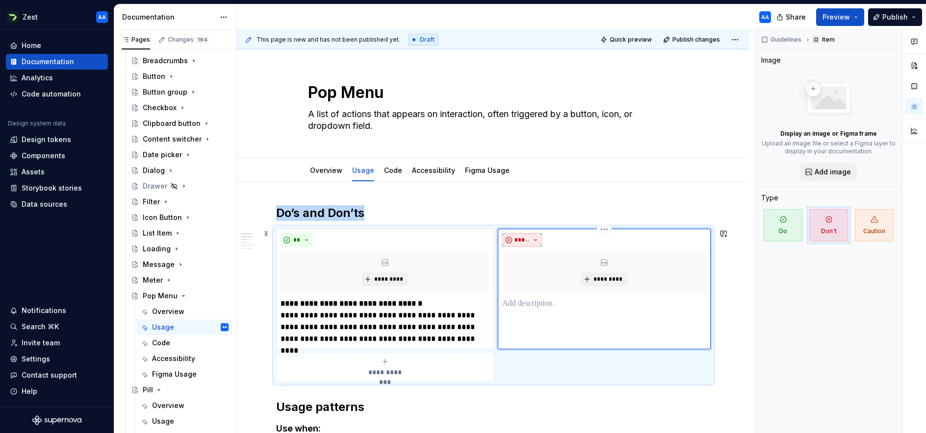
click at [537, 239] on button "*****" at bounding box center [522, 240] width 40 height 14
click at [539, 257] on div "Do" at bounding box center [536, 259] width 9 height 10
click at [555, 301] on p at bounding box center [604, 304] width 204 height 12
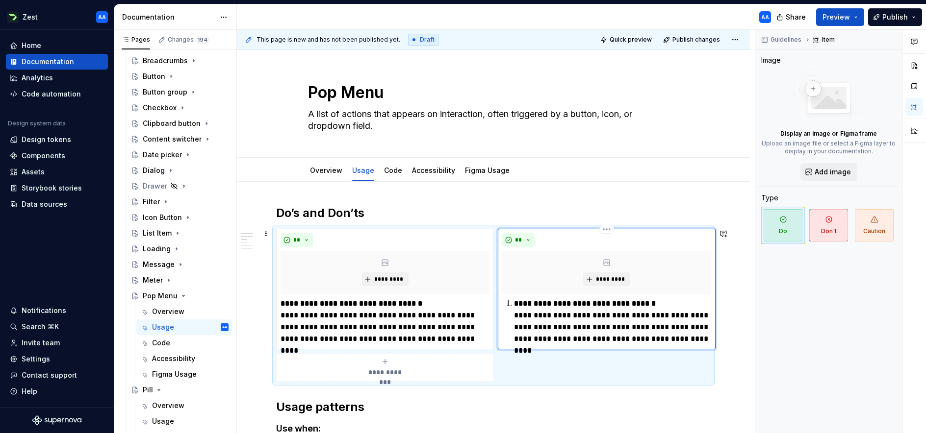
click at [516, 303] on strong "**********" at bounding box center [585, 303] width 142 height 7
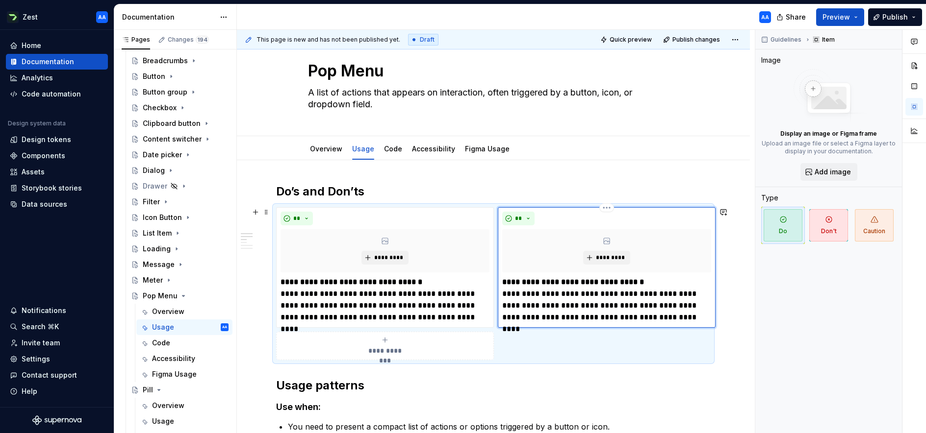
scroll to position [25, 0]
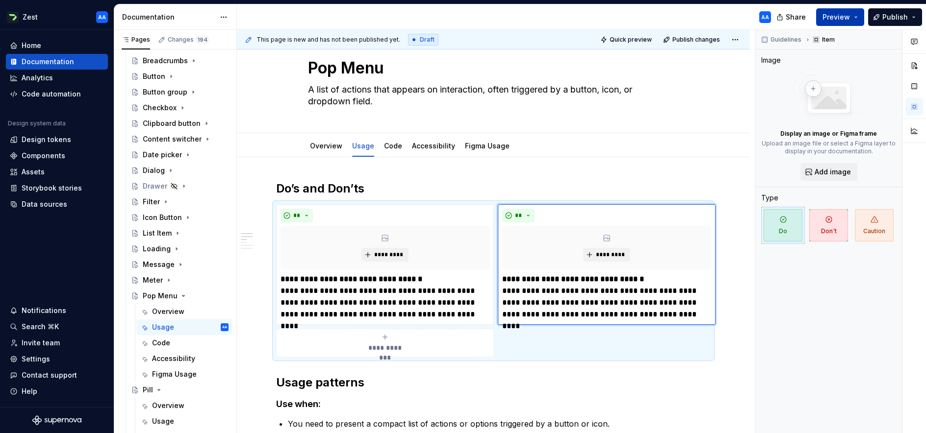
click at [851, 16] on button "Preview" at bounding box center [840, 17] width 48 height 18
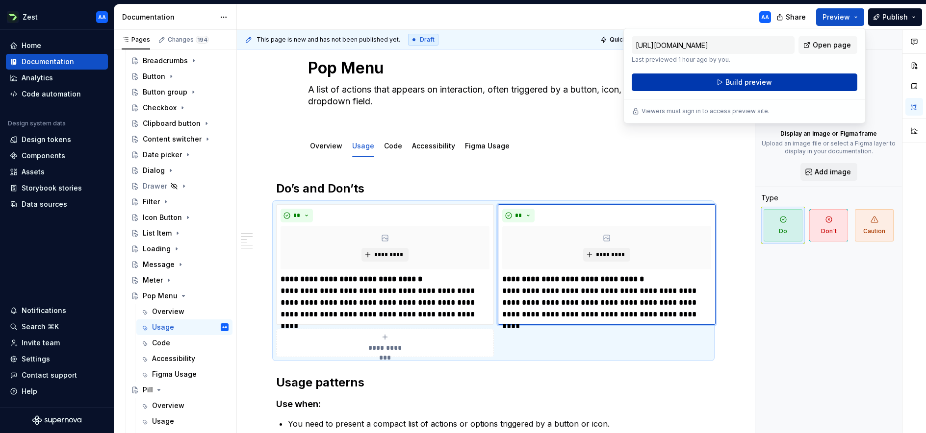
click at [784, 80] on button "Build preview" at bounding box center [745, 83] width 226 height 18
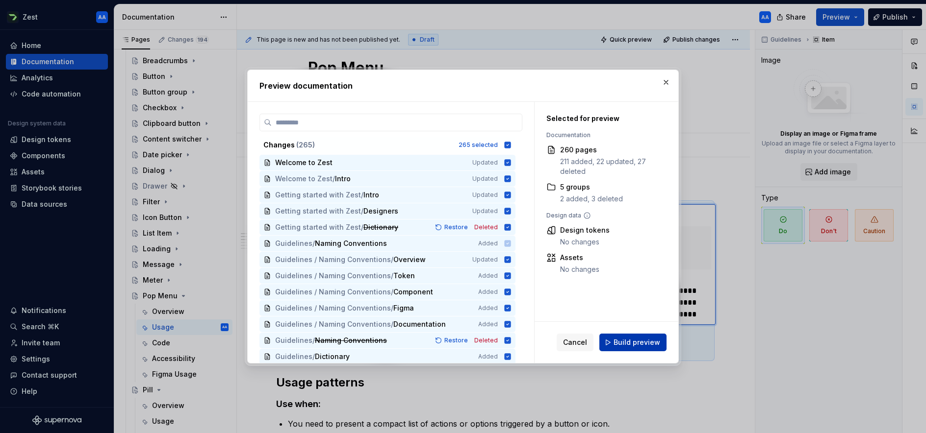
click at [632, 344] on span "Build preview" at bounding box center [636, 343] width 47 height 10
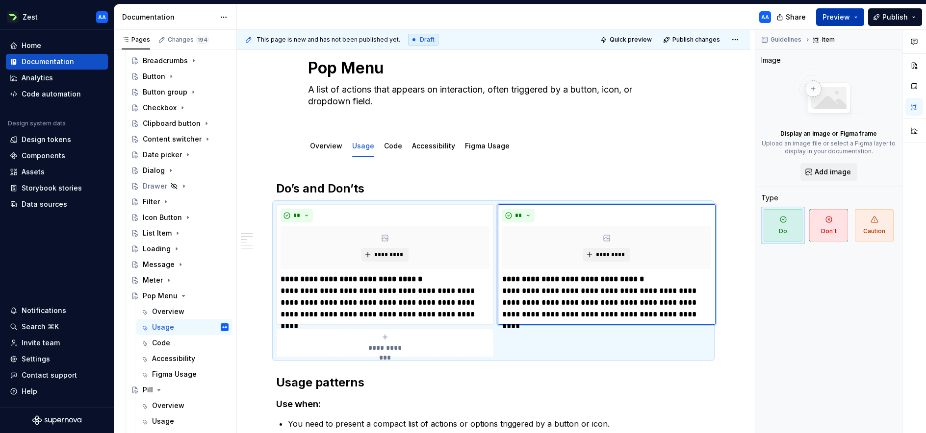
click at [837, 18] on span "Preview" at bounding box center [835, 17] width 27 height 10
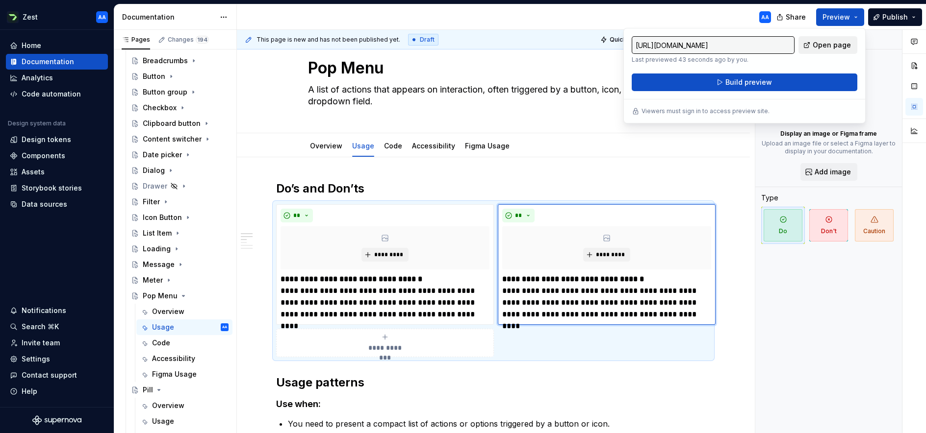
click at [822, 44] on span "Open page" at bounding box center [831, 45] width 38 height 10
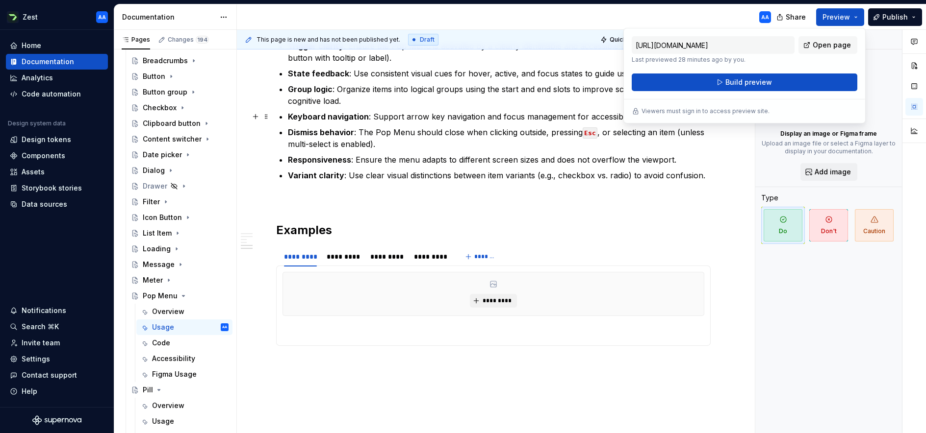
scroll to position [631, 0]
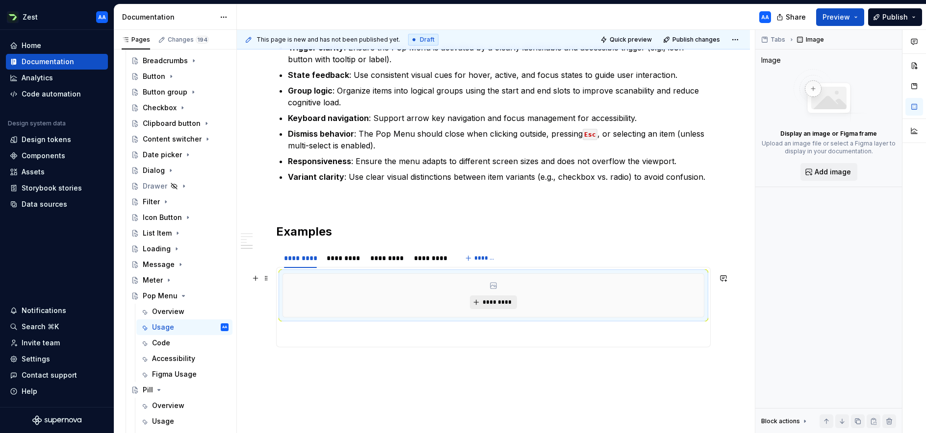
click at [487, 301] on span "*********" at bounding box center [497, 303] width 30 height 8
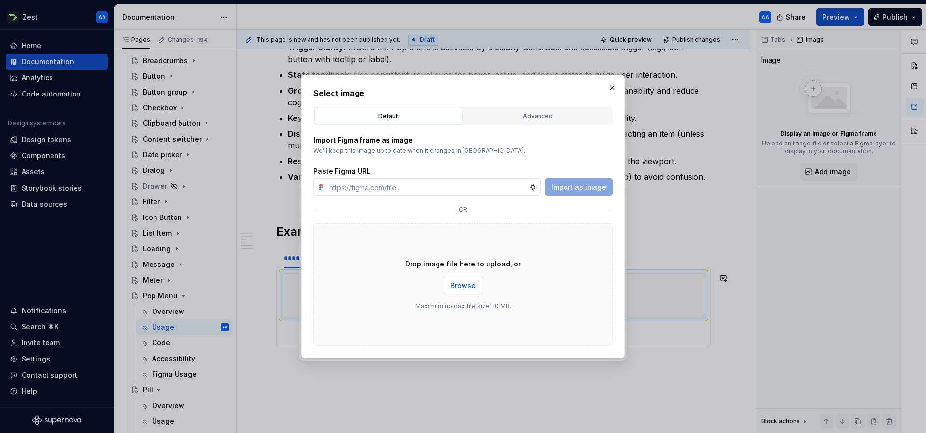
click at [471, 283] on span "Browse" at bounding box center [462, 286] width 25 height 10
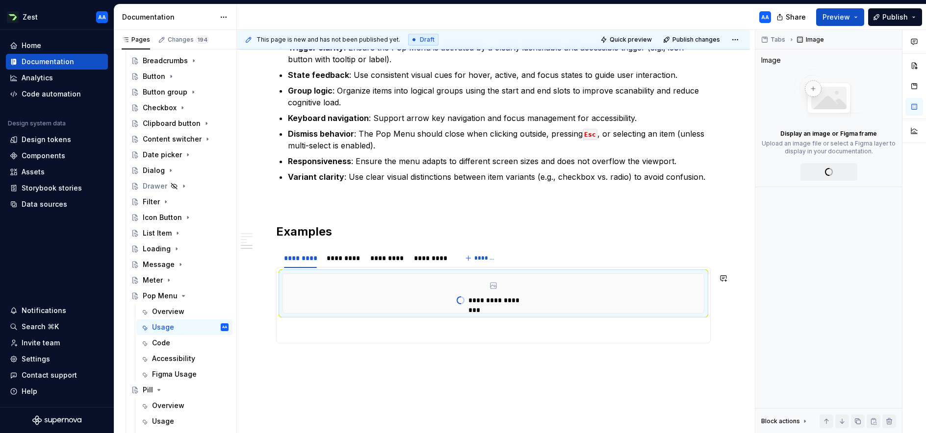
type textarea "*"
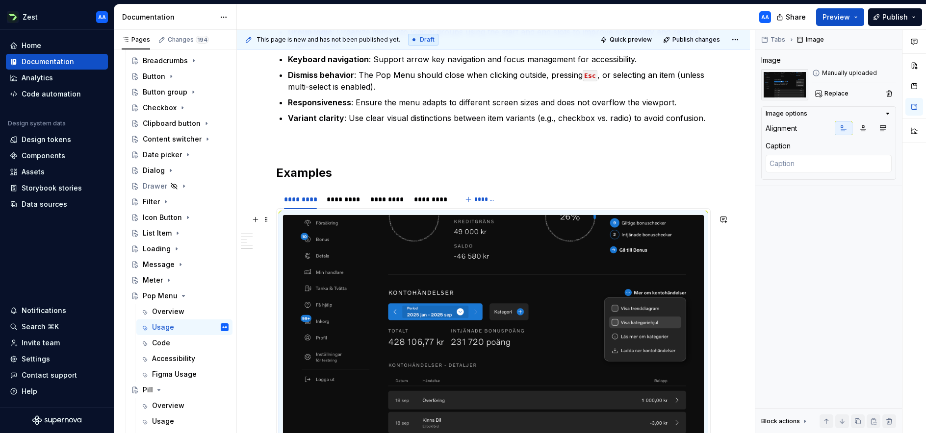
scroll to position [703, 0]
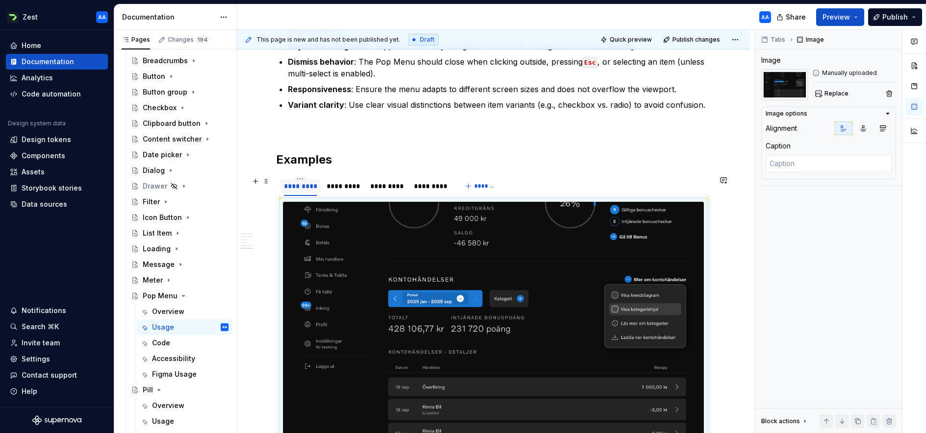
click at [306, 186] on div "*********" at bounding box center [300, 186] width 33 height 10
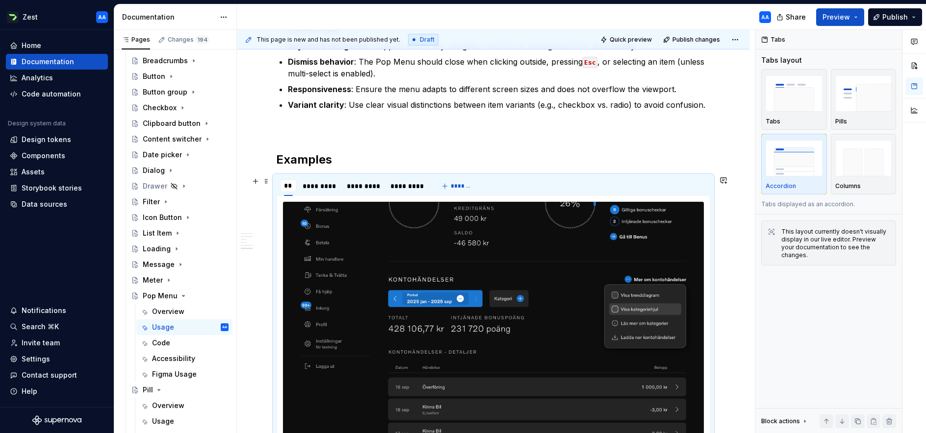
type input "*"
type input "**********"
click at [339, 159] on h2 "Examples" at bounding box center [493, 160] width 434 height 16
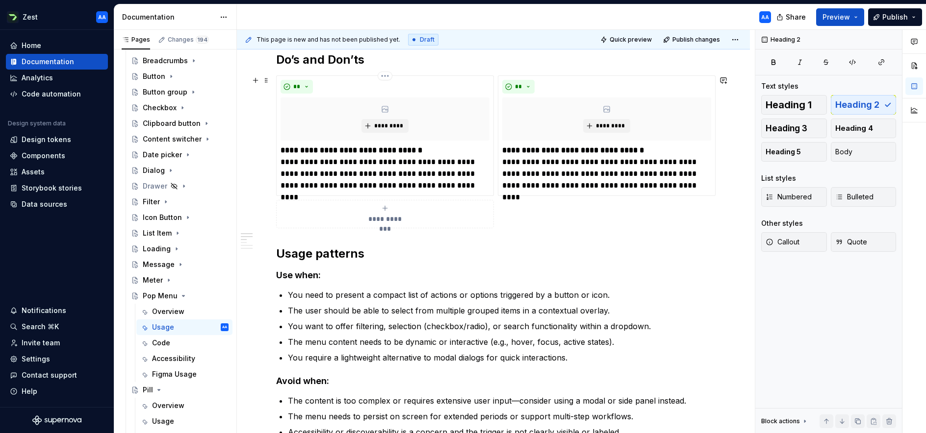
scroll to position [0, 0]
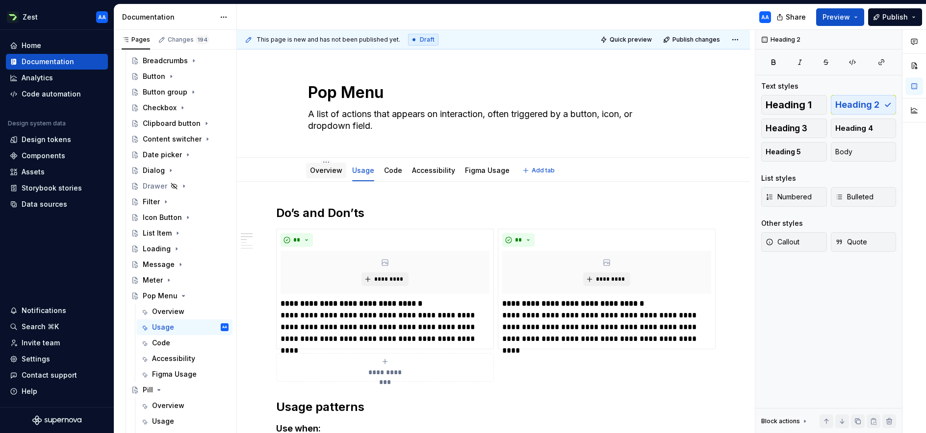
click at [331, 174] on link "Overview" at bounding box center [326, 170] width 32 height 8
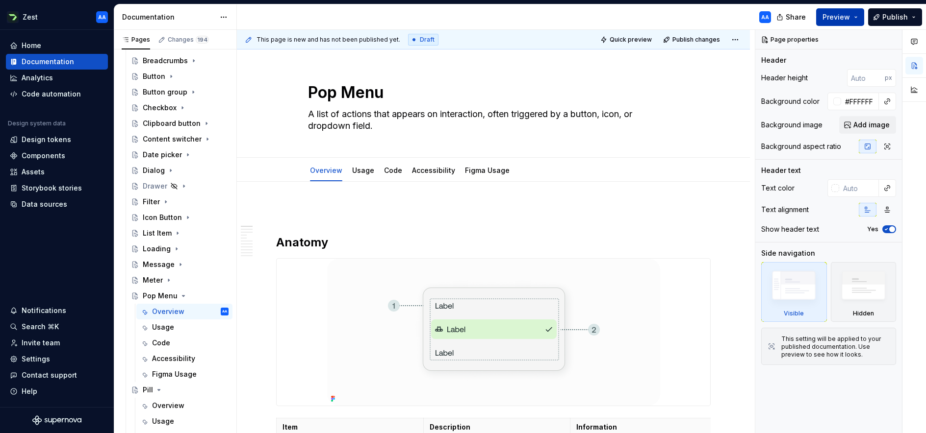
click at [848, 18] on span "Preview" at bounding box center [835, 17] width 27 height 10
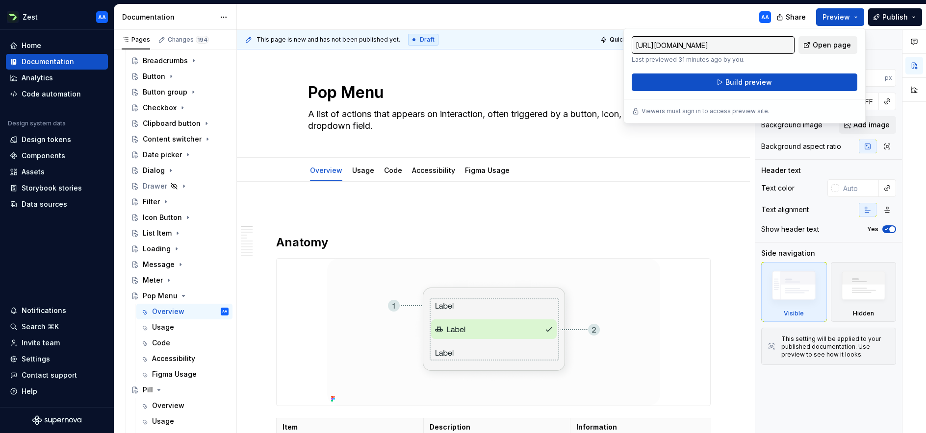
click at [830, 42] on span "Open page" at bounding box center [831, 45] width 38 height 10
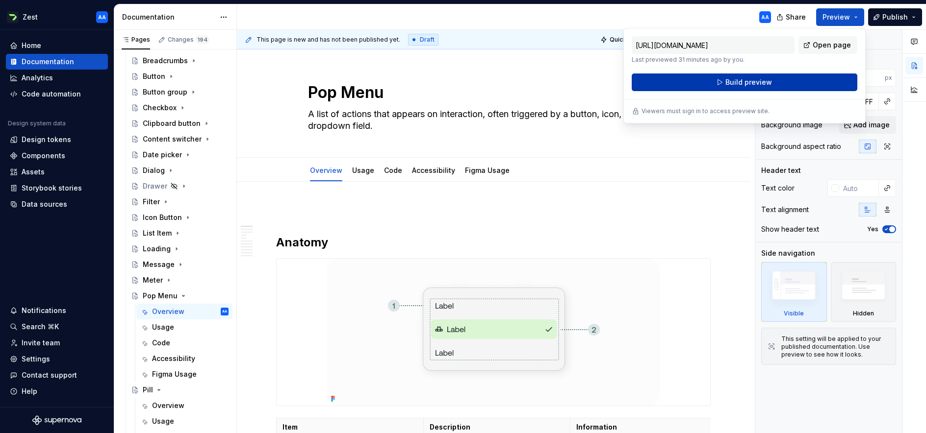
click at [746, 79] on span "Build preview" at bounding box center [748, 82] width 47 height 10
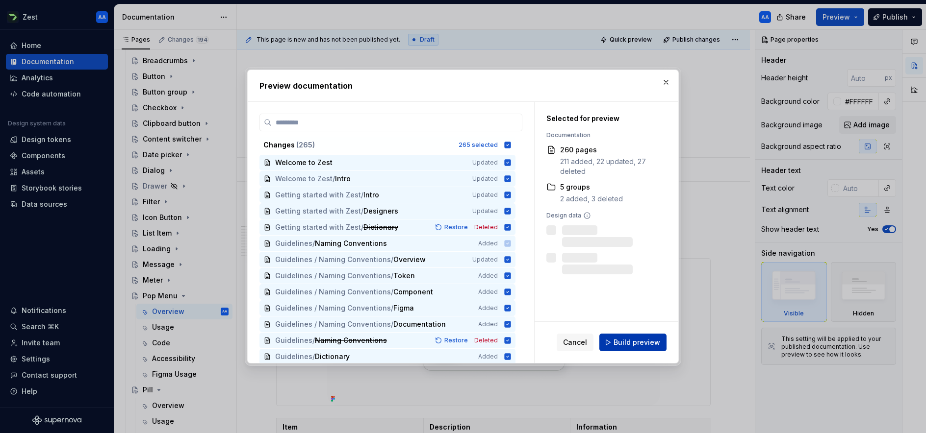
click at [645, 341] on span "Build preview" at bounding box center [636, 343] width 47 height 10
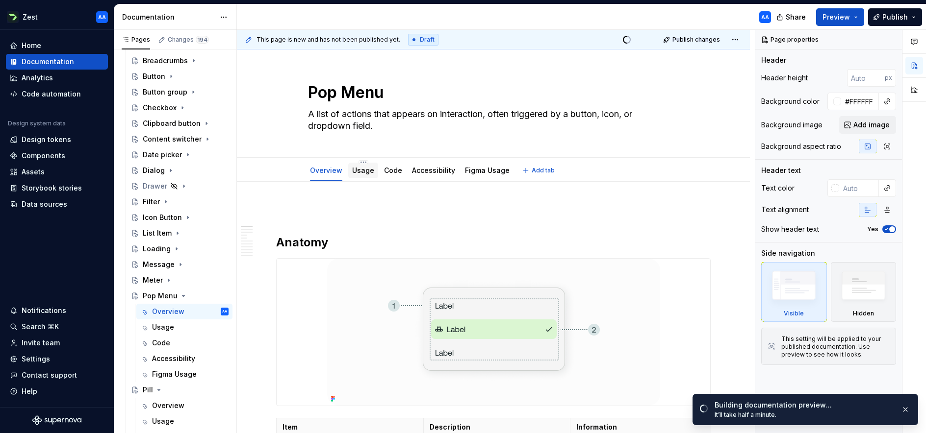
click at [353, 171] on link "Usage" at bounding box center [363, 170] width 22 height 8
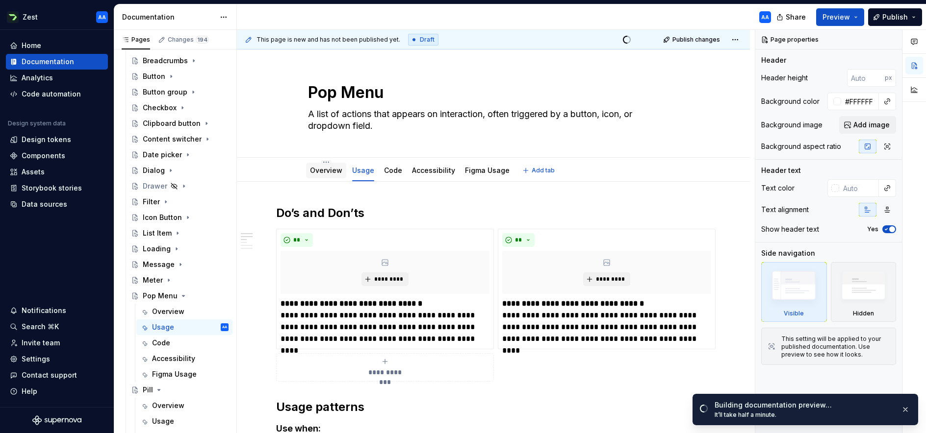
click at [329, 173] on link "Overview" at bounding box center [326, 170] width 32 height 8
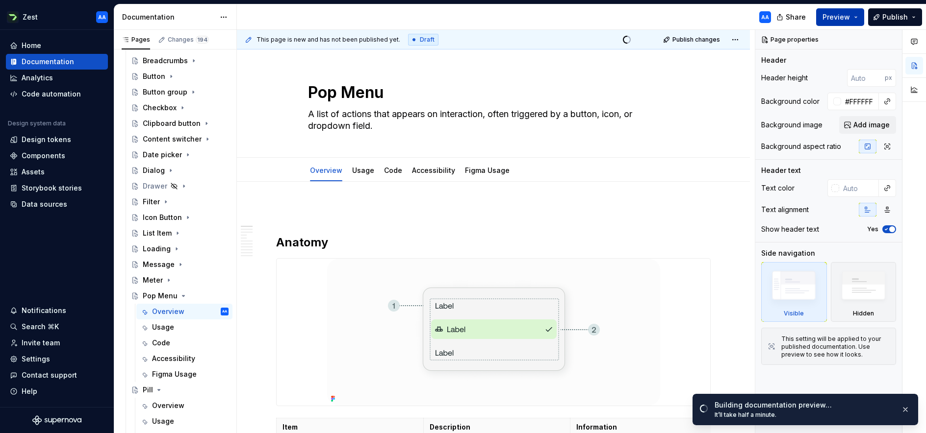
click at [843, 16] on span "Preview" at bounding box center [835, 17] width 27 height 10
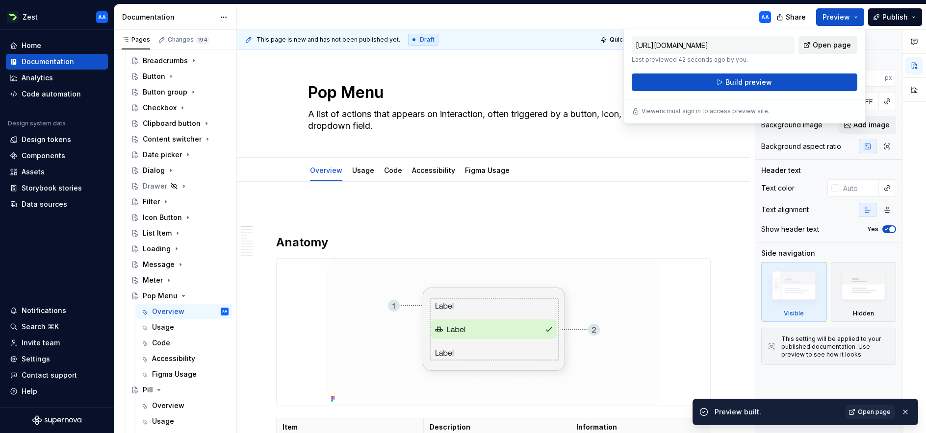
click at [835, 45] on span "Open page" at bounding box center [831, 45] width 38 height 10
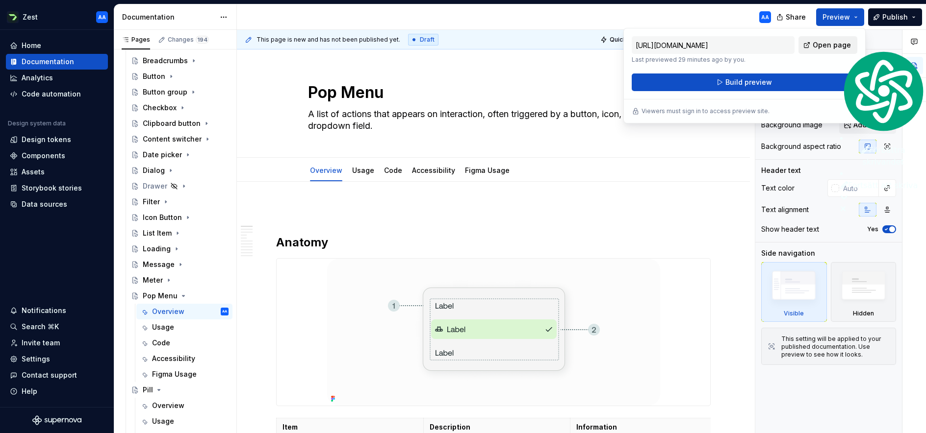
type textarea "*"
